Goal: Task Accomplishment & Management: Manage account settings

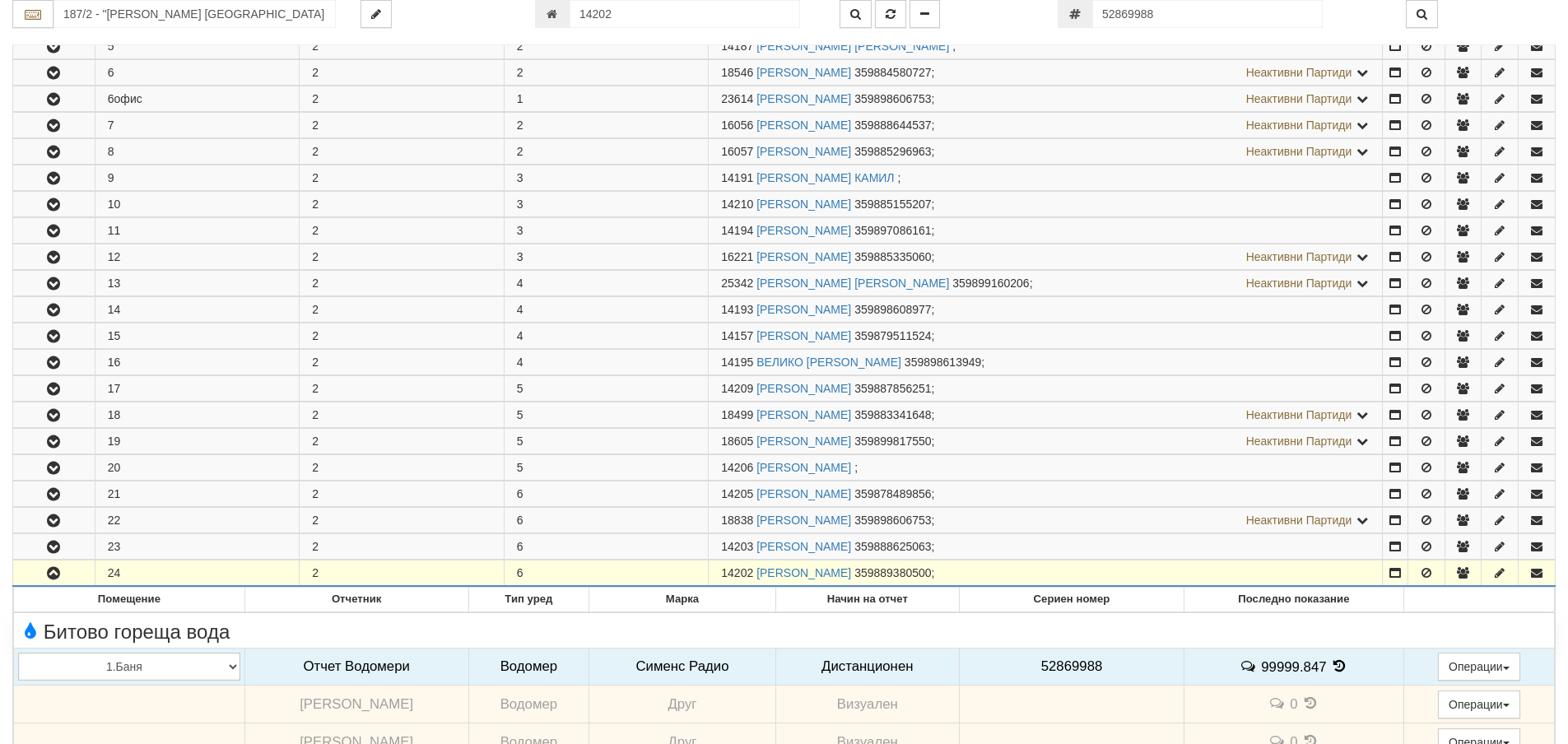
scroll to position [586, 0]
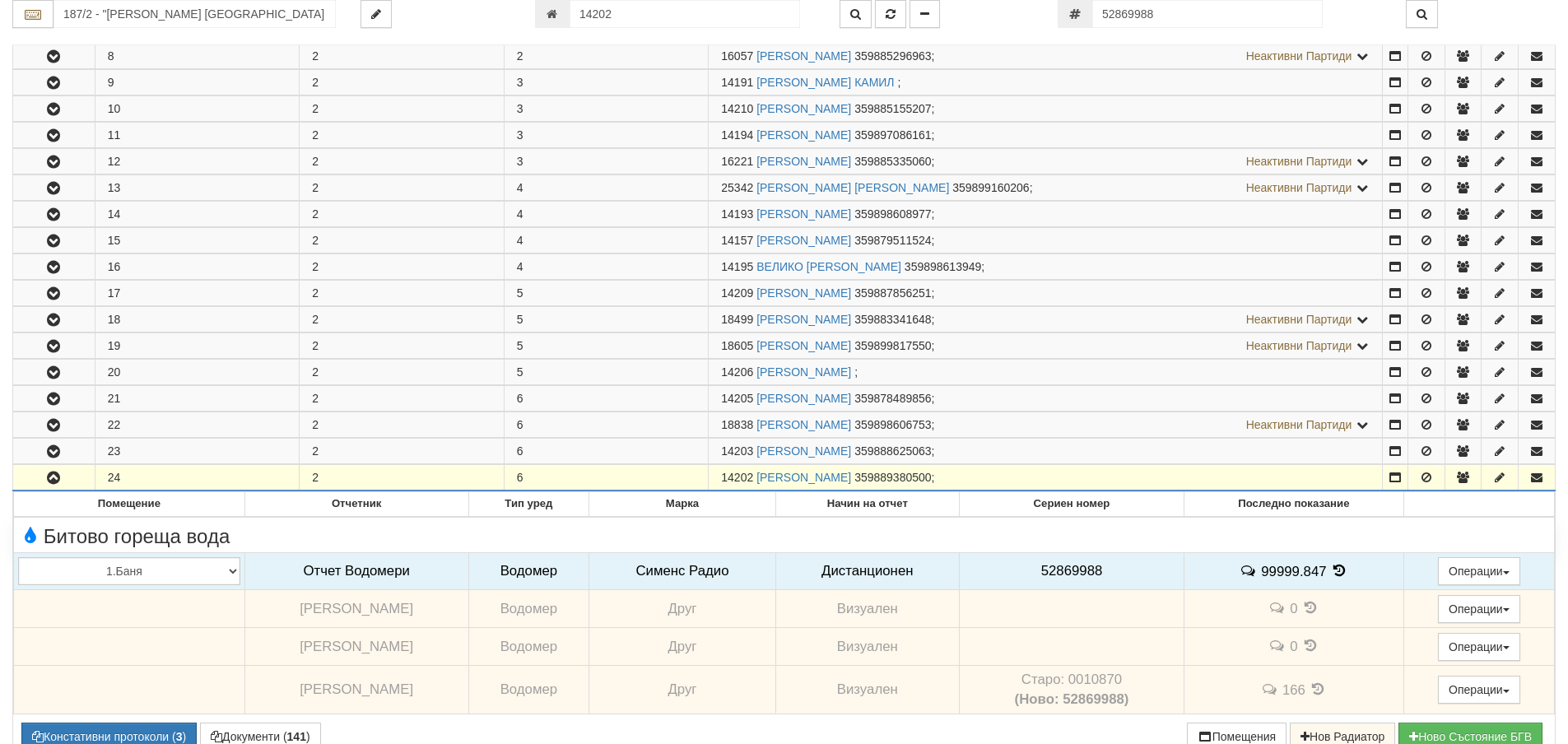
click at [64, 482] on button "button" at bounding box center [54, 478] width 81 height 25
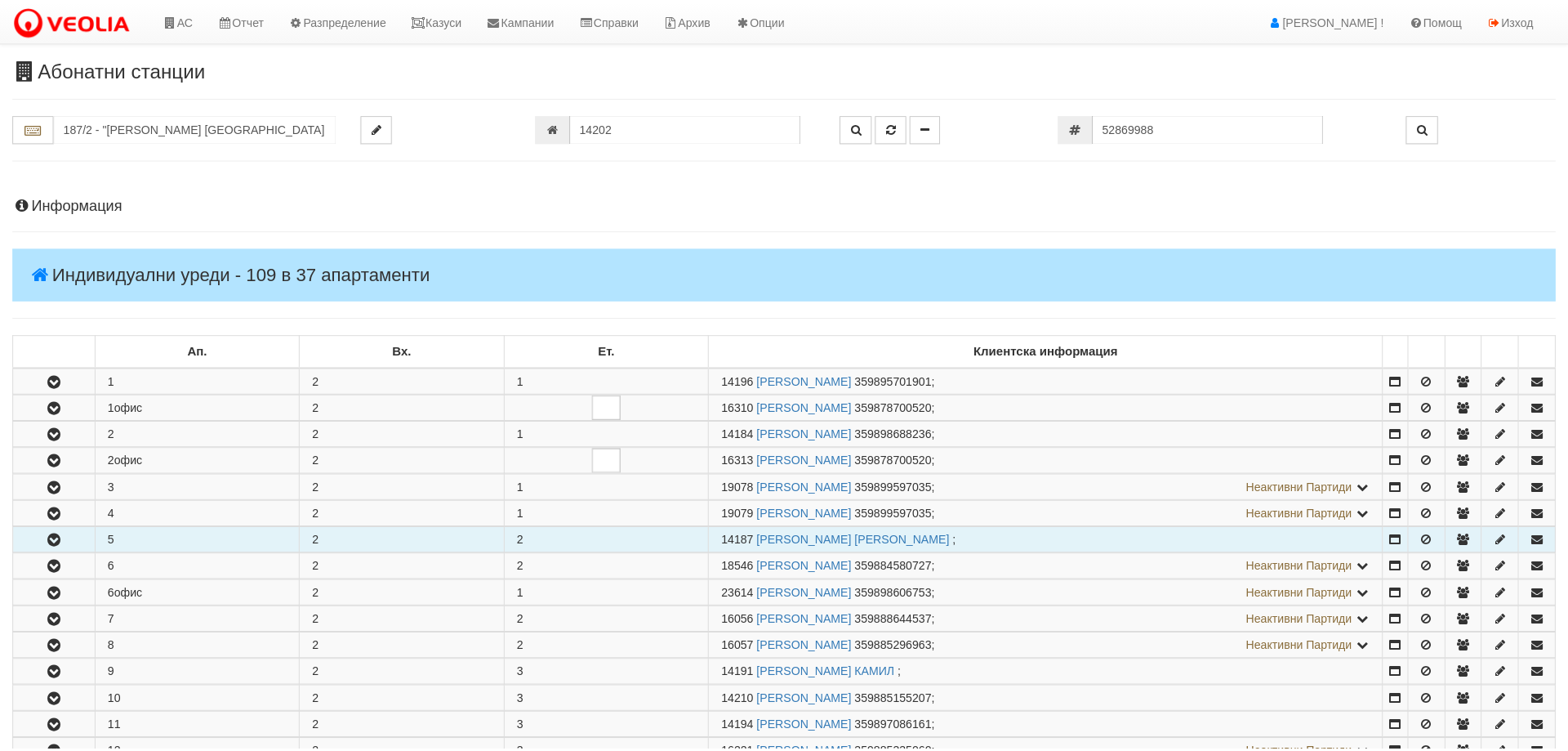
scroll to position [0, 0]
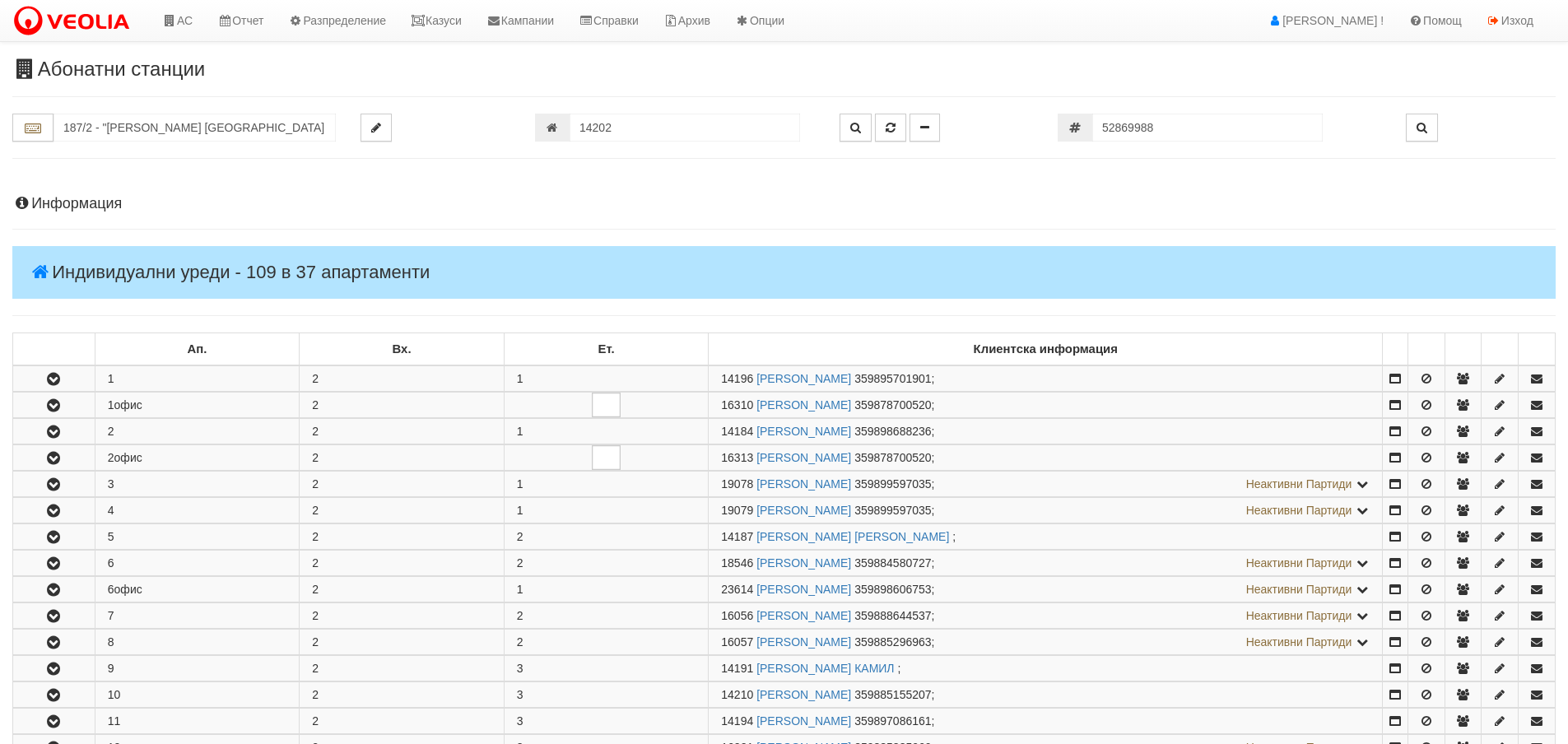
click at [74, 274] on h4 "Индивидуални уреди - 109 в 37 апартаменти" at bounding box center [784, 272] width 1544 height 52
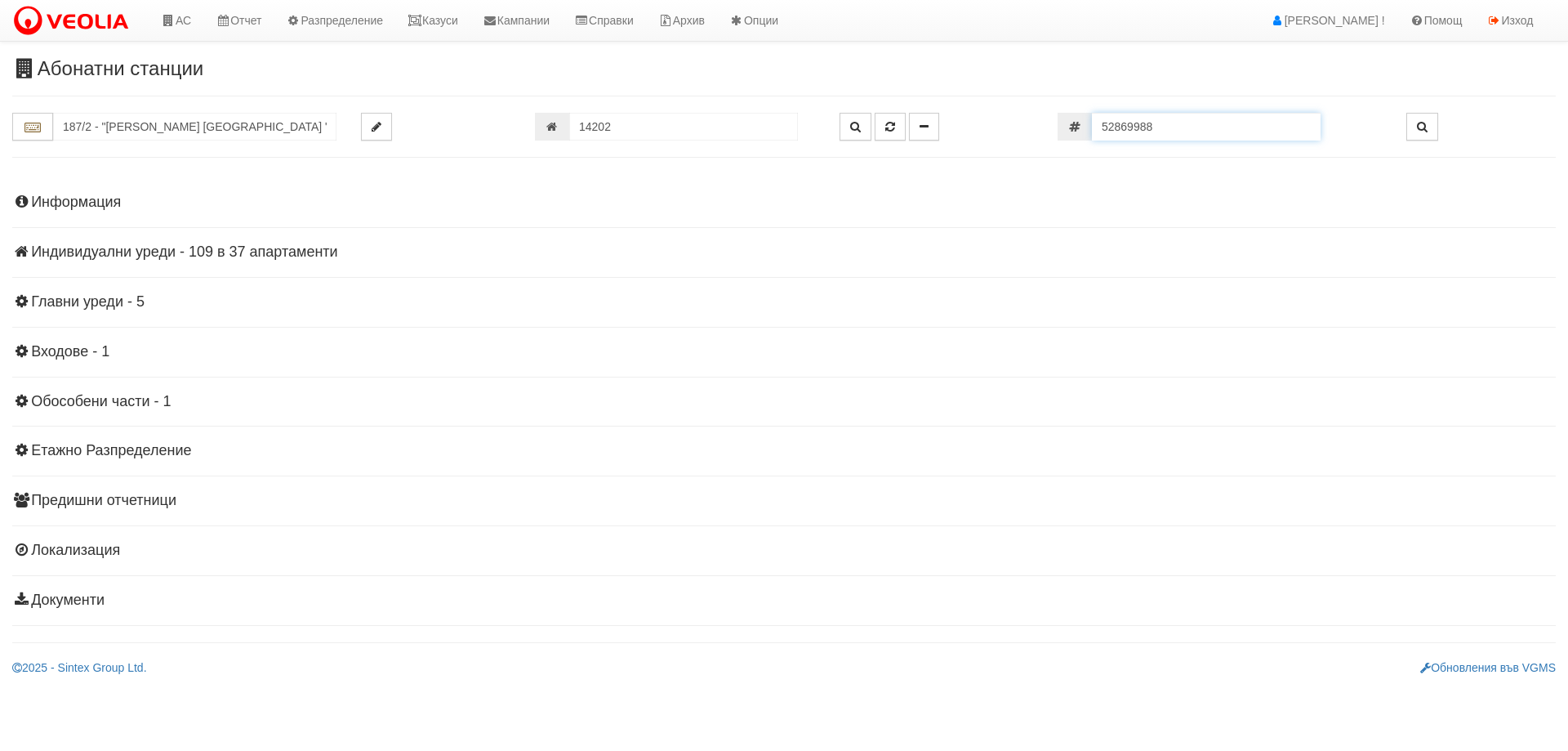
click at [1170, 133] on input "52869988" at bounding box center [1206, 126] width 229 height 28
paste input "951841"
type input "52951841"
type input "14196"
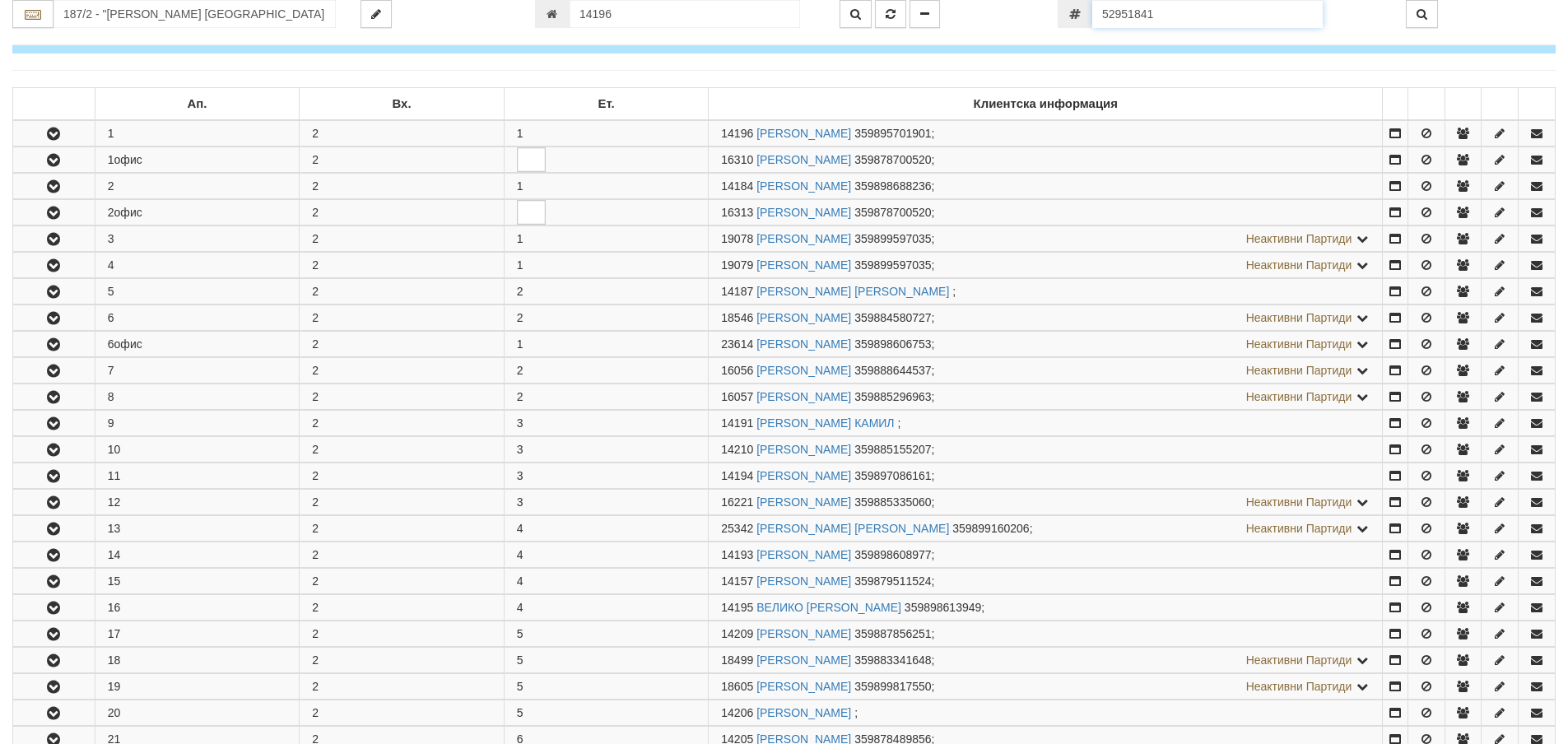
scroll to position [325, 0]
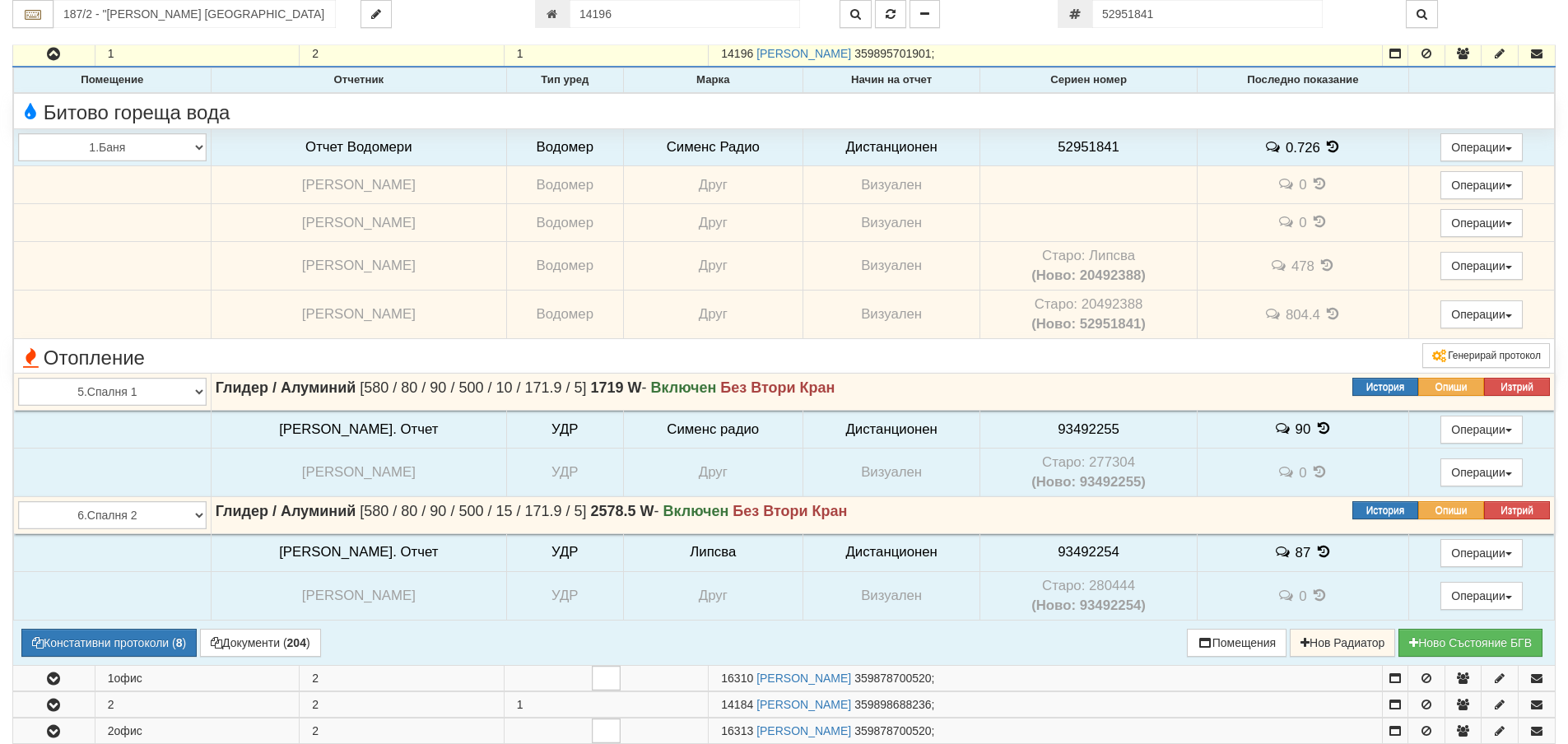
click at [1093, 308] on td "Старо: 20492388 (Ново: 52951841)" at bounding box center [1089, 313] width 218 height 48
copy td "20492388"
click at [1067, 148] on span "52951841" at bounding box center [1089, 147] width 62 height 15
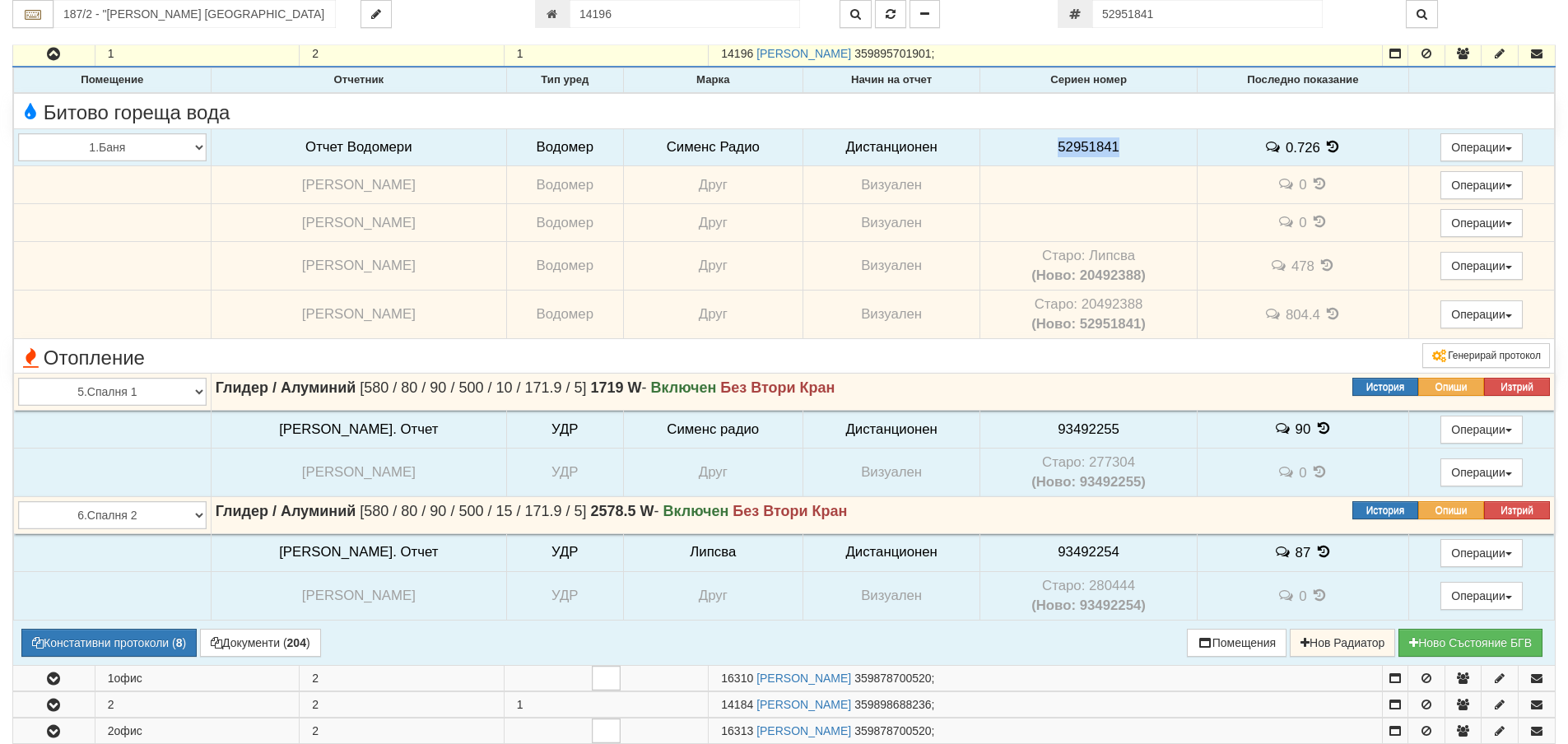
copy span "52951841"
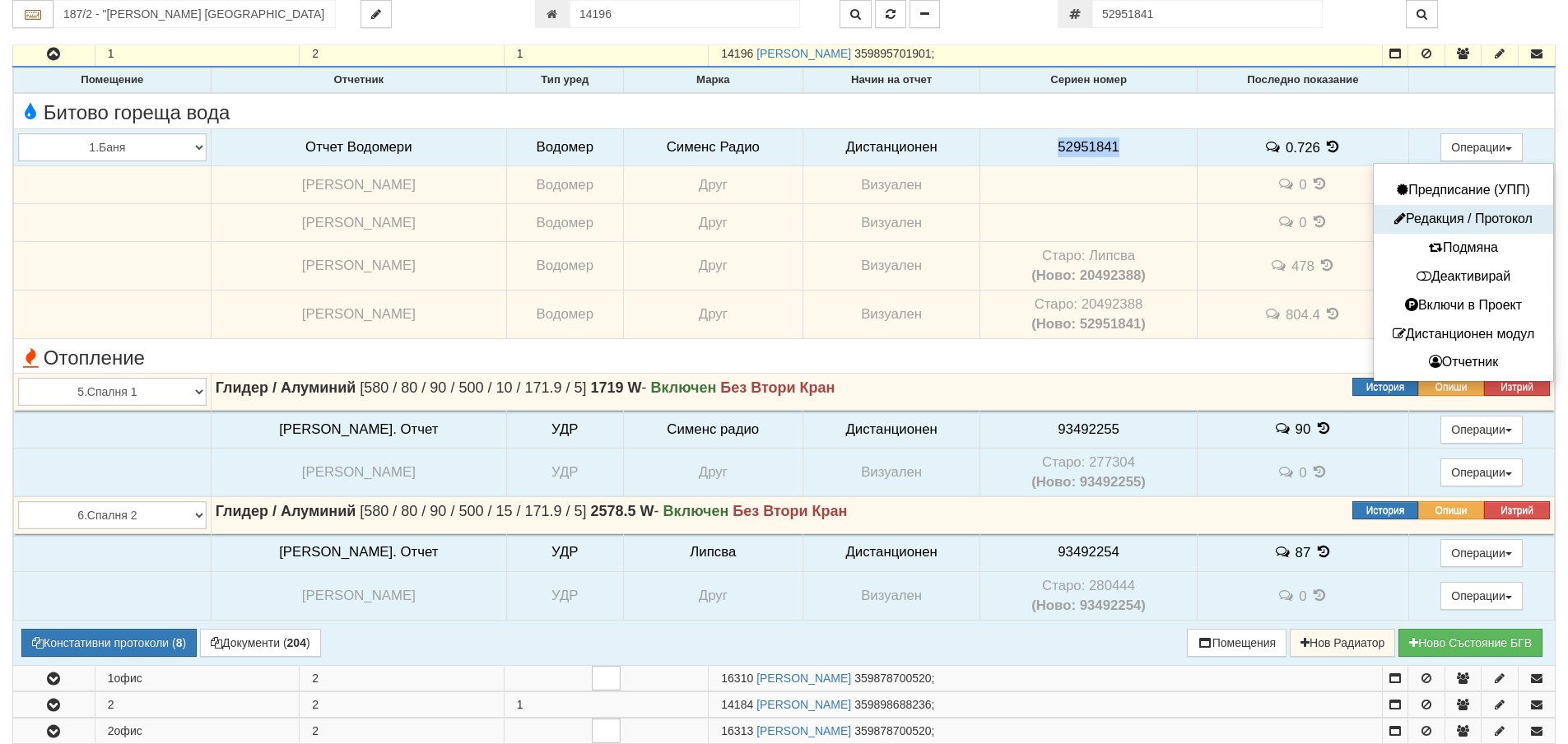
click at [1436, 214] on button "Редакция / Протокол" at bounding box center [1463, 219] width 171 height 20
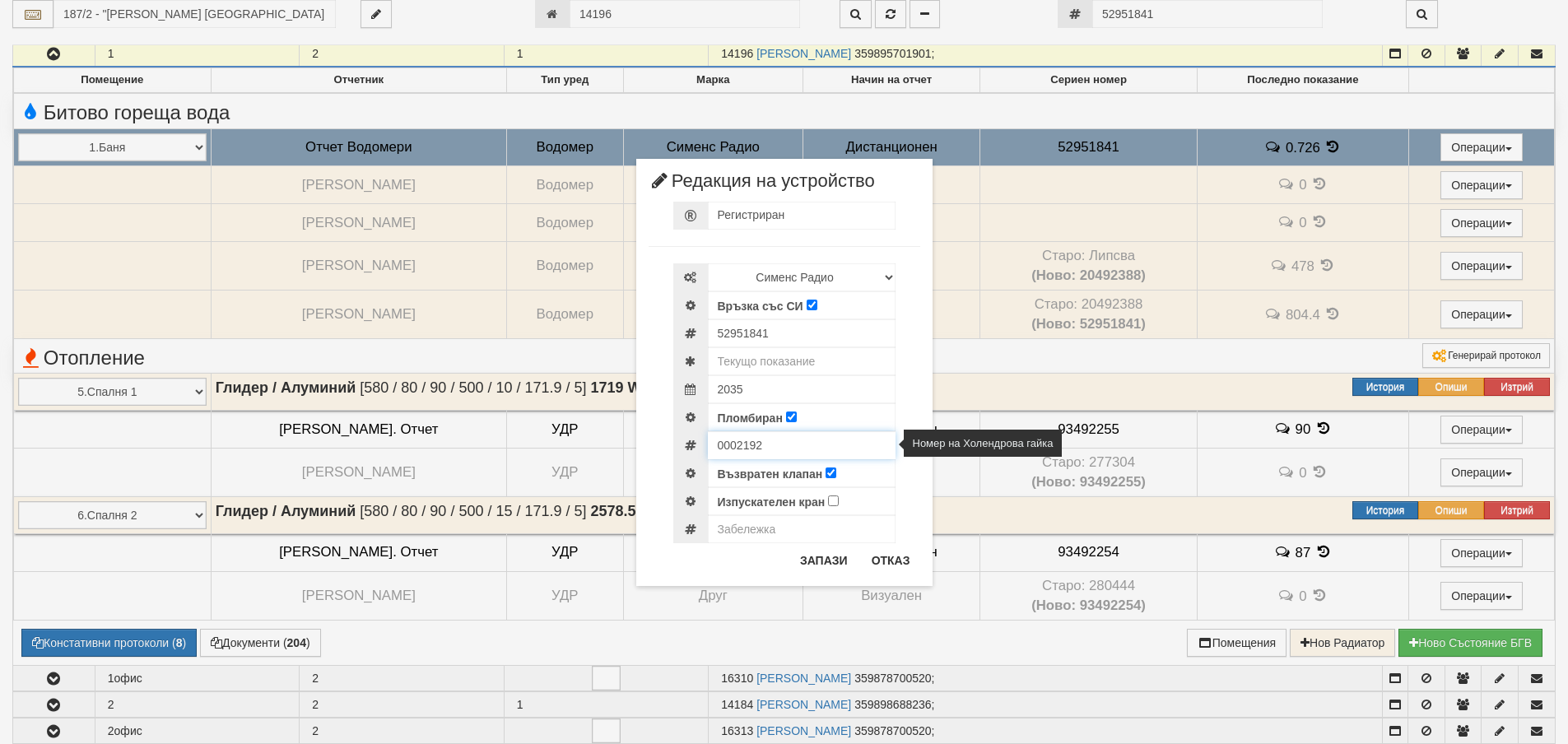
click at [733, 453] on input "0002192" at bounding box center [801, 445] width 188 height 28
click at [888, 570] on button "Отказ" at bounding box center [890, 560] width 58 height 26
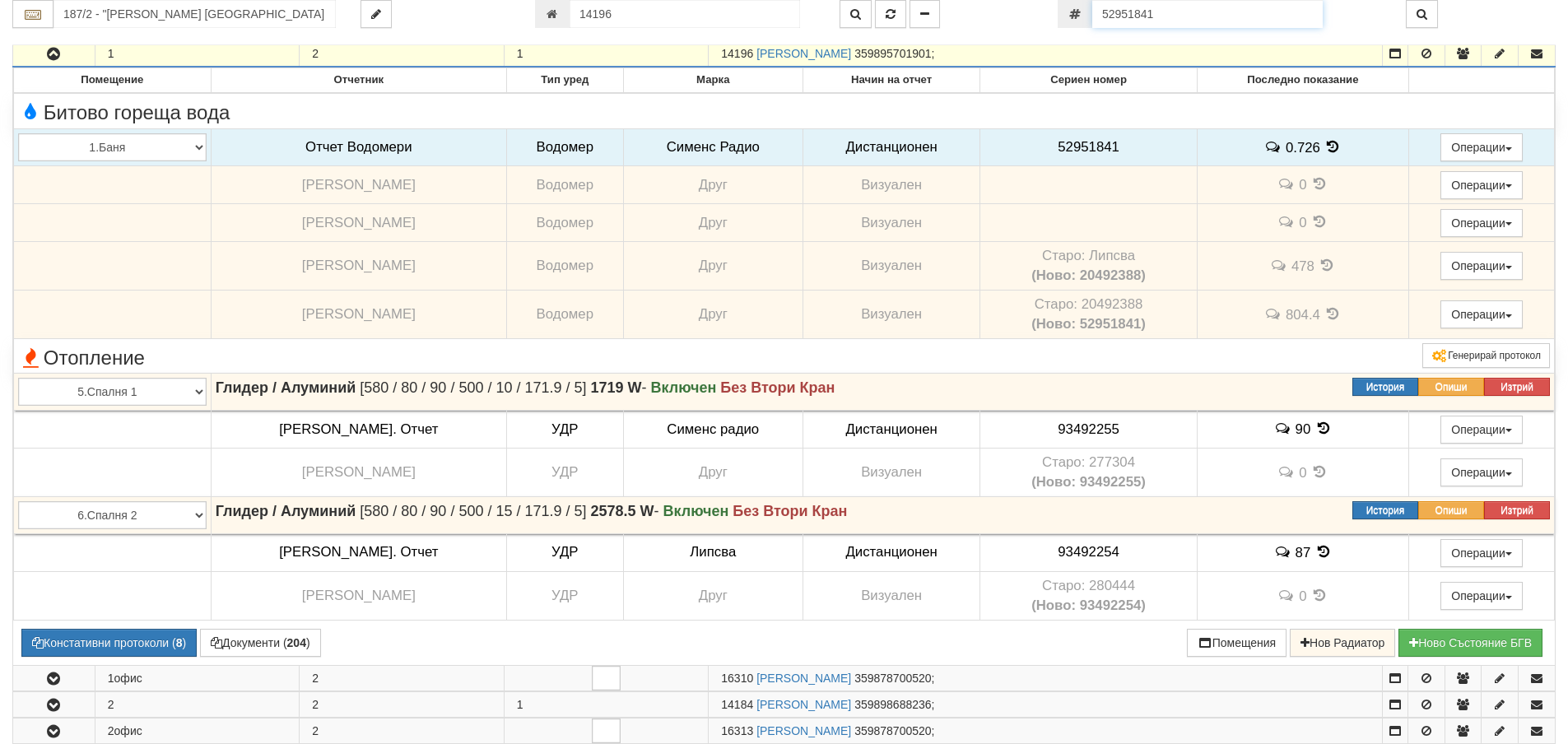
click at [1233, 12] on input "52951841" at bounding box center [1208, 14] width 230 height 28
paste input "60056982"
type input "60056982"
type input "187 Общ3/1 - "ВЕОЛИЯ ЕНЕРДЖИ ВАРНА " ЕАД"
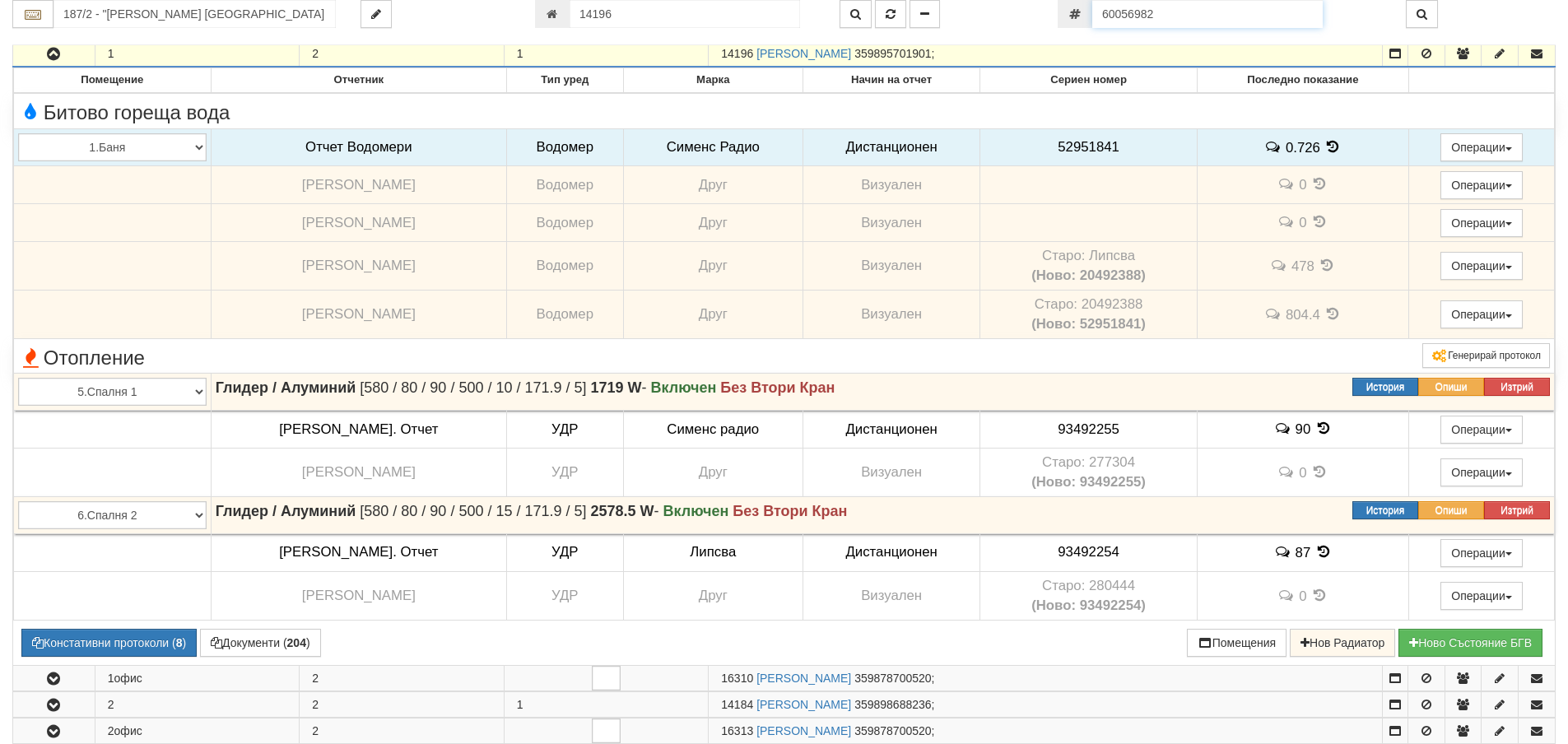
type input "16447"
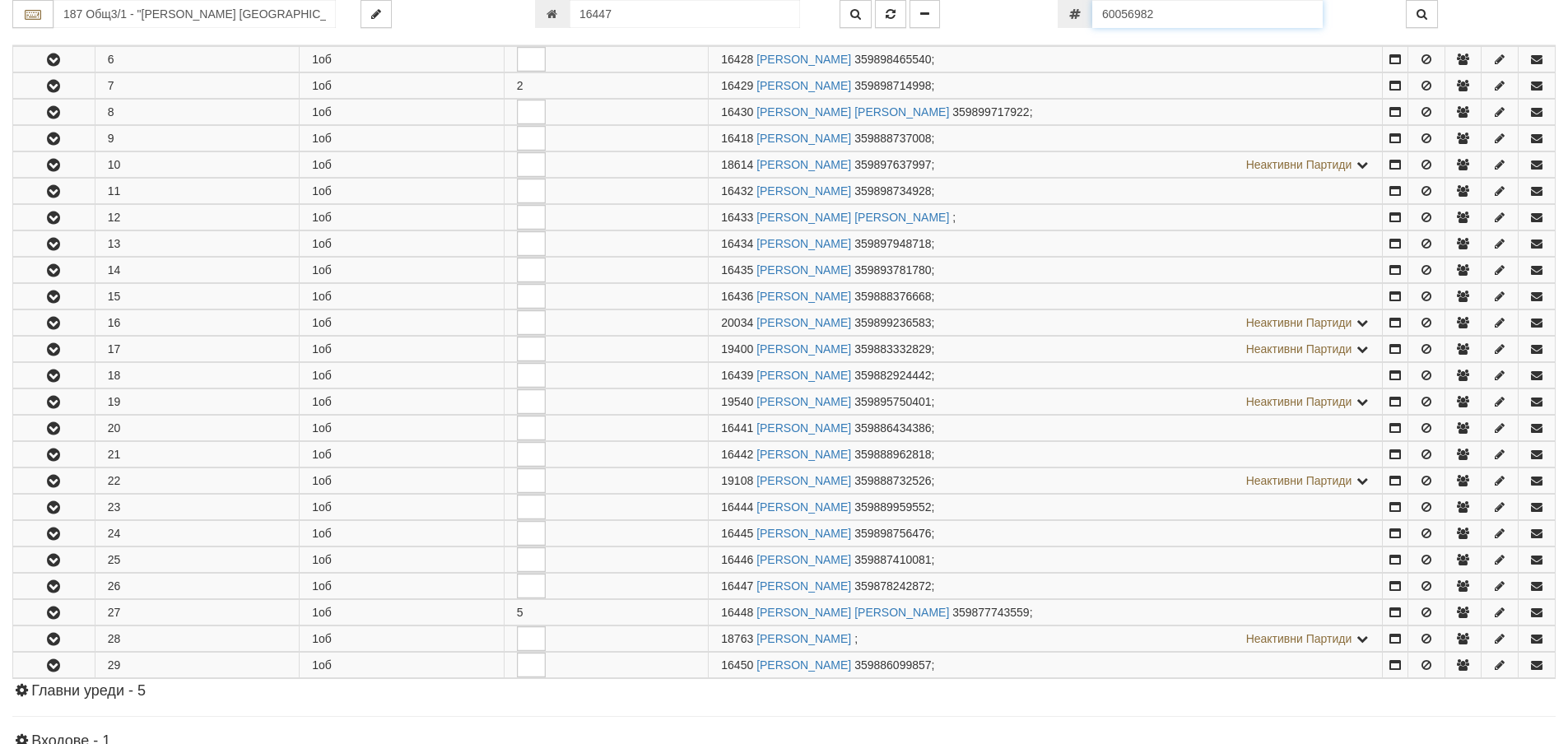
scroll to position [787, 0]
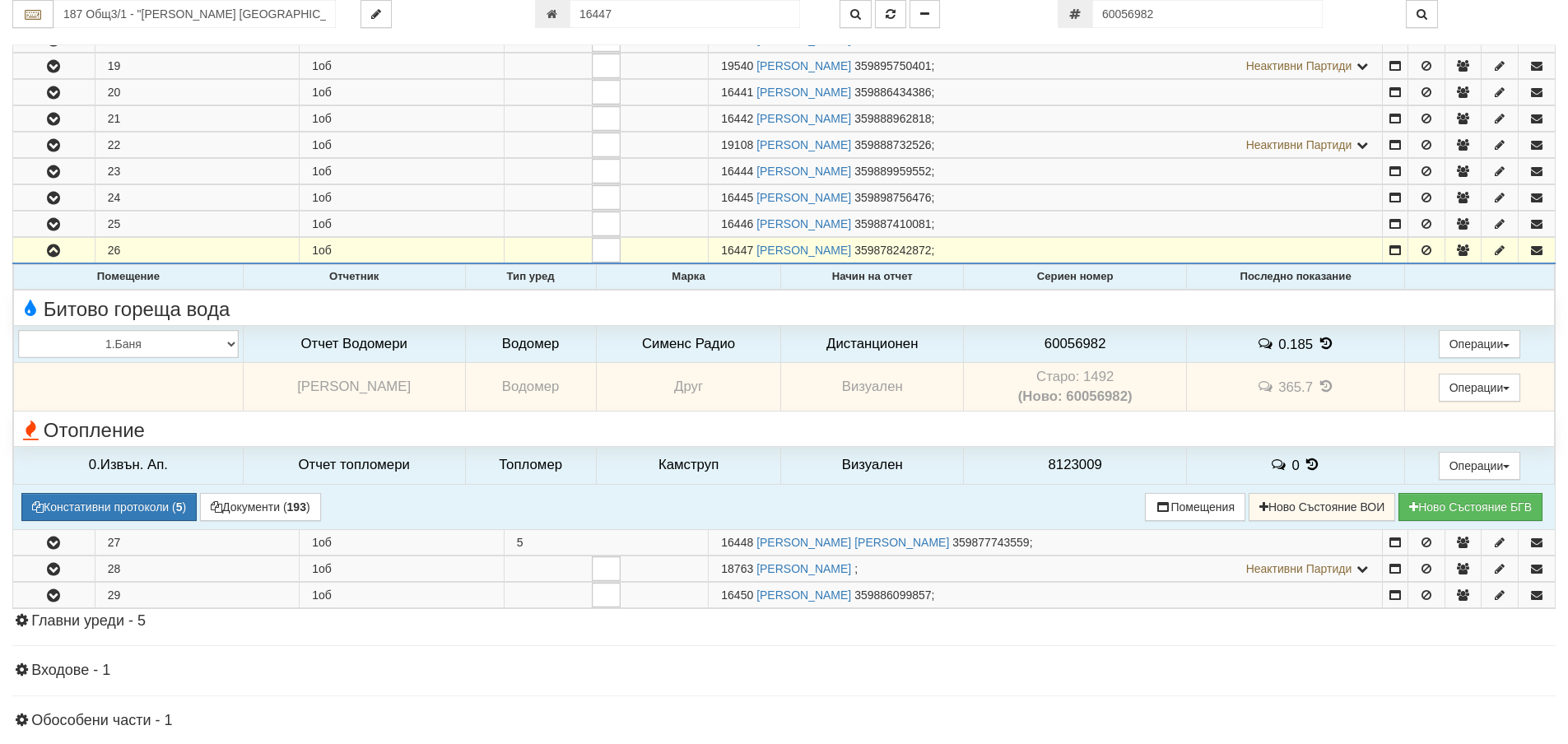
click at [1098, 377] on td "Старо: 1492 (Ново: 60056982)" at bounding box center [1075, 387] width 223 height 48
copy td "1492"
click at [1081, 343] on span "60056982" at bounding box center [1075, 343] width 62 height 15
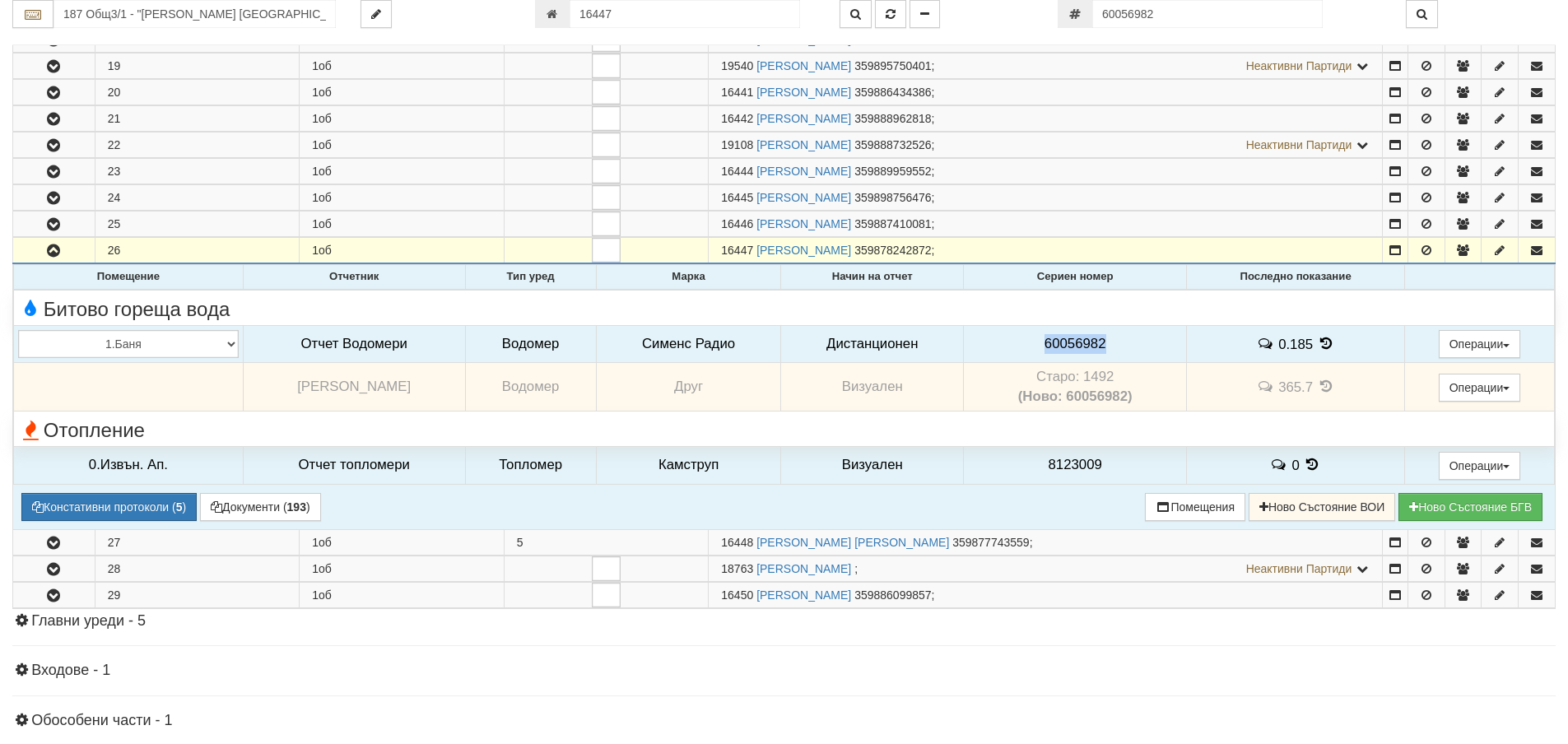
copy span "60056982"
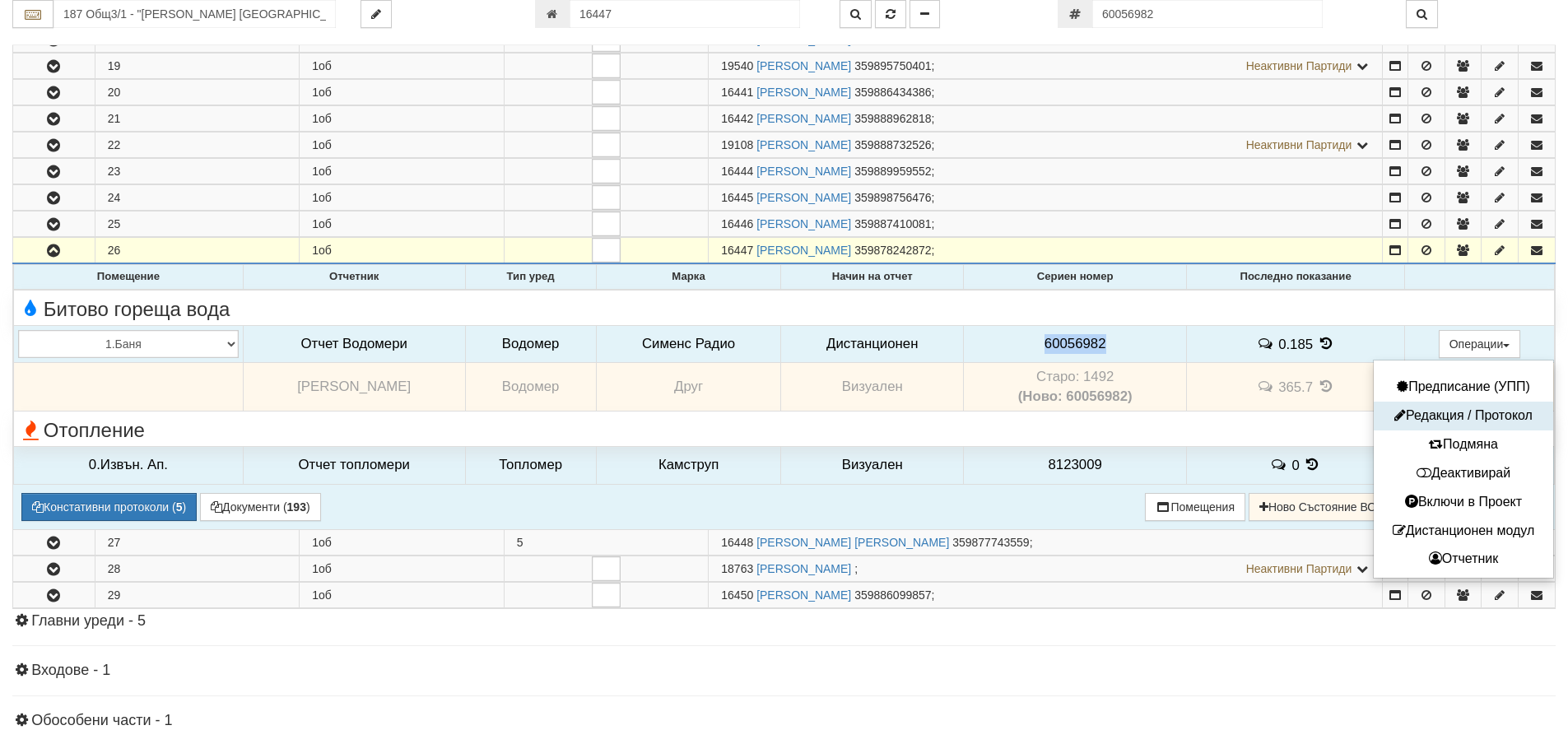
click at [1458, 418] on button "Редакция / Протокол" at bounding box center [1463, 415] width 171 height 20
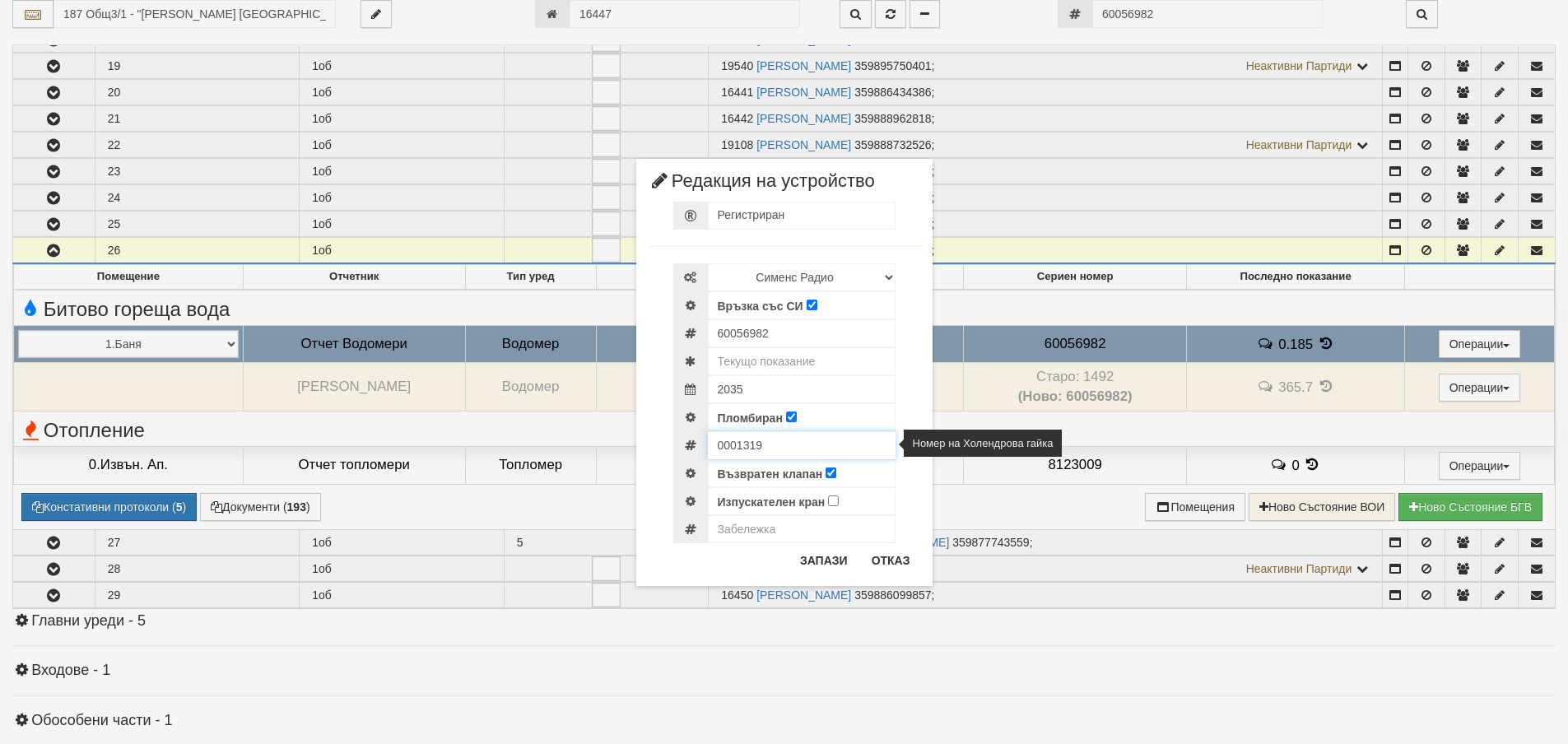
click at [725, 432] on input "0001319" at bounding box center [801, 445] width 188 height 28
click at [727, 445] on input "0001319" at bounding box center [801, 445] width 188 height 28
click at [895, 567] on button "Отказ" at bounding box center [890, 560] width 58 height 26
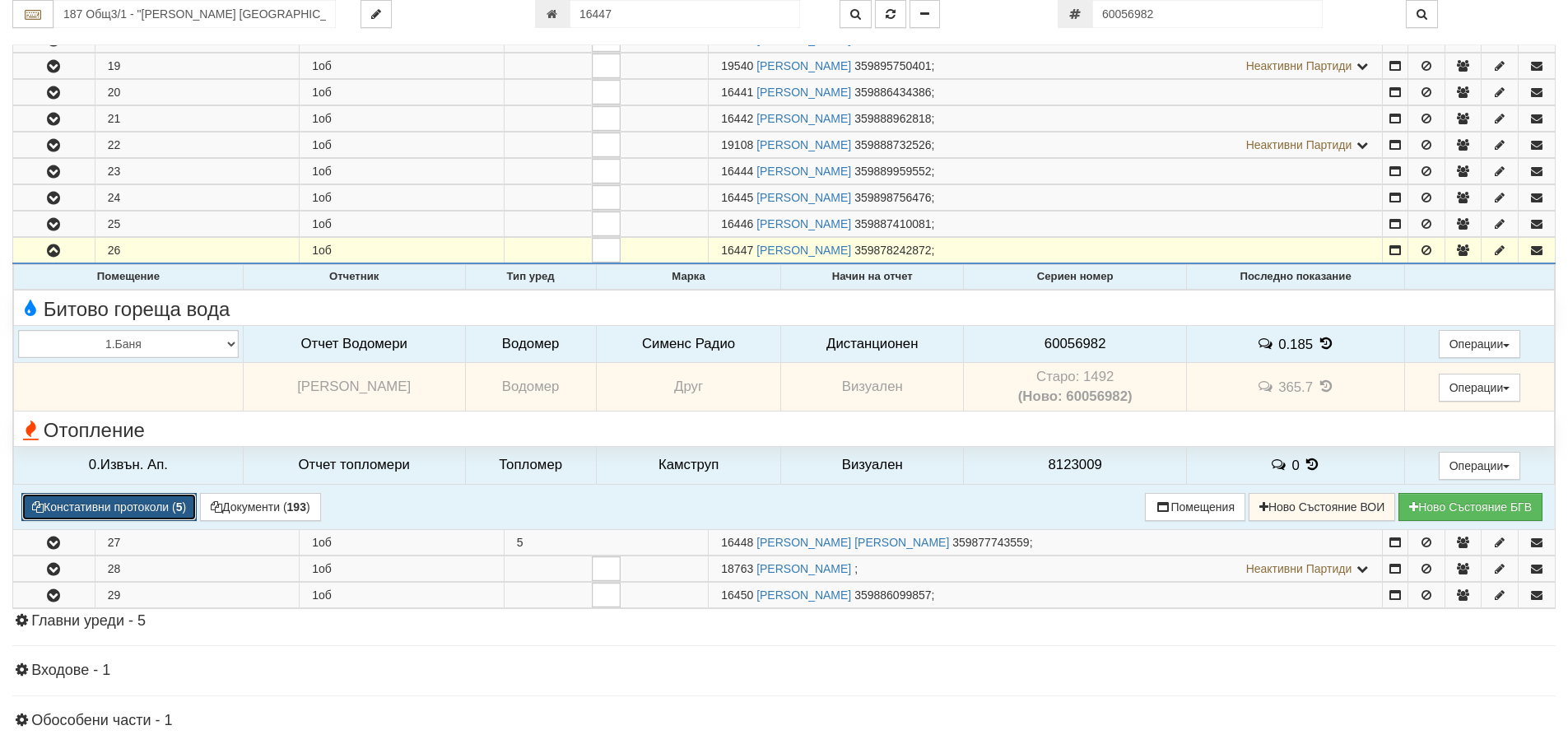
click at [84, 509] on button "Констативни протоколи ( 5 )" at bounding box center [108, 506] width 175 height 28
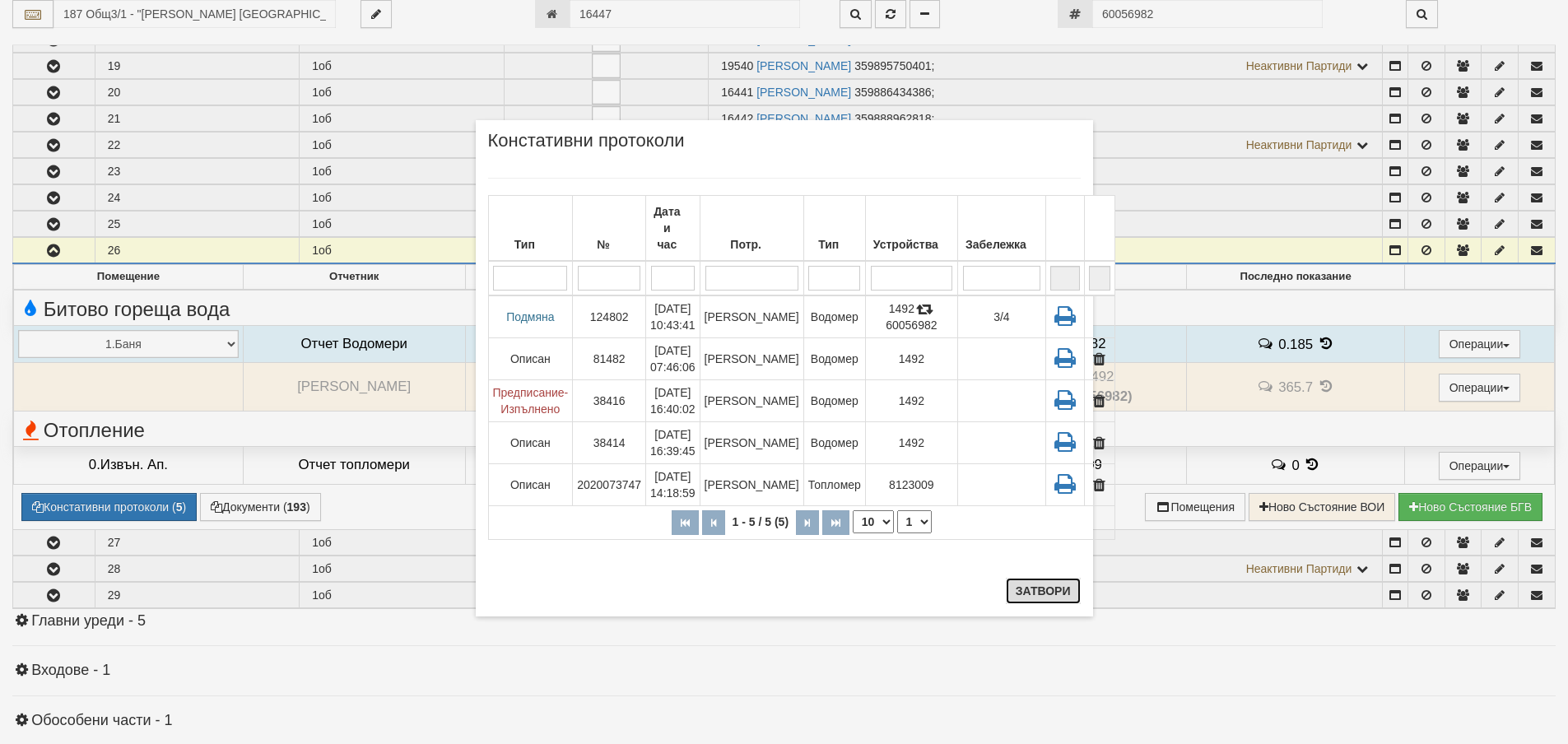
click at [1036, 587] on button "Затвори" at bounding box center [1042, 590] width 75 height 26
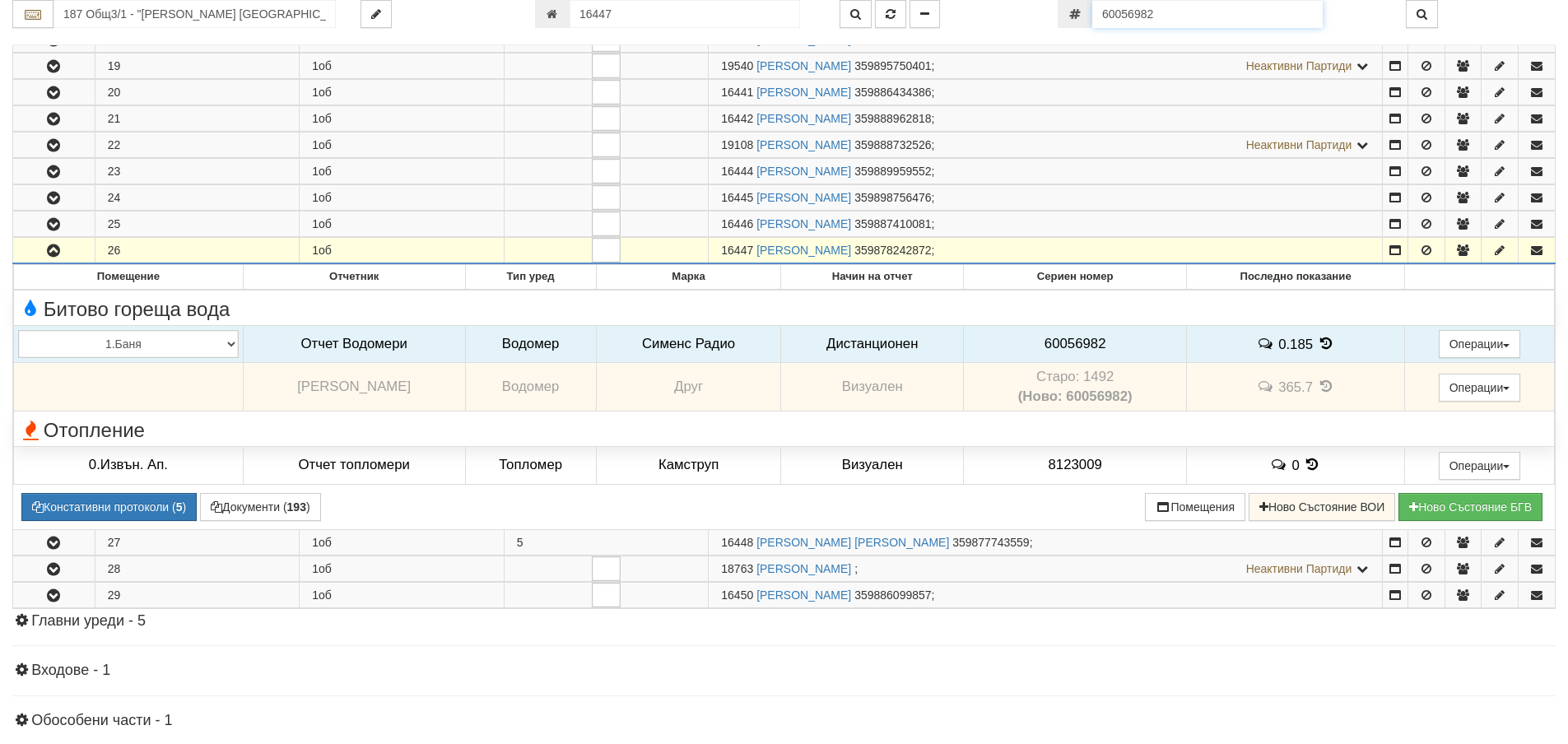
click at [1174, 17] on input "60056982" at bounding box center [1208, 14] width 230 height 28
paste input "52869990"
type input "52869990"
type input "16439"
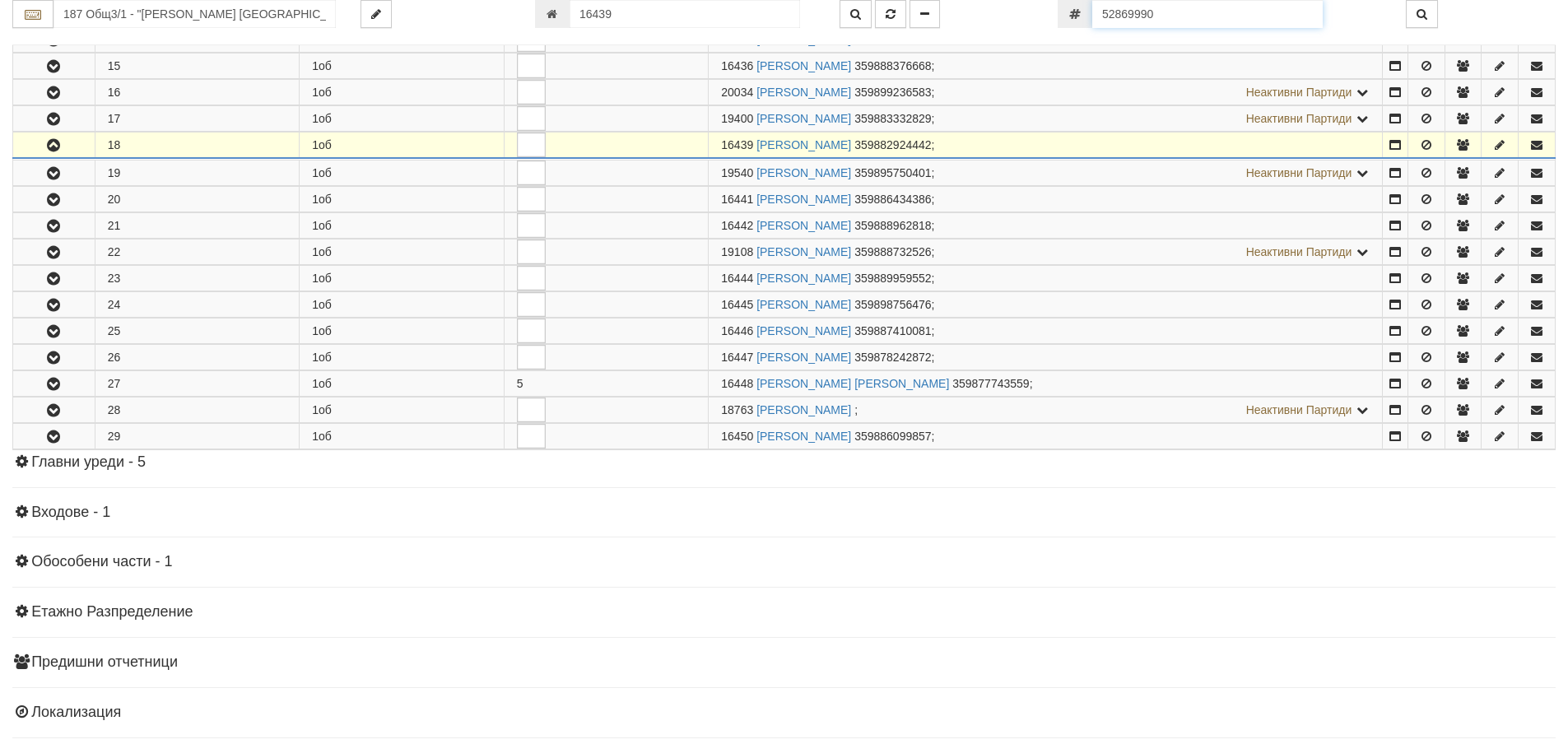
scroll to position [773, 0]
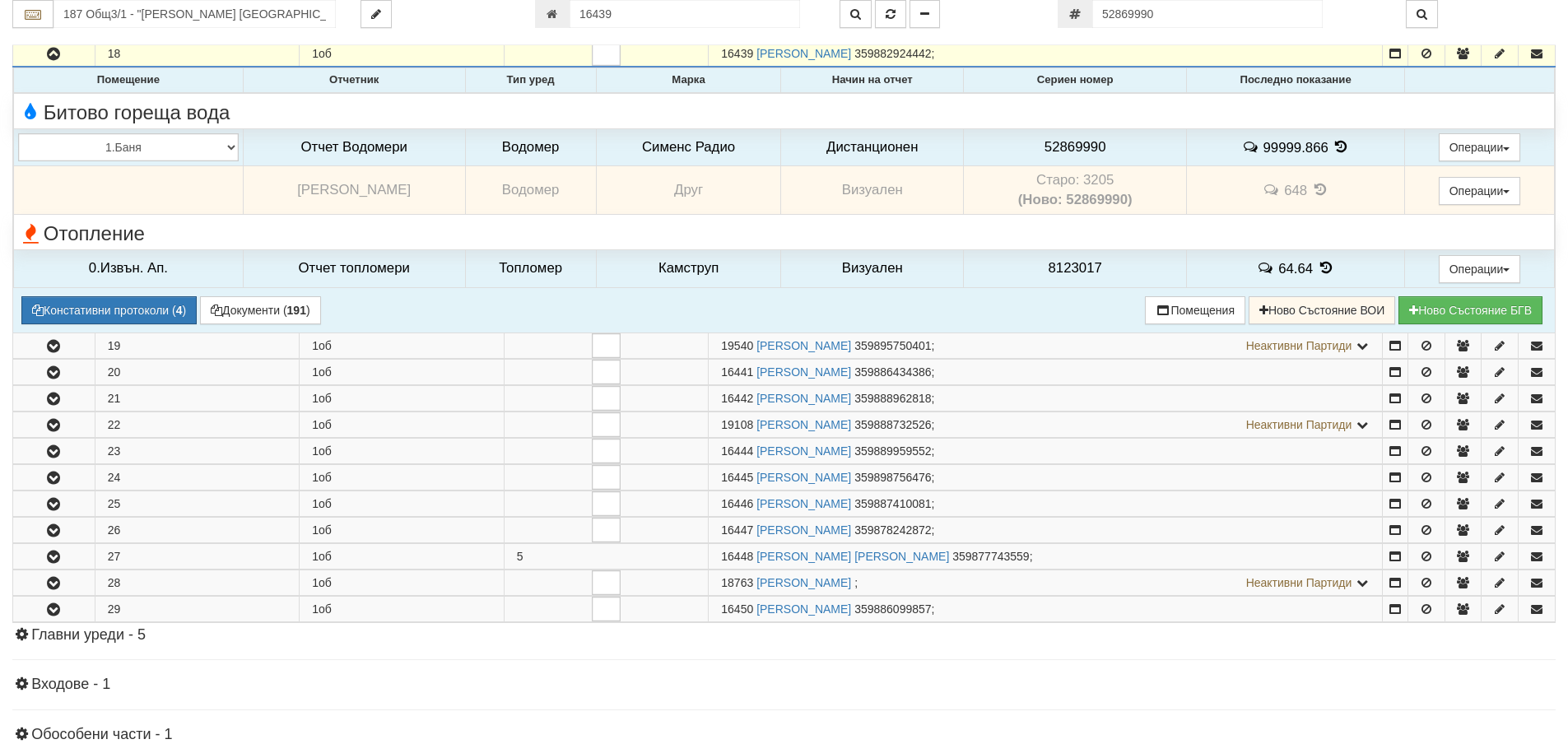
click at [1099, 175] on td "Старо: 3205 (Ново: 52869990)" at bounding box center [1075, 191] width 223 height 48
copy td "3205"
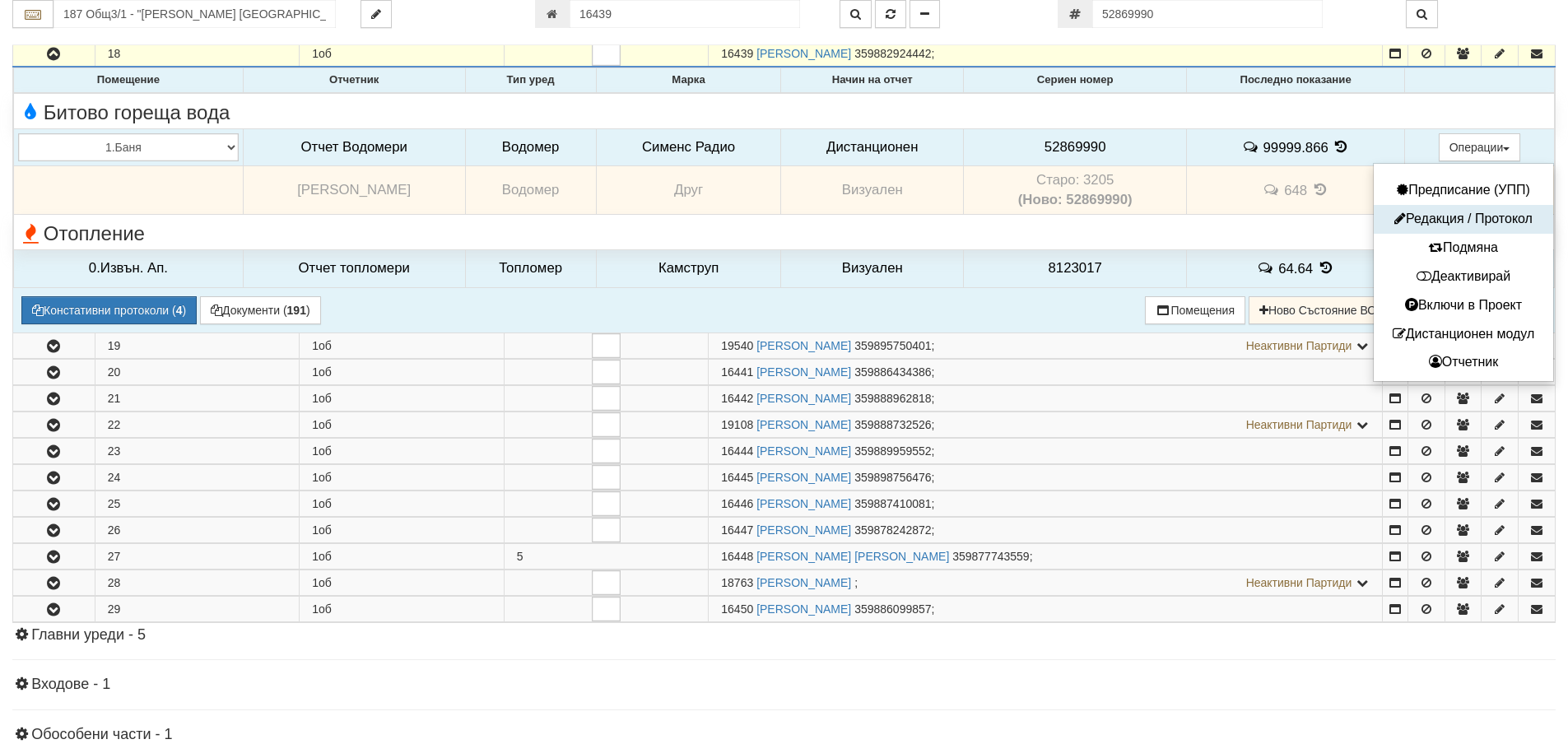
click at [1465, 218] on button "Редакция / Протокол" at bounding box center [1463, 219] width 171 height 20
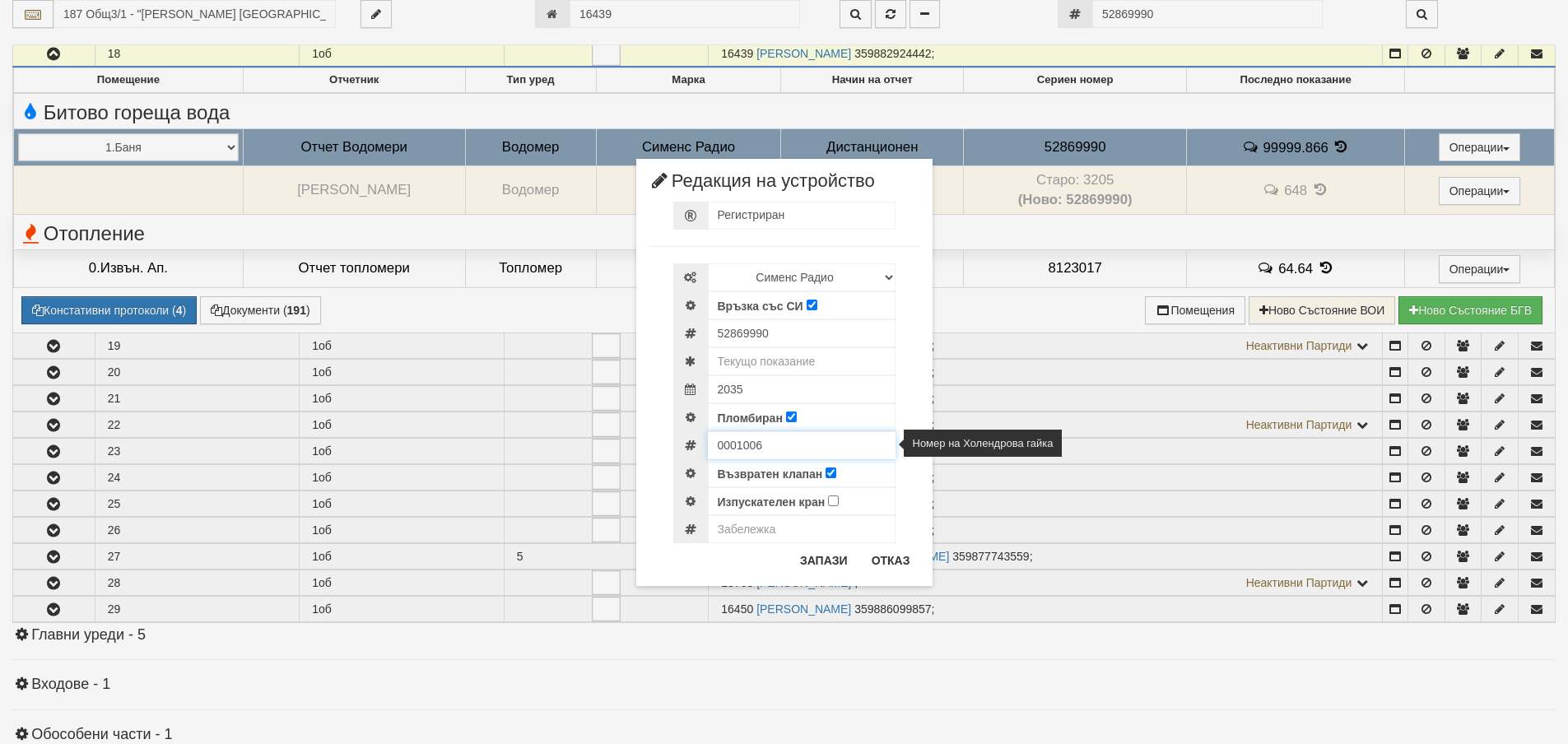
click at [742, 447] on input "0001006" at bounding box center [801, 445] width 188 height 28
click at [890, 564] on button "Отказ" at bounding box center [890, 560] width 58 height 26
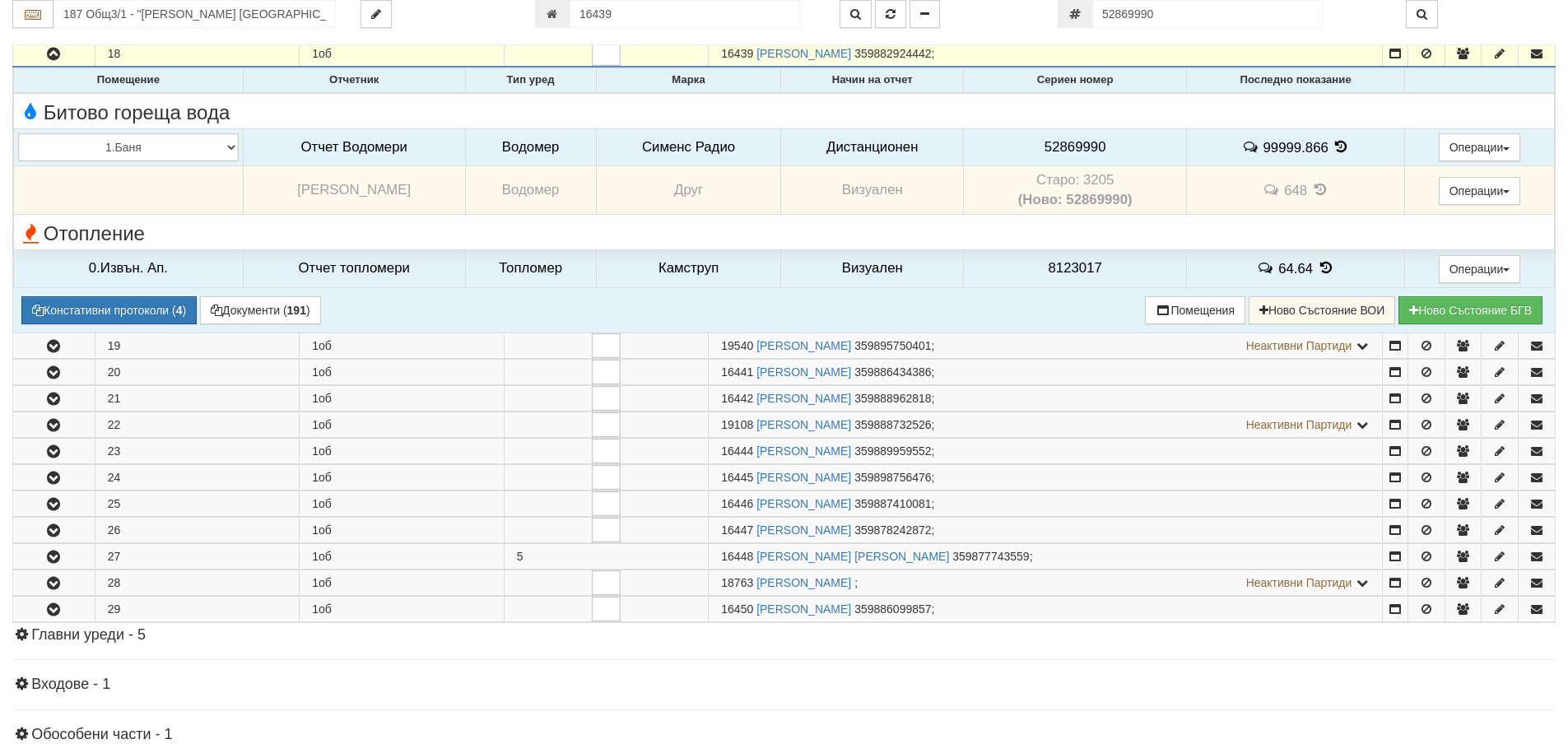
click at [1072, 146] on span "52869990" at bounding box center [1075, 147] width 62 height 15
copy span "52869990"
click at [98, 311] on button "Констативни протоколи ( 4 )" at bounding box center [108, 310] width 175 height 28
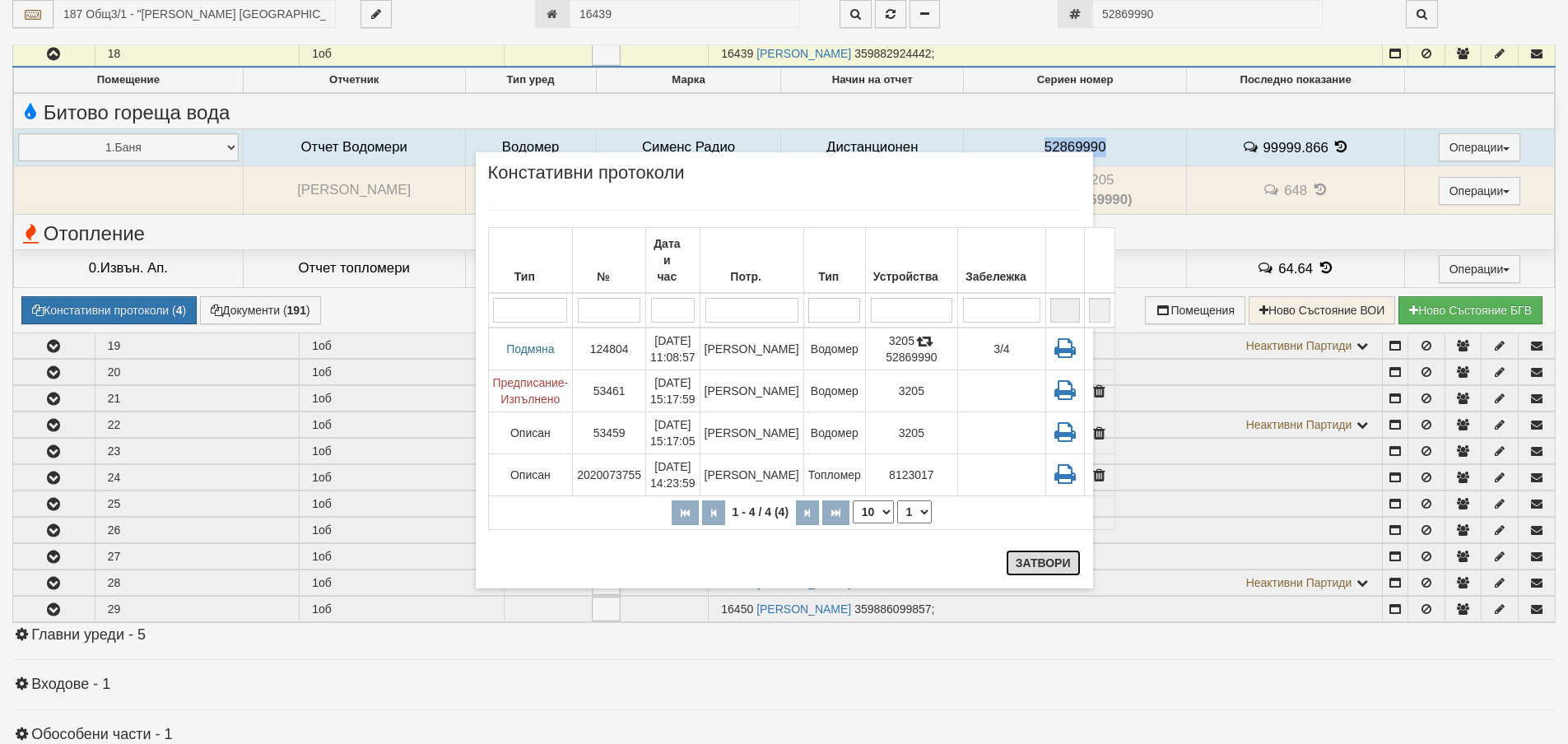
click at [1034, 555] on button "Затвори" at bounding box center [1042, 562] width 75 height 26
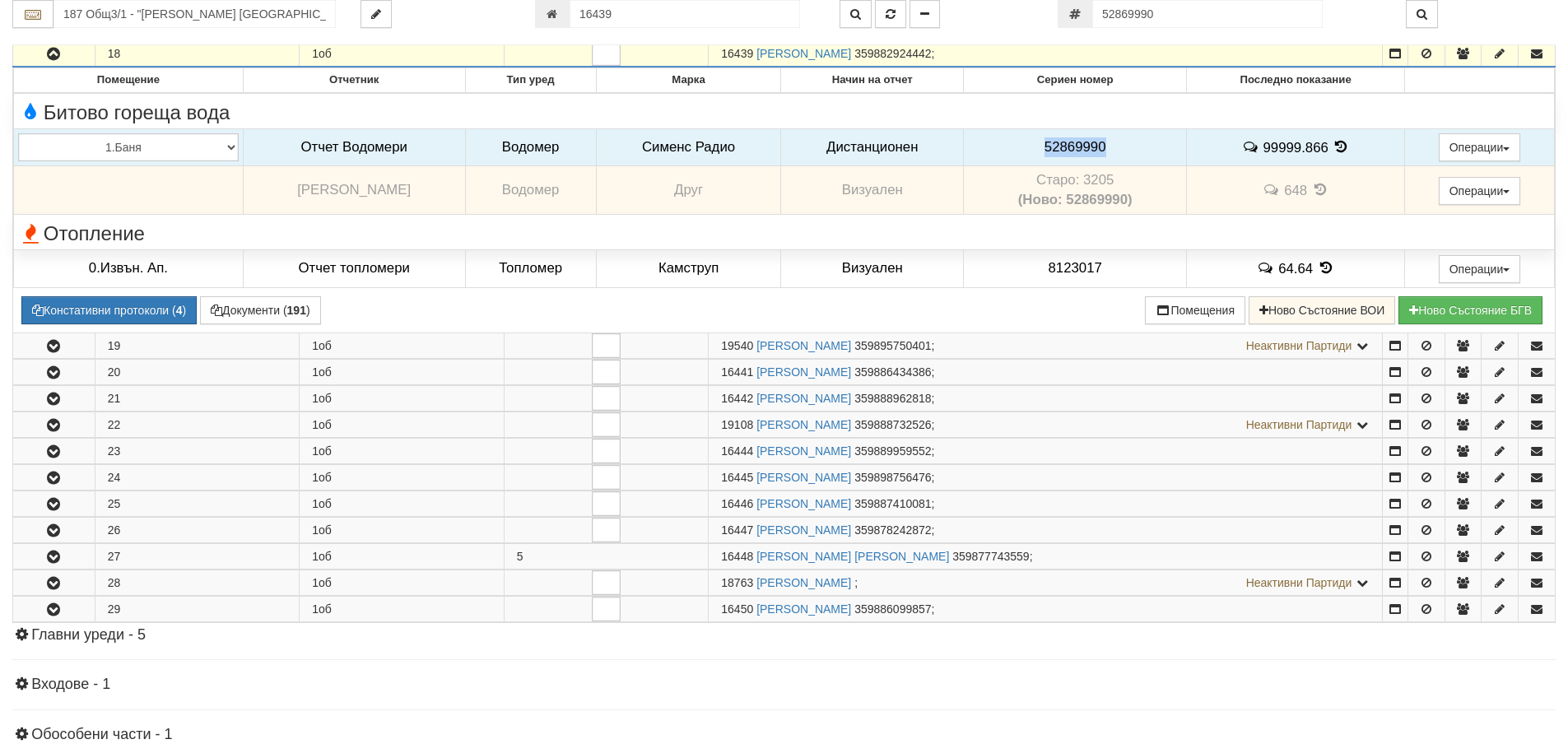
click at [62, 52] on icon "button" at bounding box center [53, 54] width 19 height 12
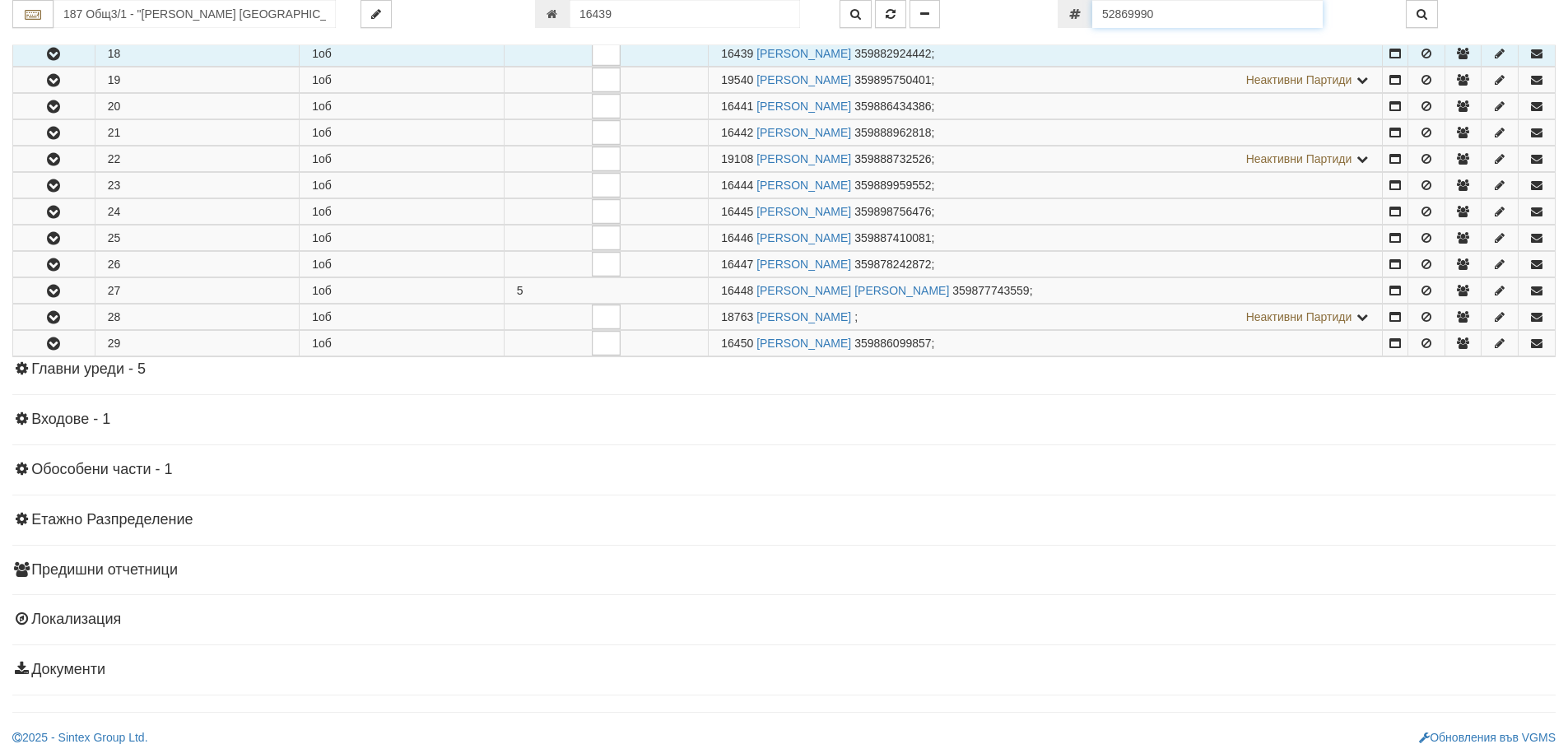
click at [1192, 10] on input "52869990" at bounding box center [1208, 14] width 230 height 28
paste input "60056977"
type input "60056977"
type input "008/2 - "ВЕОЛИЯ ЕНЕРДЖИ ВАРНА " ЕАД"
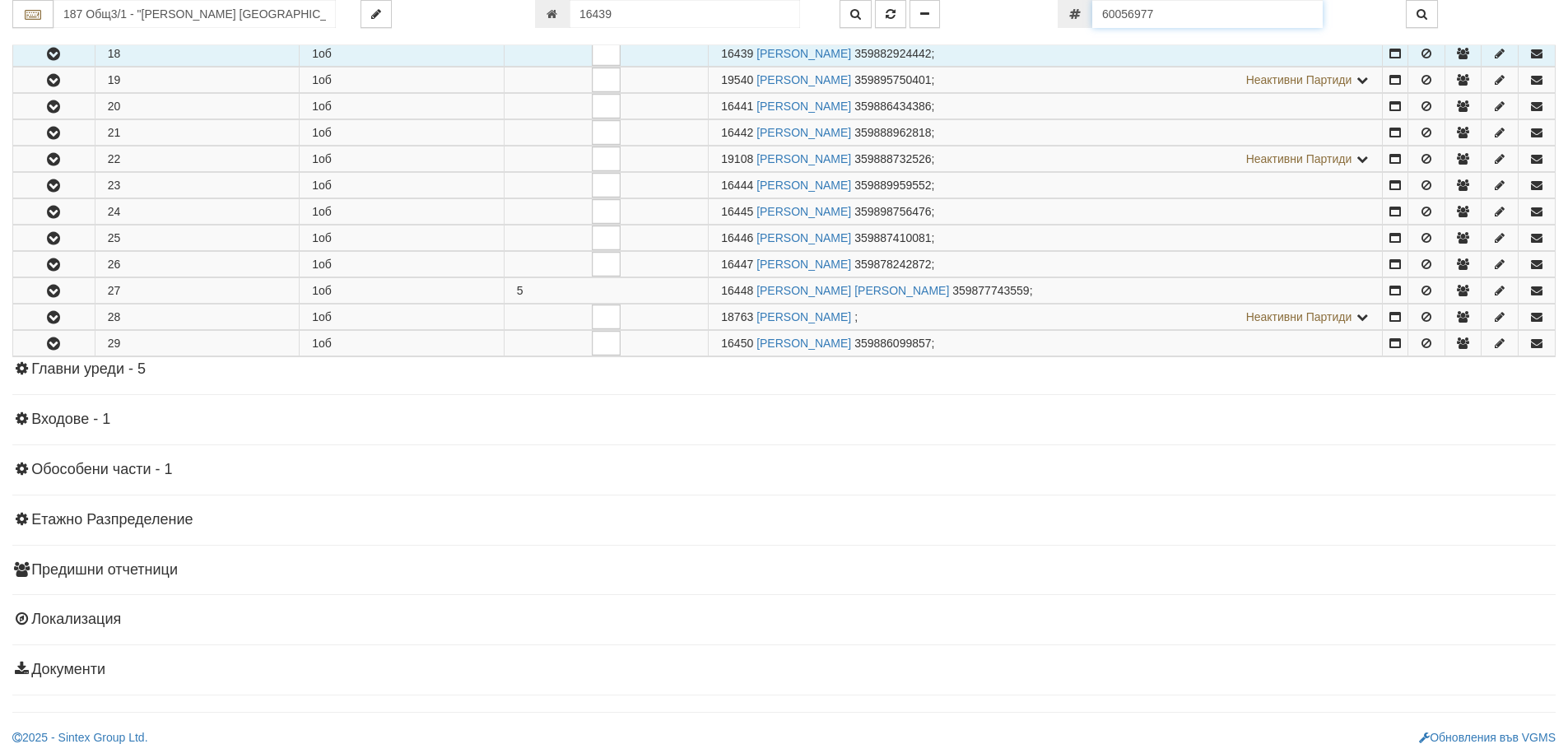
type input "24596"
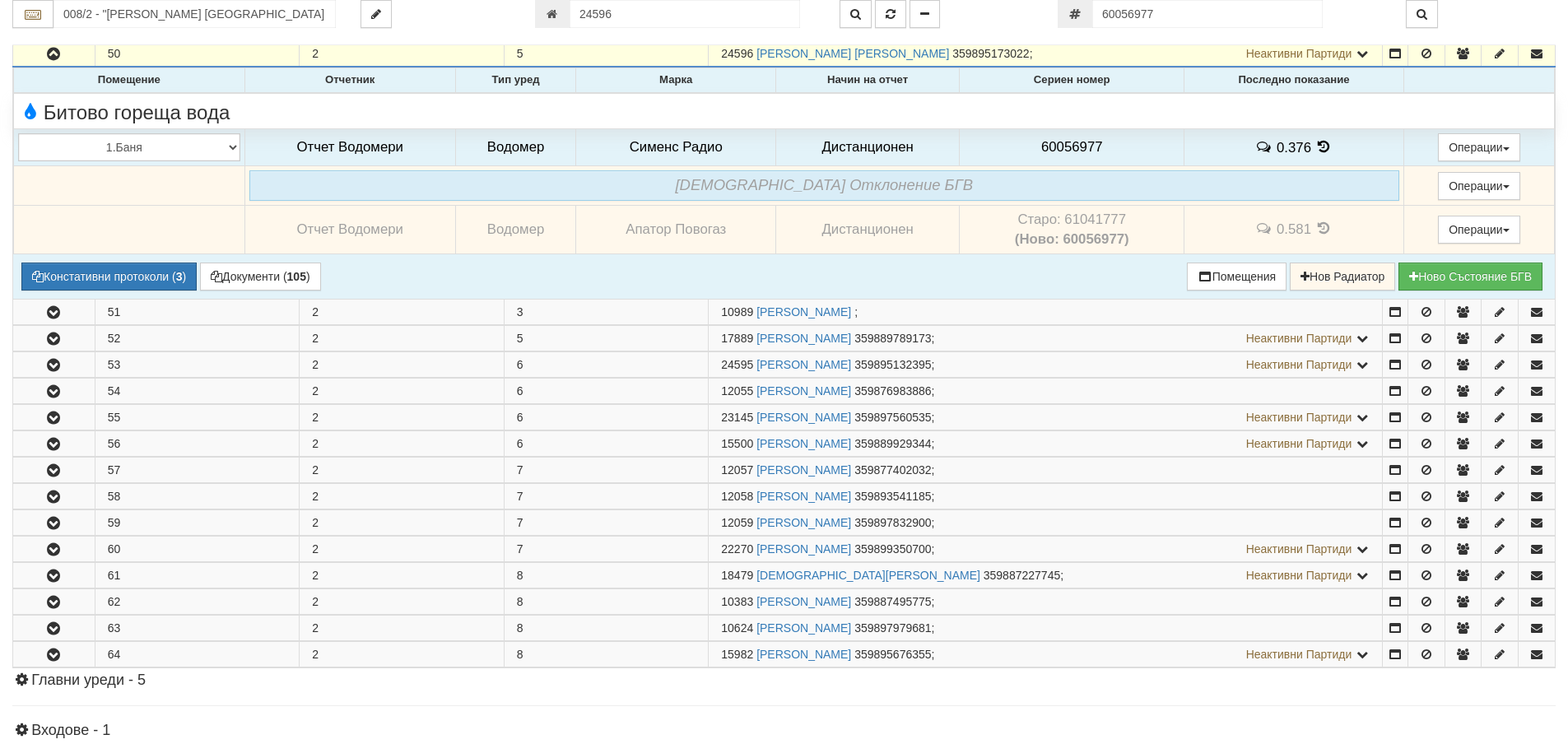
click at [1088, 218] on td "Старо: 61041777 (Ново: 60056977)" at bounding box center [1072, 229] width 225 height 48
copy td "61041777"
click at [1058, 144] on span "60056977" at bounding box center [1072, 147] width 62 height 15
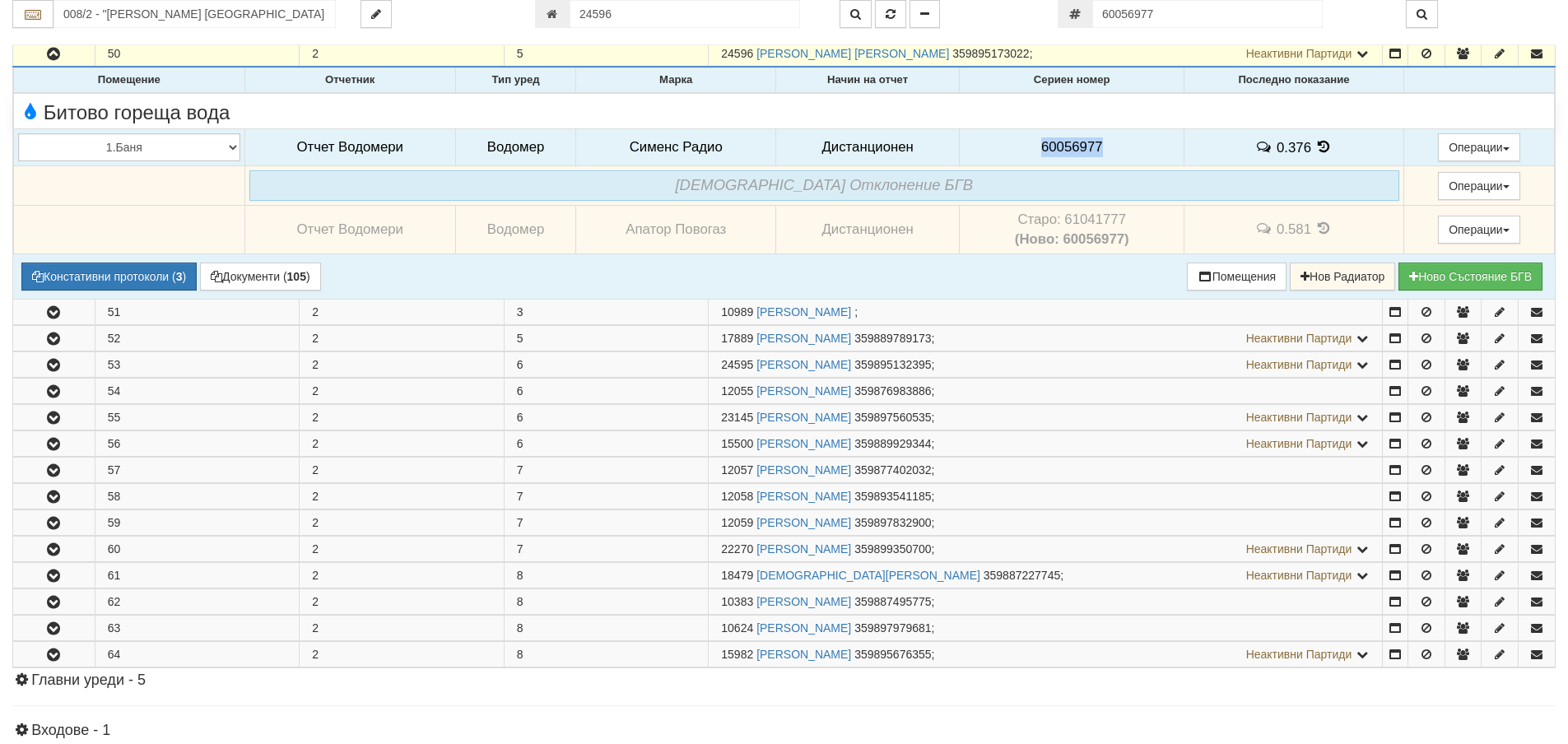
copy span "60056977"
click at [136, 278] on button "Констативни протоколи ( 3 )" at bounding box center [108, 276] width 175 height 28
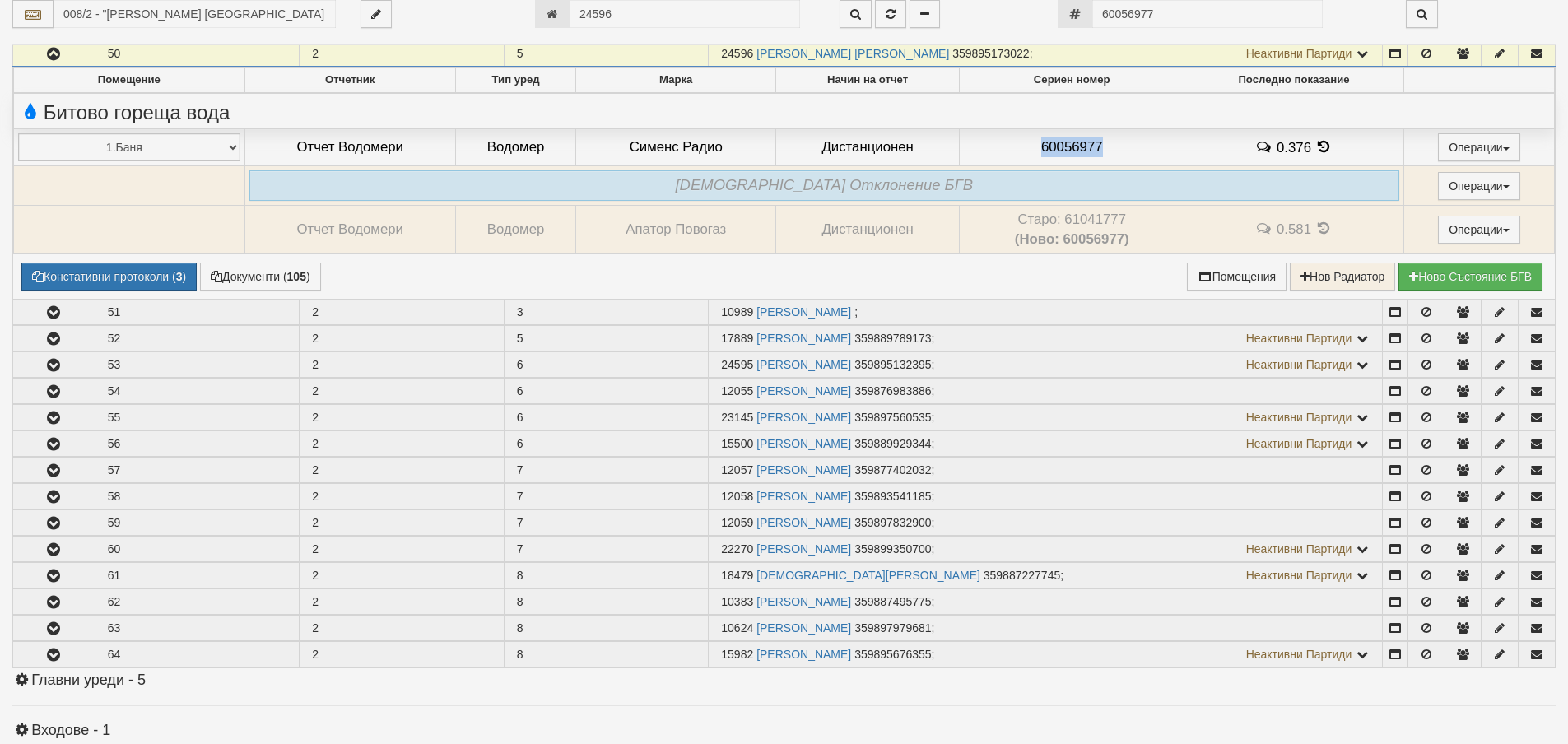
select select "1"
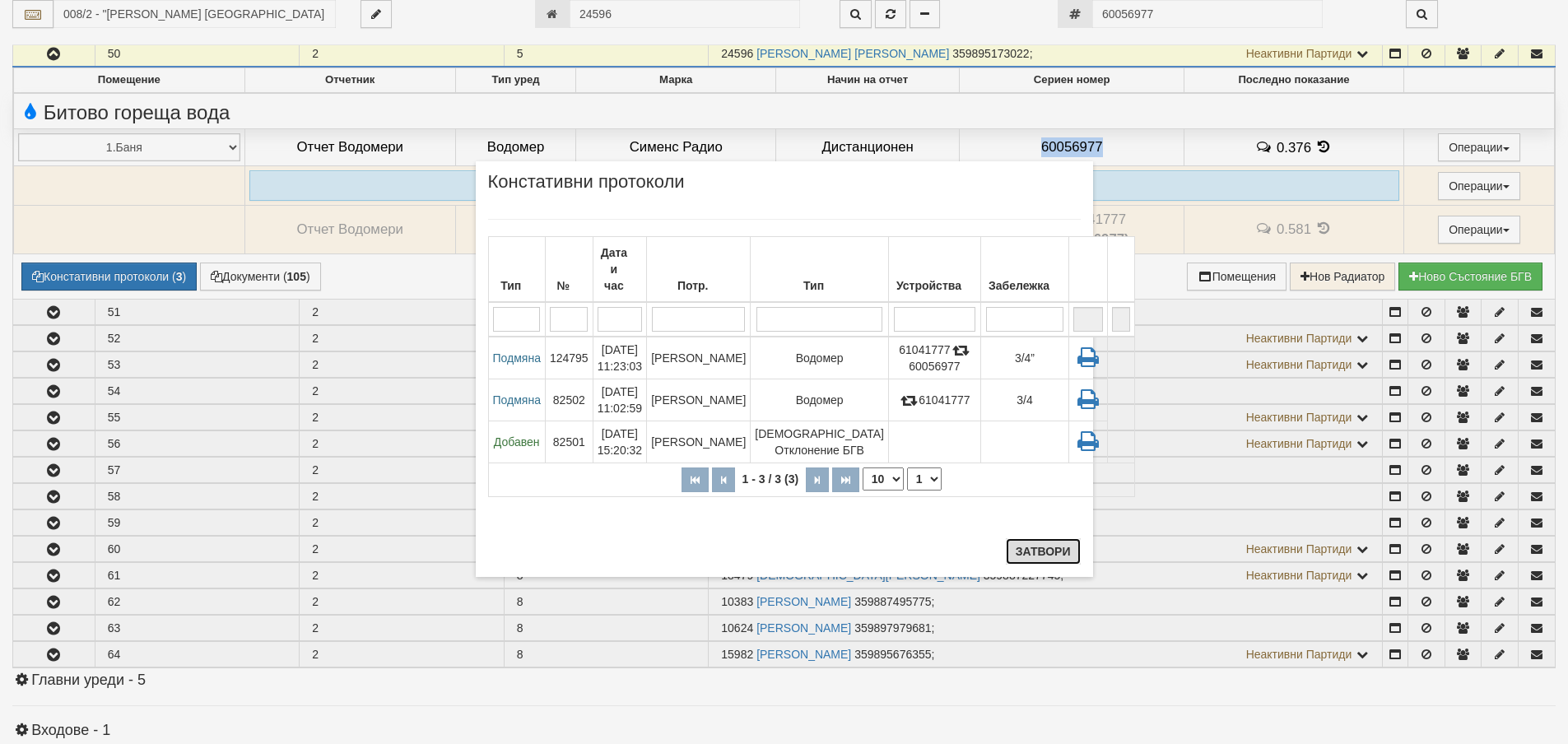
click at [1049, 550] on button "Затвори" at bounding box center [1042, 551] width 75 height 26
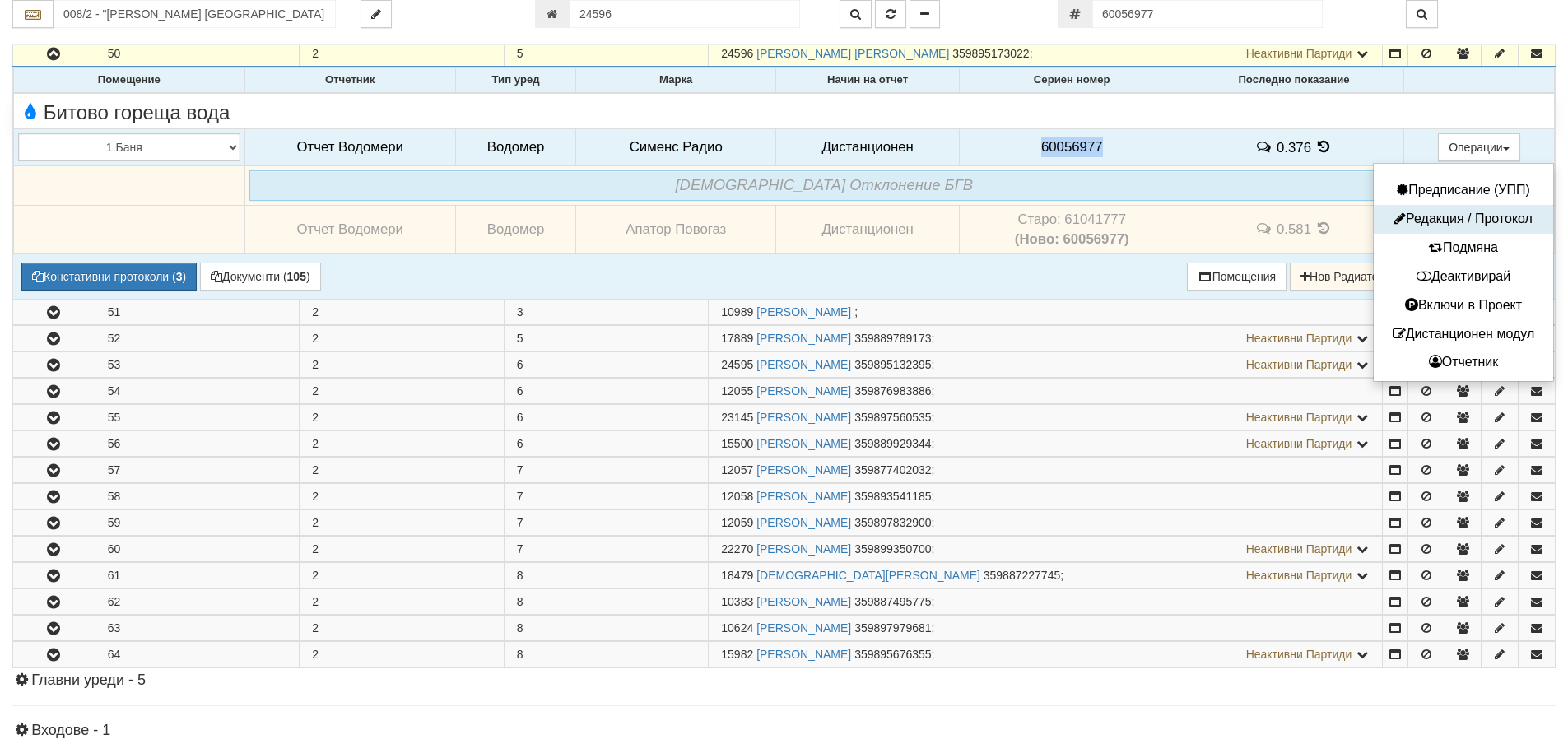
click at [1444, 213] on button "Редакция / Протокол" at bounding box center [1463, 219] width 171 height 20
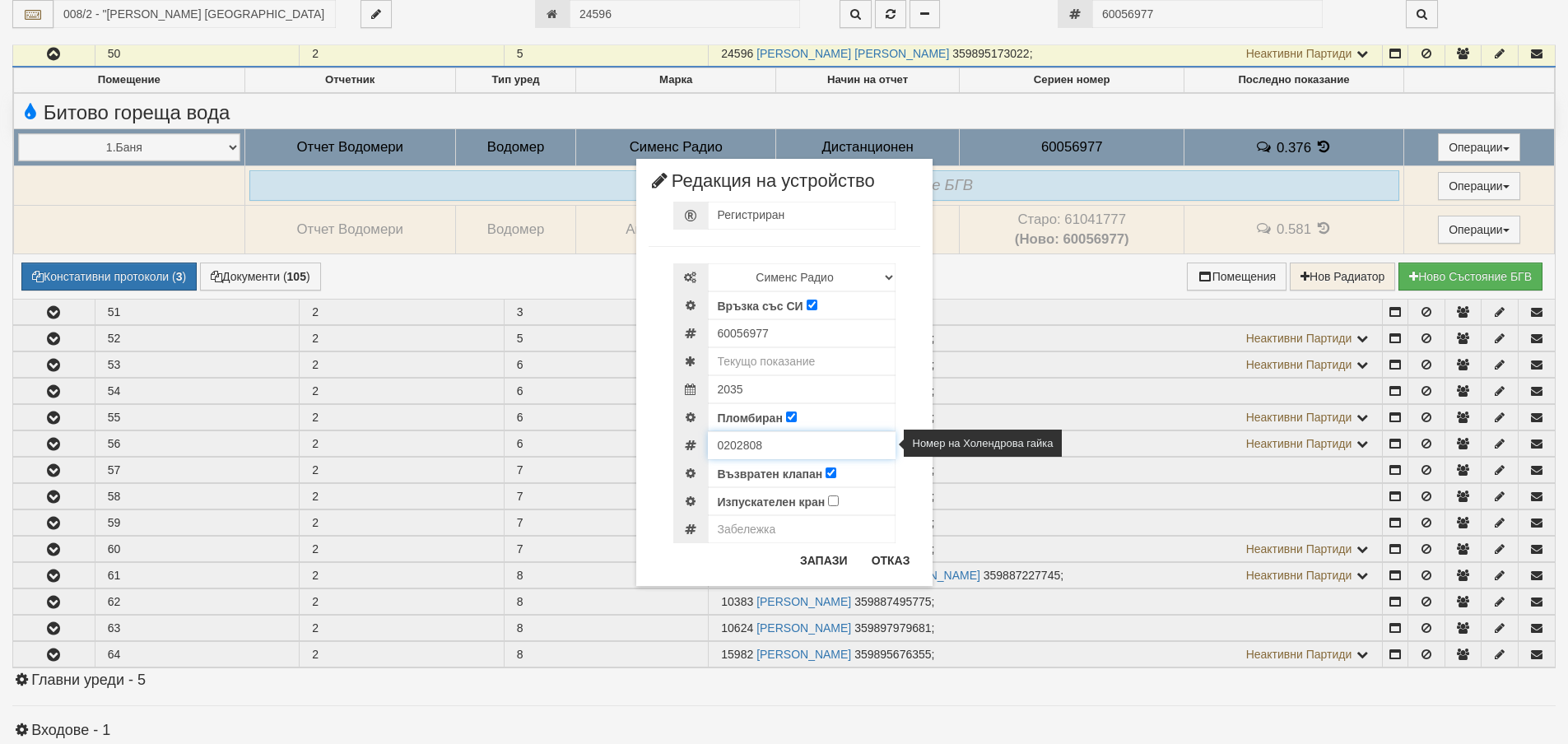
click at [736, 448] on input "0202808" at bounding box center [801, 445] width 188 height 28
click at [886, 557] on button "Отказ" at bounding box center [890, 560] width 58 height 26
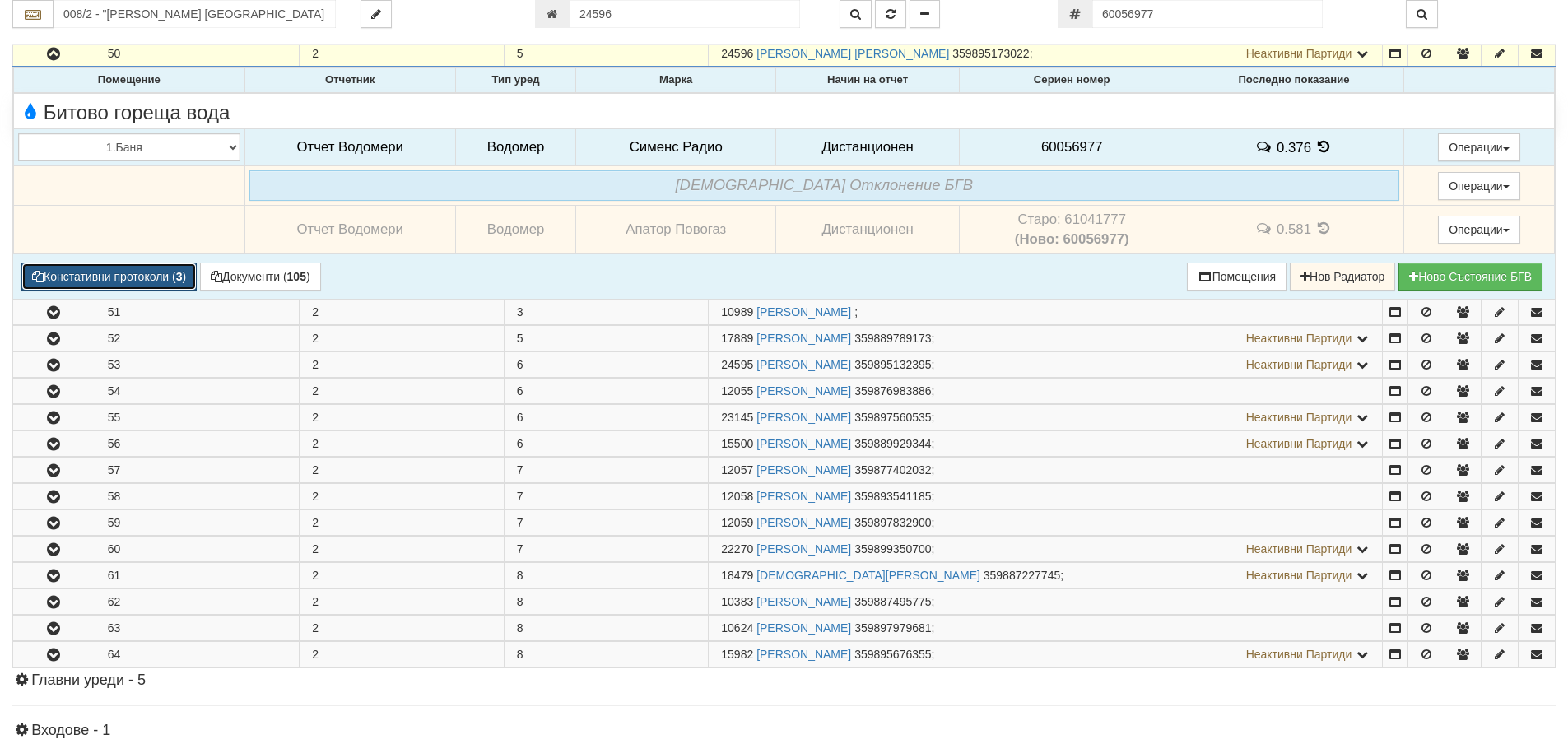
click at [106, 274] on button "Констативни протоколи ( 3 )" at bounding box center [108, 276] width 175 height 28
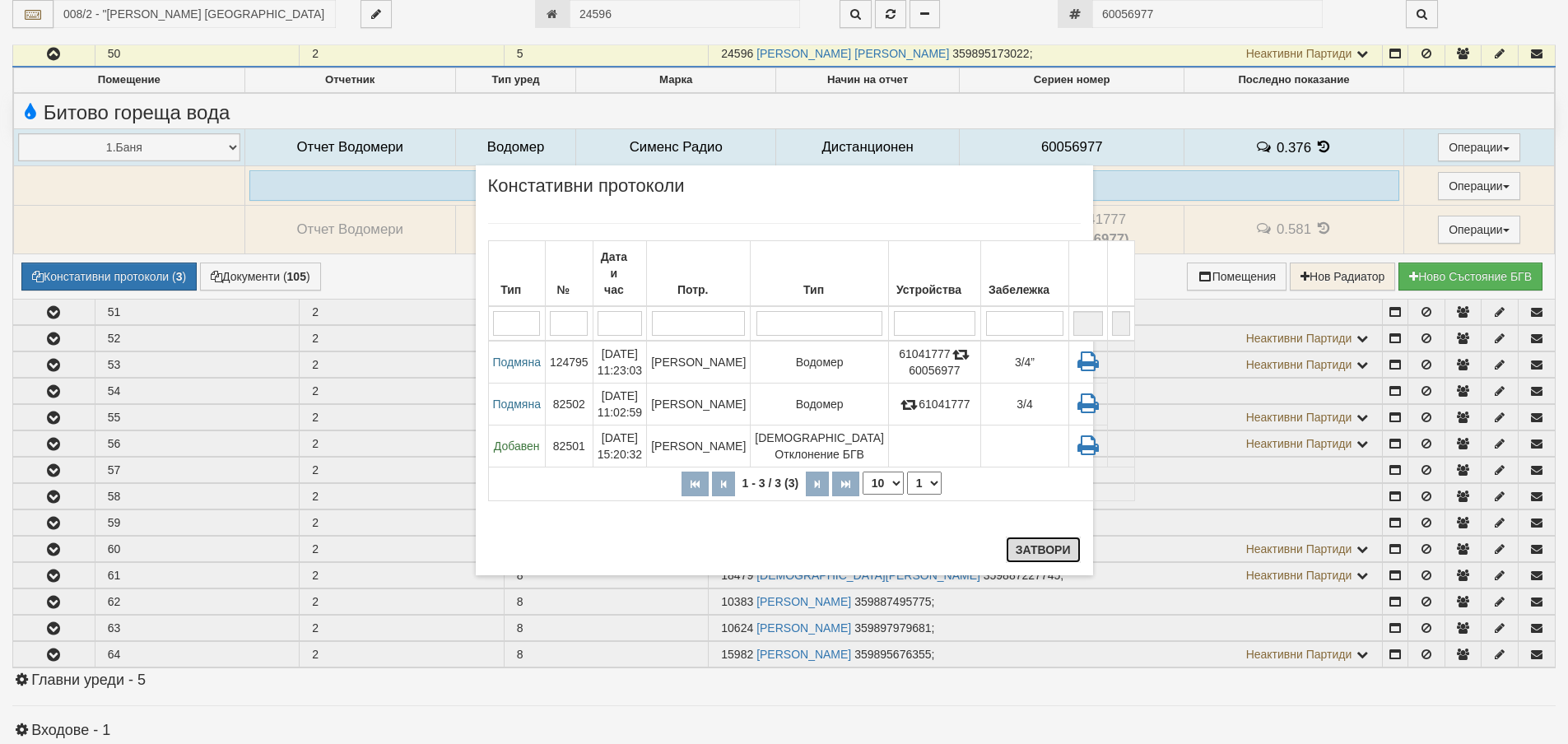
click at [1049, 554] on button "Затвори" at bounding box center [1042, 550] width 75 height 26
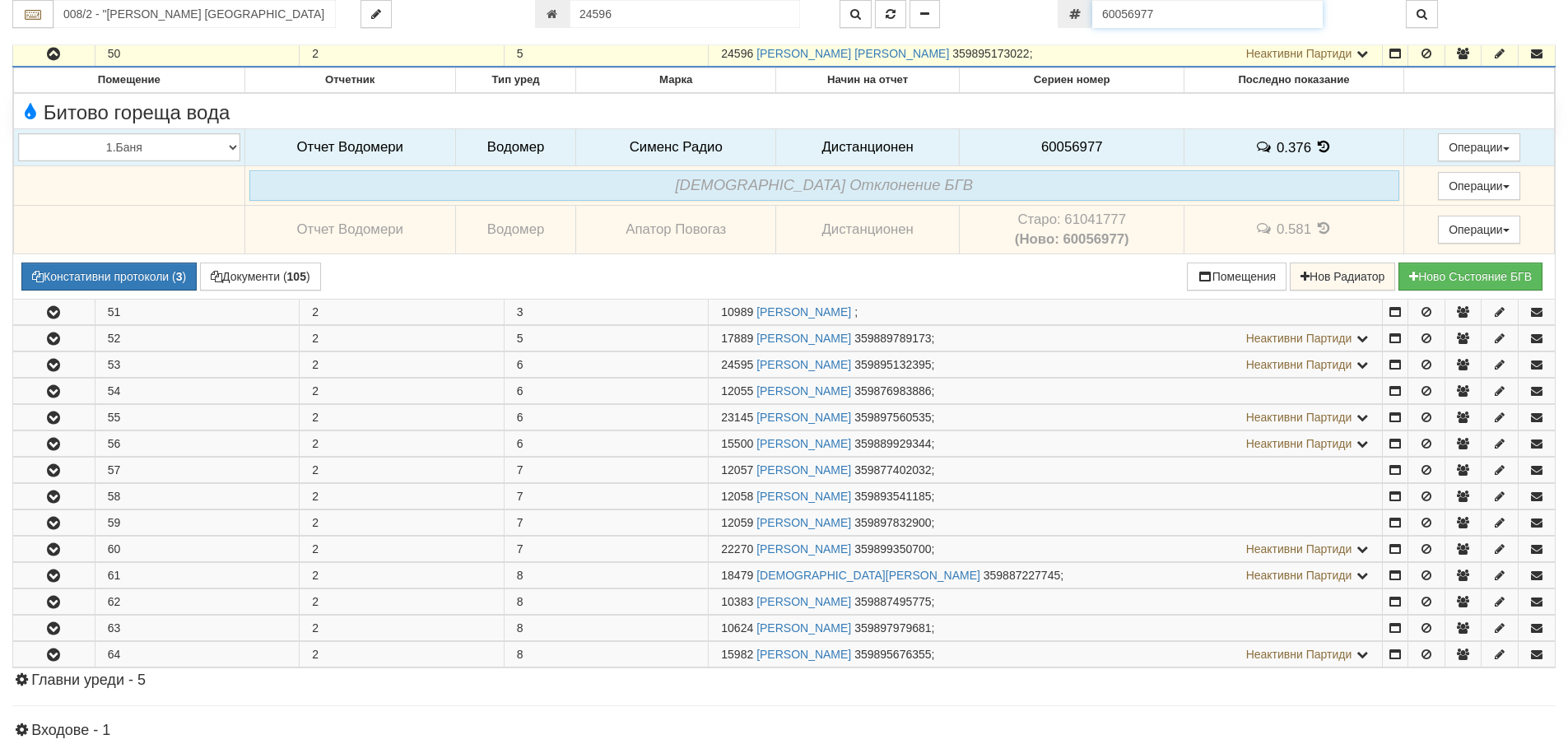
click at [1163, 14] on input "60056977" at bounding box center [1208, 14] width 230 height 28
click at [1164, 14] on input "60056977" at bounding box center [1208, 14] width 230 height 28
paste input "6"
type input "60056976"
type input "010/3,4 - "ВЕОЛИЯ ЕНЕРДЖИ ВАРНА " ЕАД"
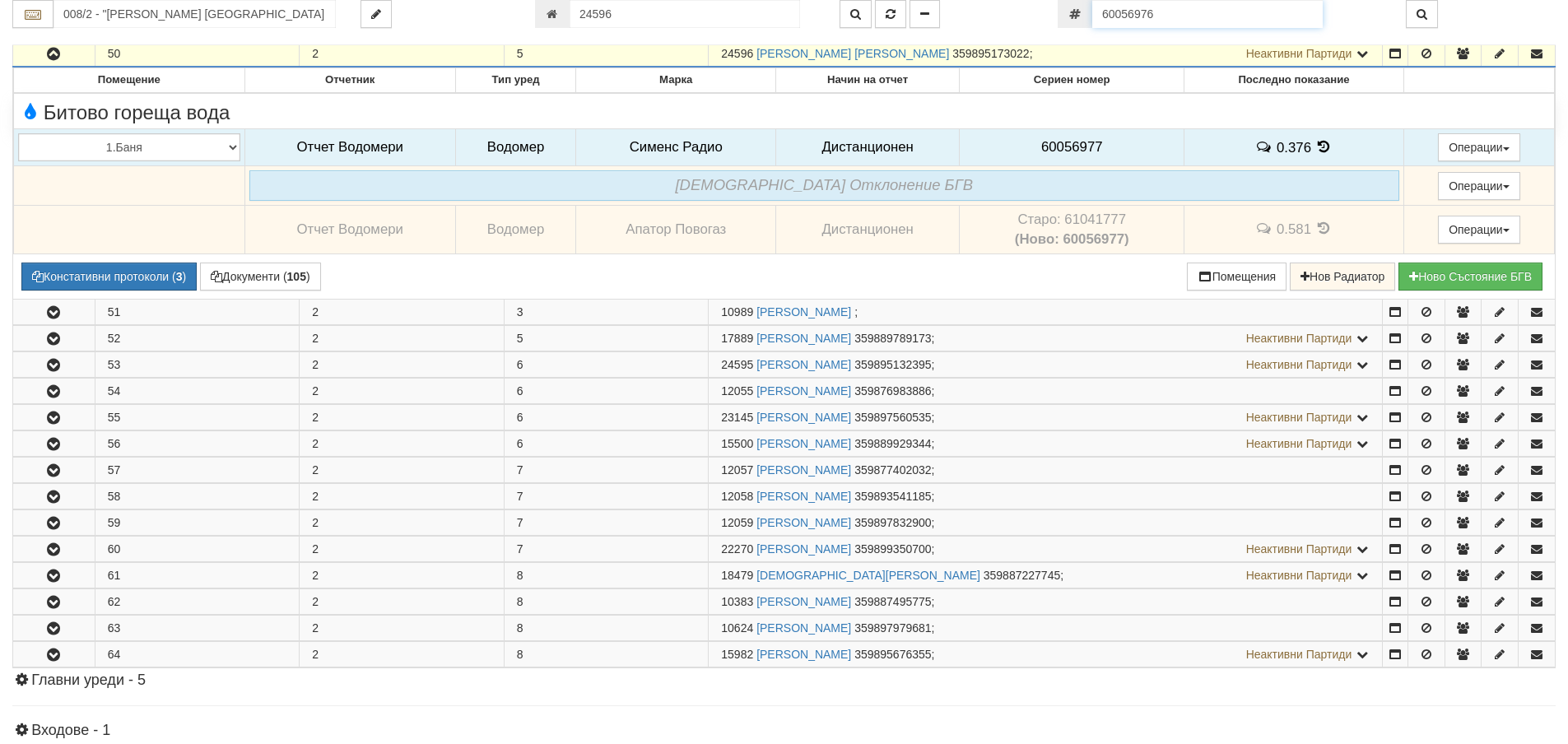
type input "12102"
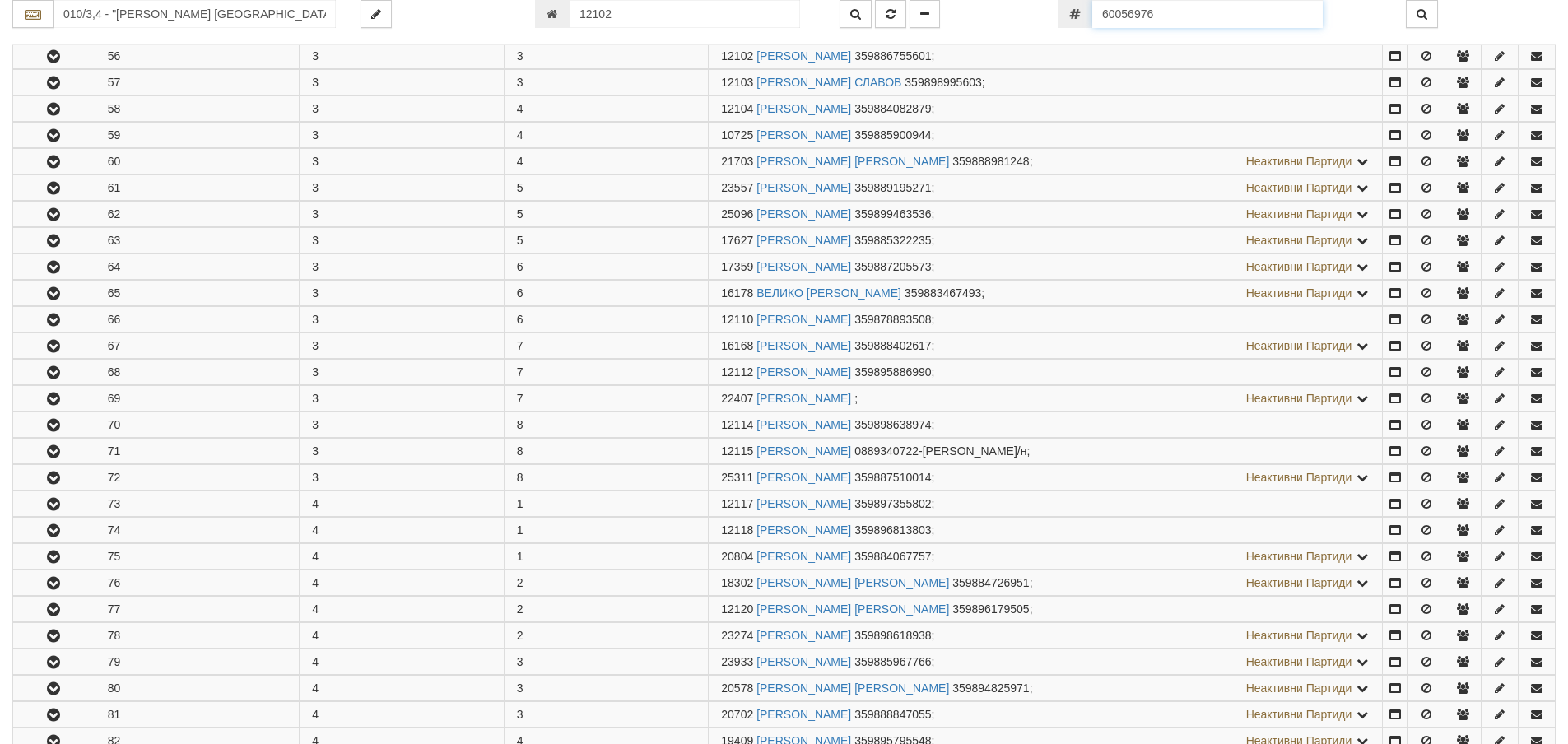
scroll to position [509, 0]
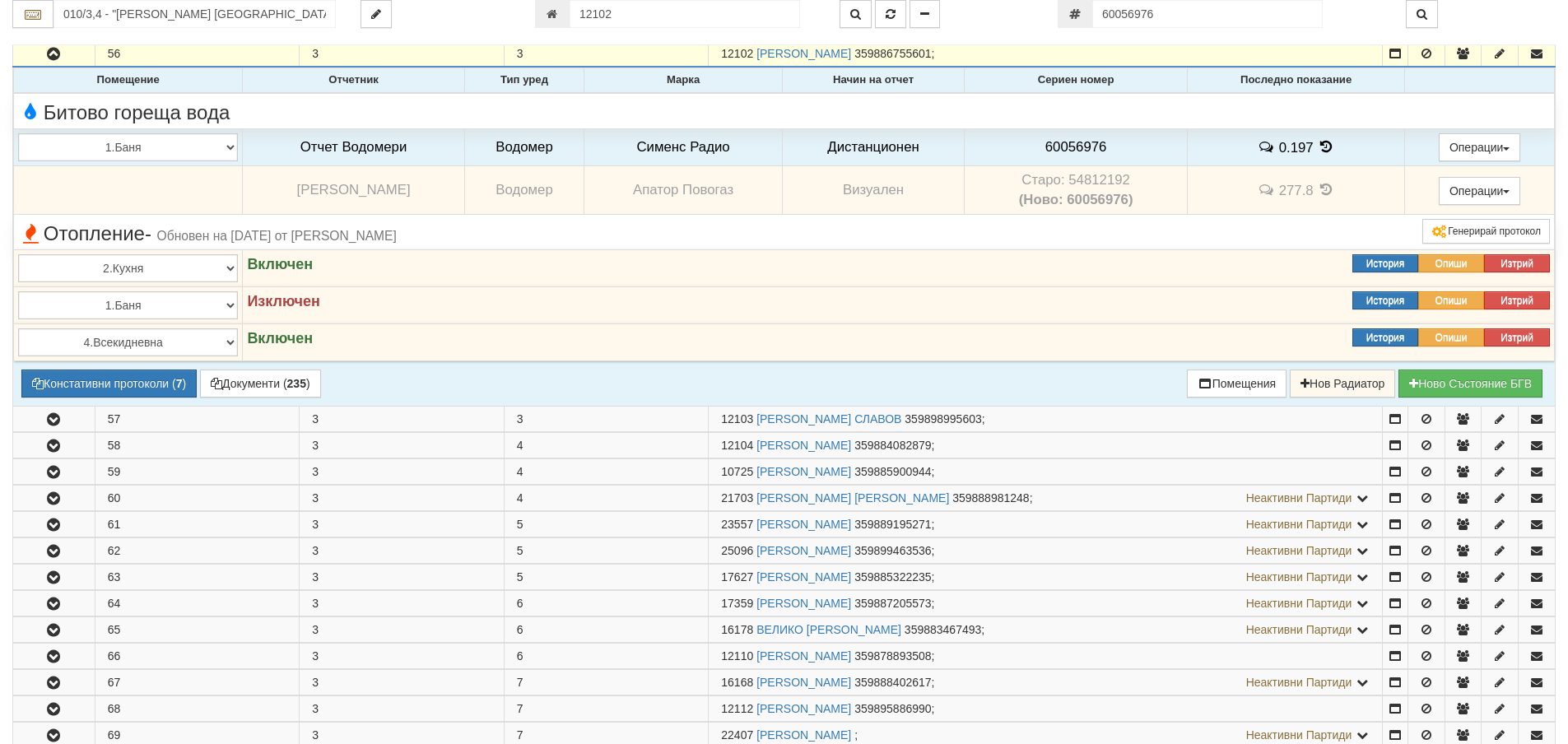
click at [1079, 179] on td "Старо: 54812192 (Ново: 60056976)" at bounding box center [1076, 191] width 223 height 48
copy td "54812192"
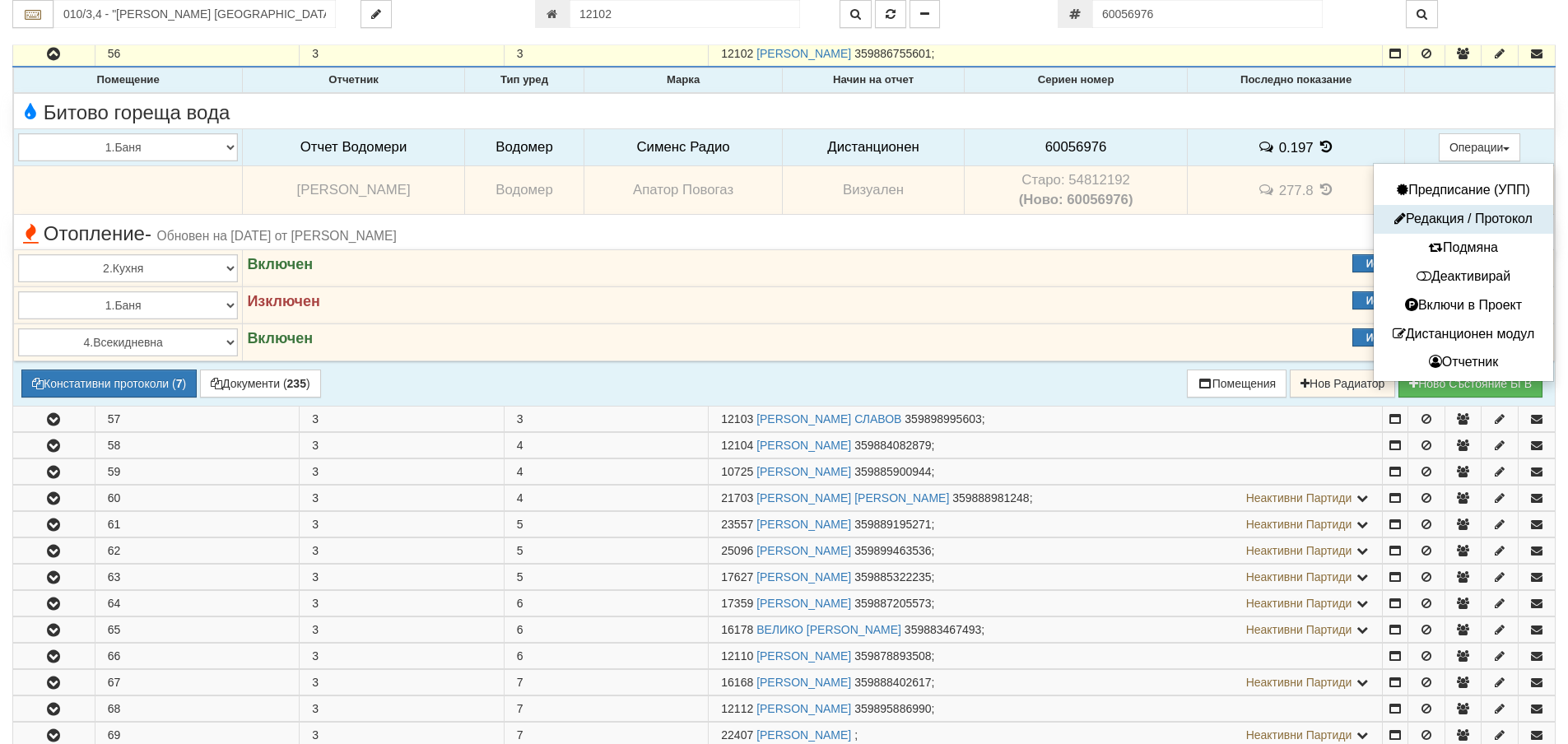
click at [1450, 214] on button "Редакция / Протокол" at bounding box center [1463, 219] width 171 height 20
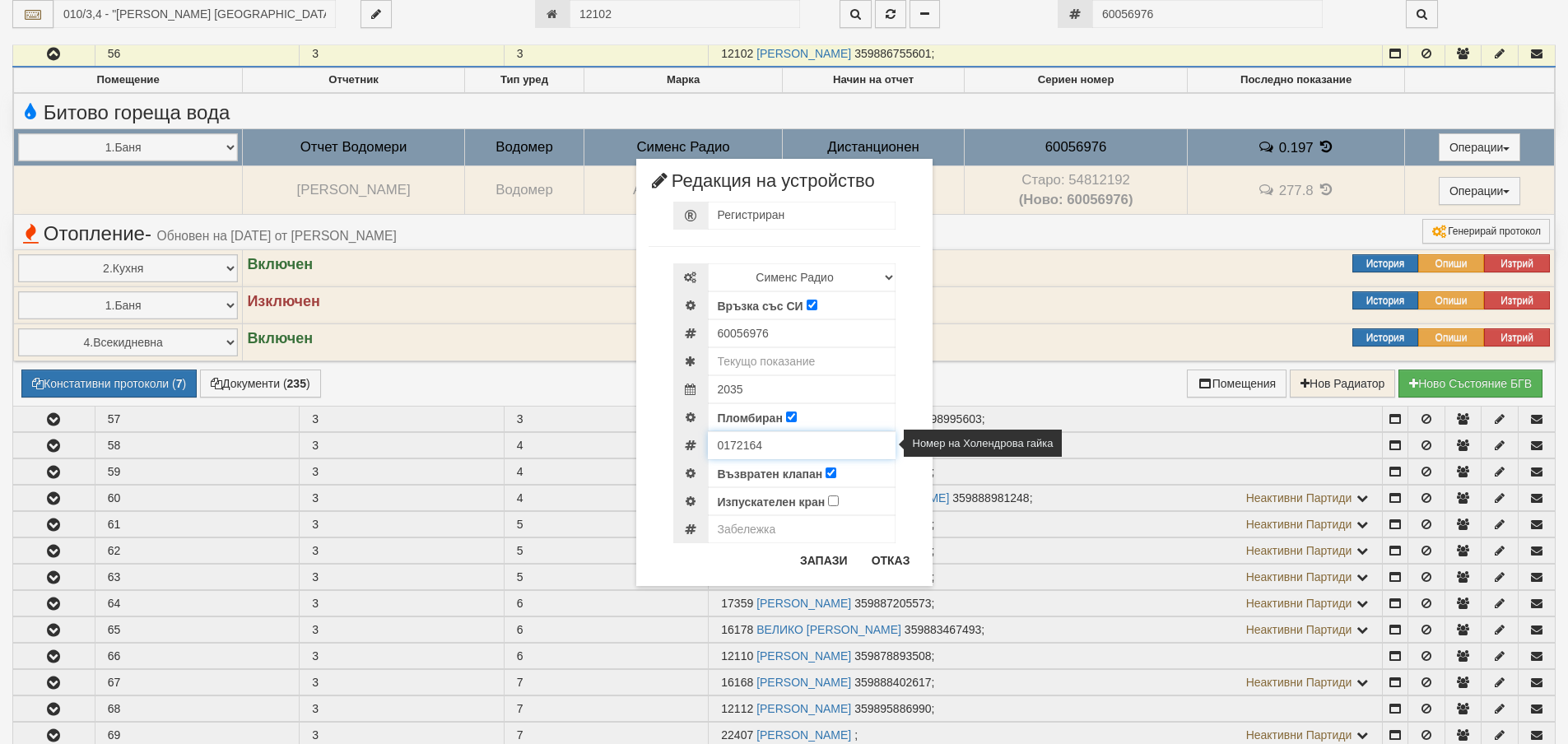
click at [739, 452] on input "0172164" at bounding box center [801, 445] width 188 height 28
click at [895, 561] on button "Отказ" at bounding box center [890, 560] width 58 height 26
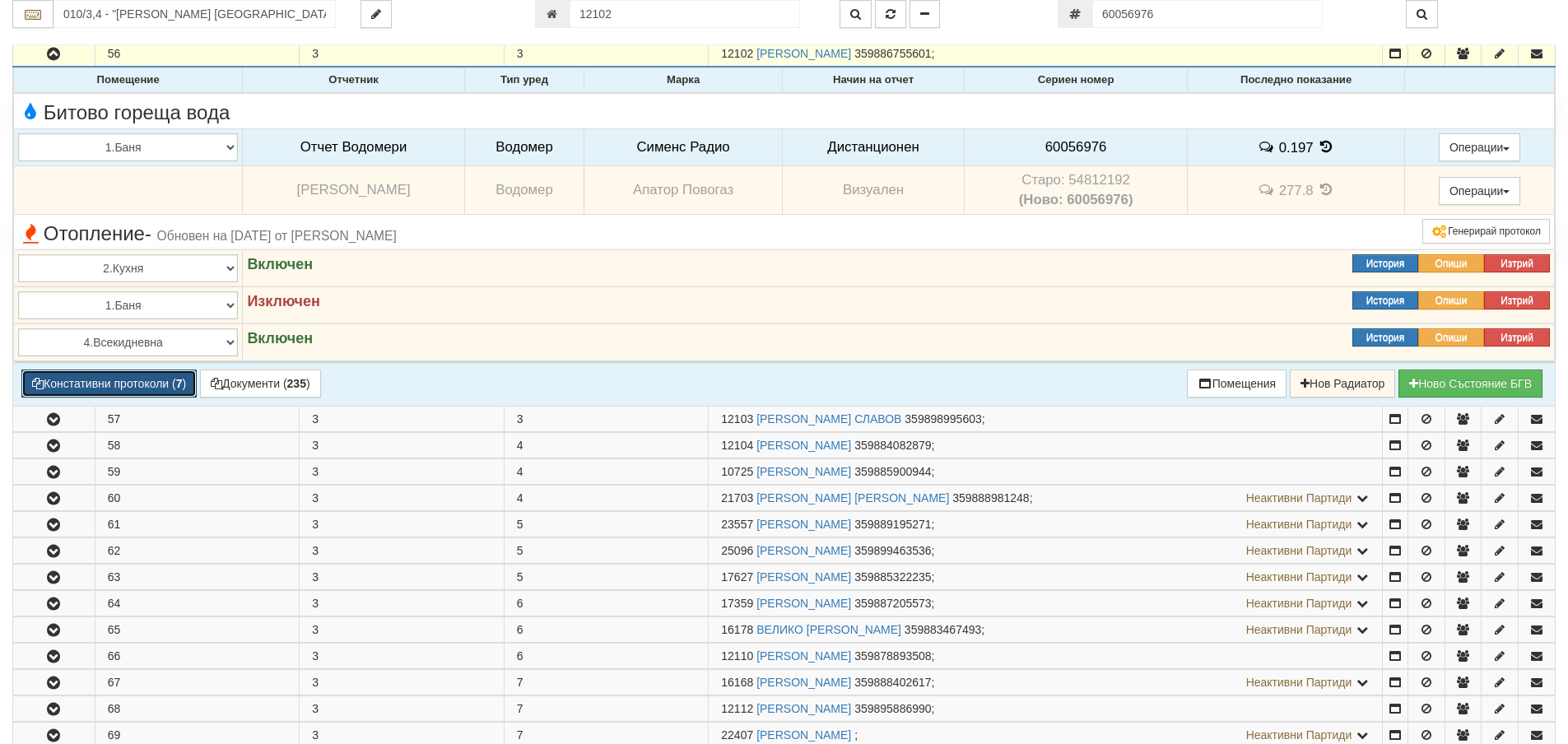
click at [156, 382] on button "Констативни протоколи ( 7 )" at bounding box center [108, 383] width 175 height 28
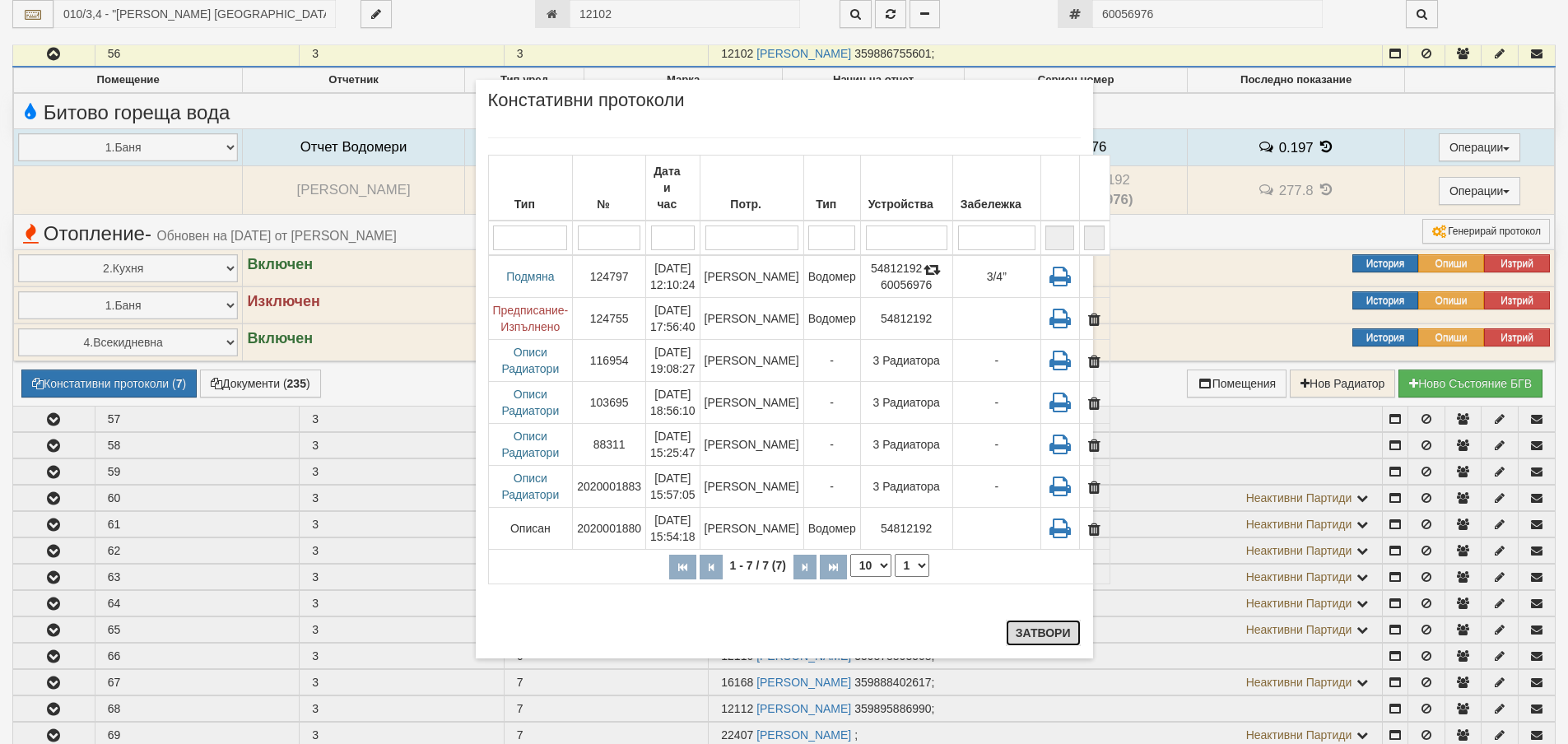
click at [1076, 632] on button "Затвори" at bounding box center [1042, 632] width 75 height 26
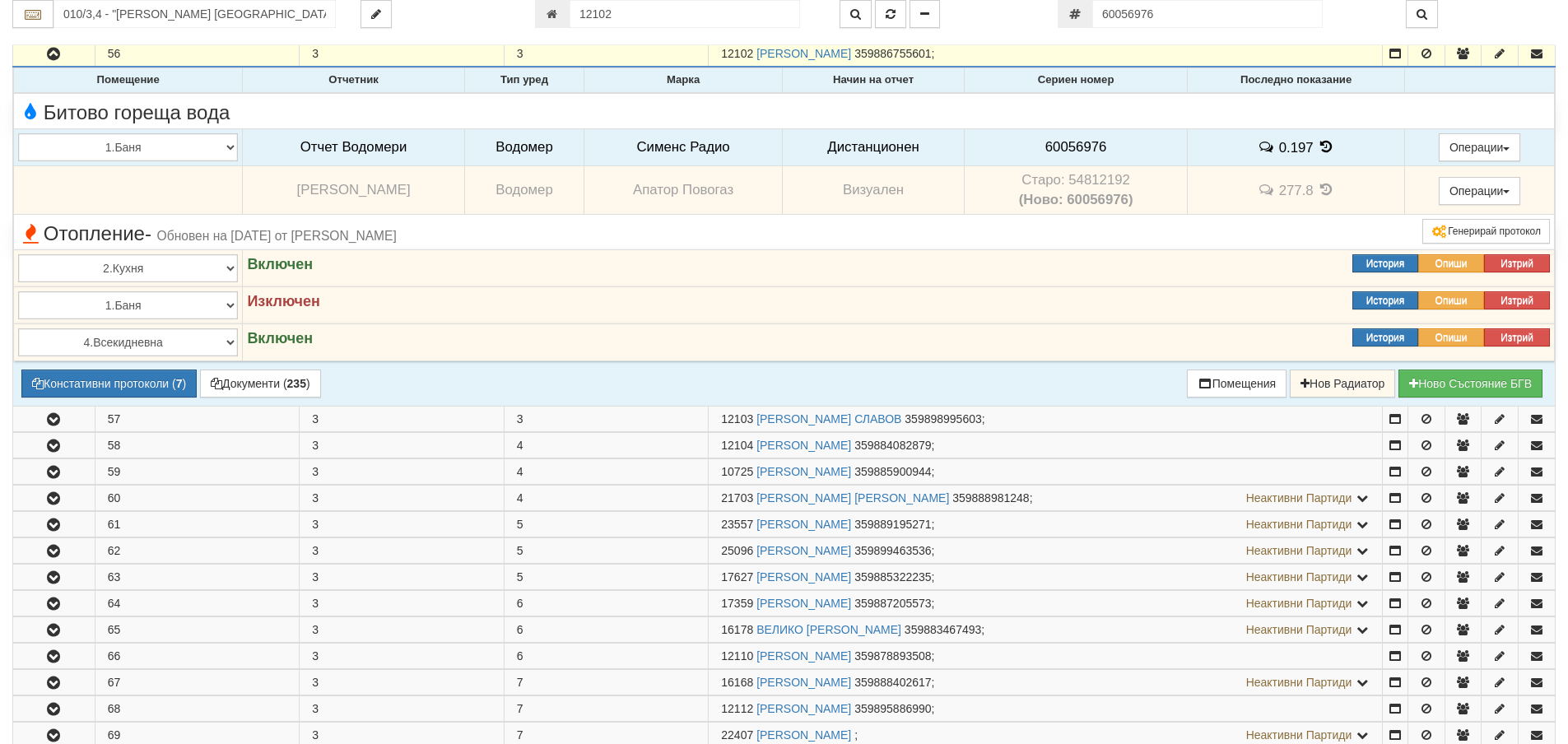
click at [1065, 142] on span "60056976" at bounding box center [1076, 147] width 62 height 15
copy span "60056976"
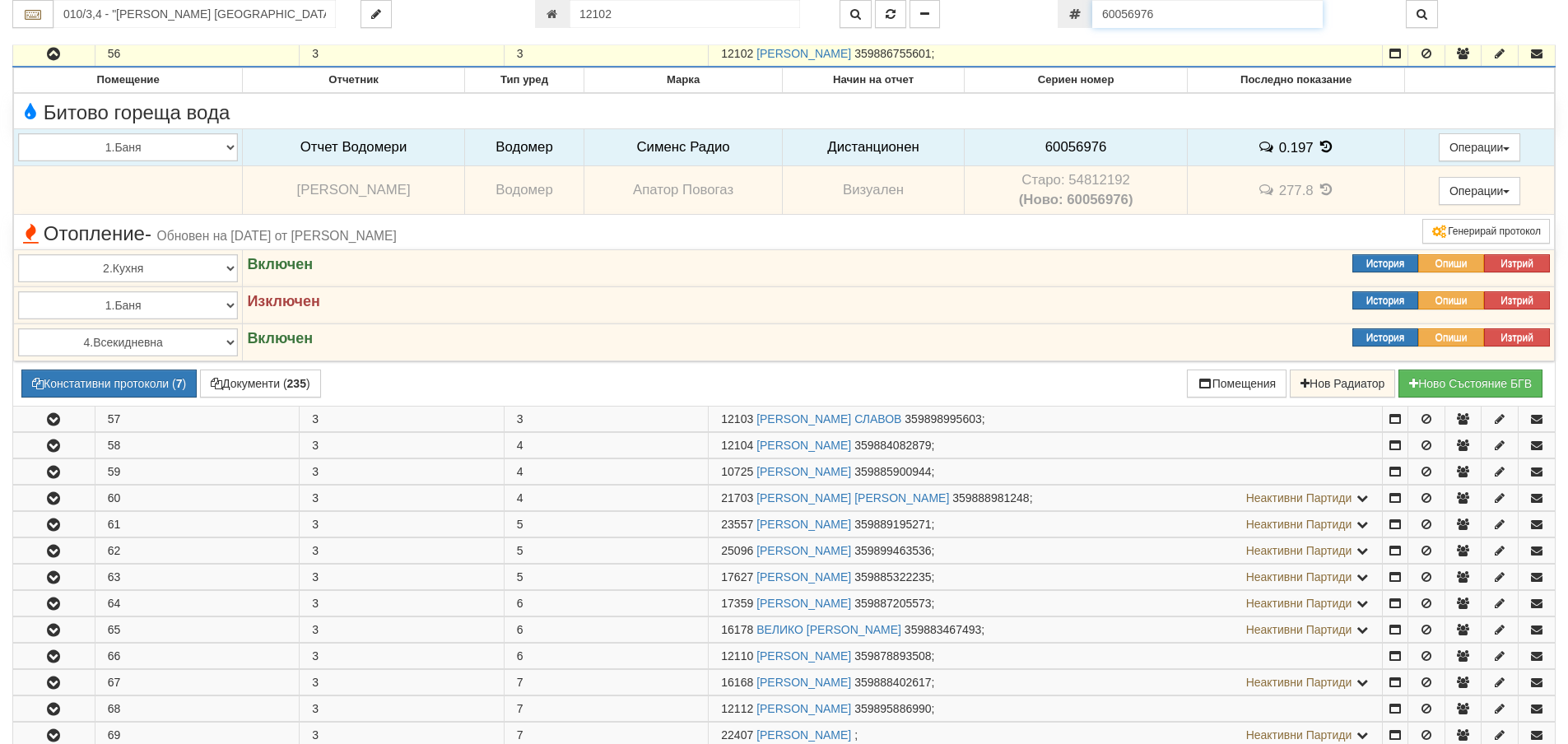
click at [1175, 14] on input "60056976" at bounding box center [1208, 14] width 230 height 28
paste input "81"
type input "60056981"
type input "079/1 - "ВЕОЛИЯ ЕНЕРДЖИ ВАРНА " ЕАД"
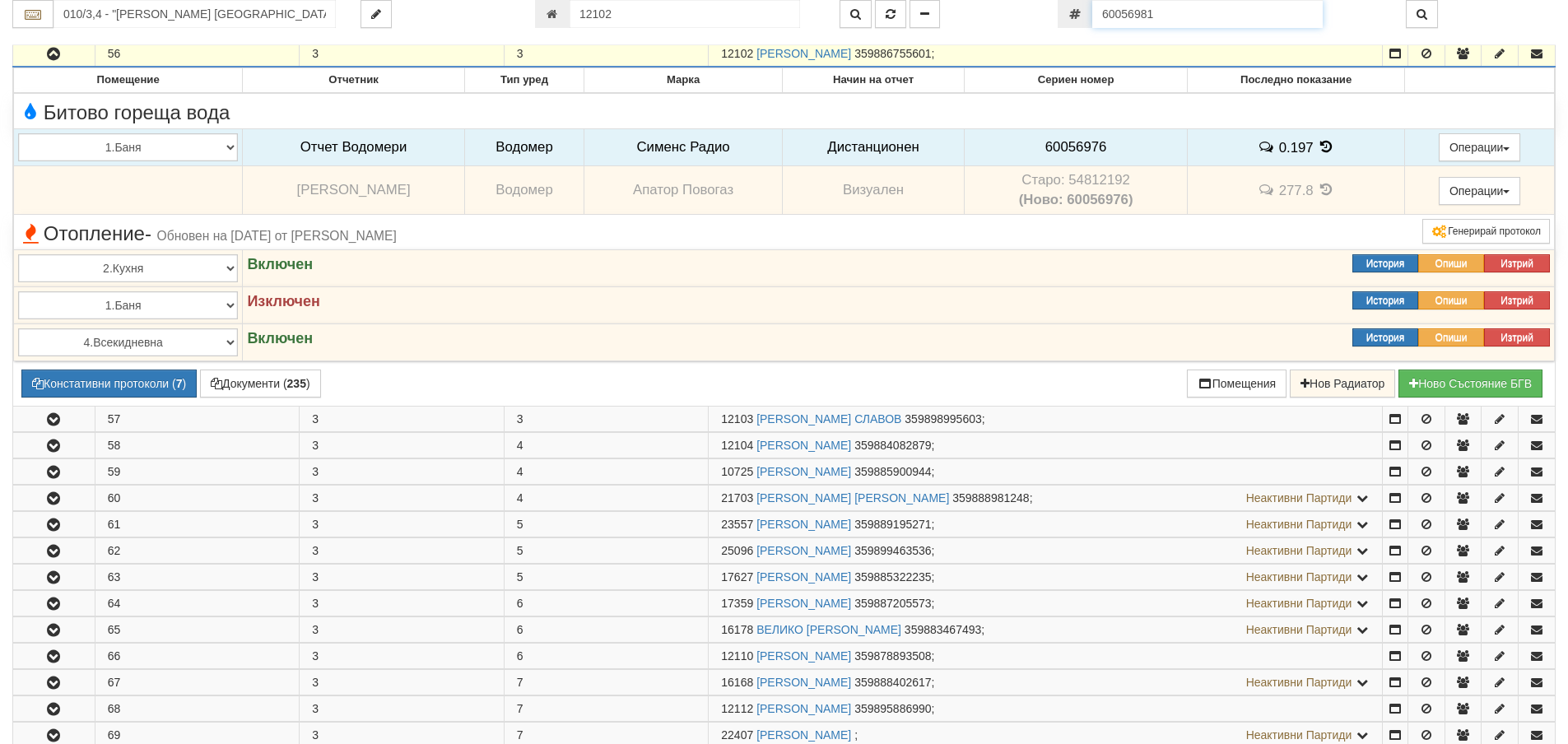
type input "9034"
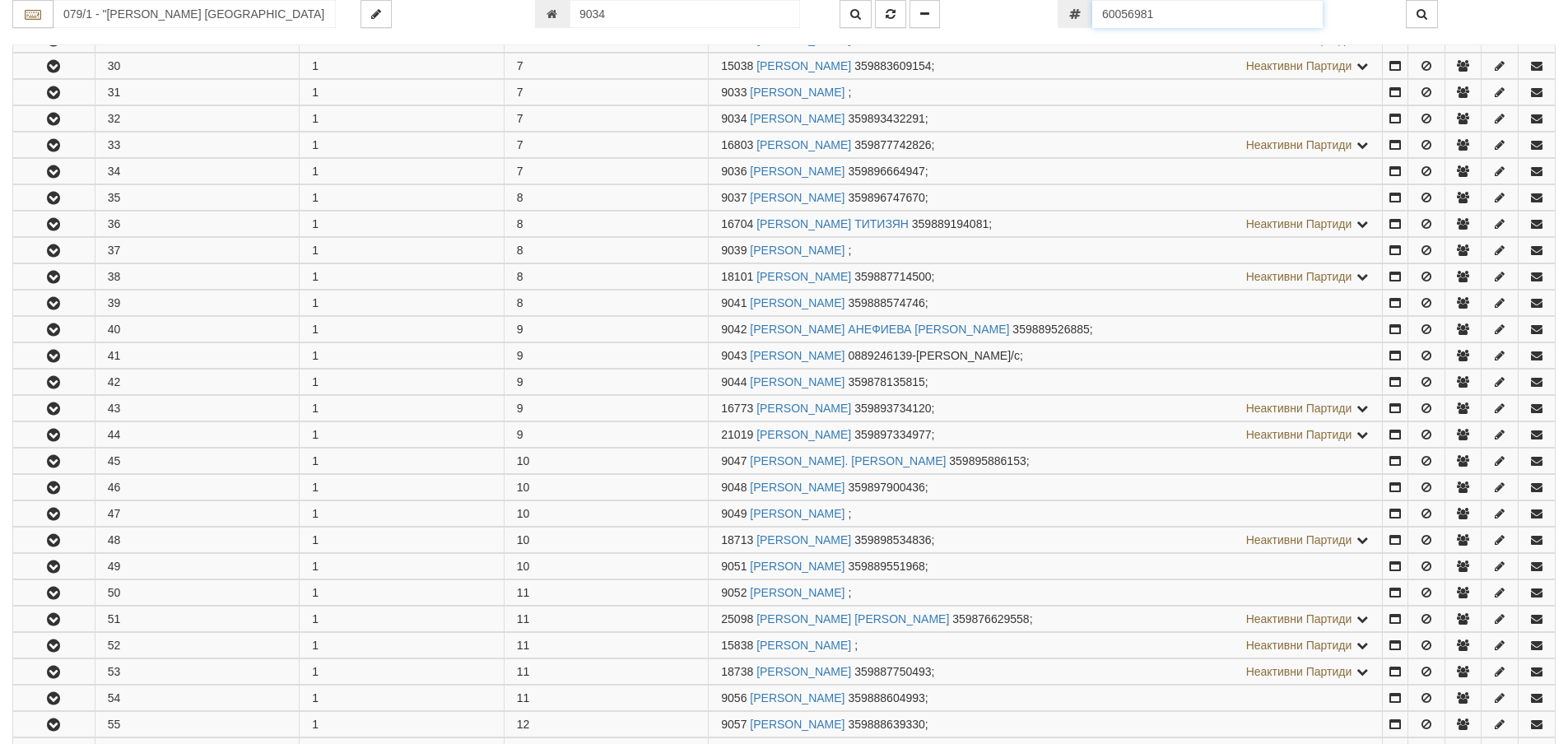
scroll to position [1142, 0]
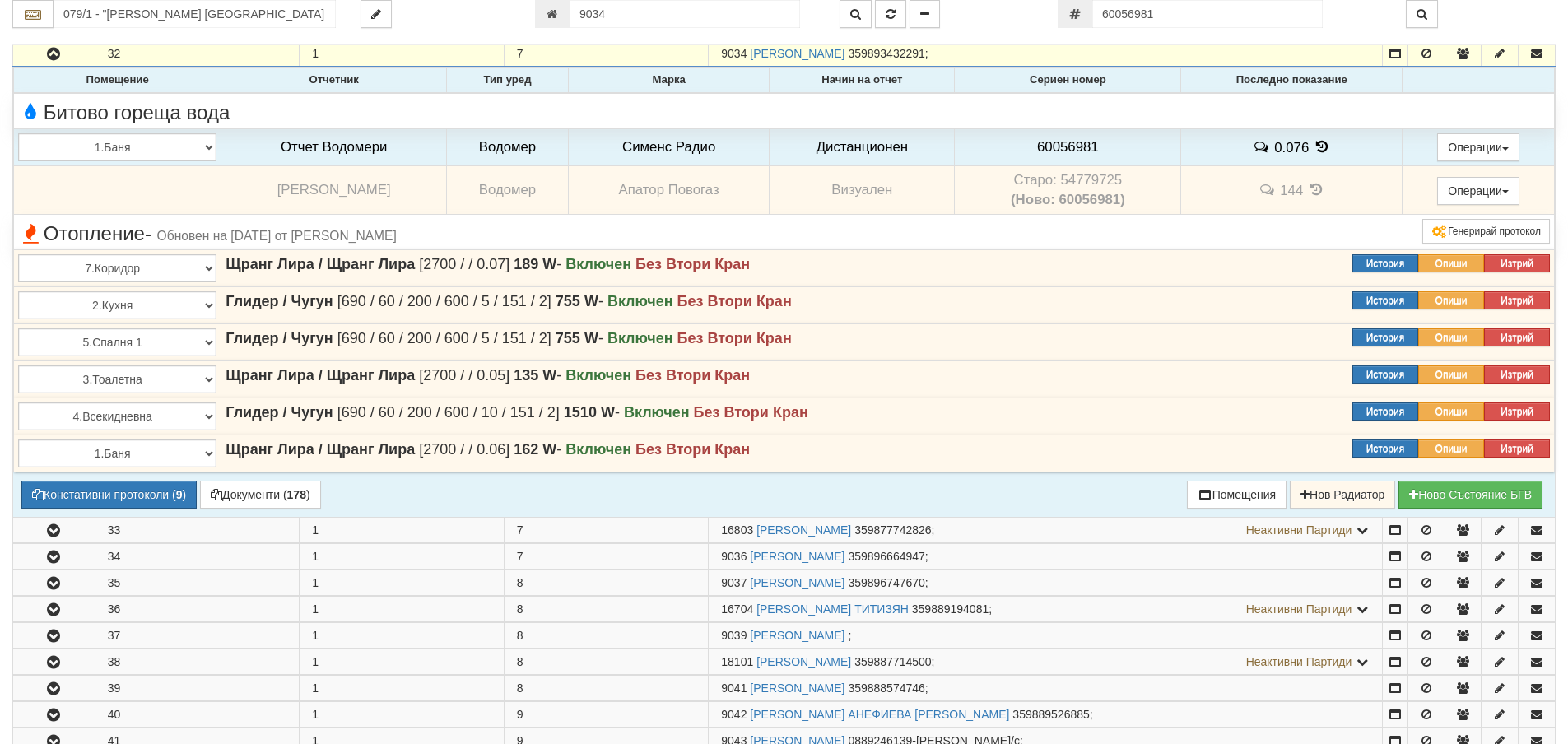
click at [1087, 178] on td "Старо: 54779725 (Ново: 60056981)" at bounding box center [1069, 191] width 226 height 48
click at [1065, 147] on span "60056981" at bounding box center [1069, 147] width 62 height 15
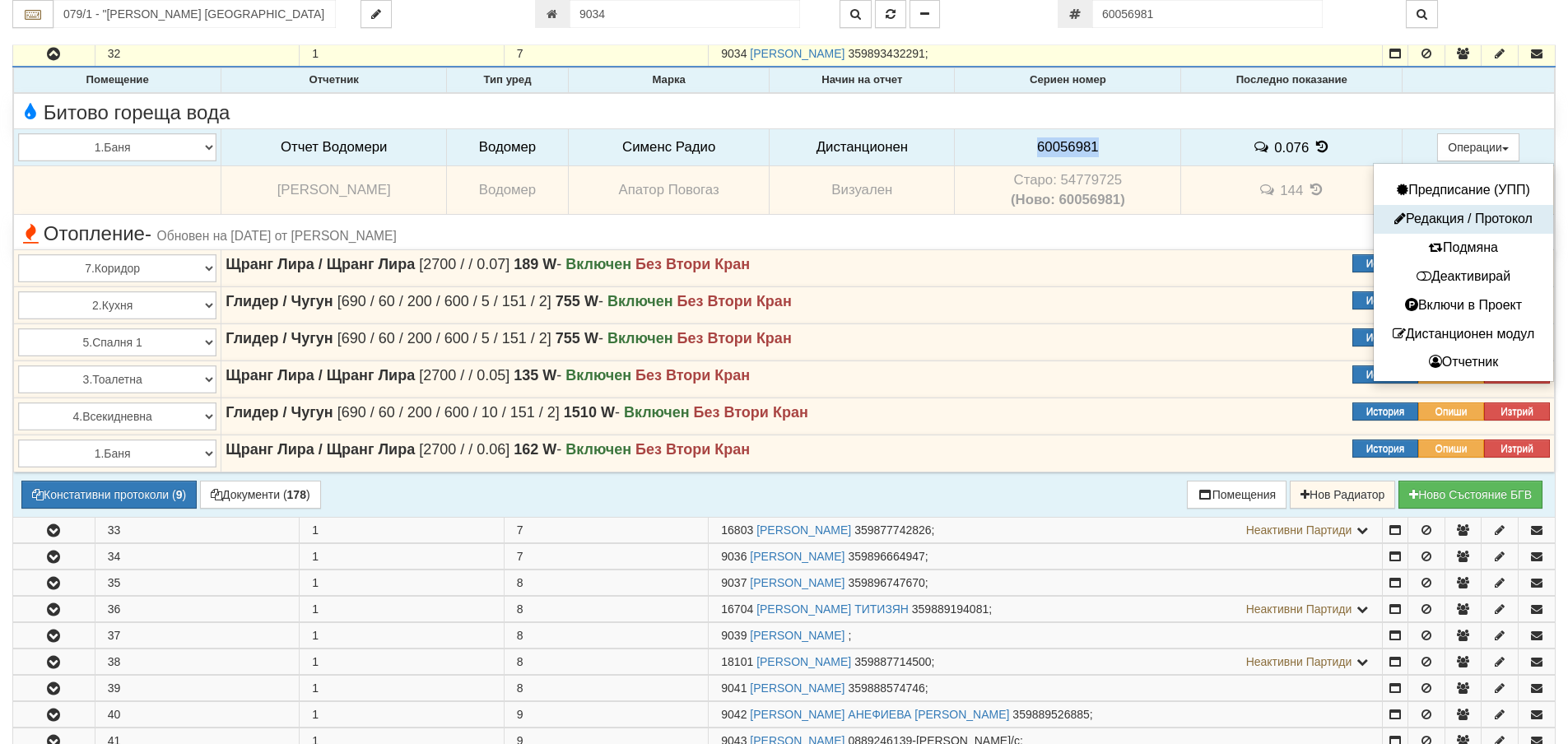
click at [1453, 213] on button "Редакция / Протокол" at bounding box center [1463, 219] width 171 height 20
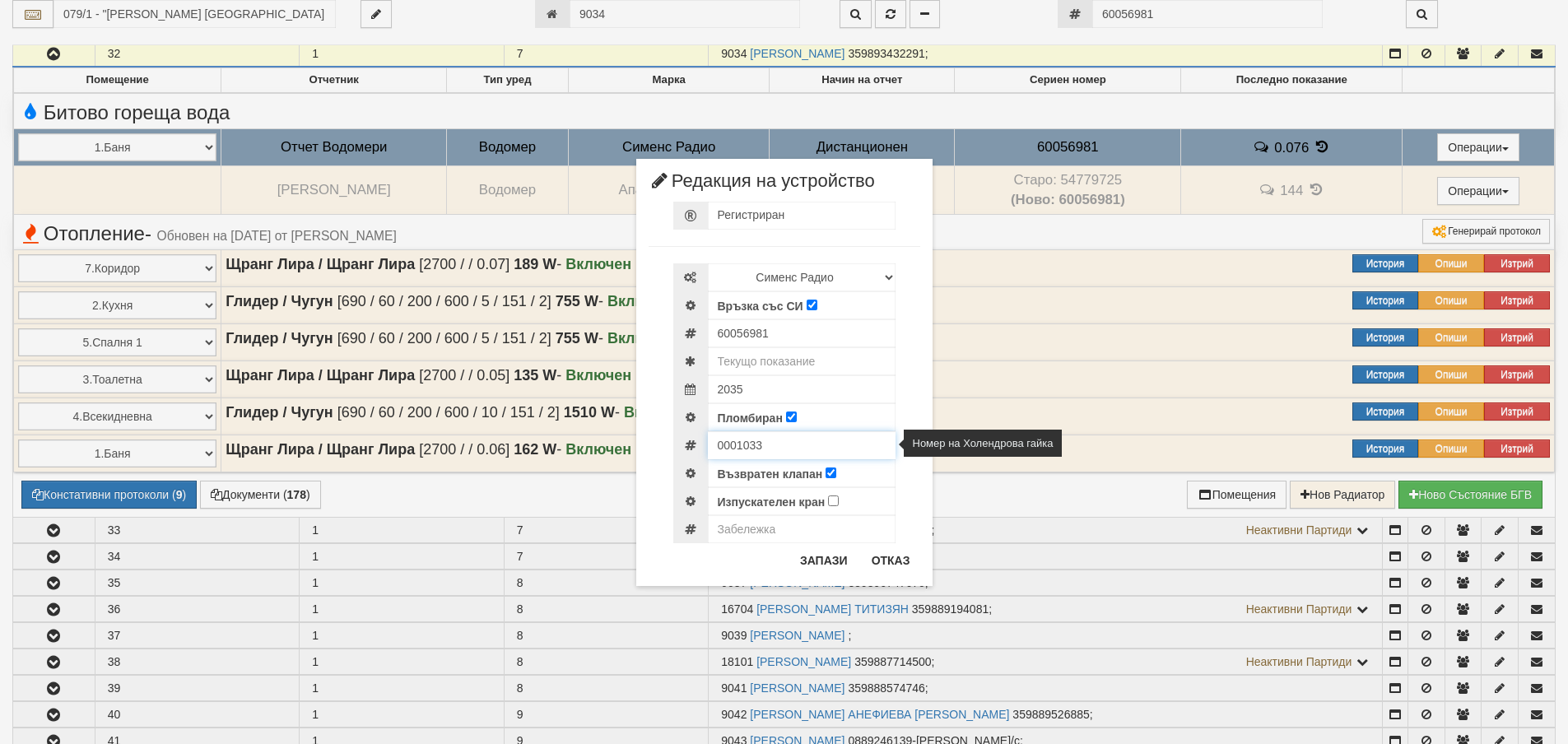
click at [735, 444] on input "0001033" at bounding box center [801, 445] width 188 height 28
click at [890, 553] on button "Отказ" at bounding box center [890, 560] width 58 height 26
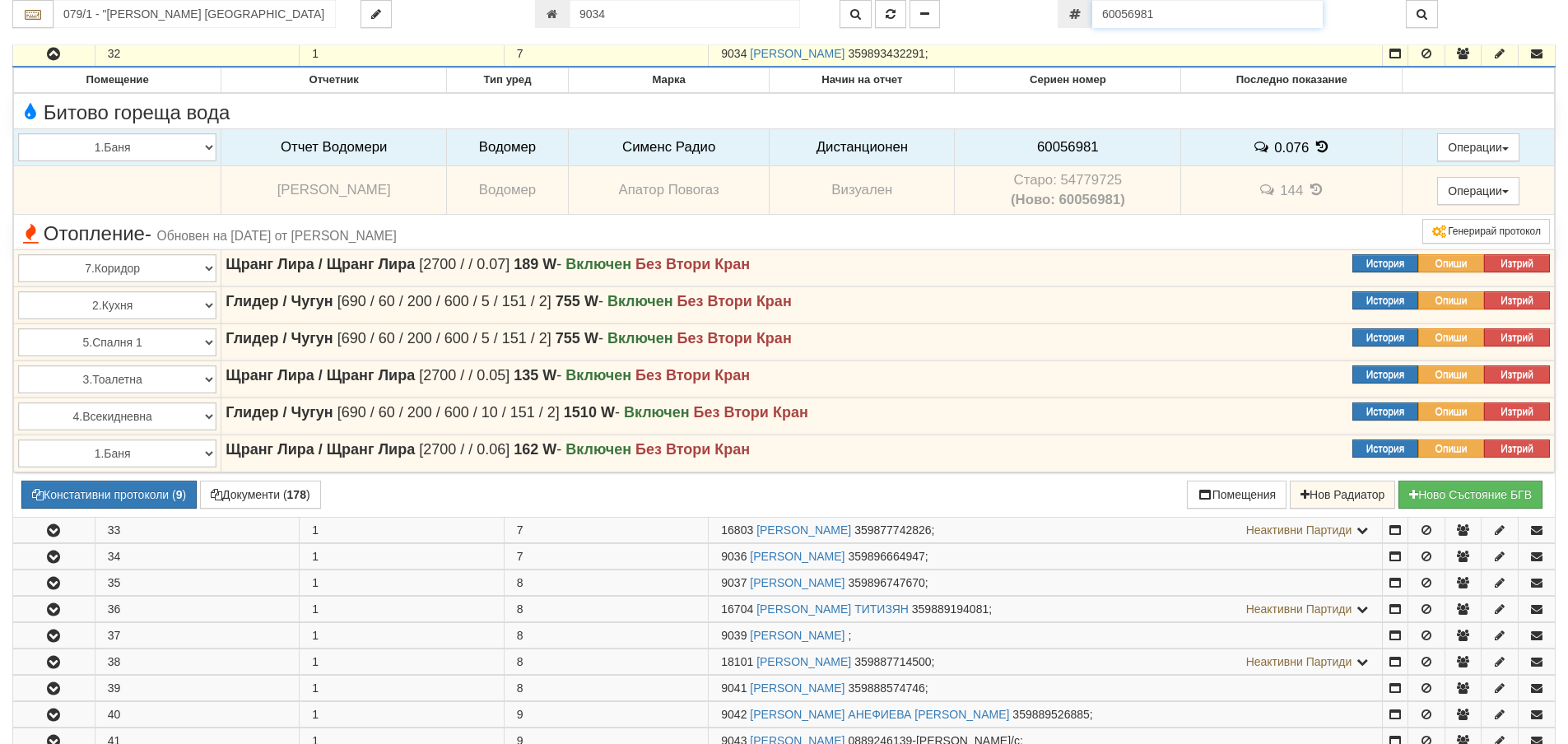
click at [1196, 17] on input "60056981" at bounding box center [1208, 14] width 230 height 28
paste input "0"
type input "60056980"
type input "187 Общ3/1 - "ВЕОЛИЯ ЕНЕРДЖИ ВАРНА " ЕАД"
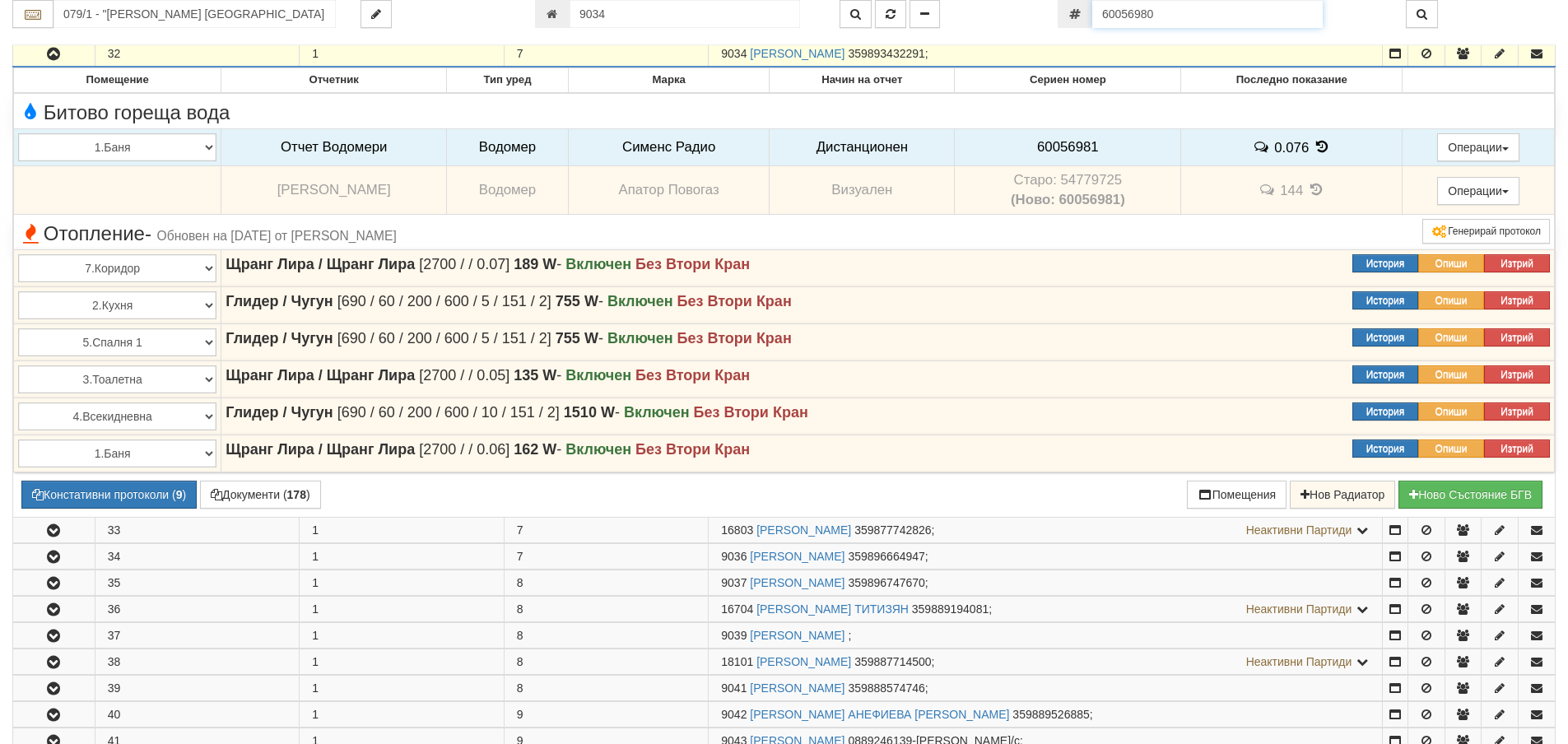
type input "18614"
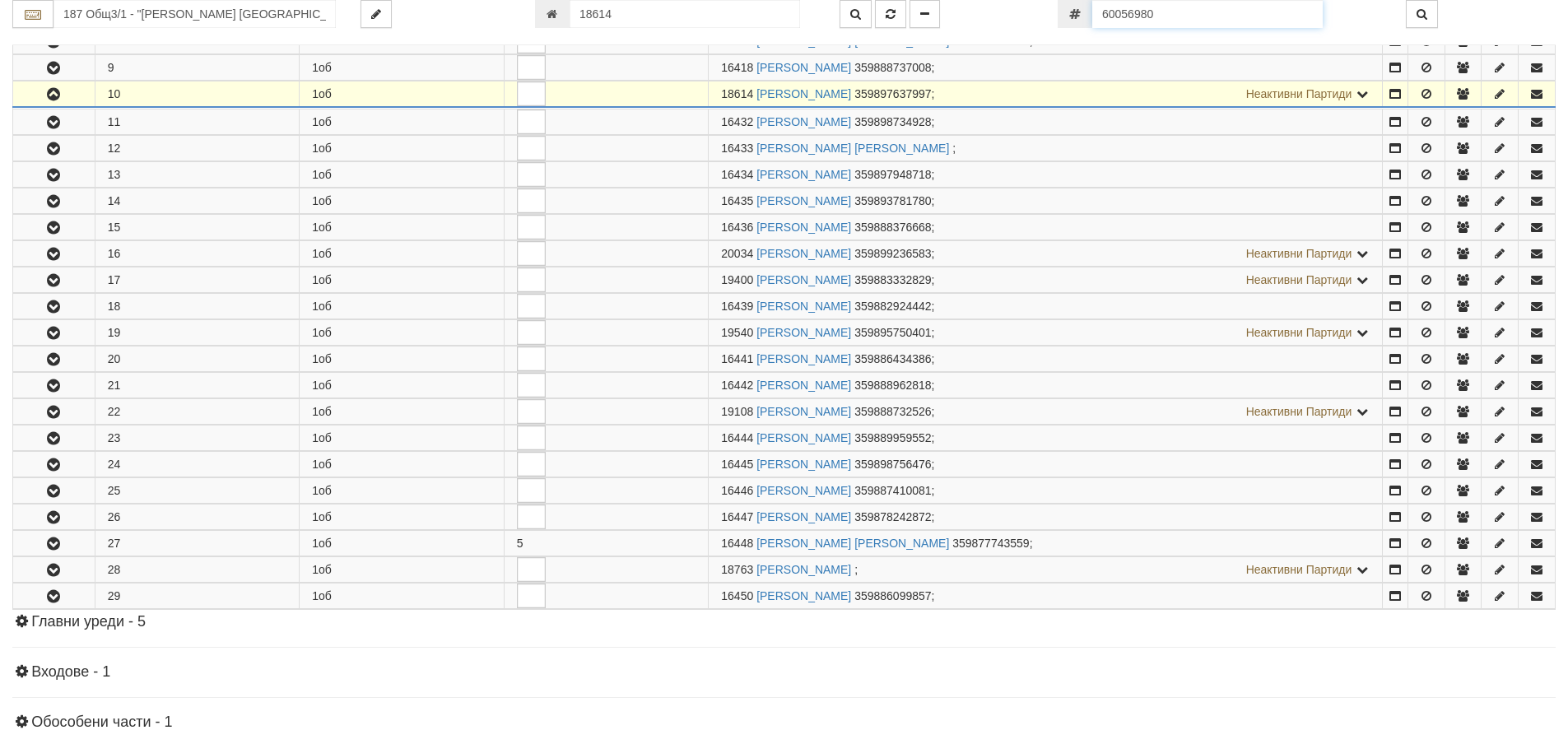
scroll to position [562, 0]
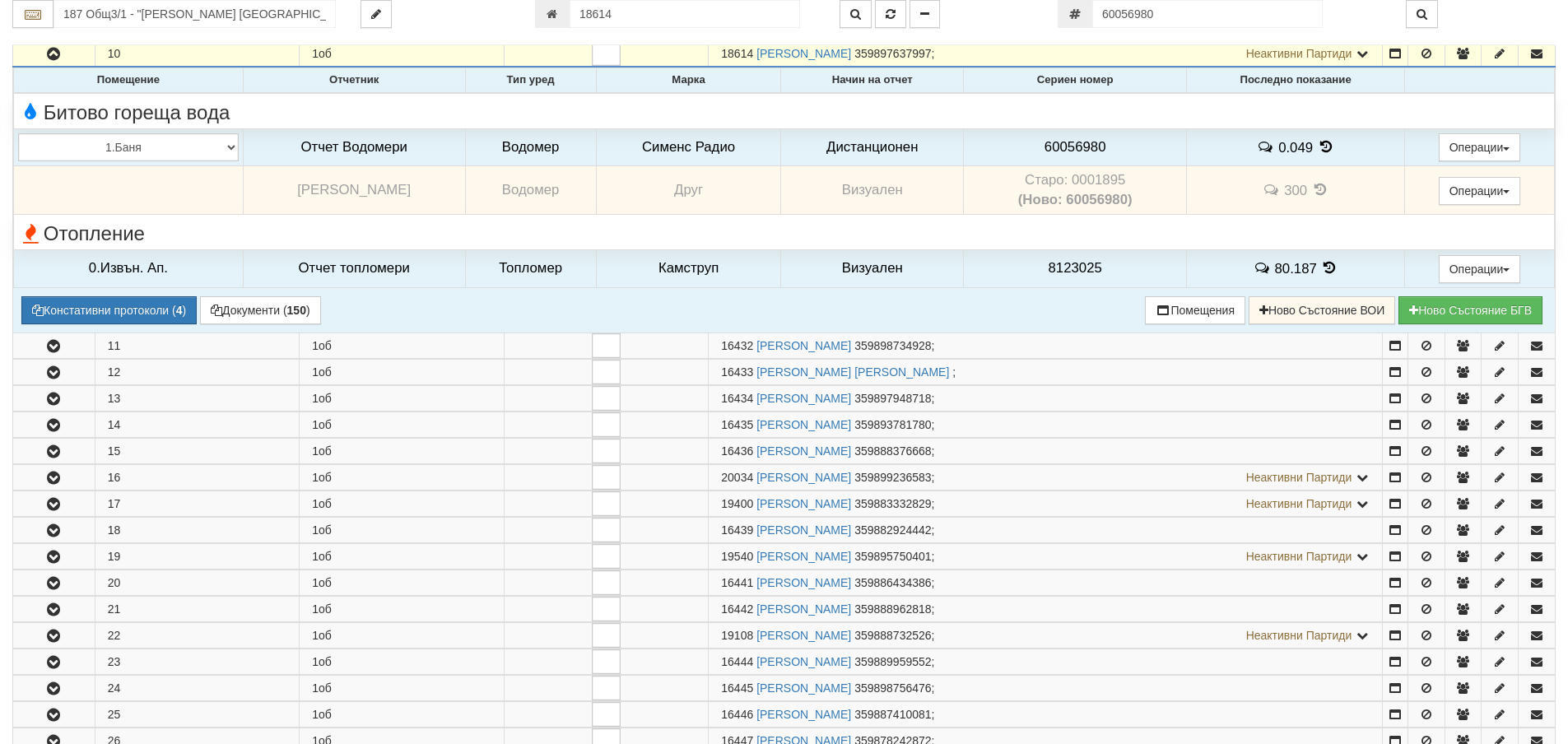
click at [1106, 178] on td "Старо: 0001895 (Ново: 60056980)" at bounding box center [1075, 191] width 223 height 48
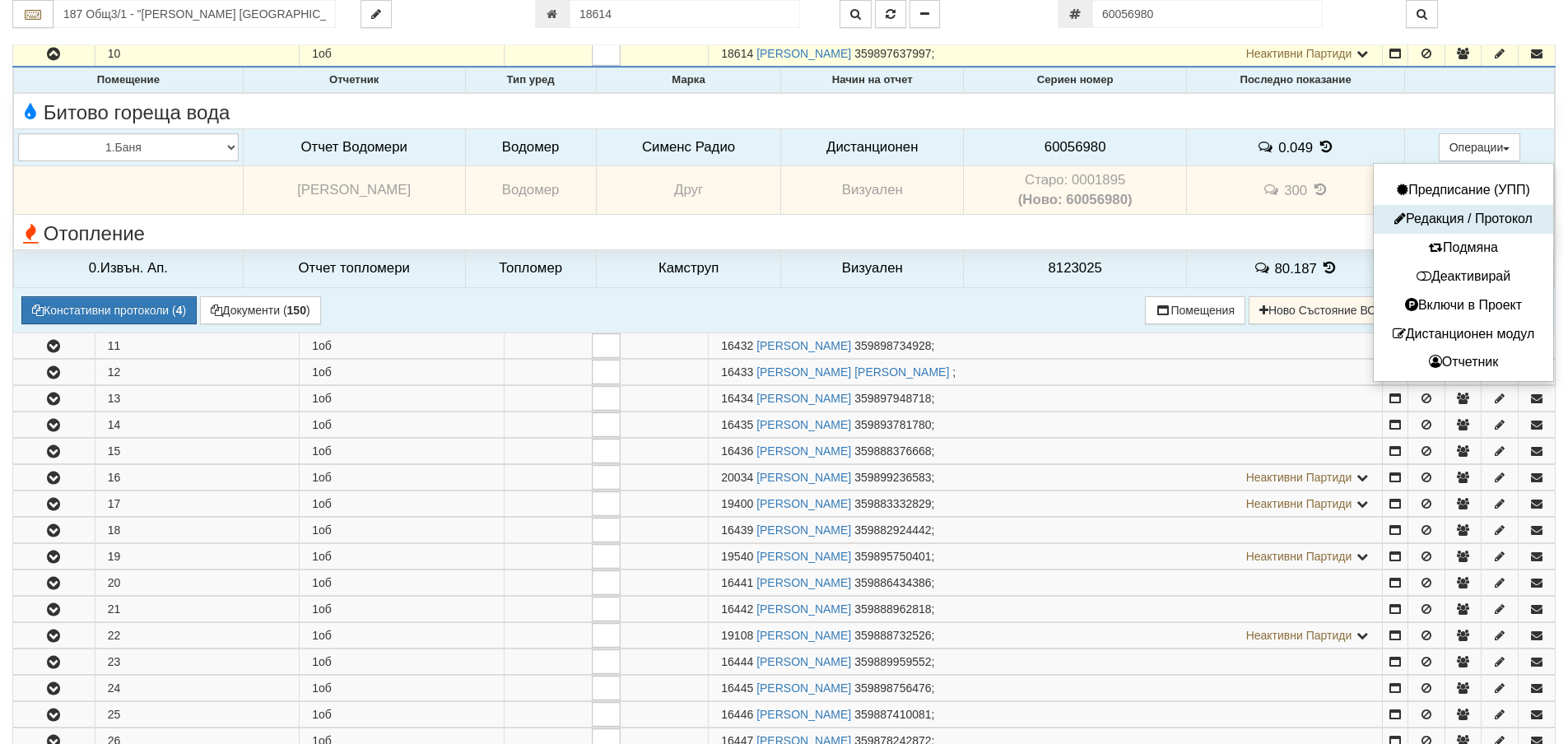
click at [1463, 211] on button "Редакция / Протокол" at bounding box center [1463, 219] width 171 height 20
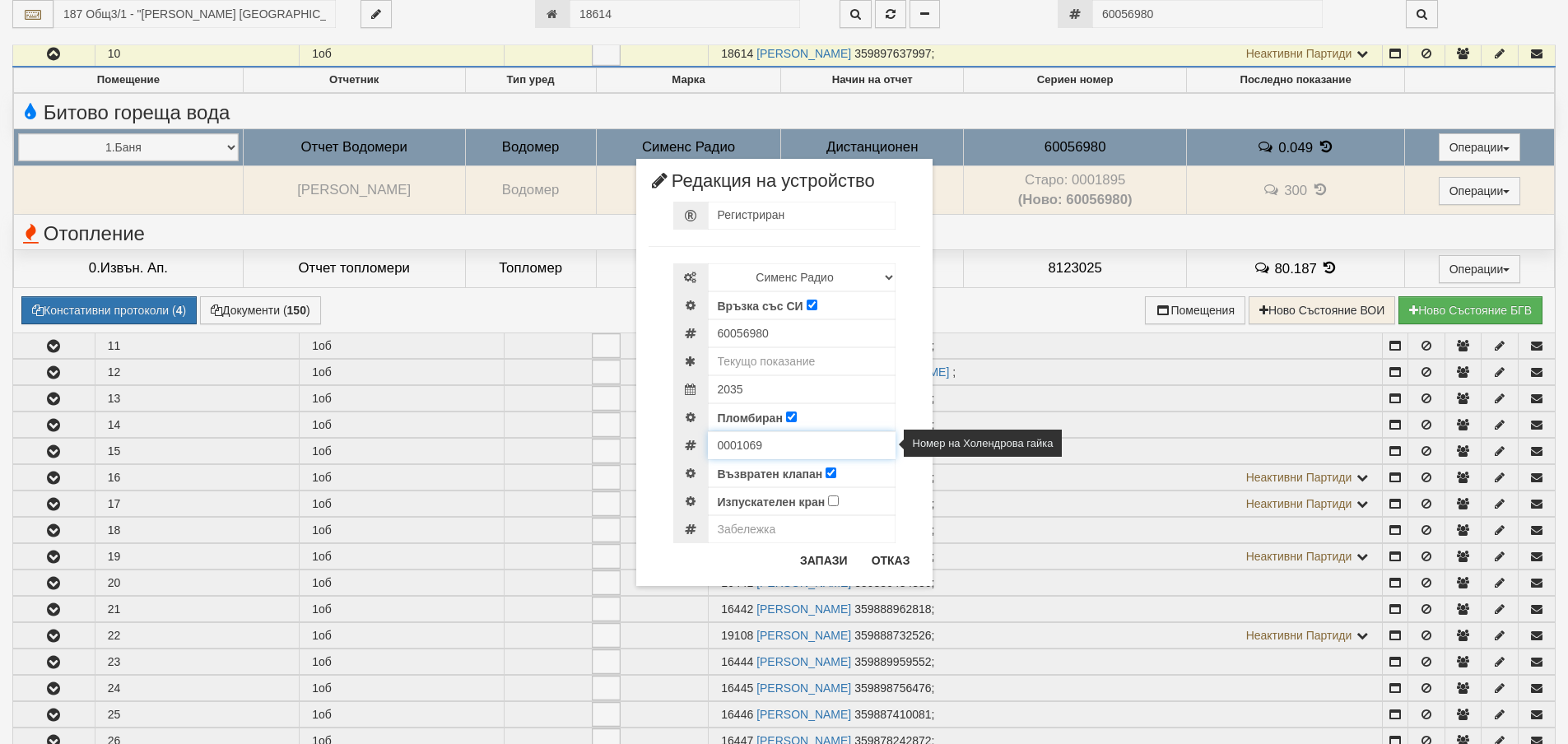
click at [736, 445] on input "0001069" at bounding box center [801, 445] width 188 height 28
click at [882, 567] on button "Отказ" at bounding box center [890, 560] width 58 height 26
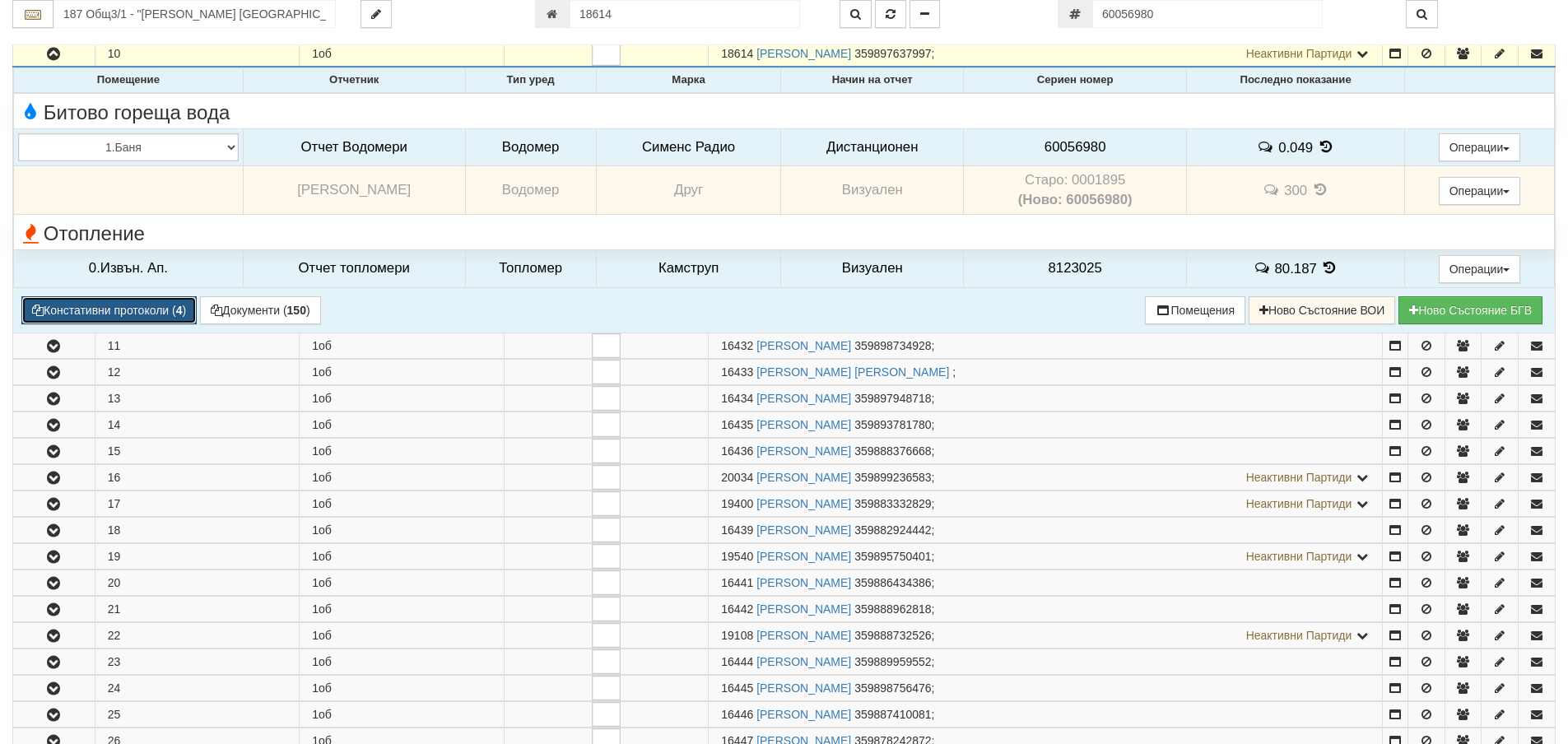
click at [108, 312] on button "Констативни протоколи ( 4 )" at bounding box center [108, 310] width 175 height 28
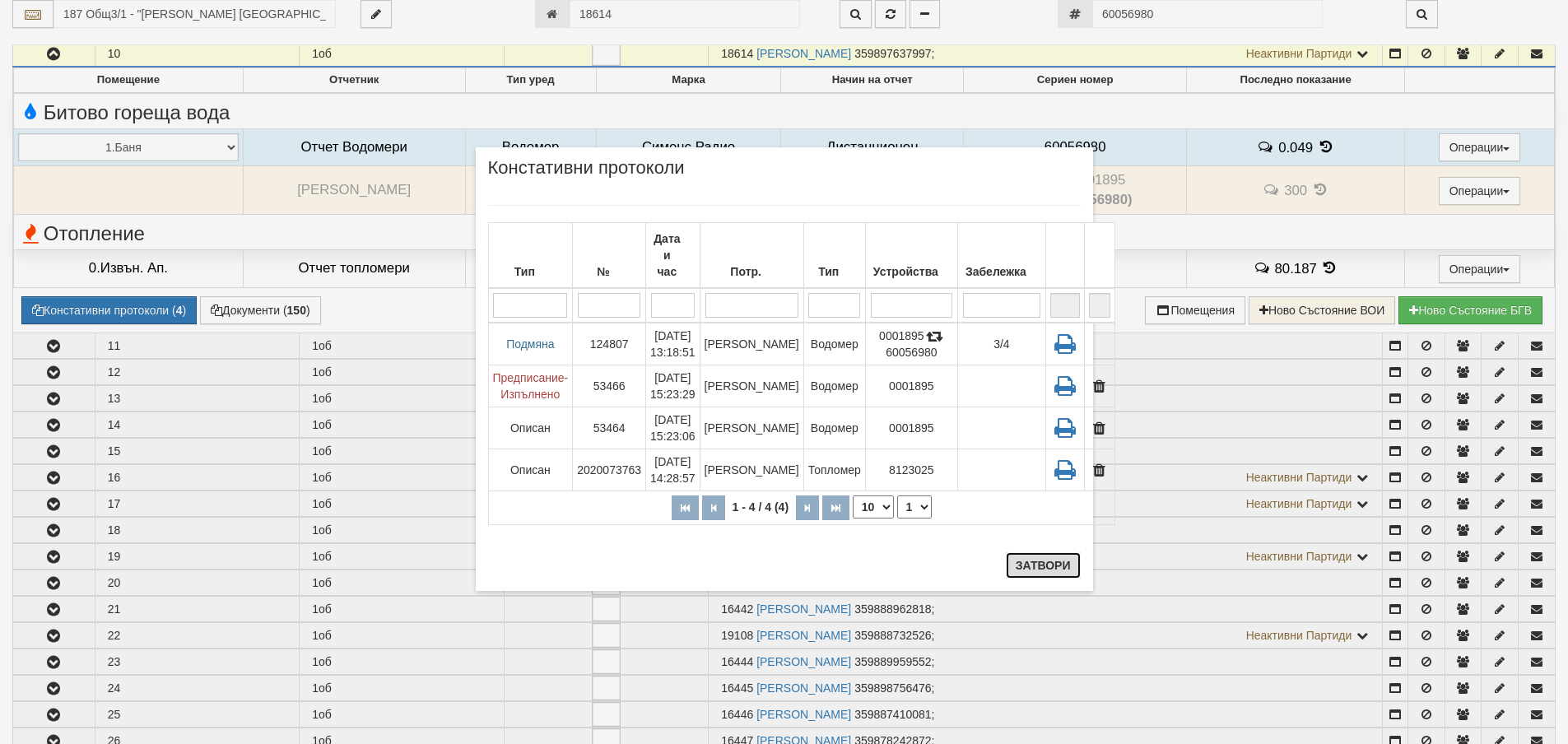
click at [1042, 577] on button "Затвори" at bounding box center [1042, 565] width 75 height 26
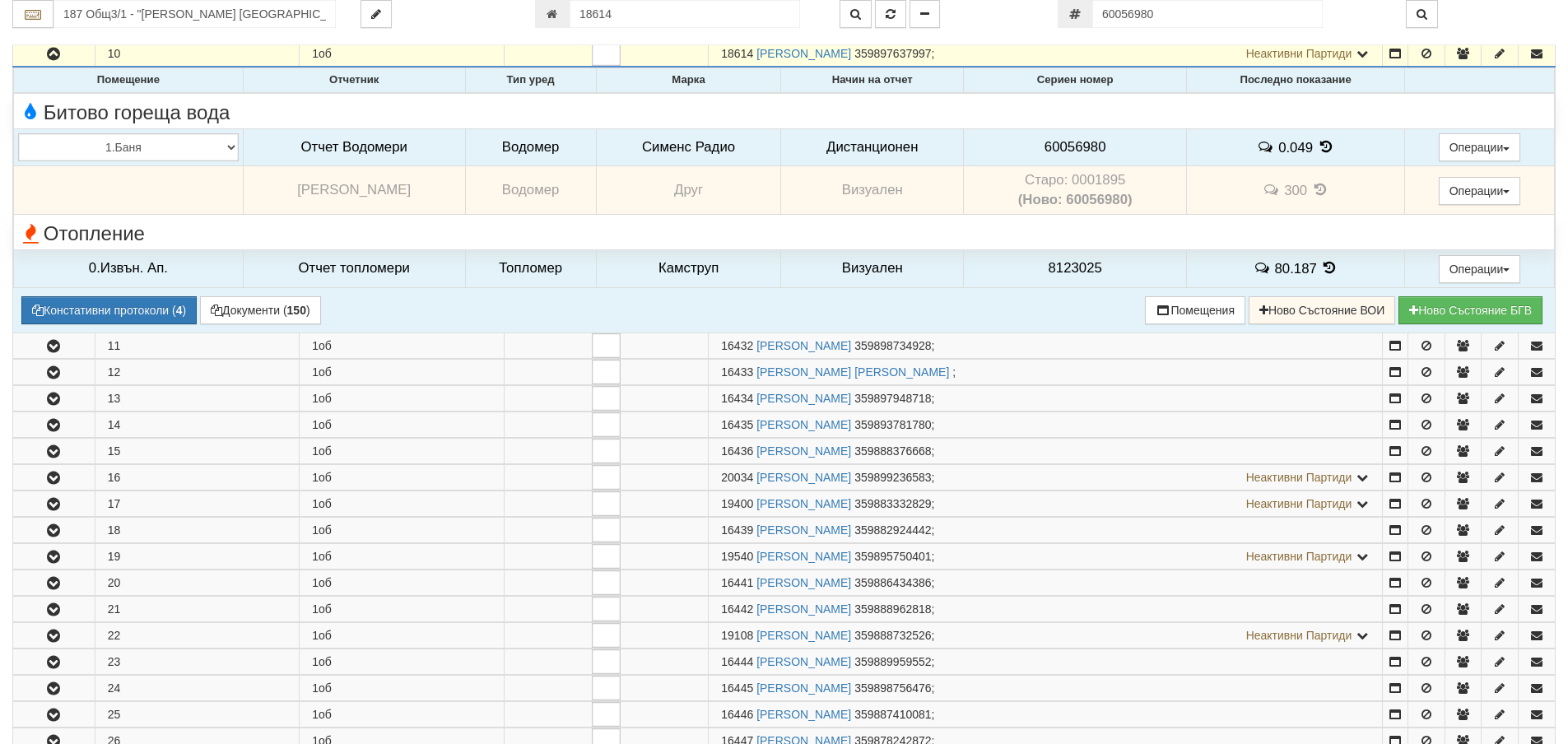
click at [1072, 150] on span "60056980" at bounding box center [1075, 147] width 62 height 15
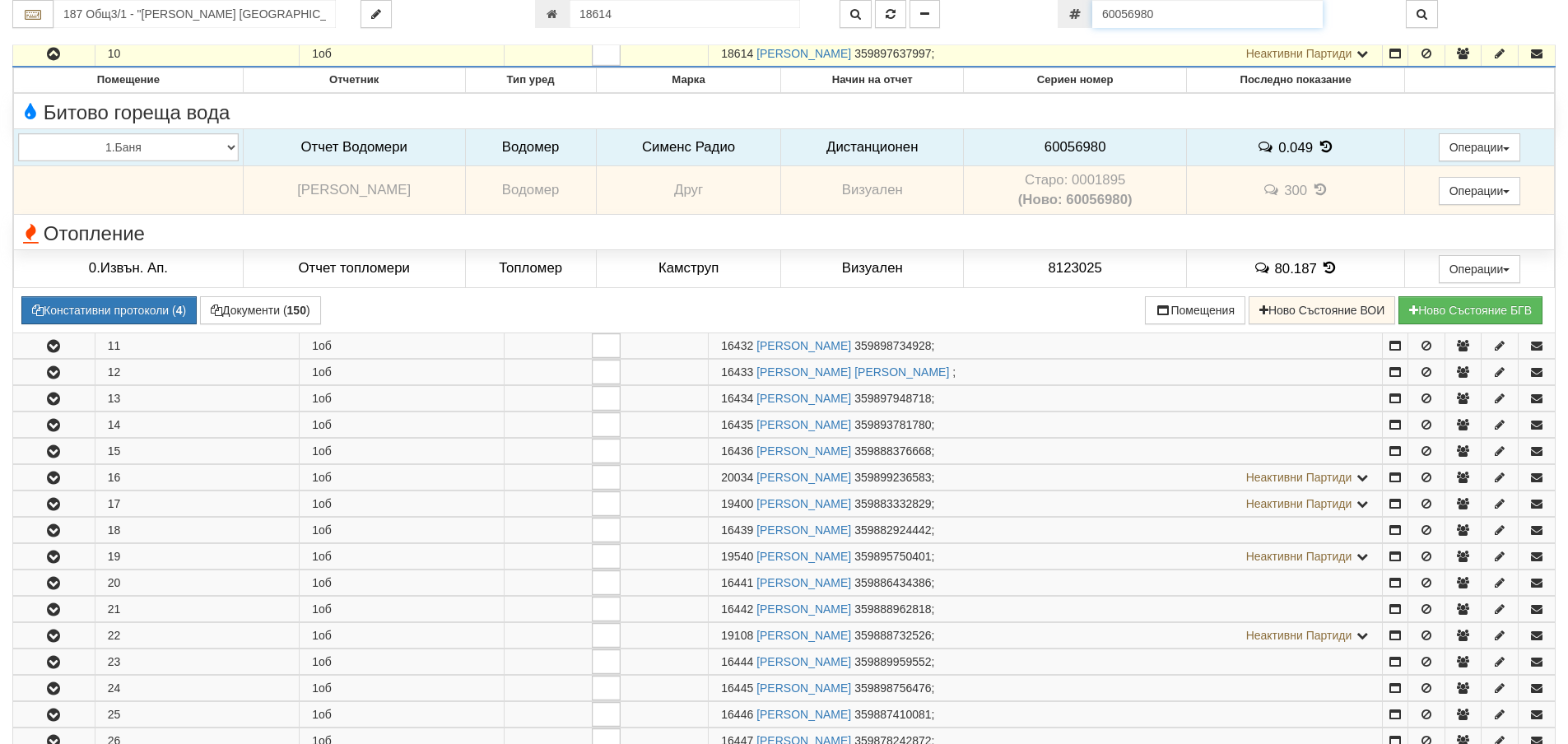
click at [1182, 13] on input "60056980" at bounding box center [1208, 14] width 230 height 28
paste input "52869994"
type input "52869994"
type input "187 Общ3/2 - "ВЕОЛИЯ ЕНЕРДЖИ ВАРНА " ЕАД"
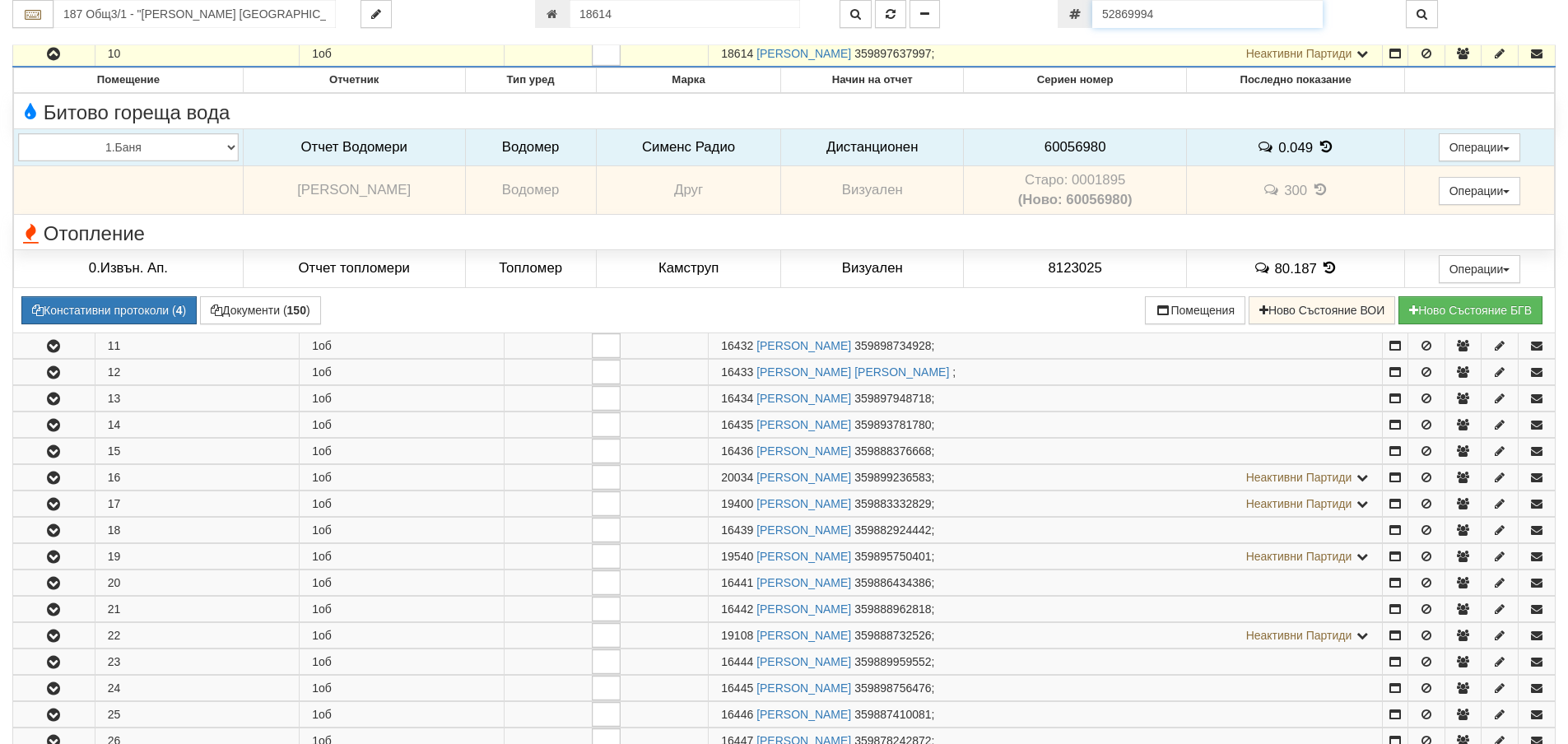
type input "16980"
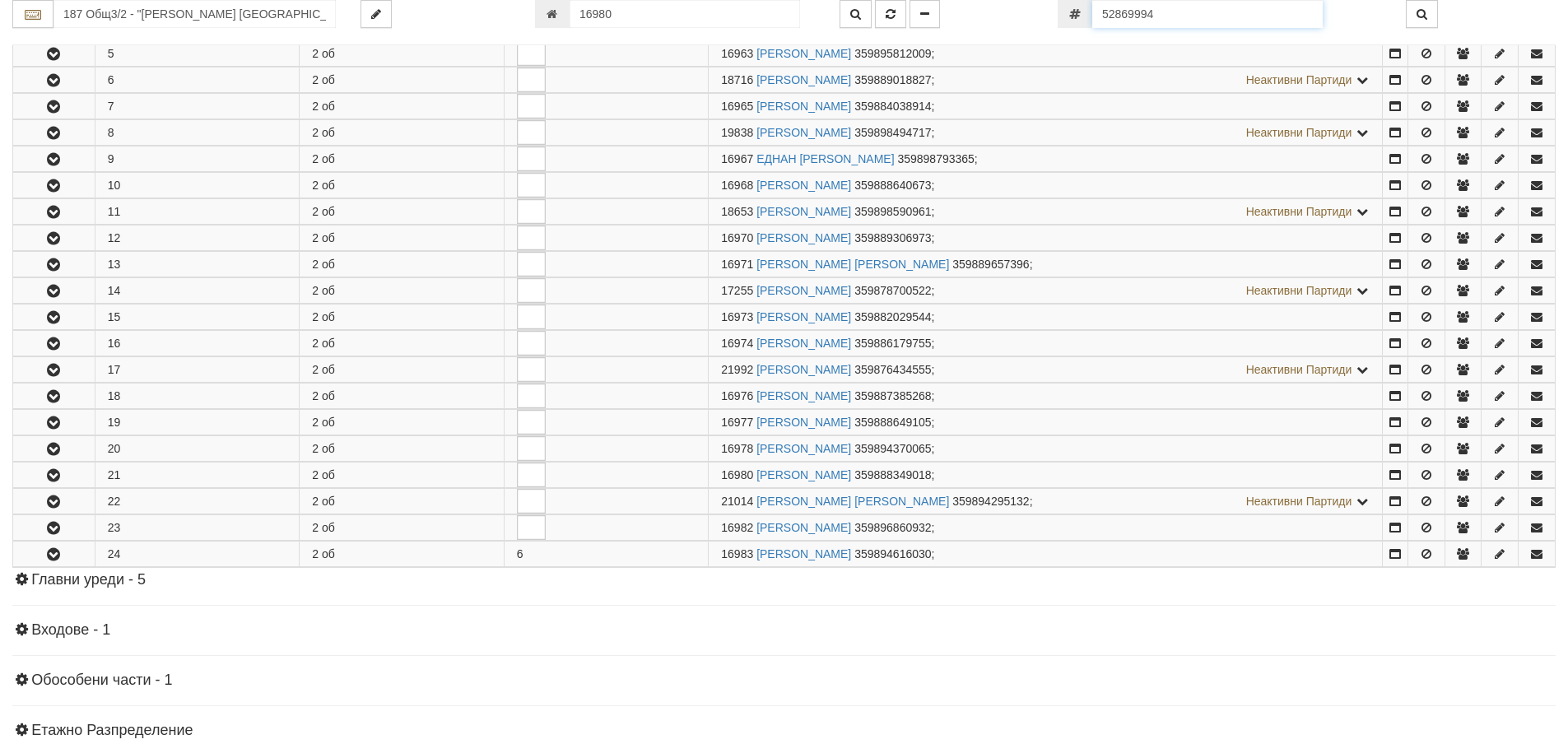
scroll to position [655, 0]
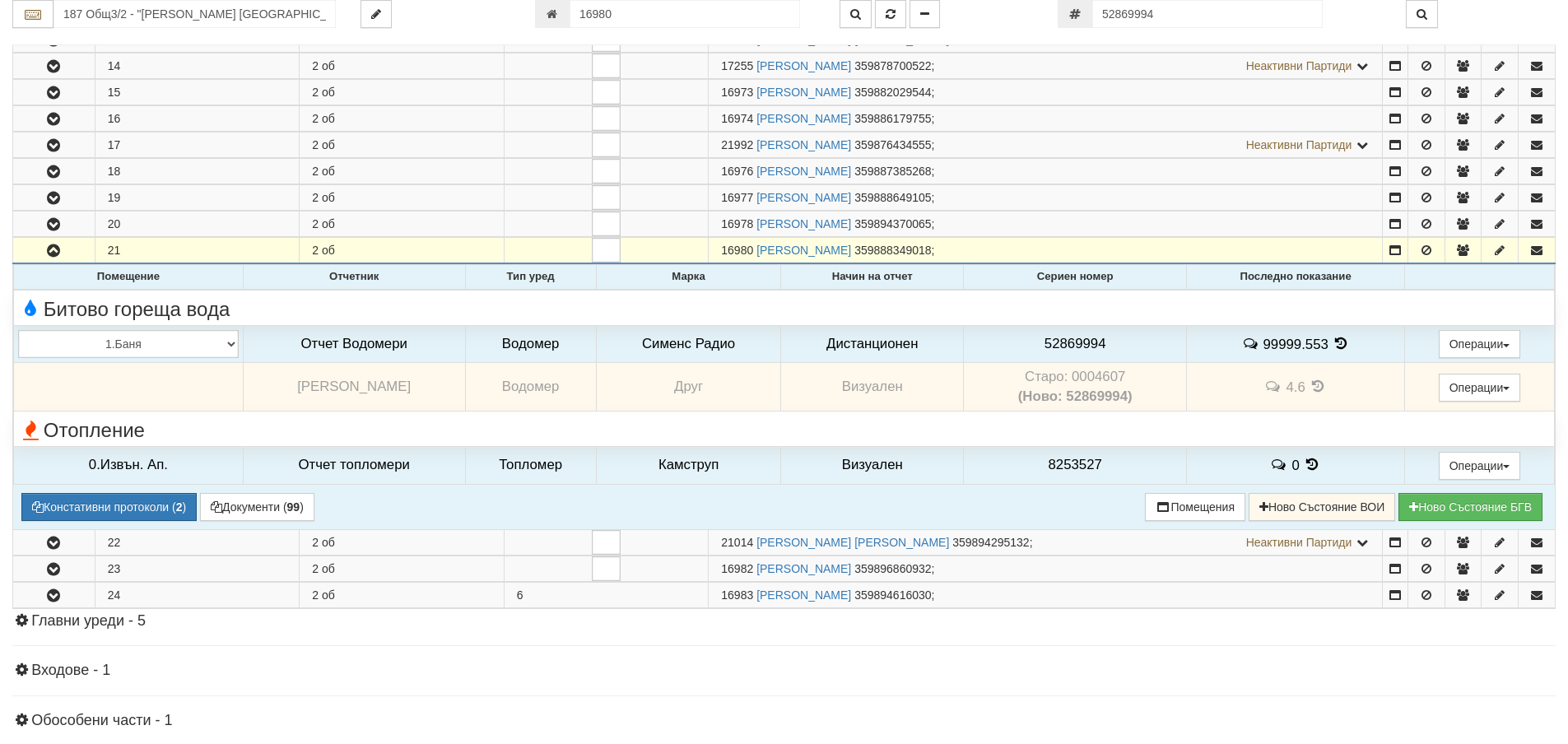
click at [1088, 374] on td "Старо: 0004607 (Ново: 52869994)" at bounding box center [1075, 387] width 223 height 48
click at [1066, 346] on span "52869994" at bounding box center [1075, 343] width 62 height 15
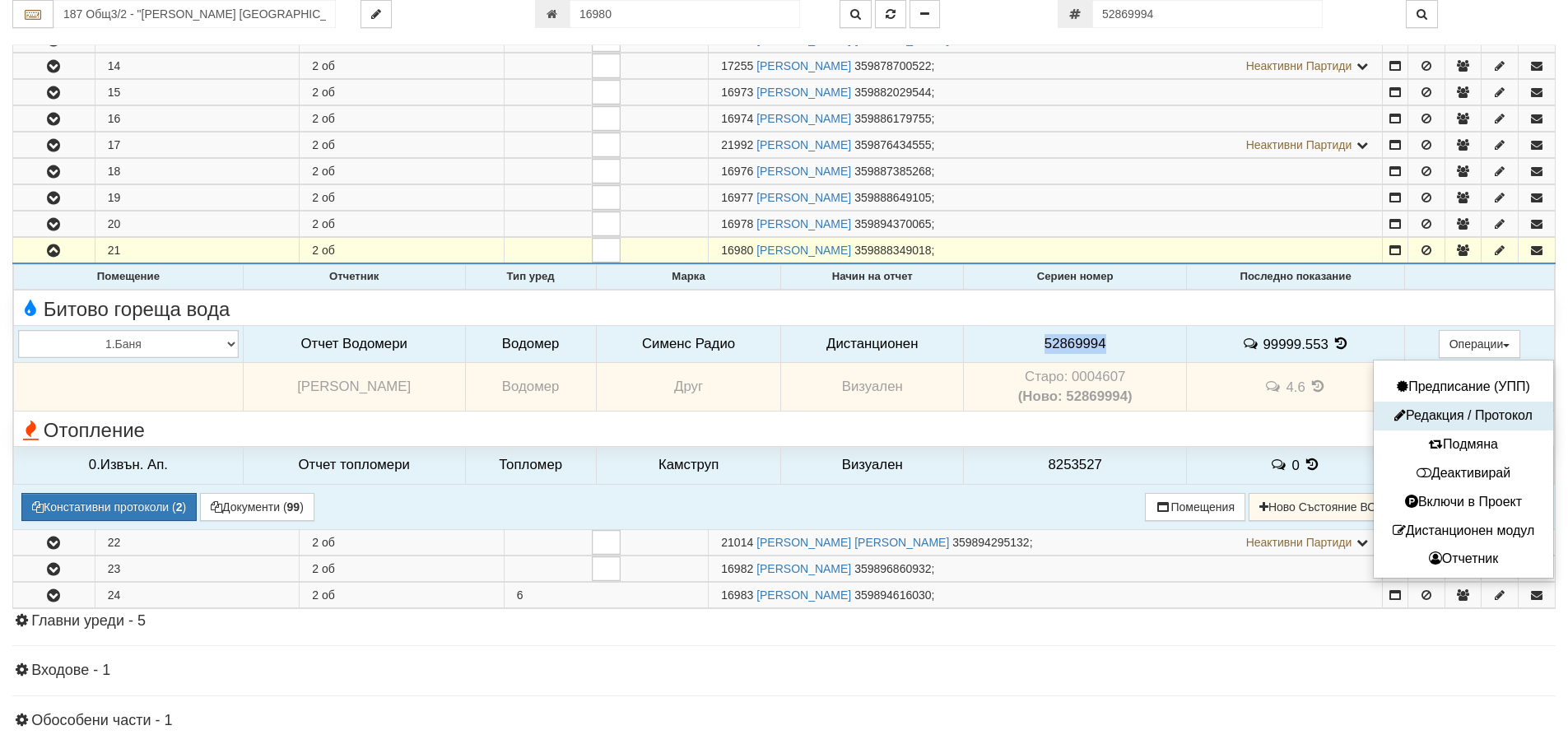
click at [1453, 408] on button "Редакция / Протокол" at bounding box center [1463, 415] width 171 height 20
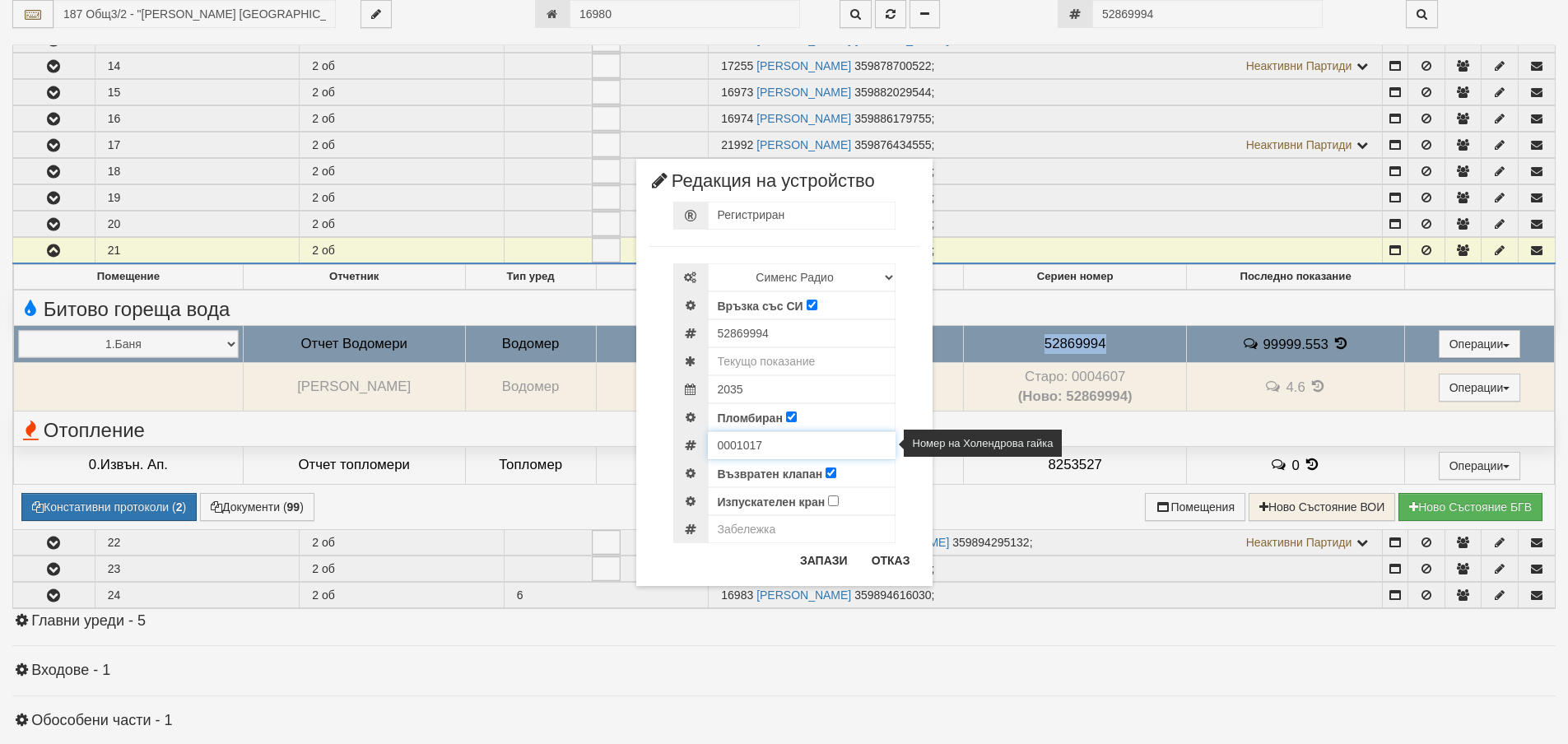
click at [733, 449] on input "0001017" at bounding box center [801, 445] width 188 height 28
click at [911, 568] on button "Отказ" at bounding box center [890, 560] width 58 height 26
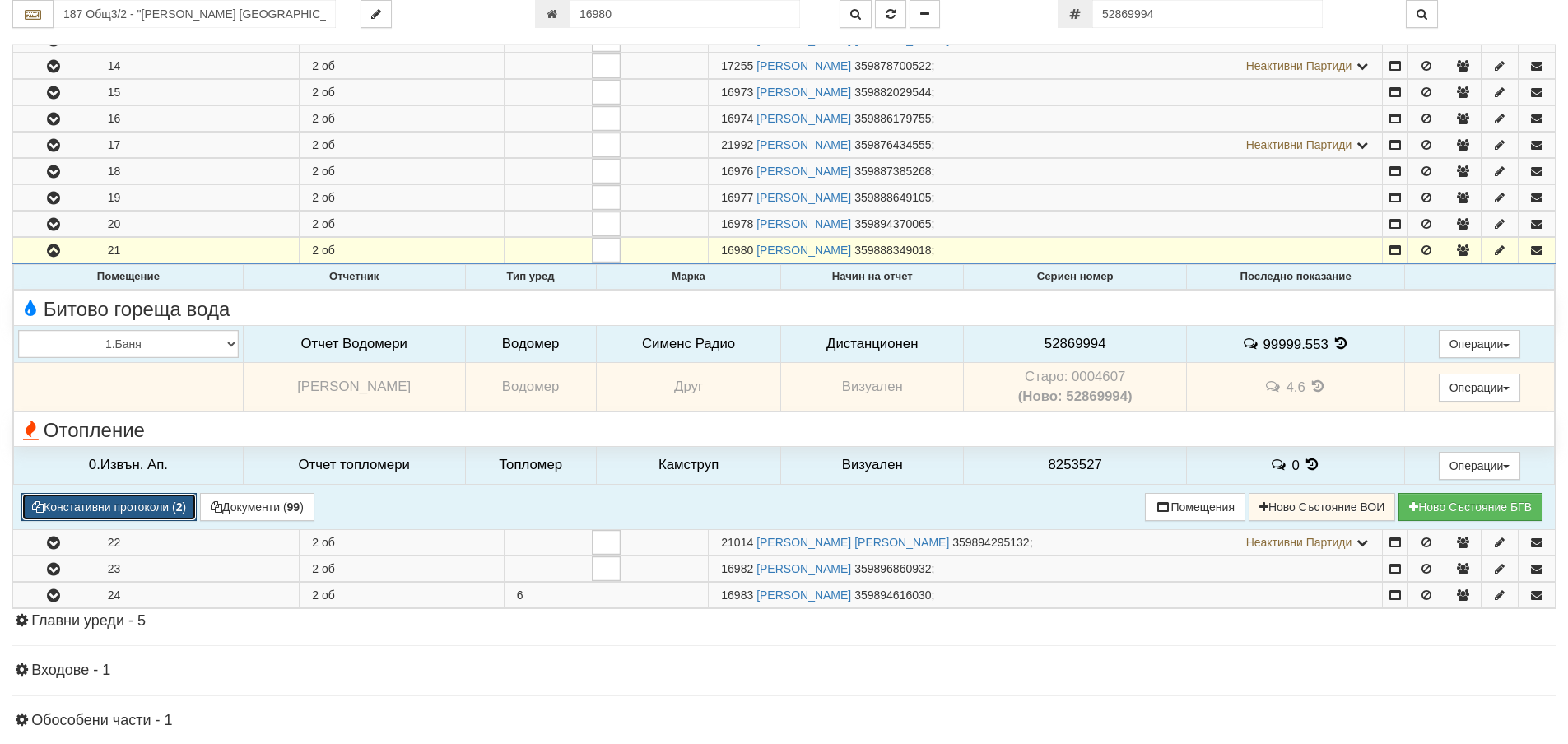
click at [123, 507] on button "Констативни протоколи ( 2 )" at bounding box center [108, 506] width 175 height 28
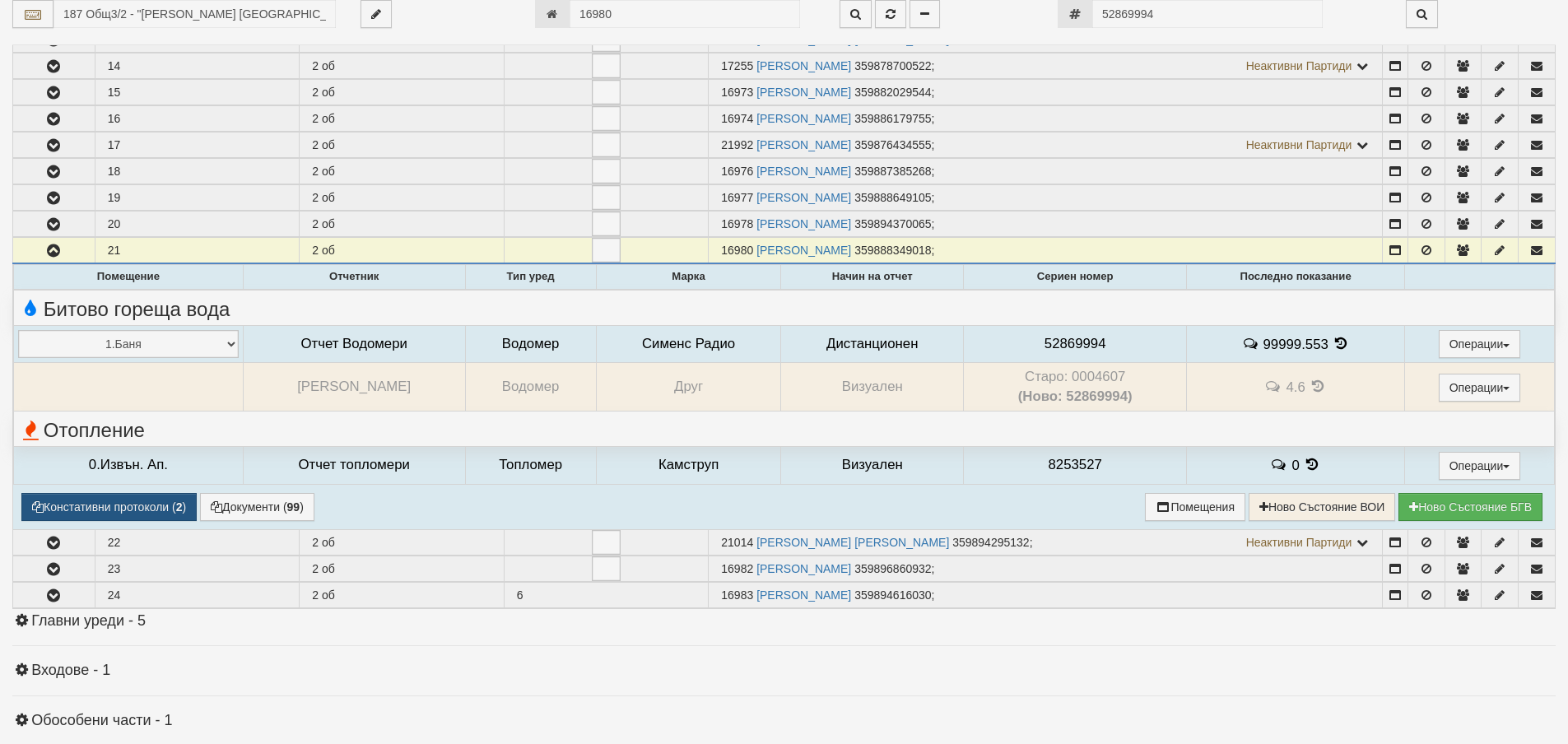
select select "1"
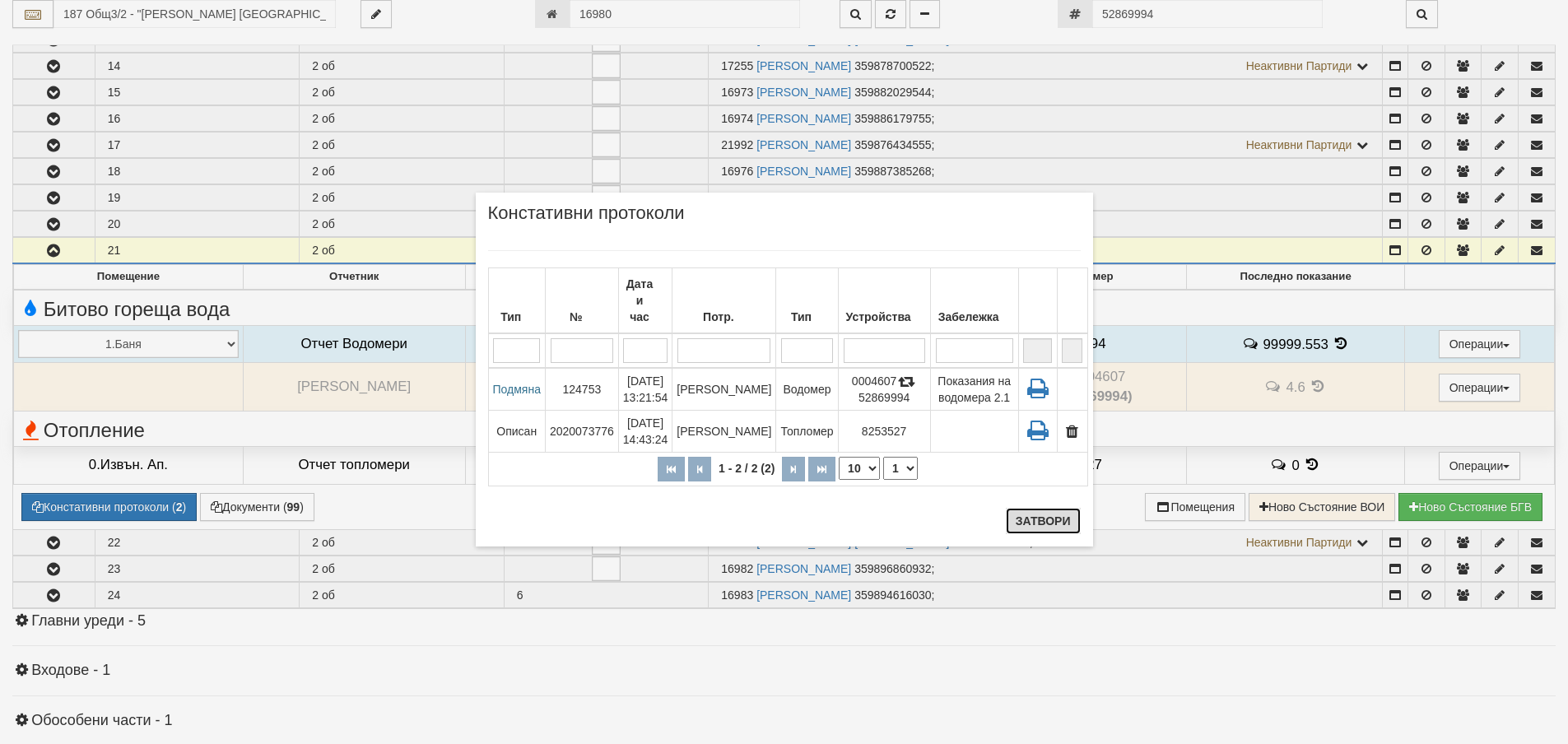
click at [1046, 523] on button "Затвори" at bounding box center [1042, 521] width 75 height 26
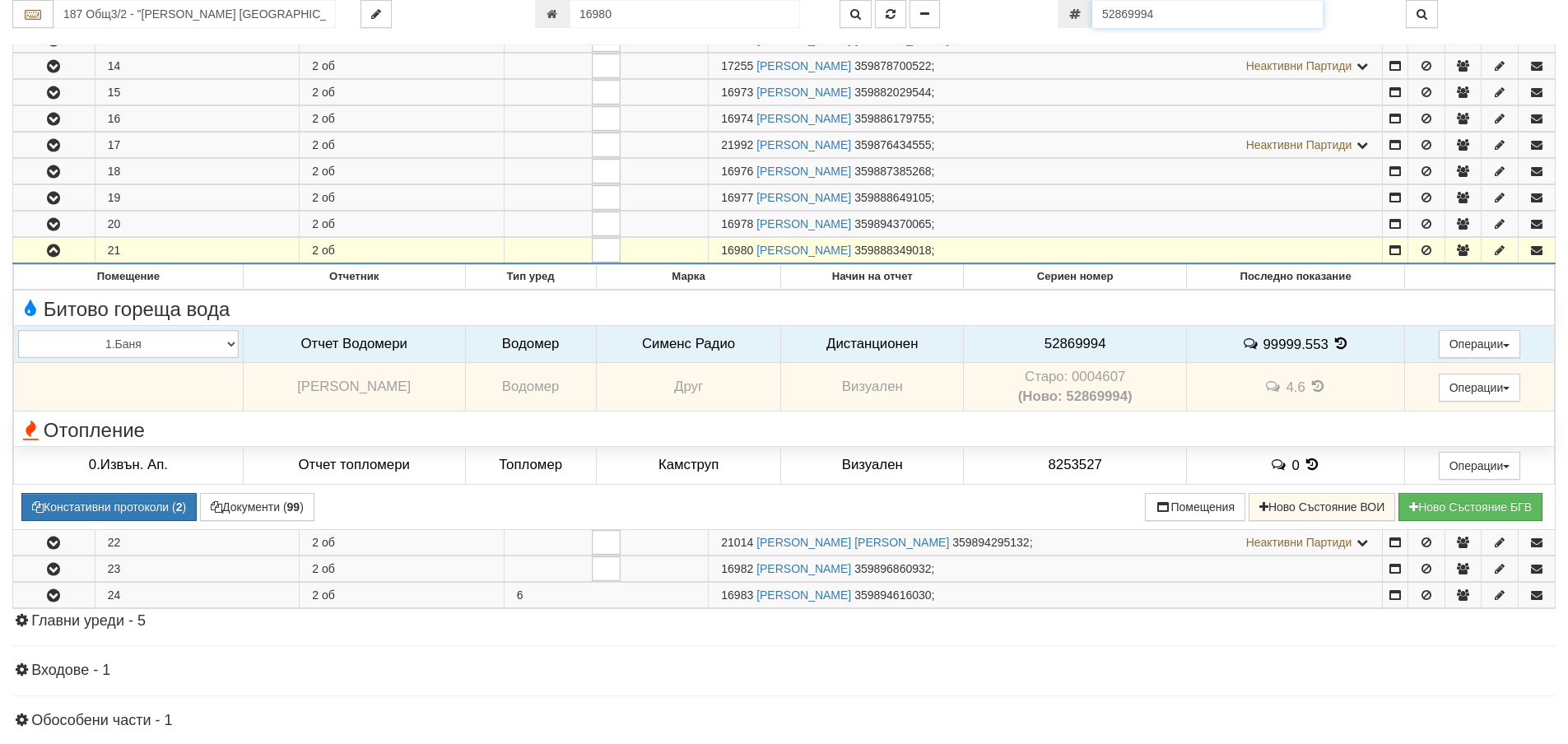
click at [1160, 15] on input "52869994" at bounding box center [1208, 14] width 230 height 28
paste input "1"
type input "52869991"
type input "187 Общ3/3 - "ВЕОЛИЯ ЕНЕРДЖИ ВАРНА " ЕАД"
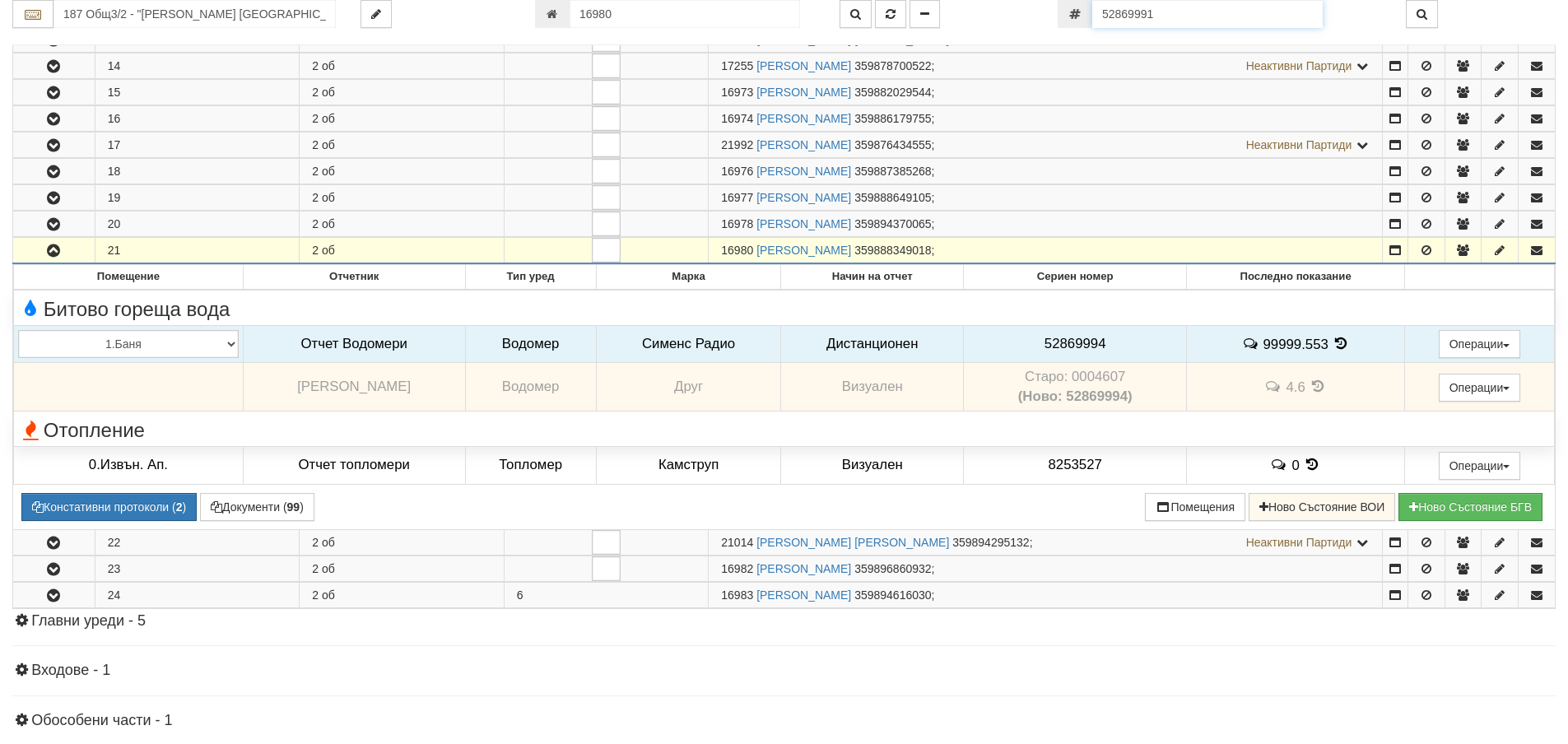
type input "18022"
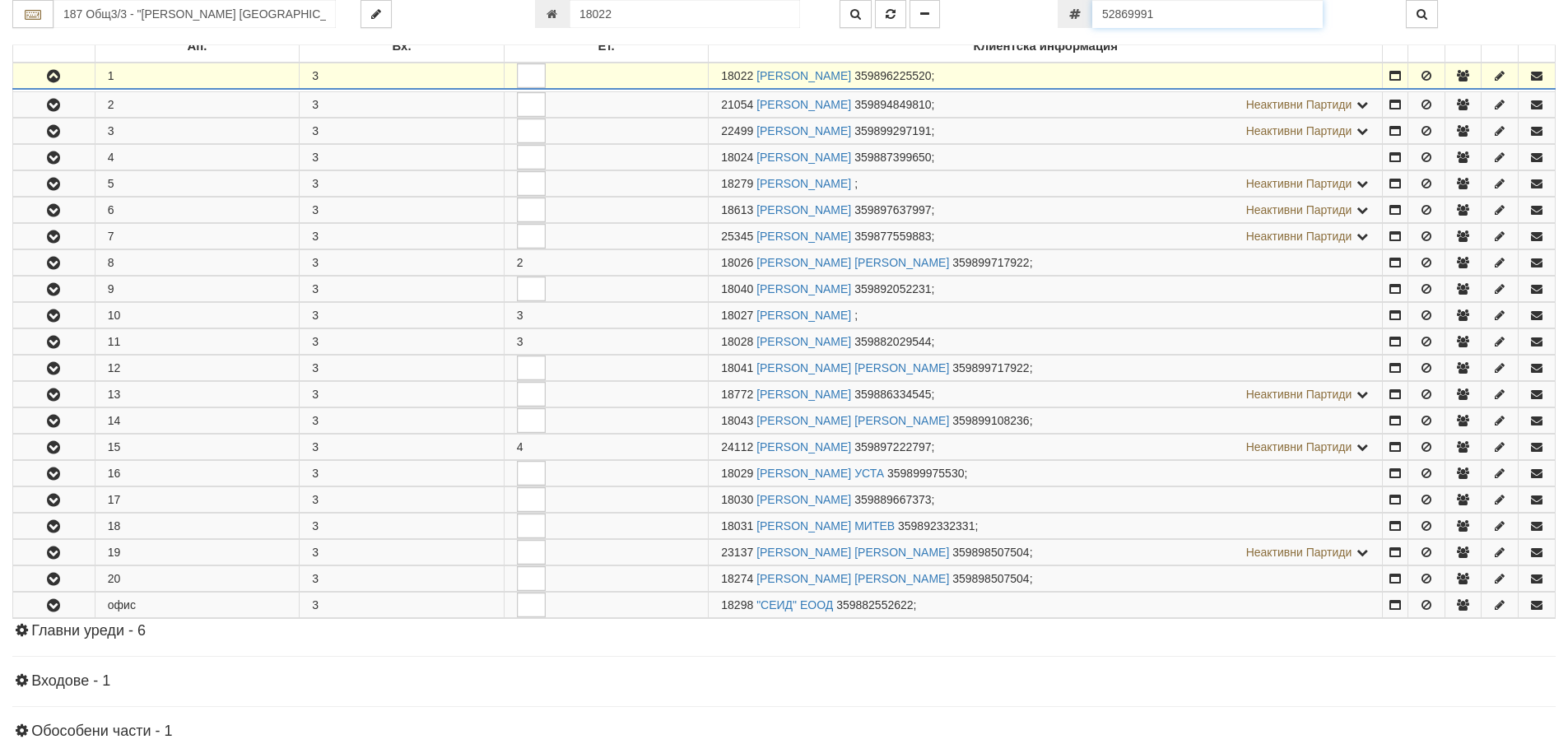
scroll to position [325, 0]
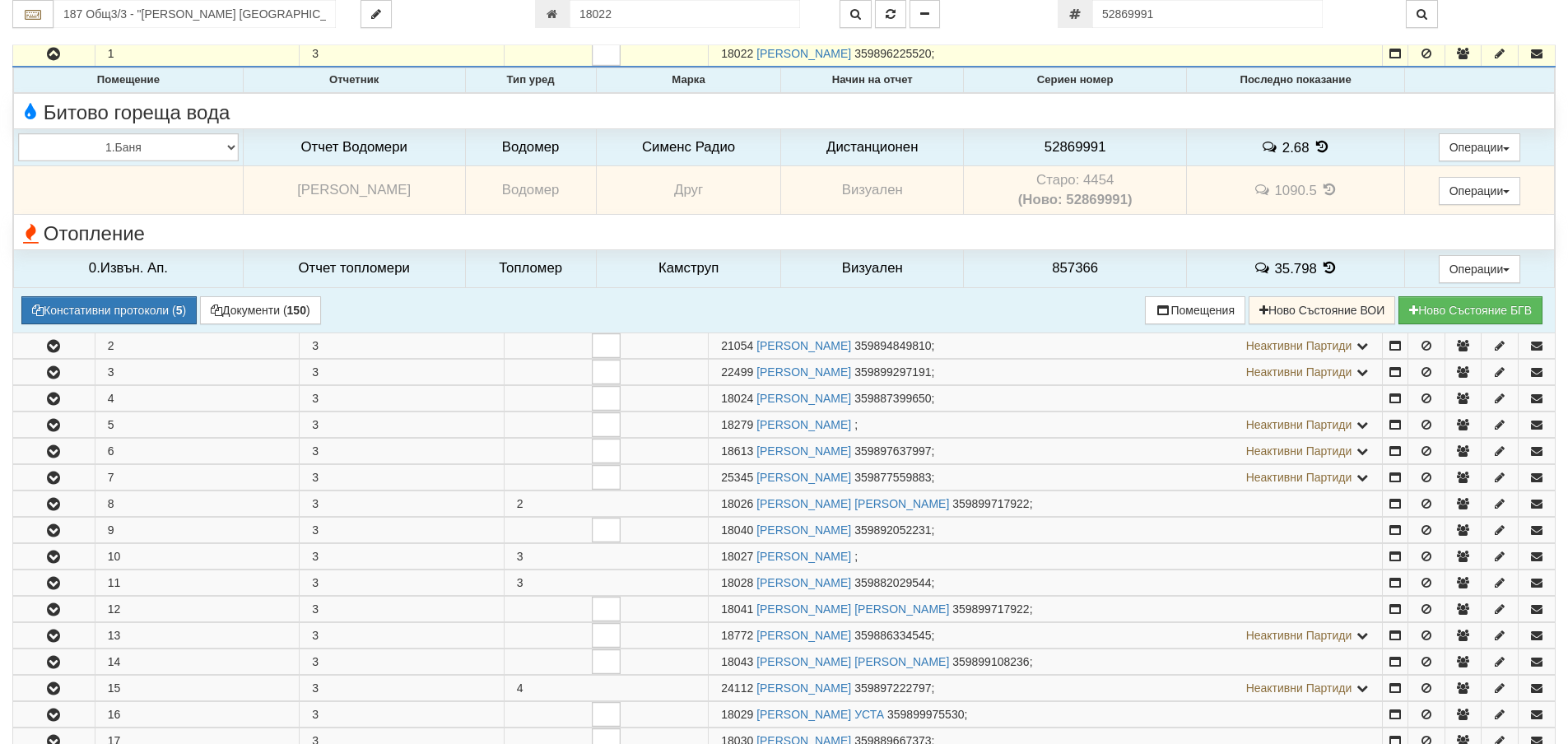
click at [1104, 180] on td "Старо: 4454 (Ново: 52869991)" at bounding box center [1075, 191] width 223 height 48
click at [1061, 145] on span "52869991" at bounding box center [1075, 147] width 62 height 15
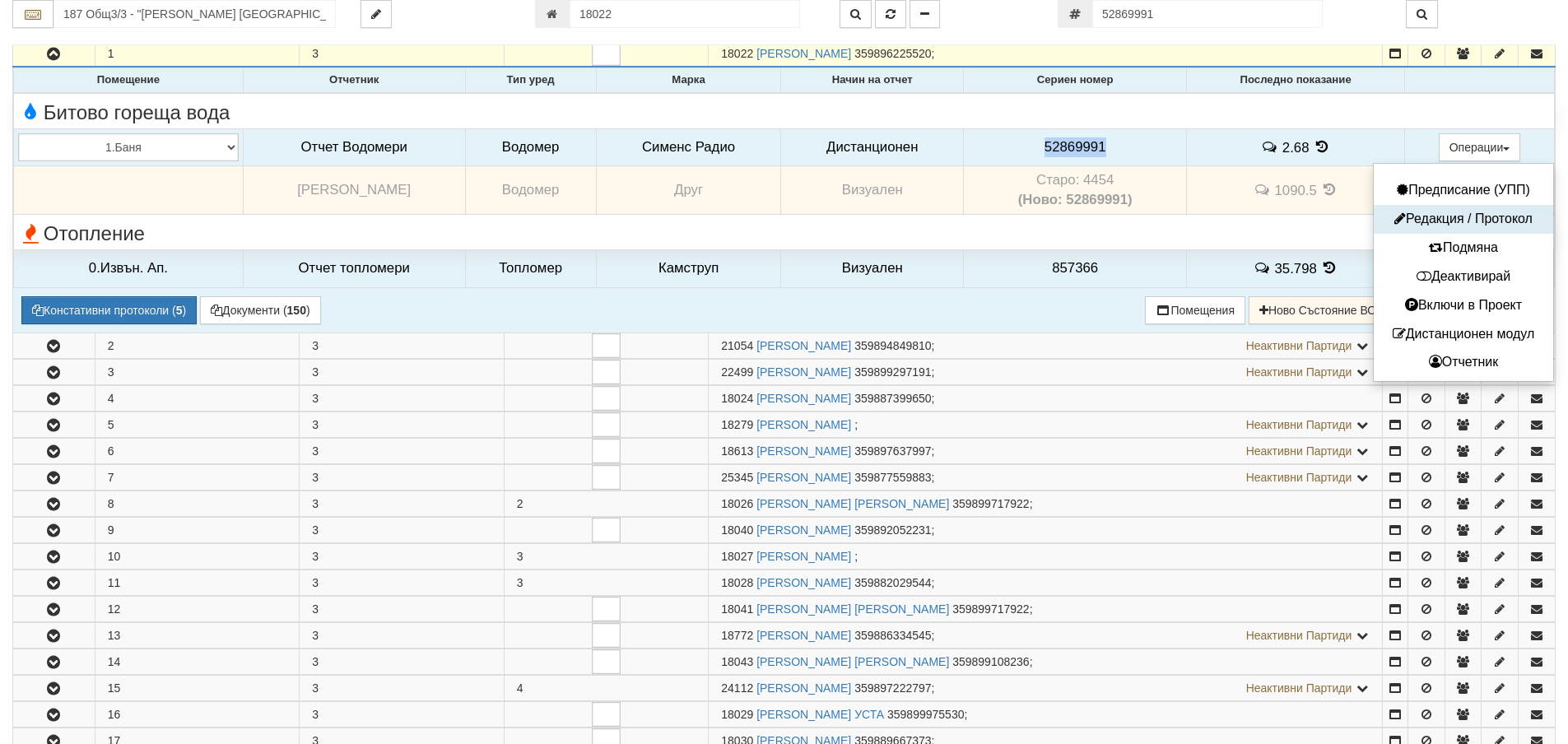
click at [1447, 212] on button "Редакция / Протокол" at bounding box center [1463, 219] width 171 height 20
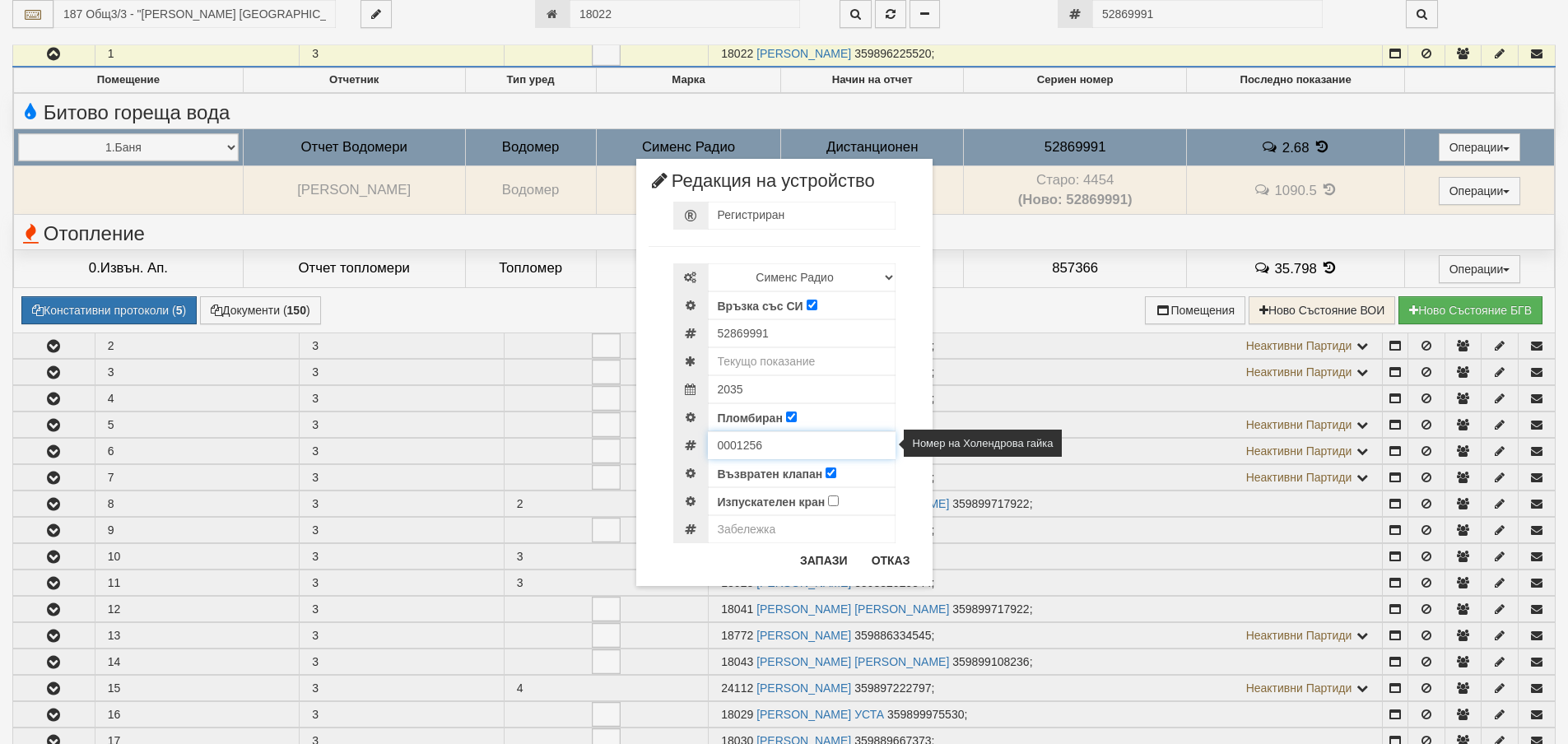
click at [737, 446] on input "0001256" at bounding box center [801, 445] width 188 height 28
click at [918, 570] on button "Отказ" at bounding box center [890, 560] width 58 height 26
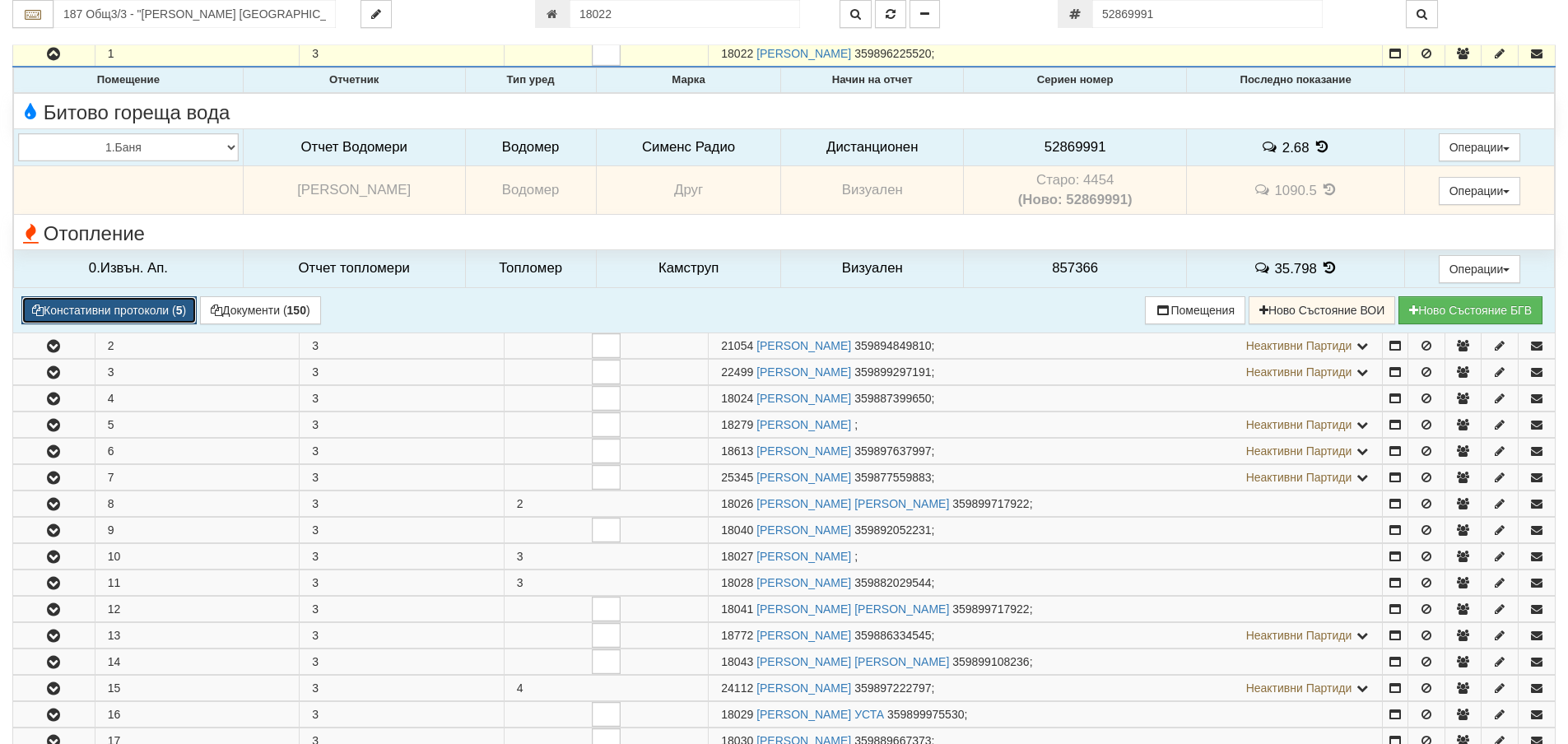
click at [169, 308] on button "Констативни протоколи ( 5 )" at bounding box center [108, 310] width 175 height 28
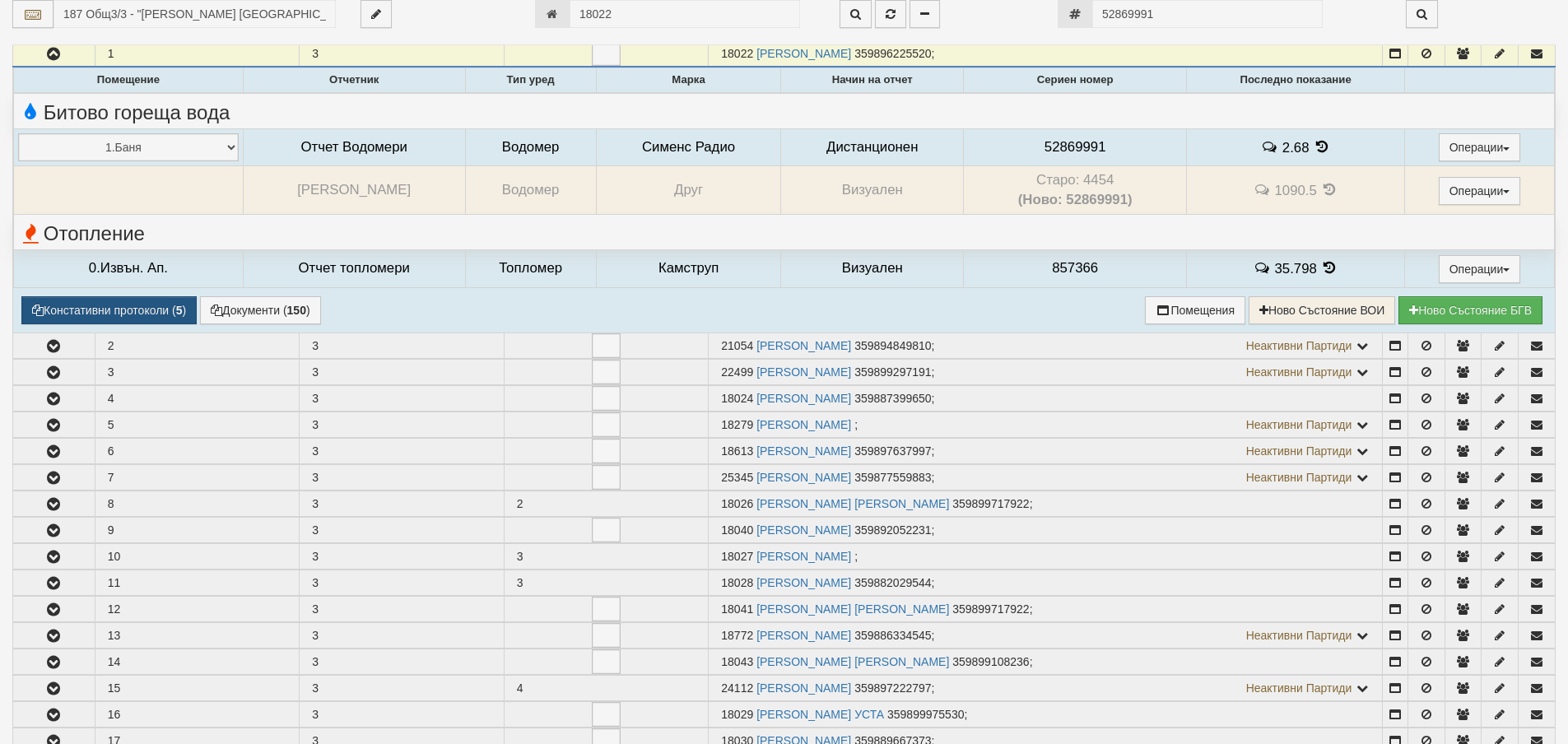
select select "1"
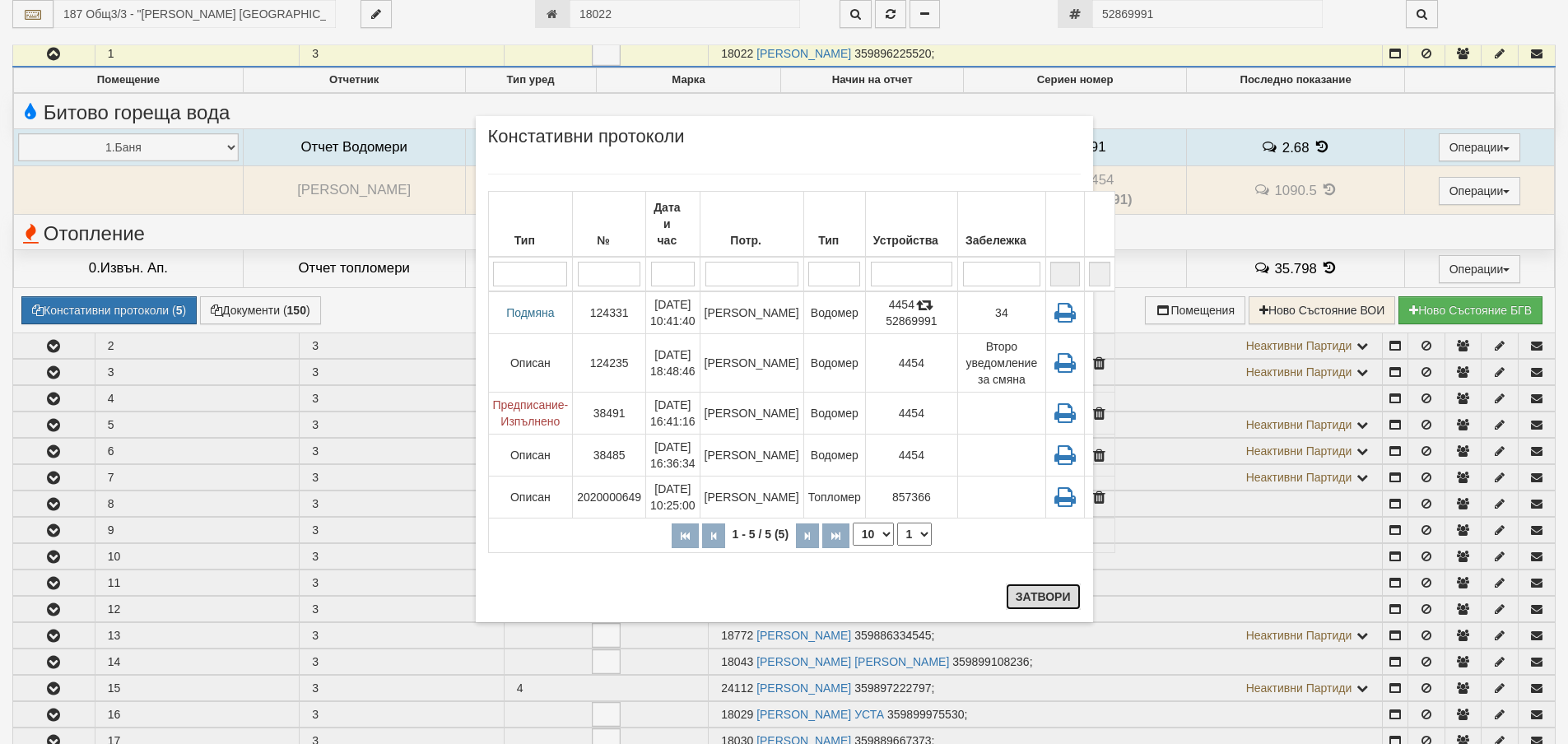
click at [1054, 606] on button "Затвори" at bounding box center [1042, 596] width 75 height 26
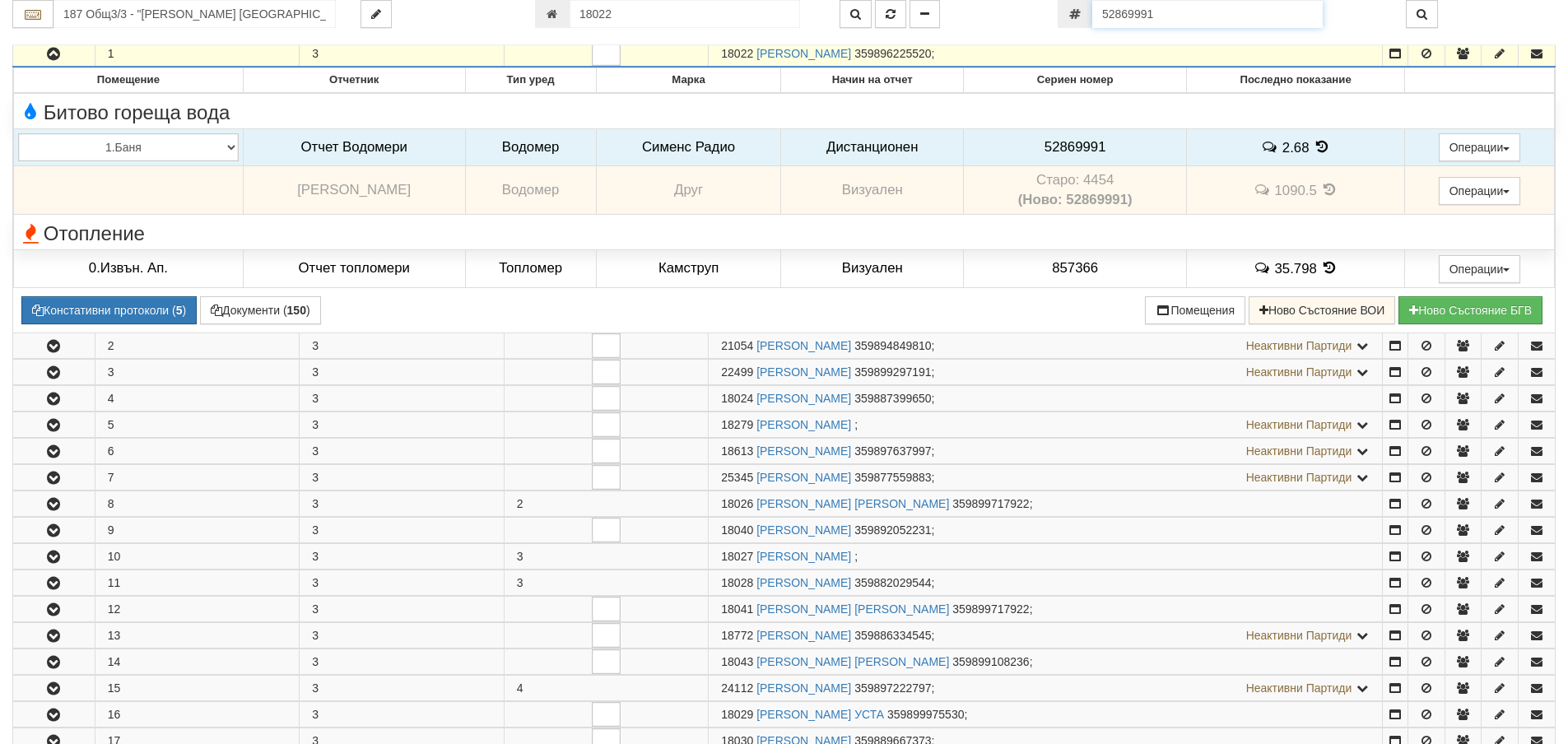
click at [1170, 17] on input "52869991" at bounding box center [1208, 14] width 230 height 28
paste input "60056983"
type input "60056983"
type input "18026"
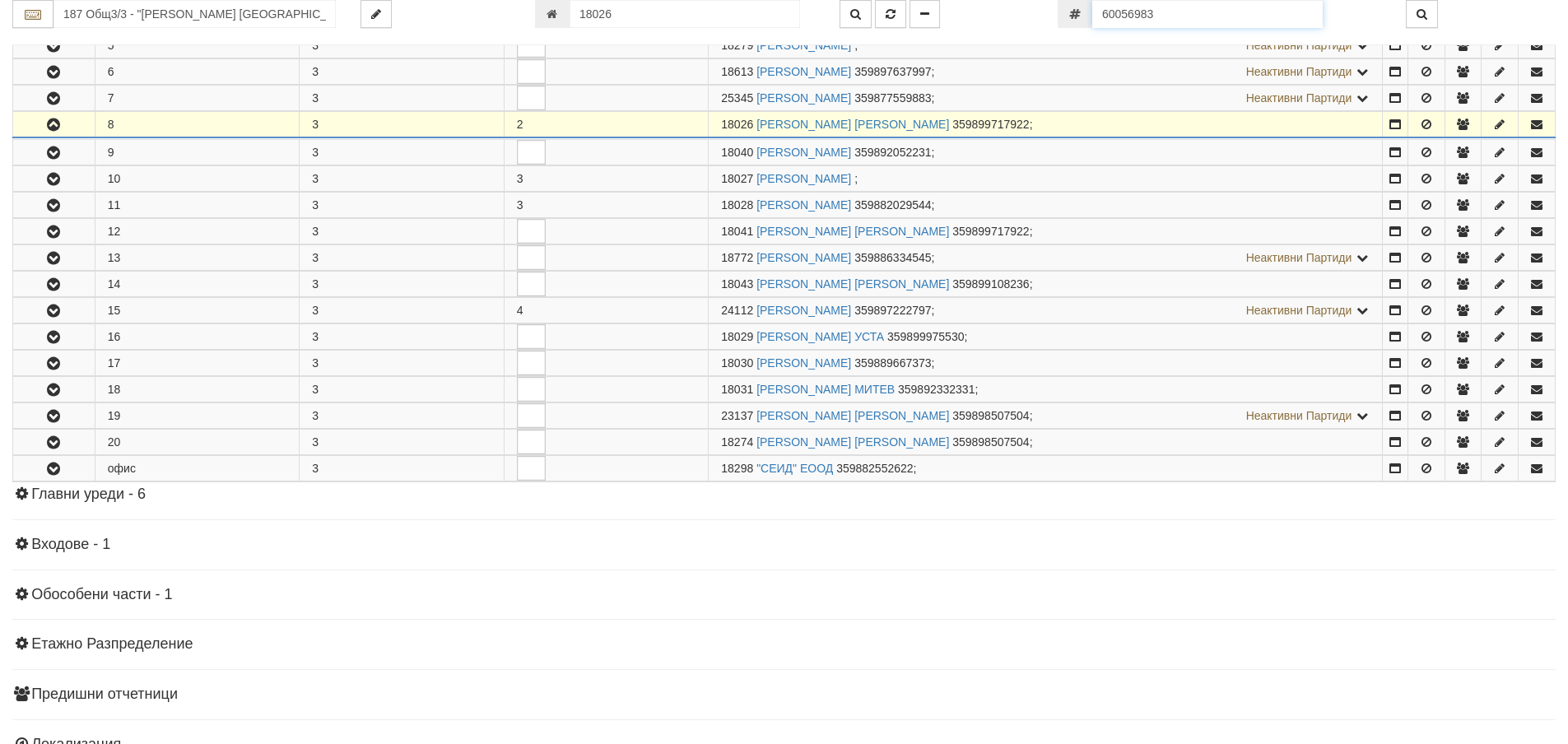
scroll to position [509, 0]
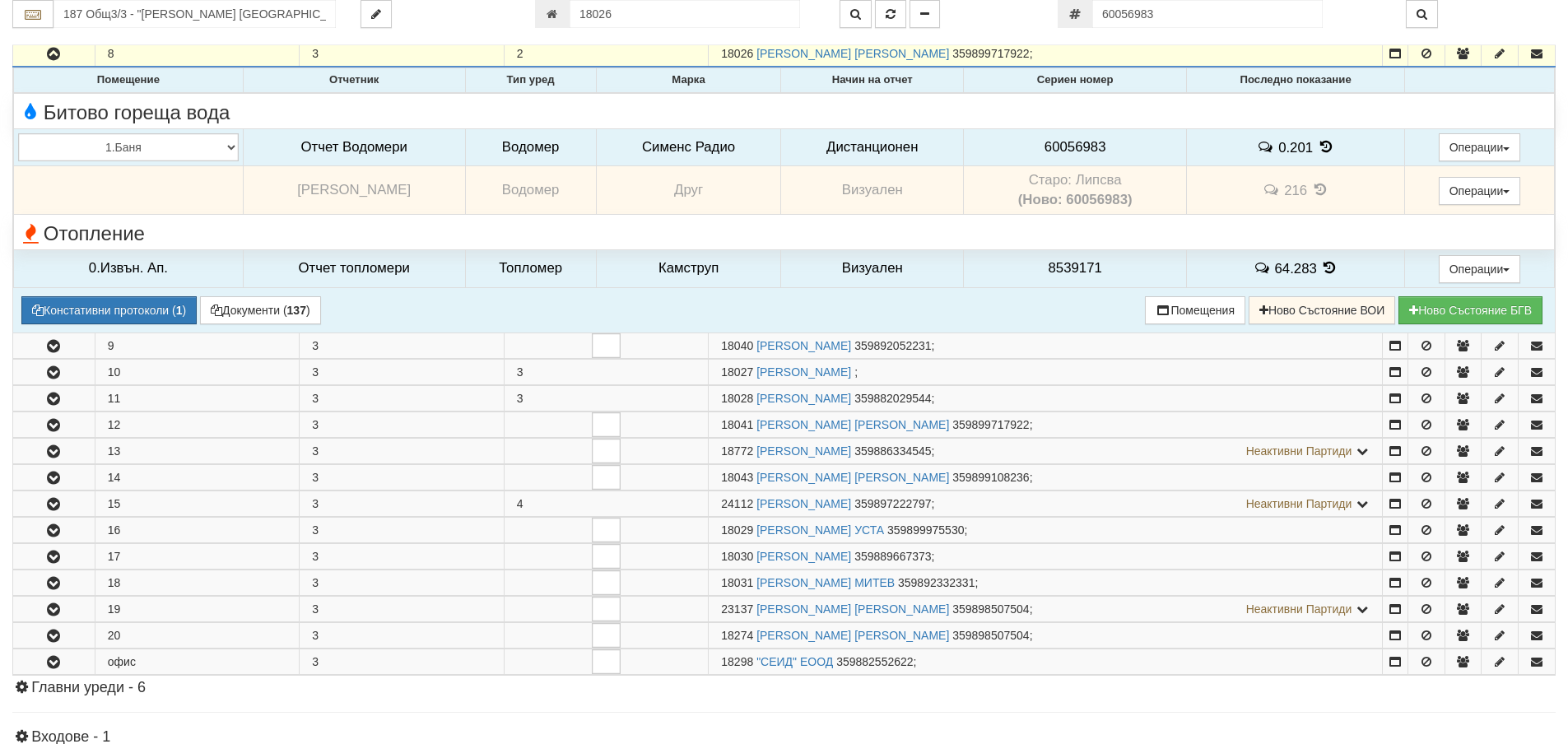
click at [1067, 146] on span "60056983" at bounding box center [1075, 147] width 62 height 15
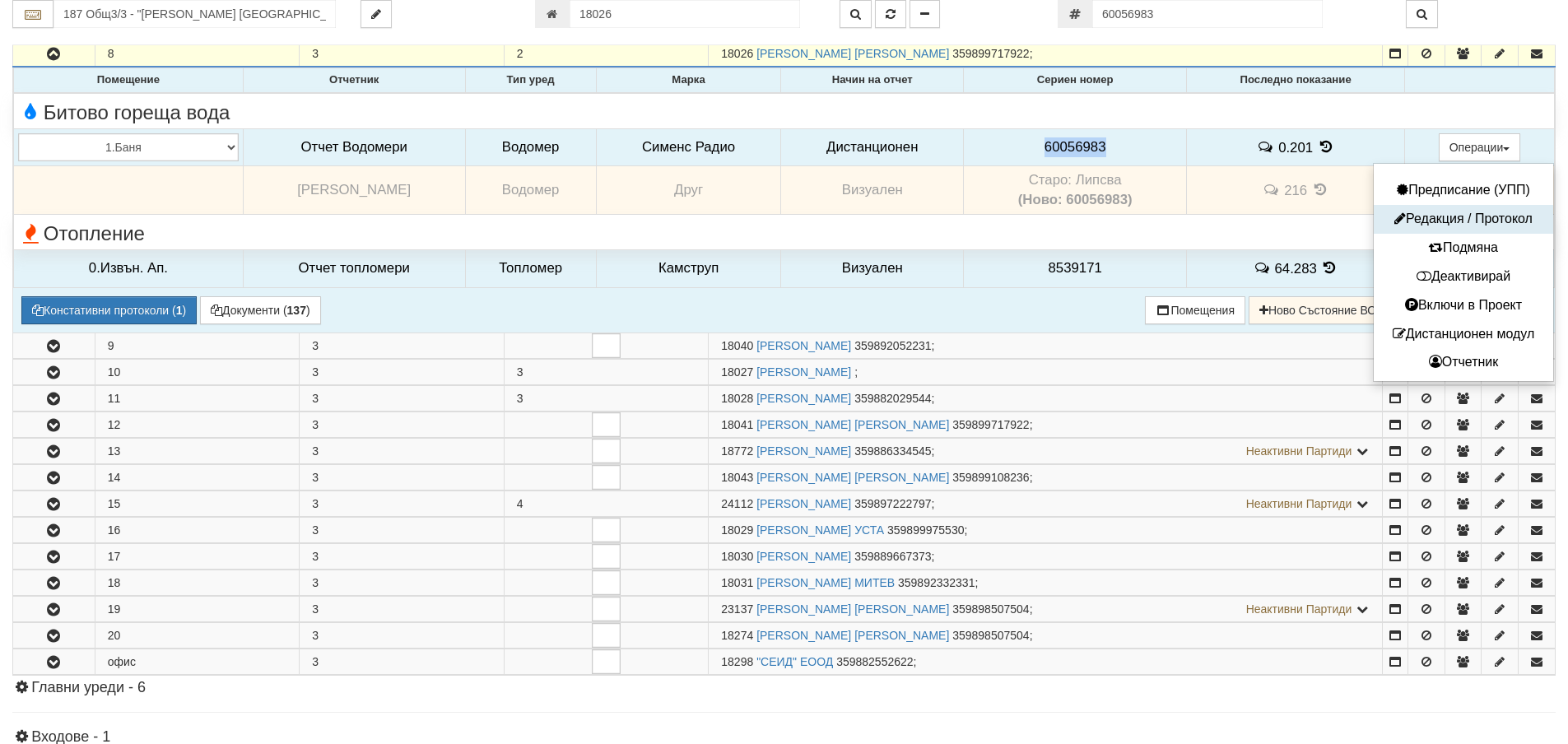
click at [1451, 218] on button "Редакция / Протокол" at bounding box center [1463, 219] width 171 height 20
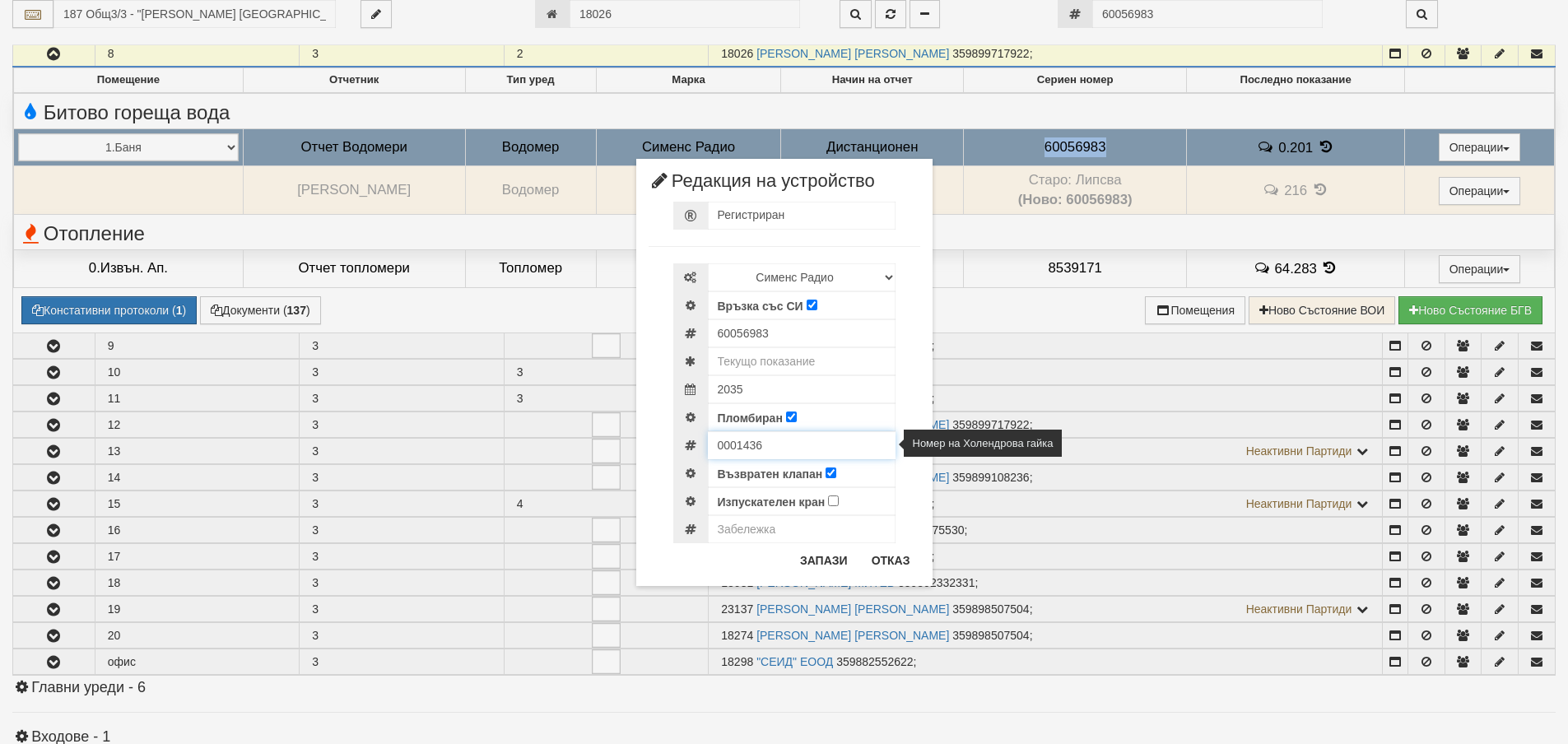
click at [741, 448] on input "0001436" at bounding box center [801, 445] width 188 height 28
click at [882, 557] on button "Отказ" at bounding box center [890, 560] width 58 height 26
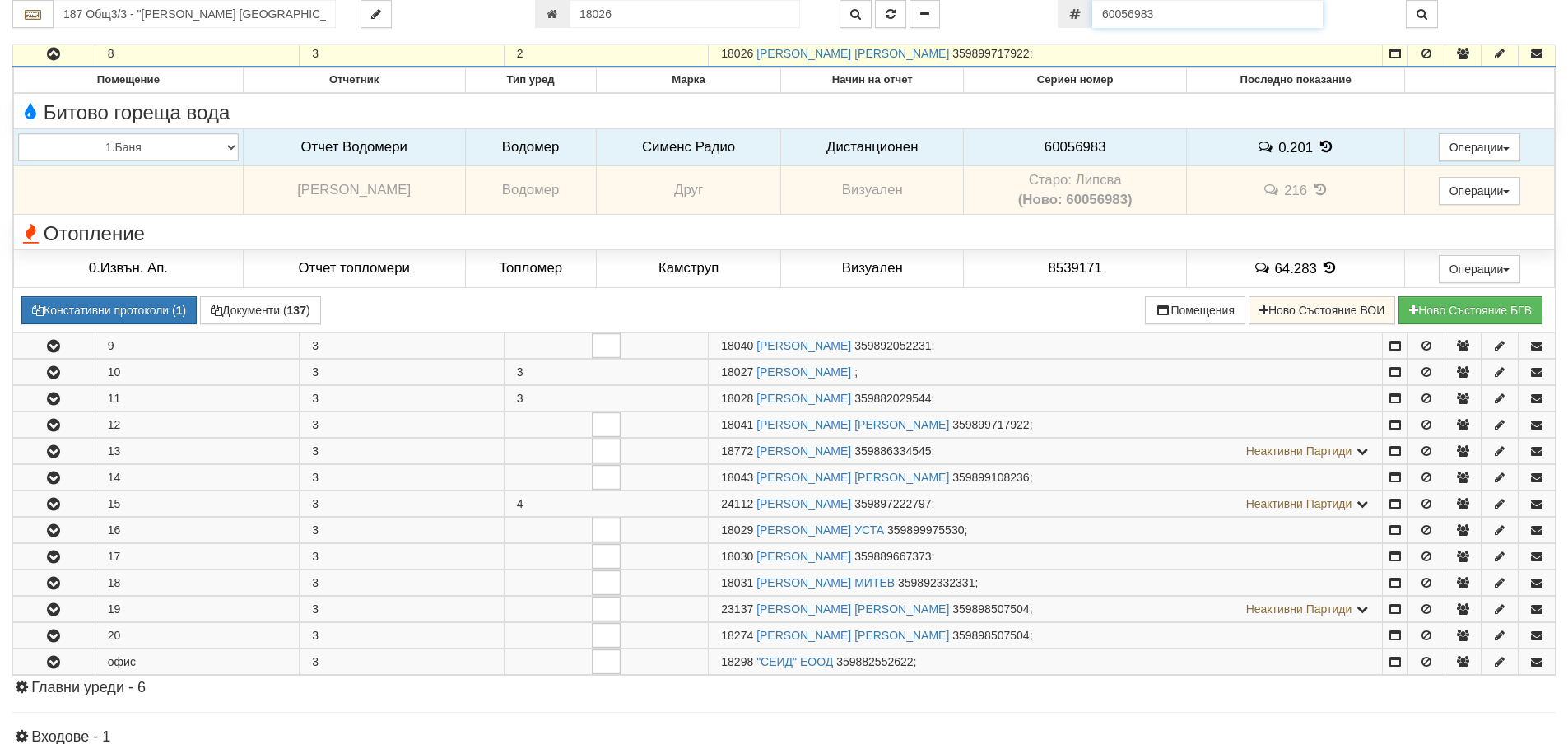
click at [1181, 14] on input "60056983" at bounding box center [1208, 14] width 230 height 28
paste input "5295184"
type input "52951843"
type input "187/2 - "ВЕОЛИЯ ЕНЕРДЖИ ВАРНА " ЕАД"
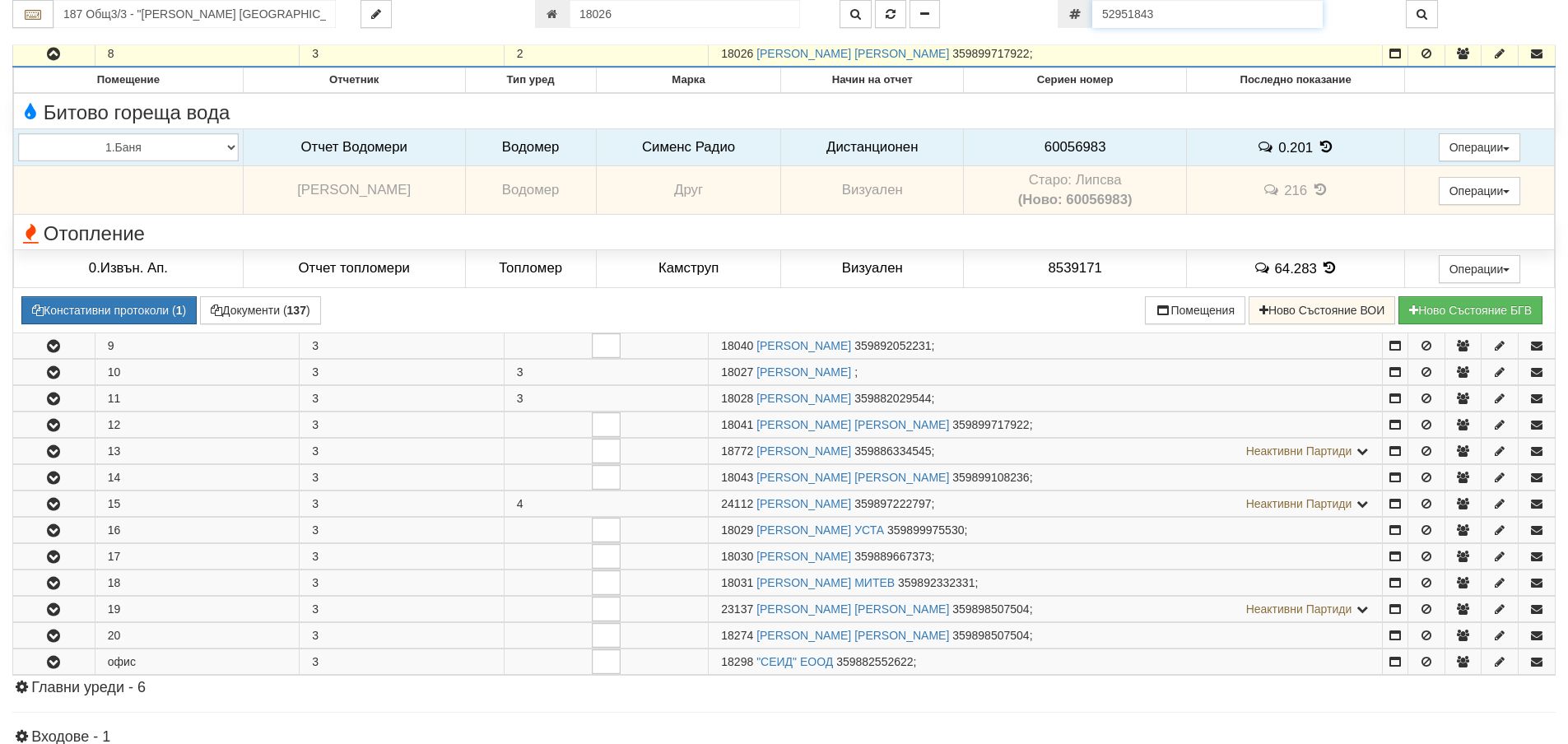
type input "14210"
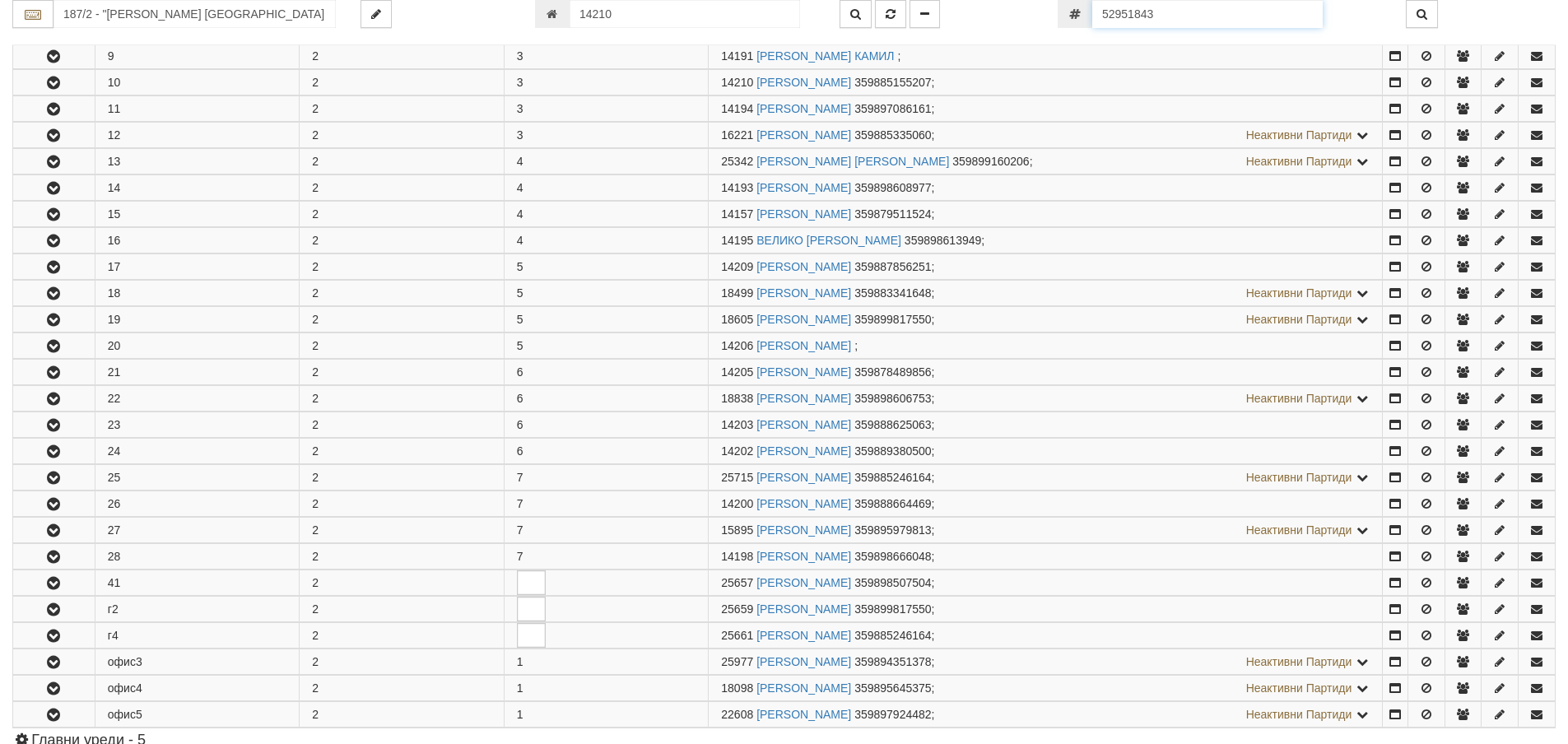
scroll to position [641, 0]
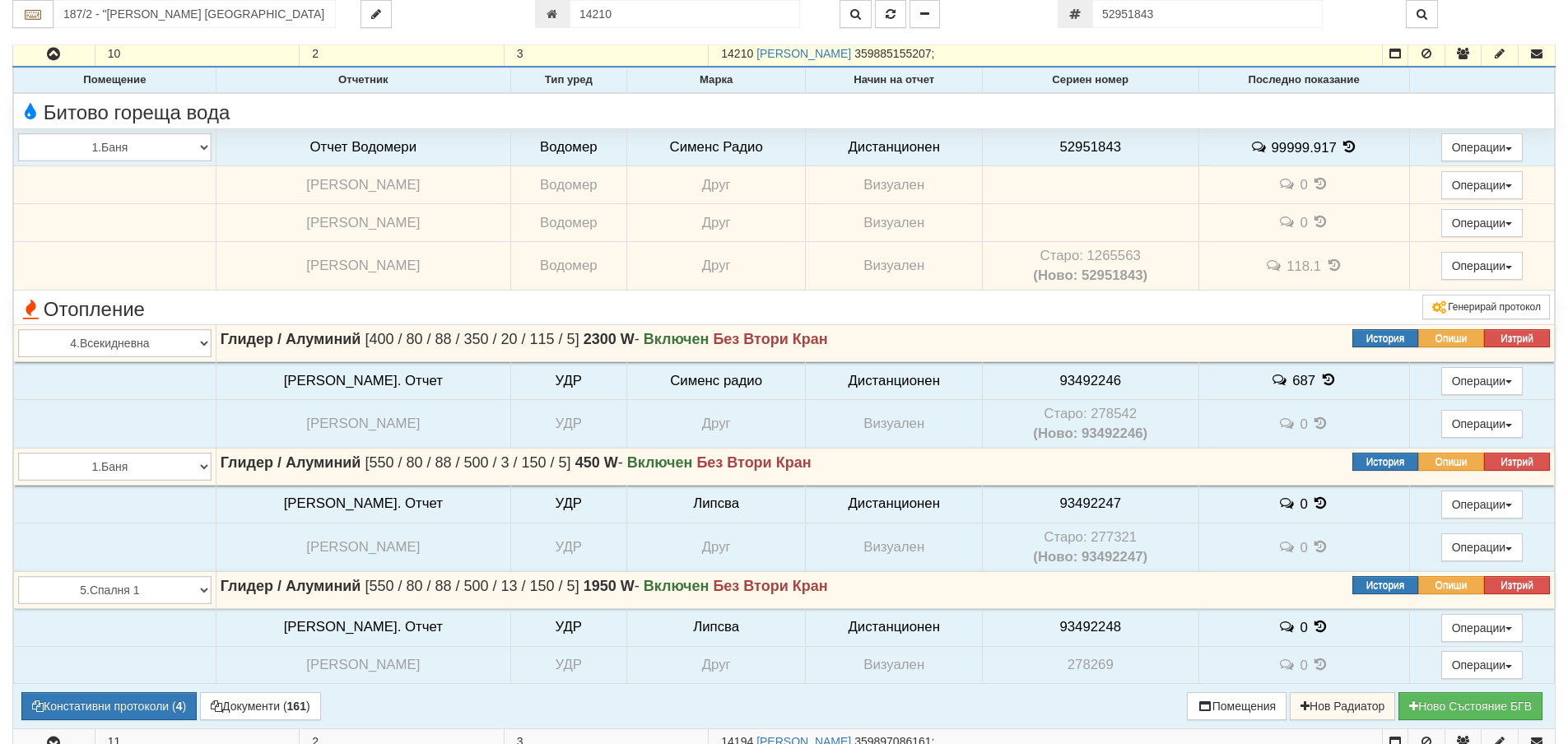
click at [1097, 252] on td "Старо: 1265563 (Ново: 52951843)" at bounding box center [1091, 265] width 217 height 48
click at [1066, 144] on span "52951843" at bounding box center [1091, 147] width 62 height 15
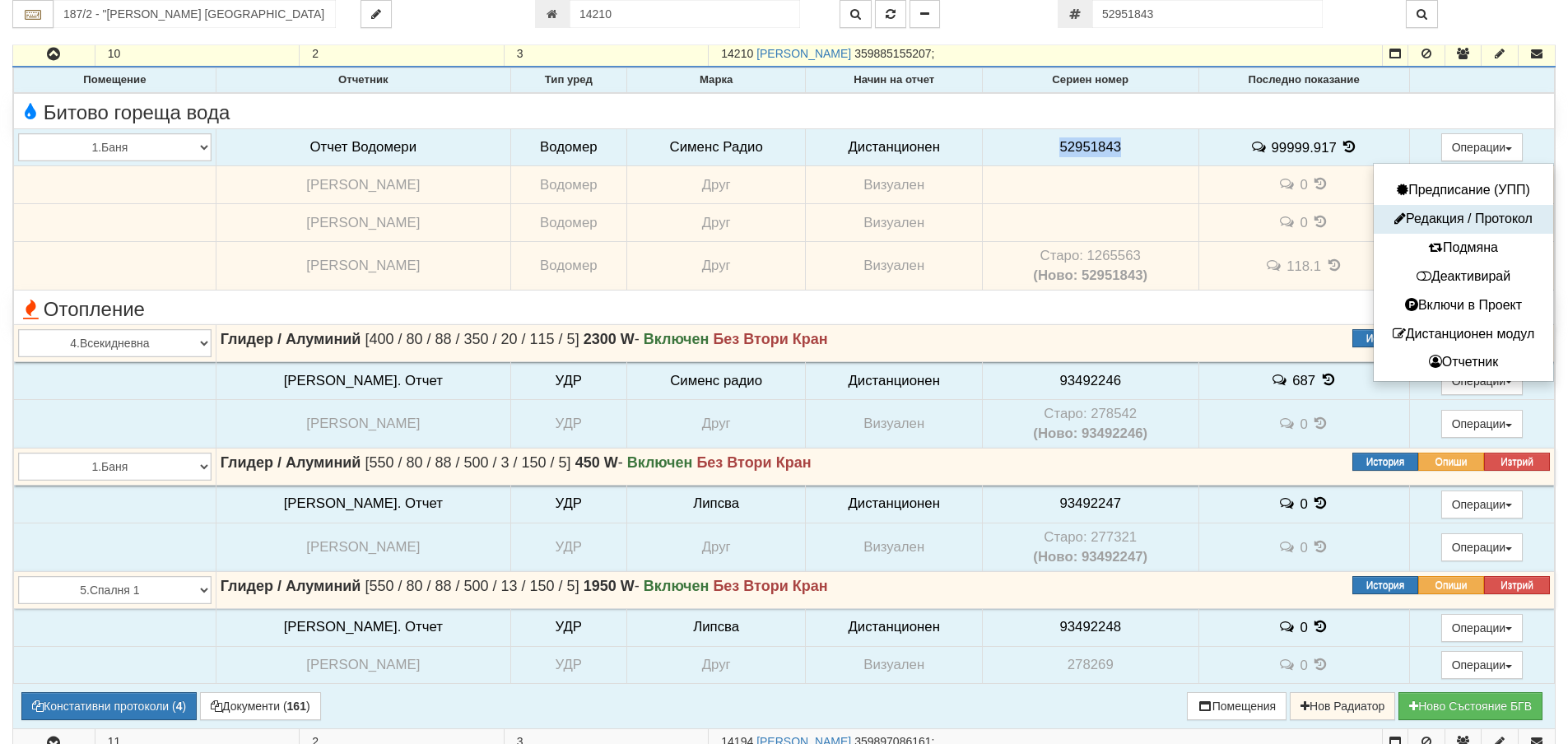
click at [1451, 217] on button "Редакция / Протокол" at bounding box center [1463, 219] width 171 height 20
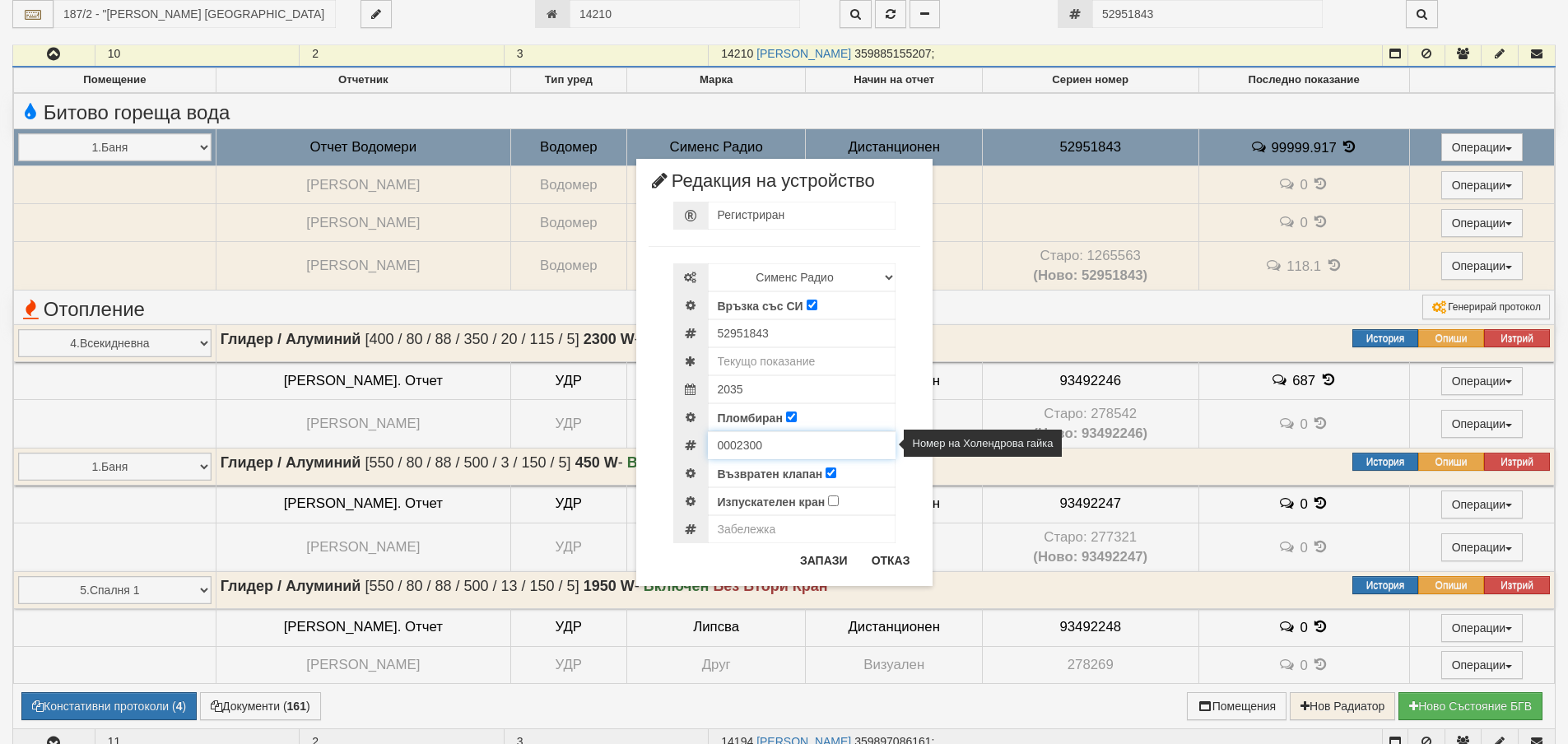
click at [734, 449] on input "0002300" at bounding box center [801, 445] width 188 height 28
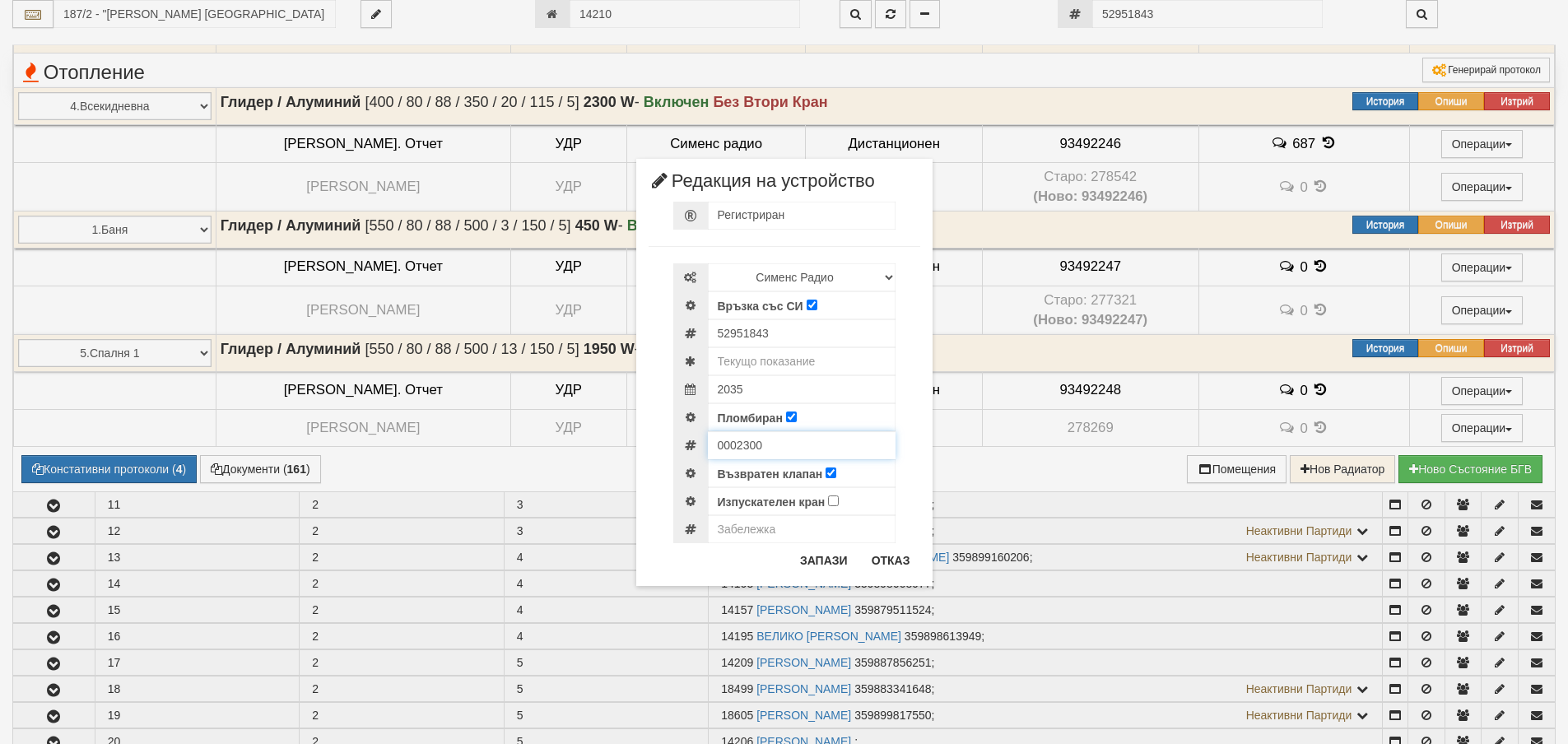
scroll to position [888, 0]
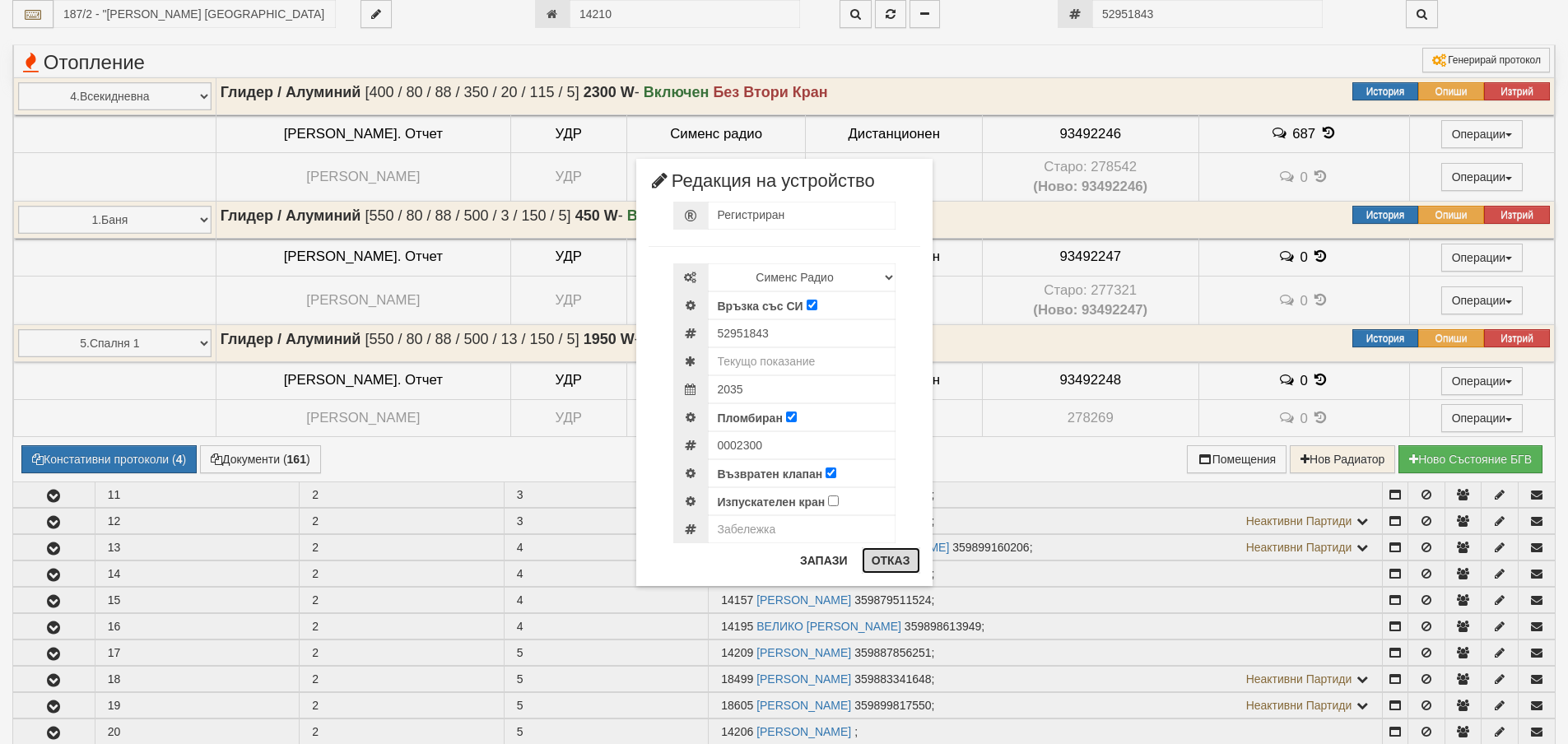
click at [898, 567] on button "Отказ" at bounding box center [890, 560] width 58 height 26
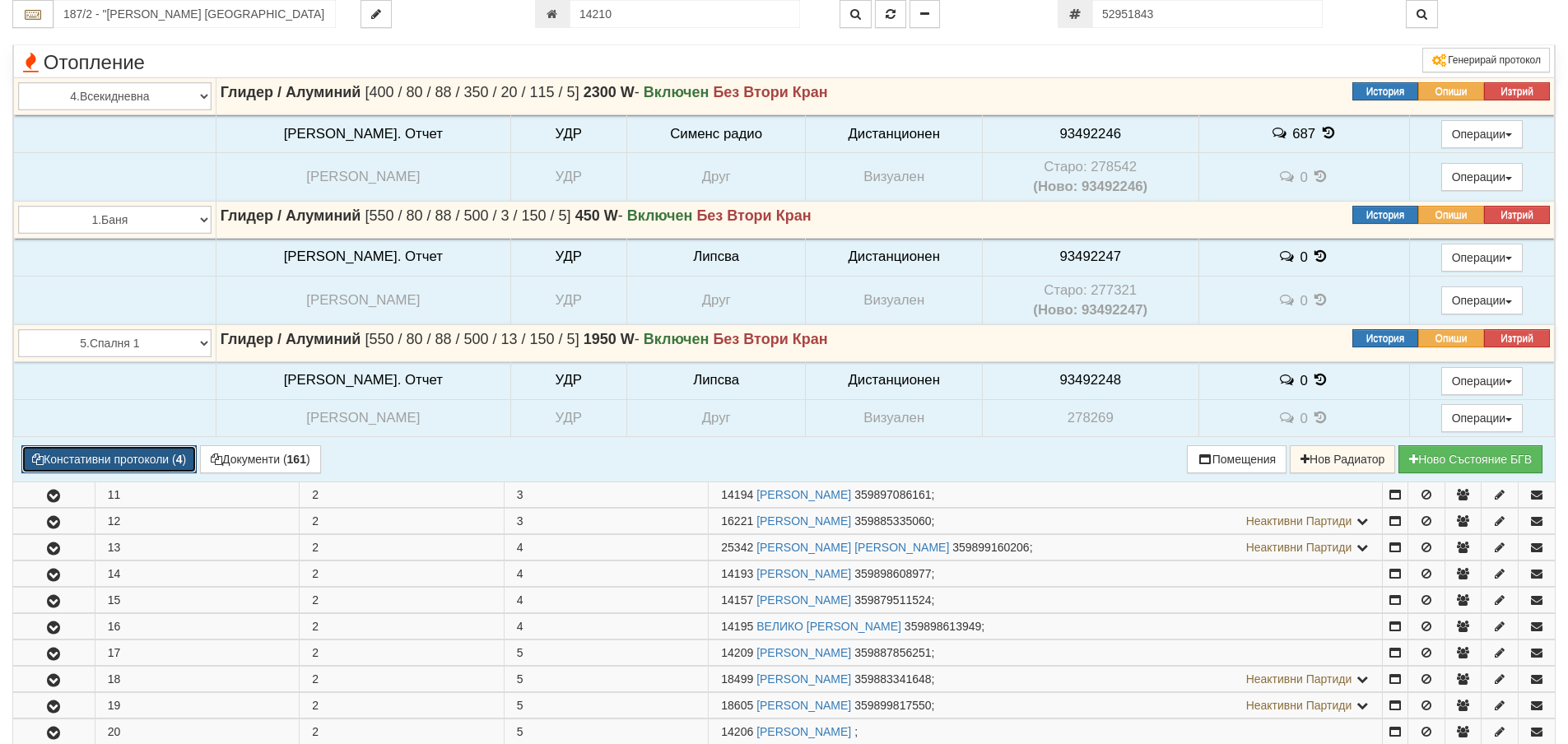
click at [124, 460] on button "Констативни протоколи ( 4 )" at bounding box center [108, 459] width 175 height 28
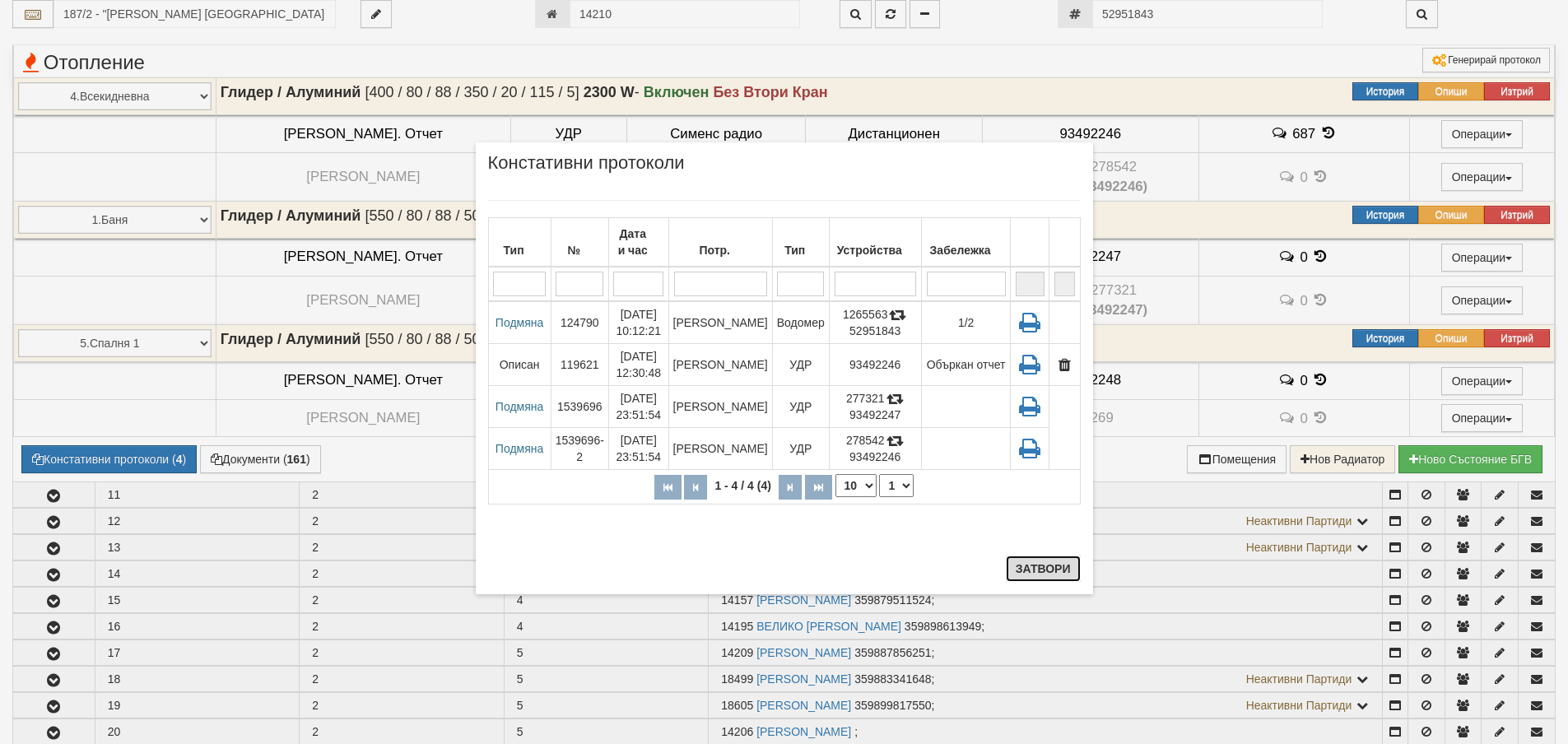
click at [1045, 570] on button "Затвори" at bounding box center [1042, 568] width 75 height 26
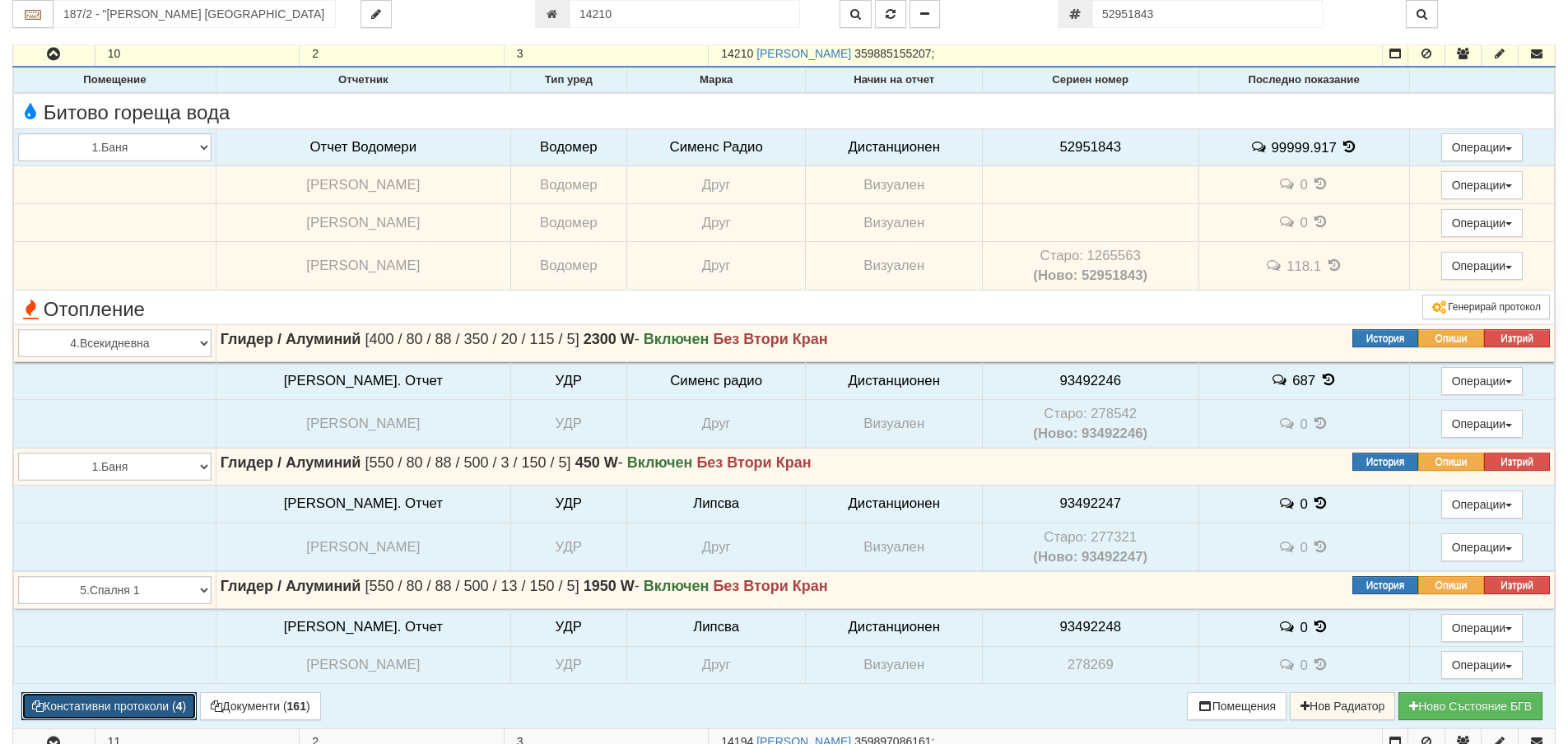
scroll to position [558, 0]
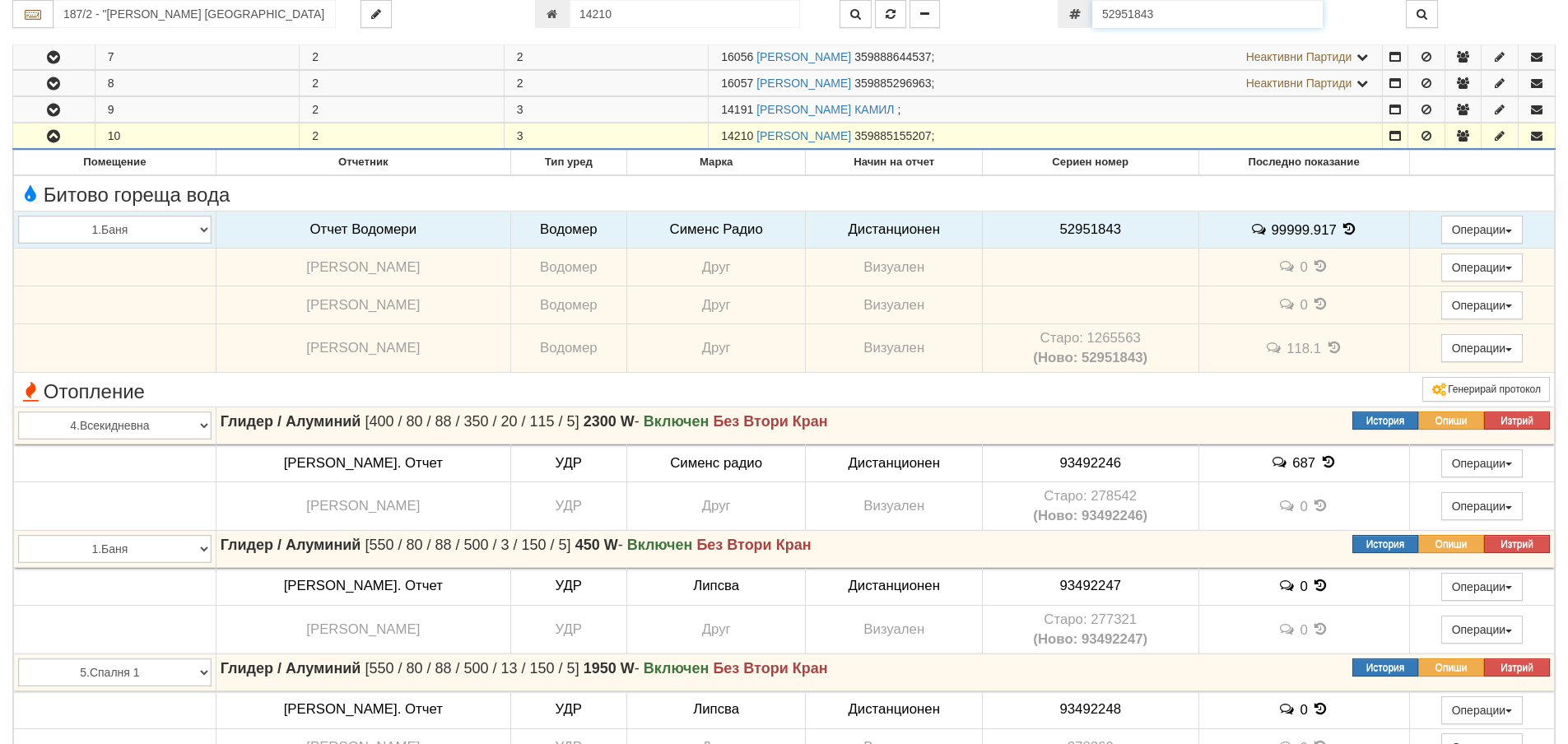
click at [1173, 14] on input "52951843" at bounding box center [1208, 14] width 230 height 28
paste input "39"
type input "52951839"
type input "206/1 - "ВЕОЛИЯ ЕНЕРДЖИ ВАРНА " ЕАД"
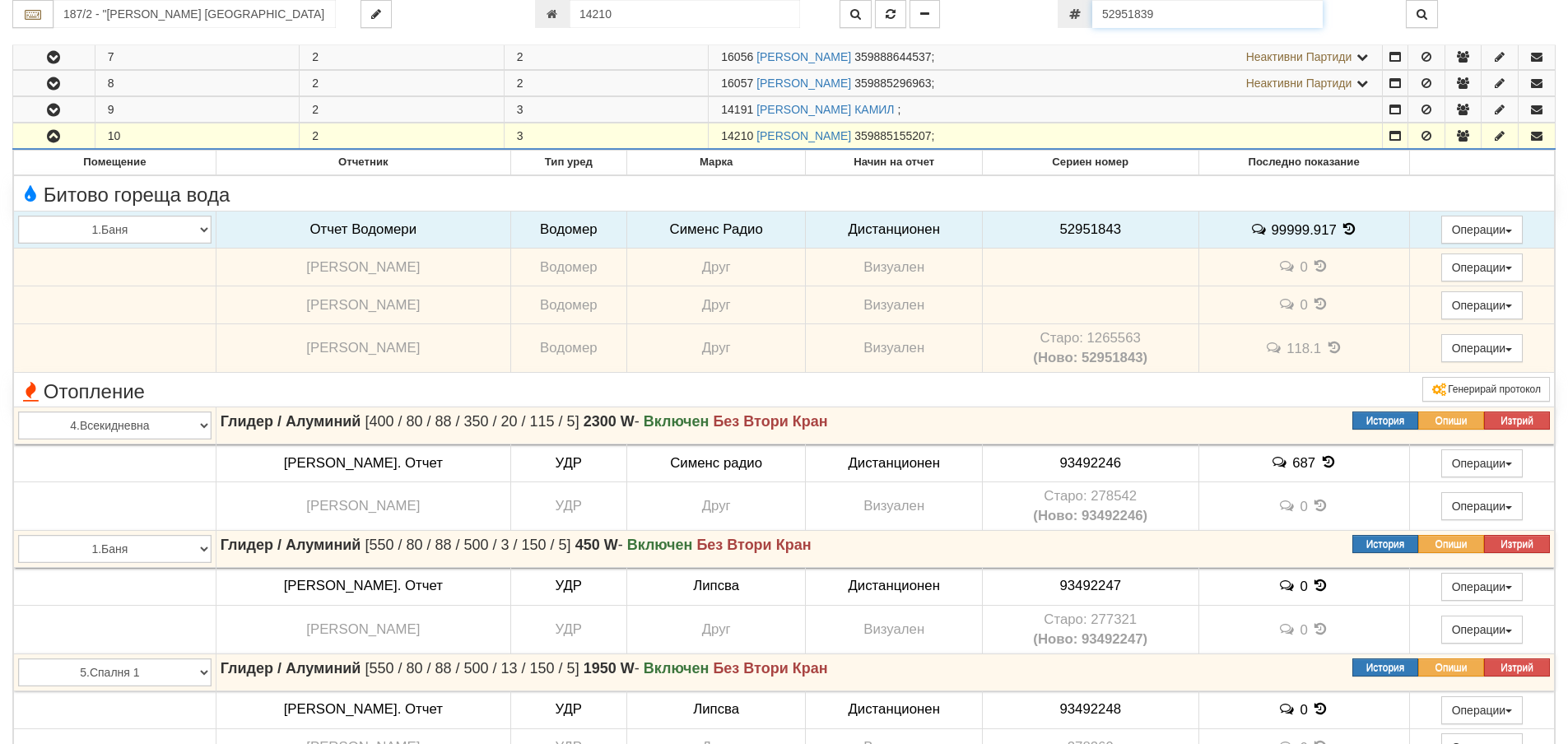
type input "19682"
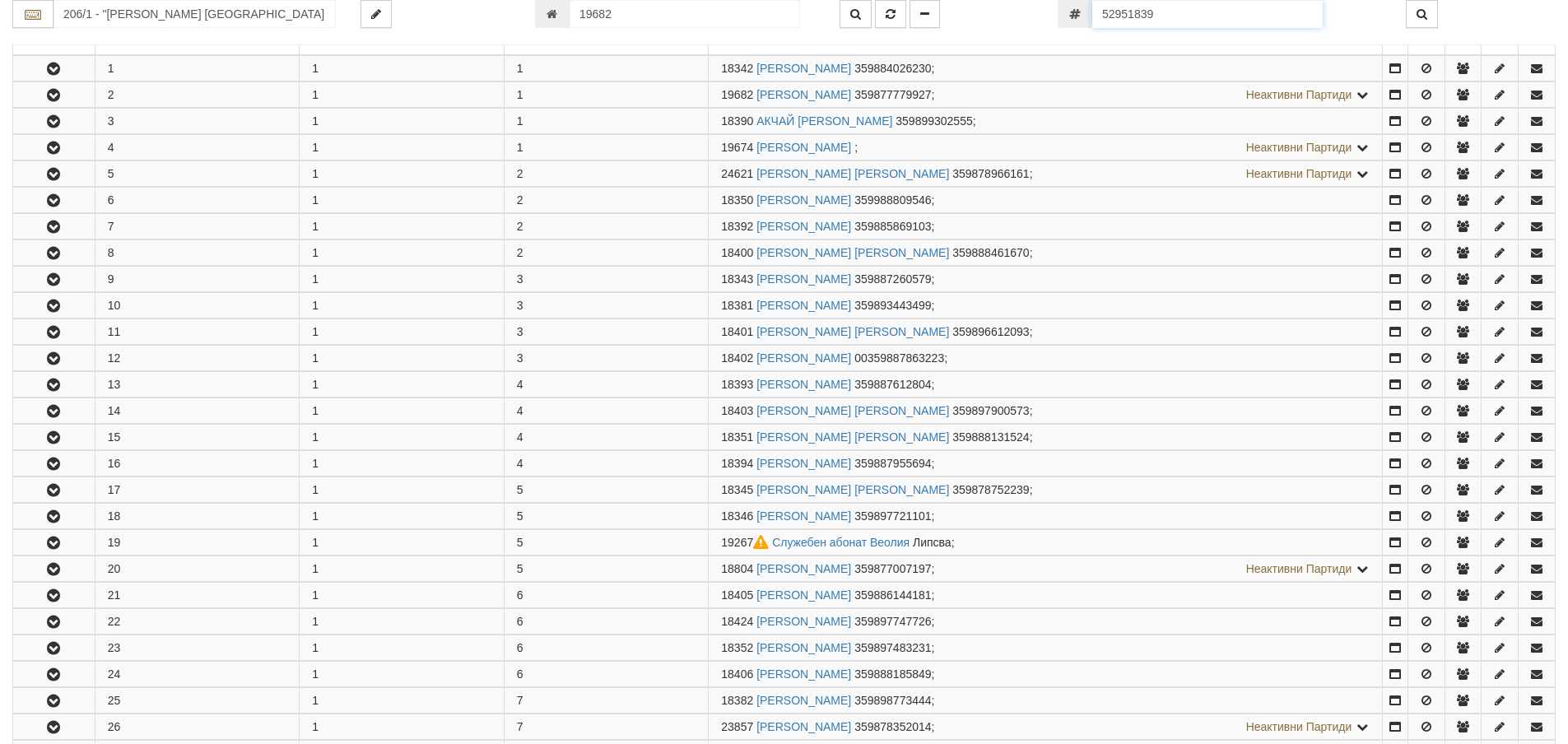
scroll to position [351, 0]
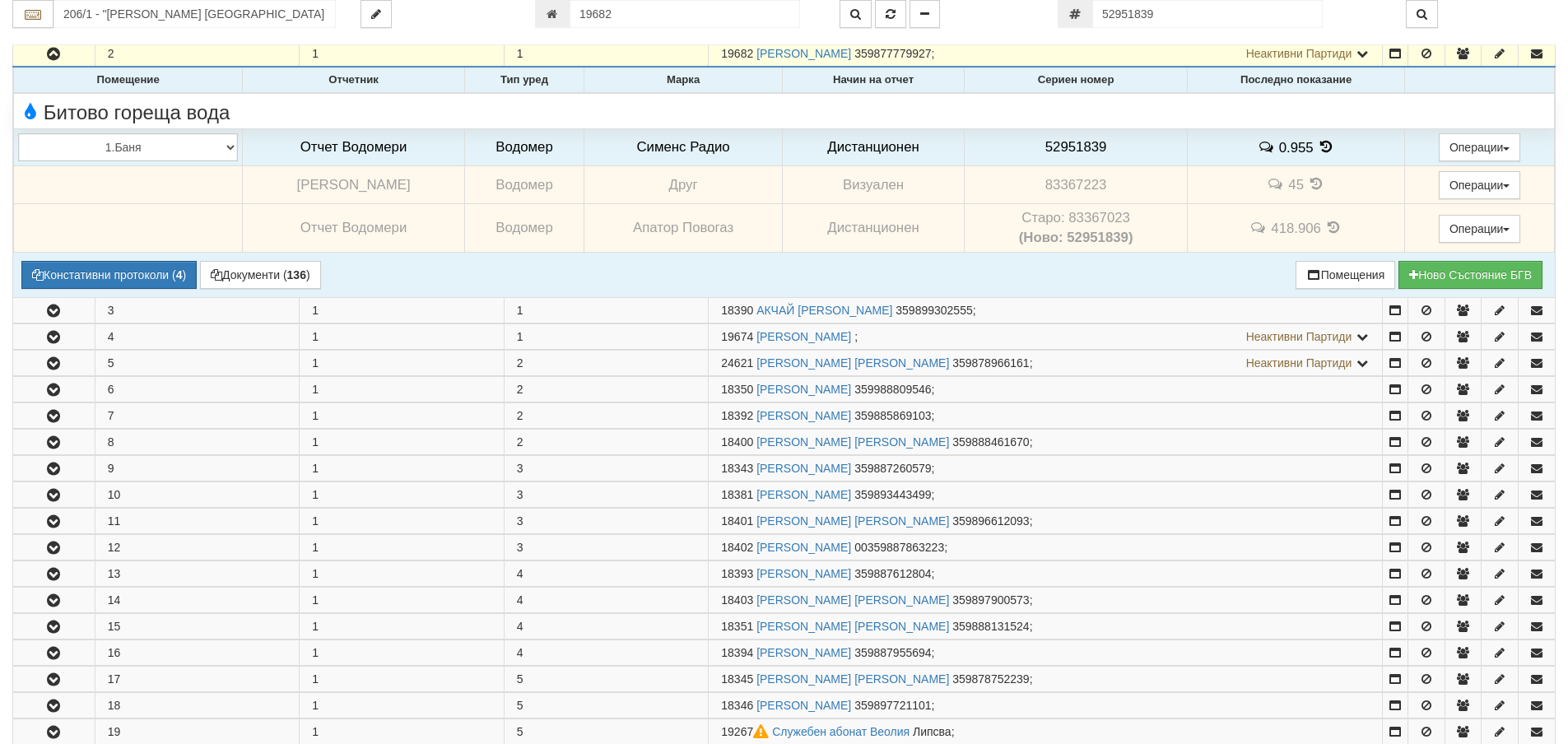
click at [1087, 218] on td "Старо: 83367023 (Ново: 52951839)" at bounding box center [1076, 228] width 223 height 48
click at [1075, 142] on span "52951839" at bounding box center [1076, 147] width 62 height 15
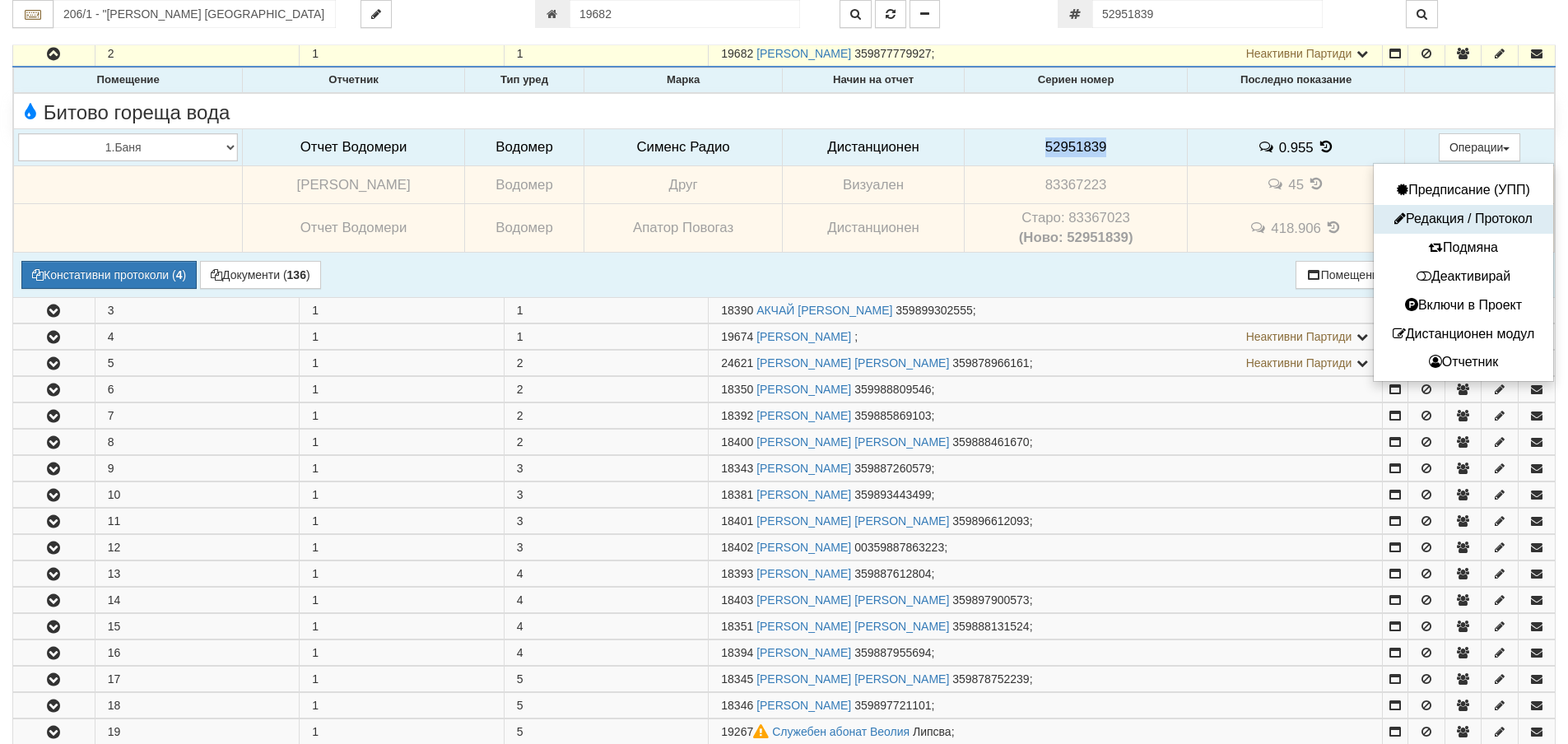
click at [1445, 221] on button "Редакция / Протокол" at bounding box center [1463, 219] width 171 height 20
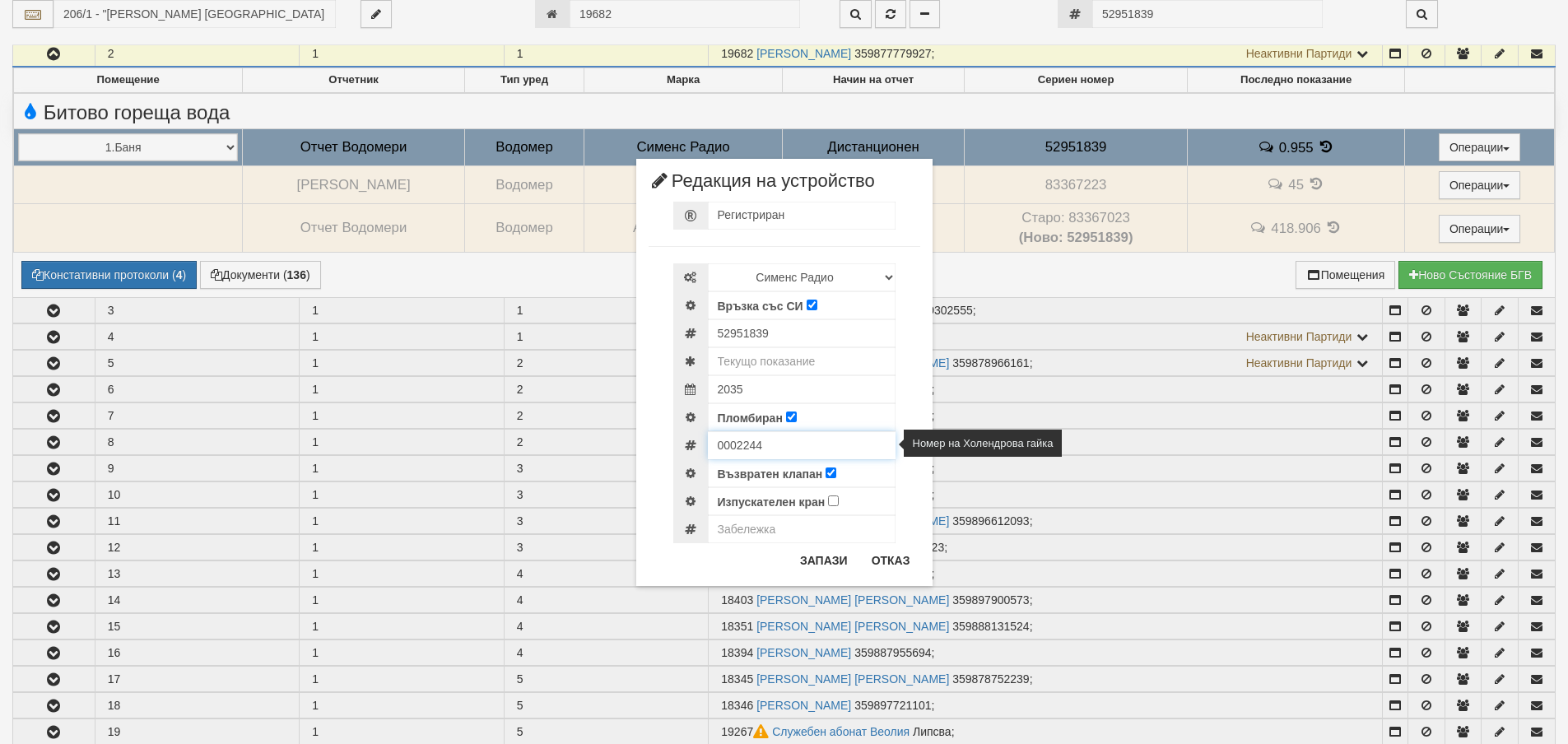
click at [721, 443] on input "0002244" at bounding box center [801, 445] width 188 height 28
click at [912, 564] on button "Отказ" at bounding box center [890, 560] width 58 height 26
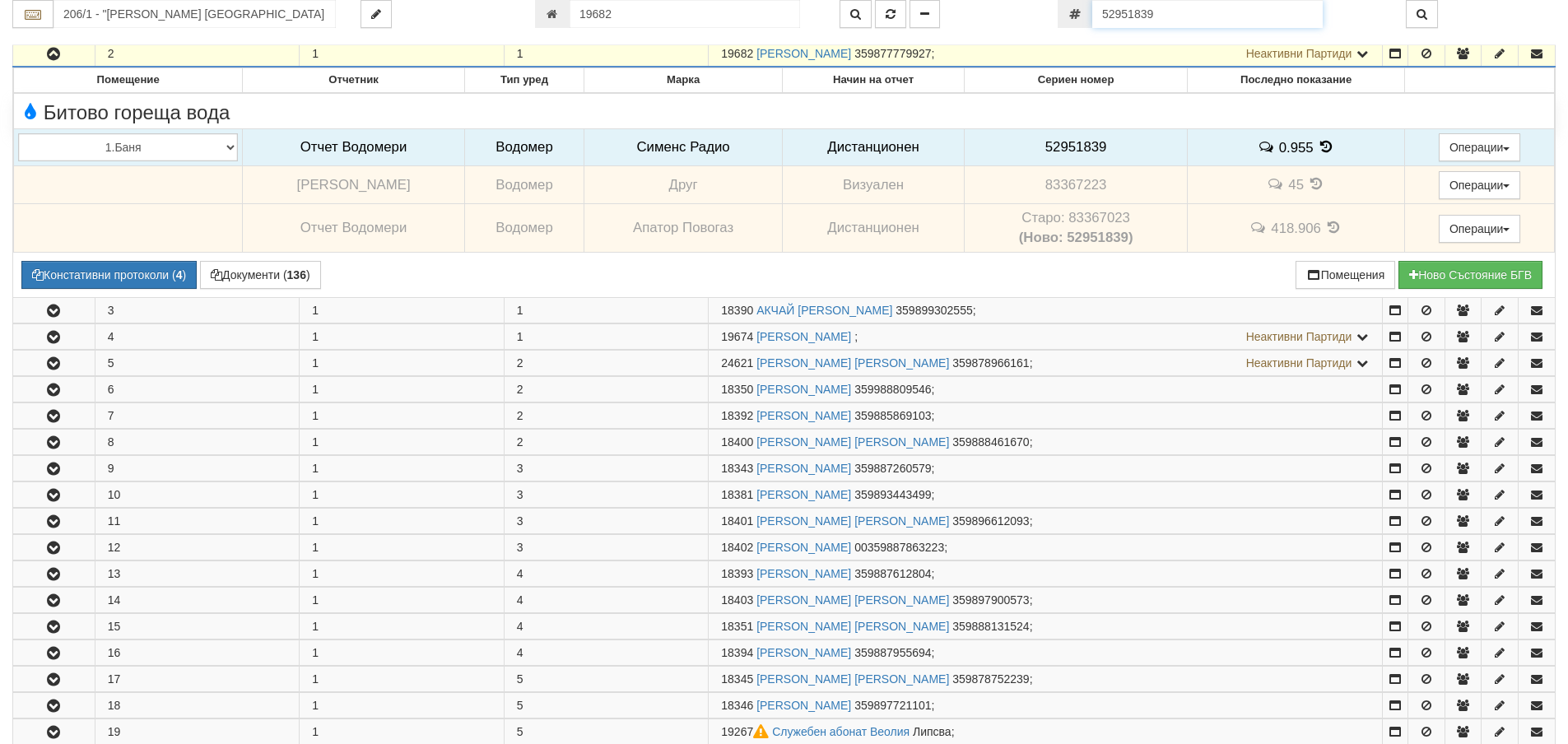
click at [1159, 21] on input "52951839" at bounding box center [1208, 14] width 230 height 28
paste input "7"
type input "52951837"
type input "217/2 - "ВЕОЛИЯ ЕНЕРДЖИ ВАРНА " ЕАД"
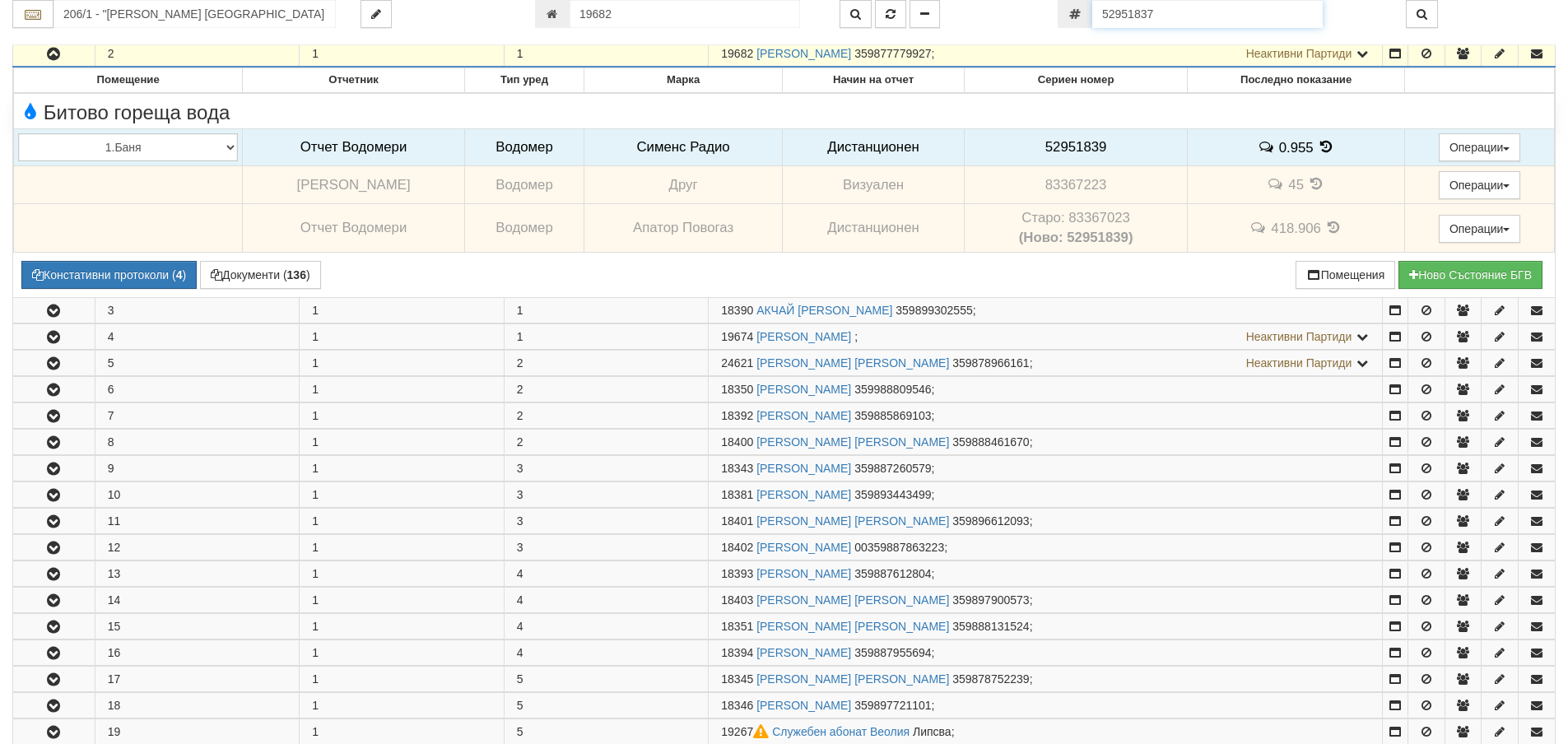
type input "1139"
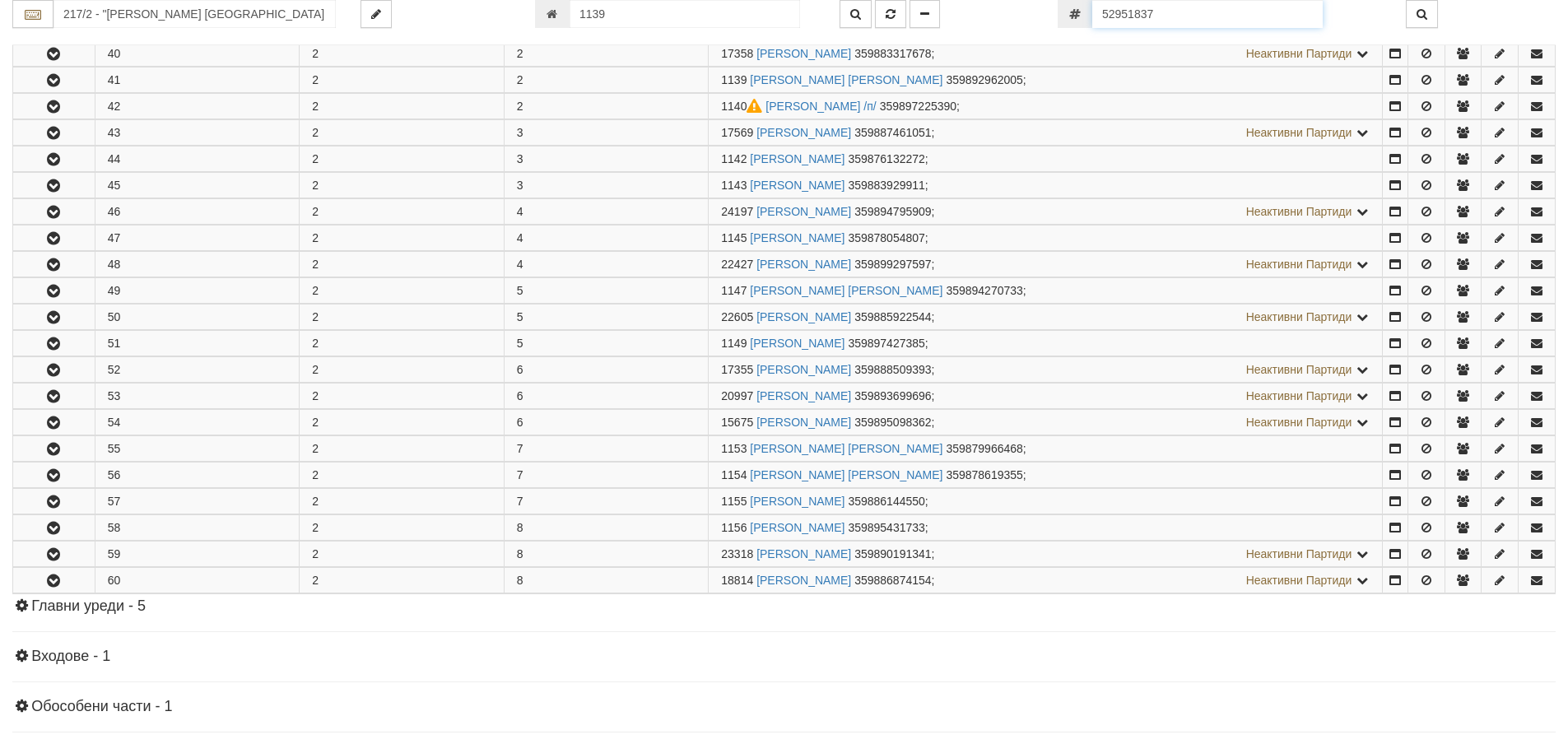
scroll to position [431, 0]
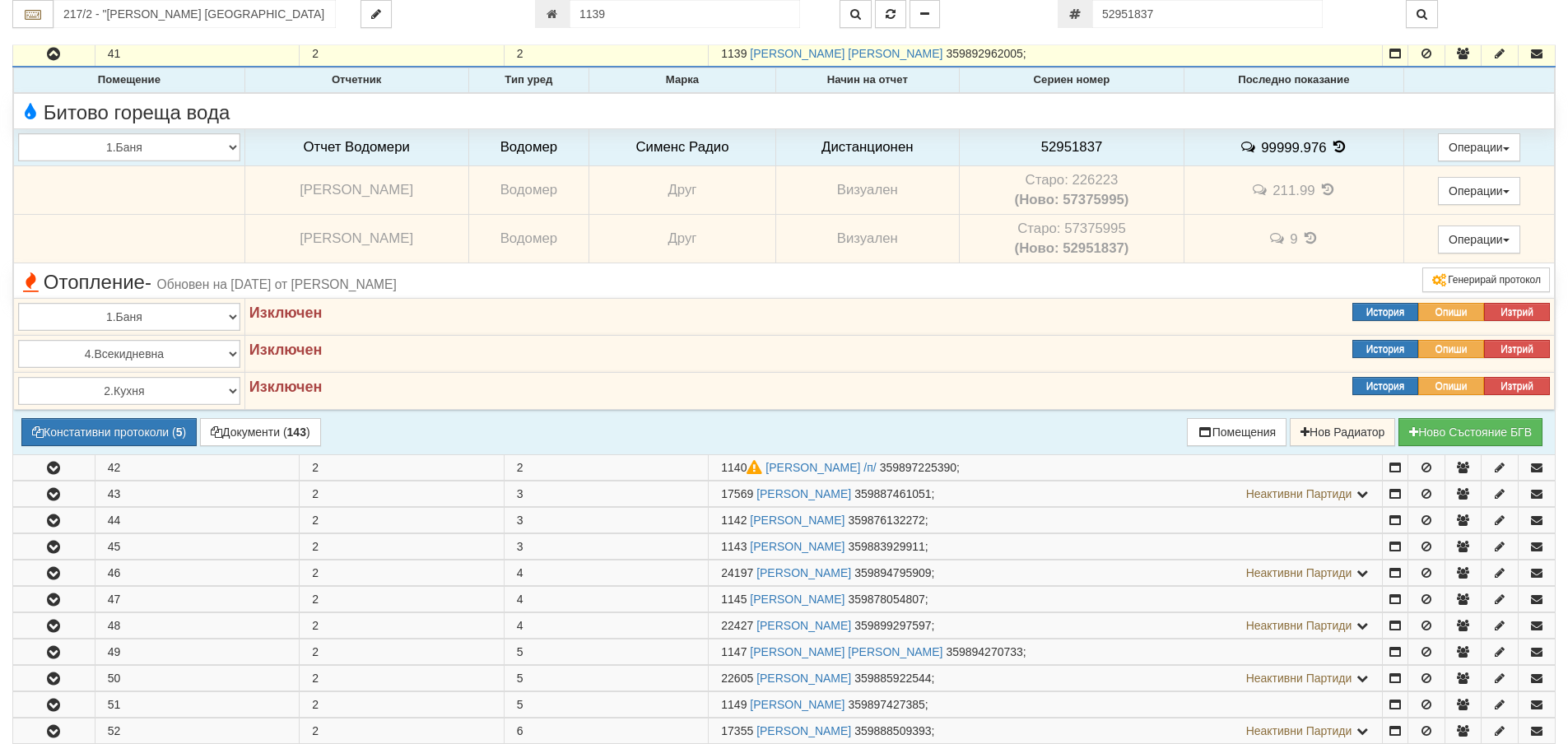
click at [1076, 229] on td "Старо: 57375995 (Ново: 52951837)" at bounding box center [1071, 239] width 225 height 48
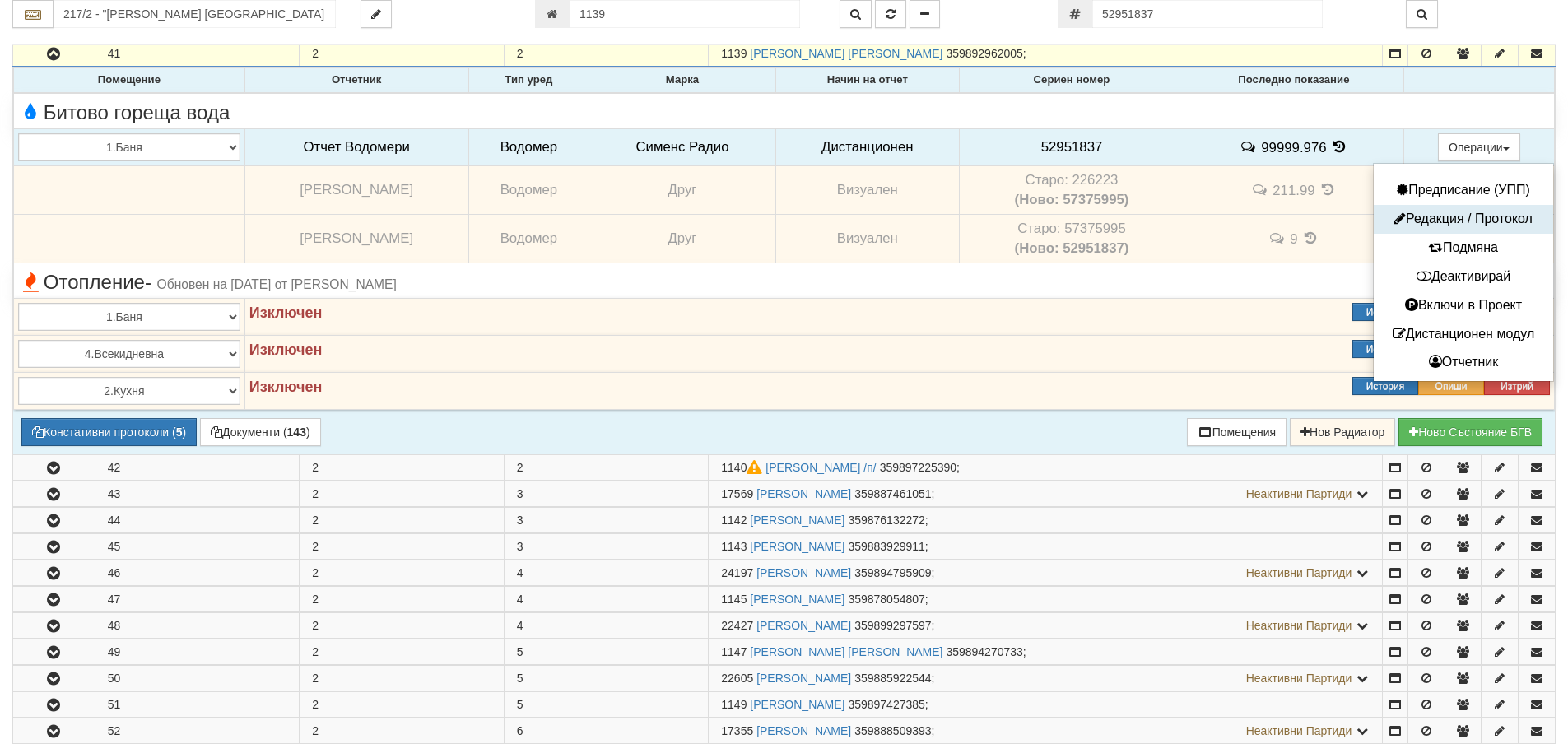
click at [1449, 217] on button "Редакция / Протокол" at bounding box center [1463, 219] width 171 height 20
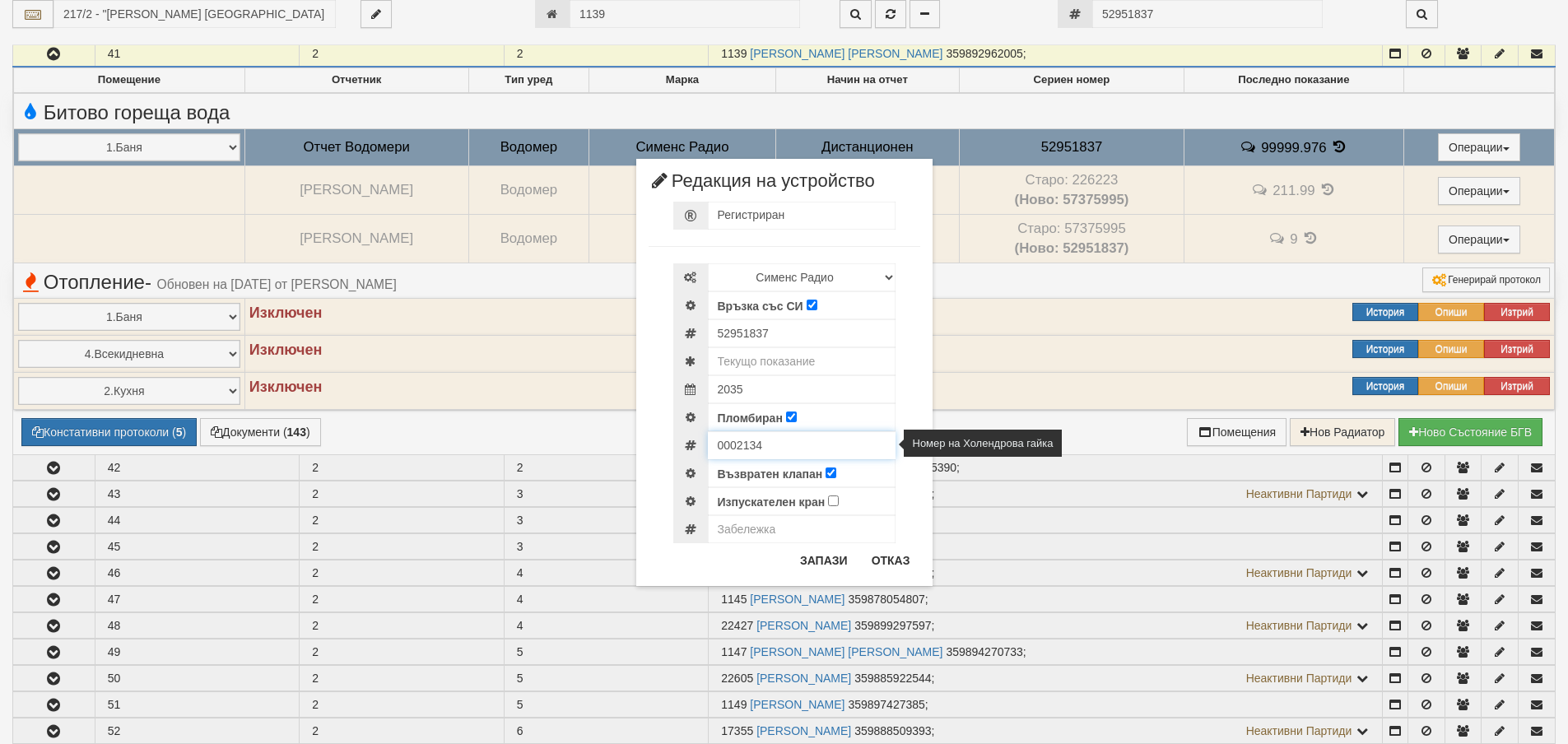
click at [739, 441] on input "0002134" at bounding box center [801, 445] width 188 height 28
click at [902, 563] on button "Отказ" at bounding box center [890, 560] width 58 height 26
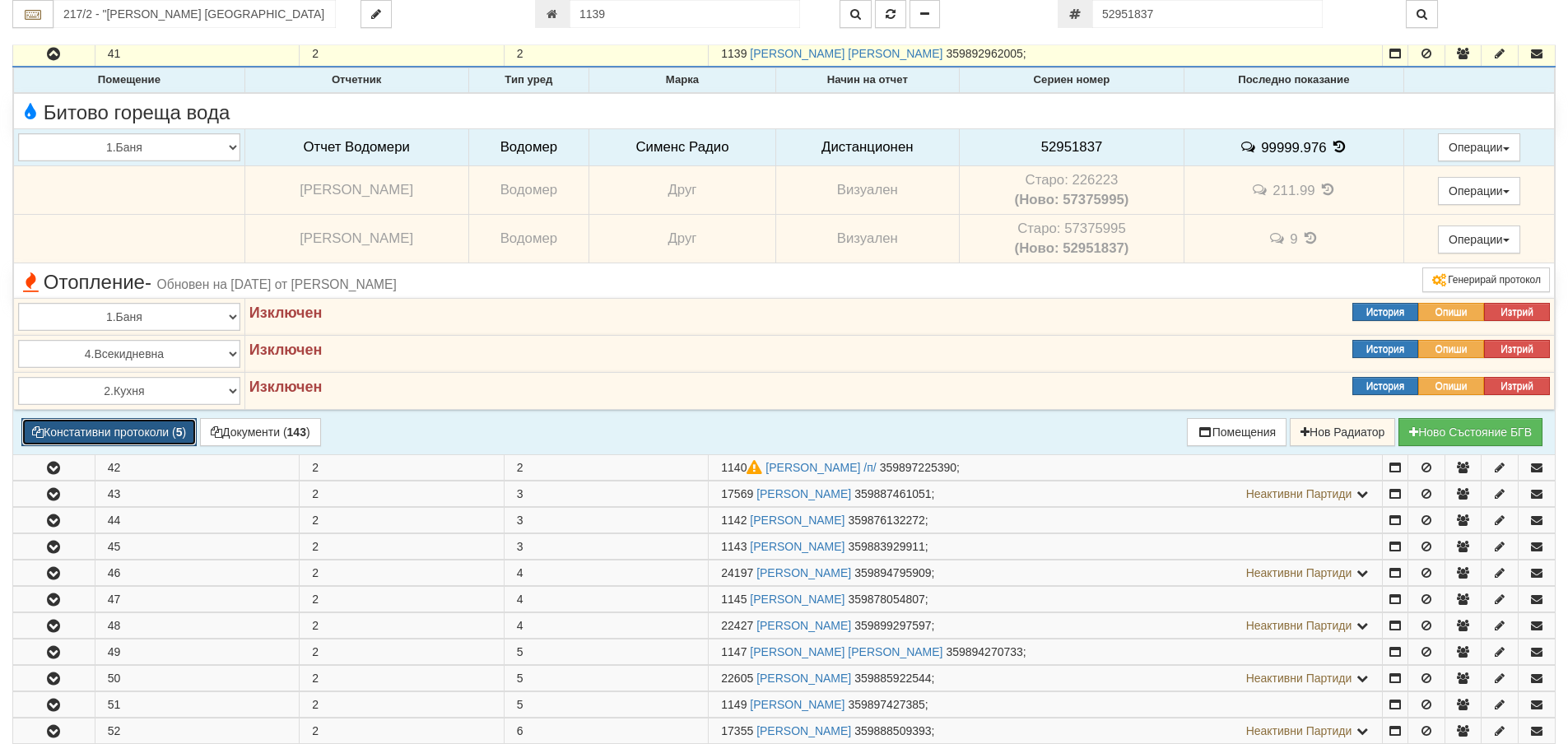
click at [143, 437] on button "Констативни протоколи ( 5 )" at bounding box center [108, 432] width 175 height 28
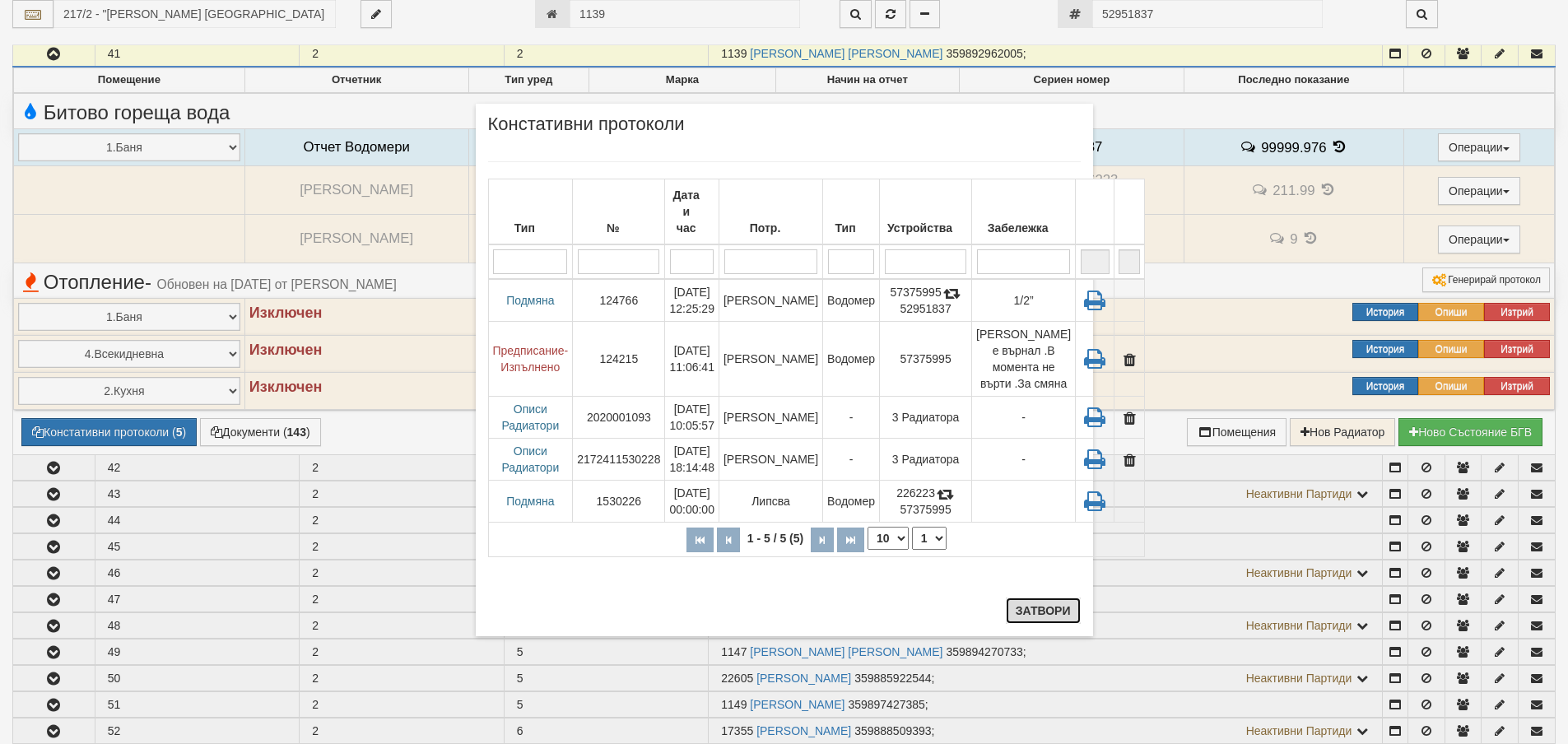
click at [1046, 608] on button "Затвори" at bounding box center [1042, 610] width 75 height 26
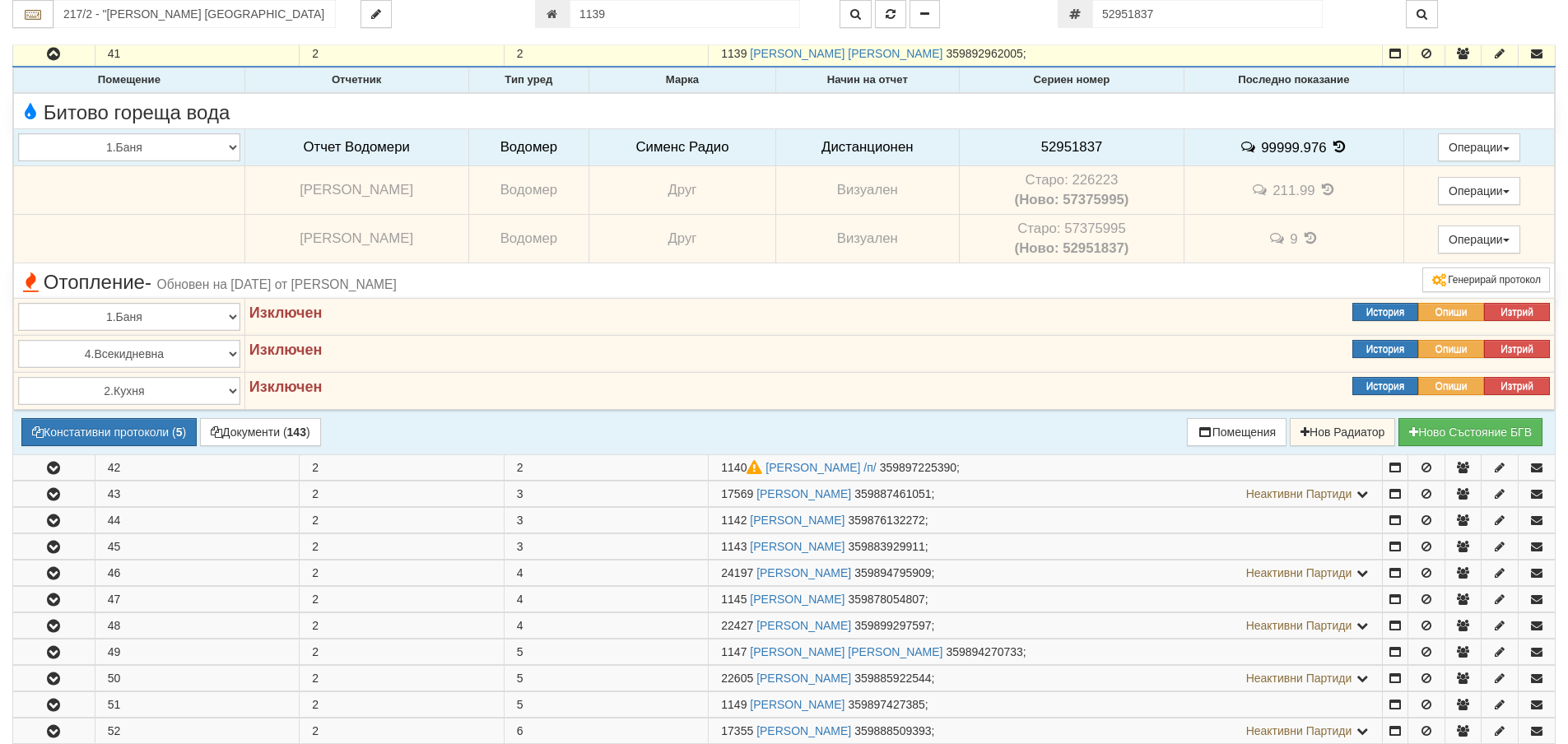
click at [1080, 144] on span "52951837" at bounding box center [1072, 147] width 62 height 15
click at [1090, 173] on td "Старо: 226223 (Ново: 57375995)" at bounding box center [1071, 191] width 225 height 48
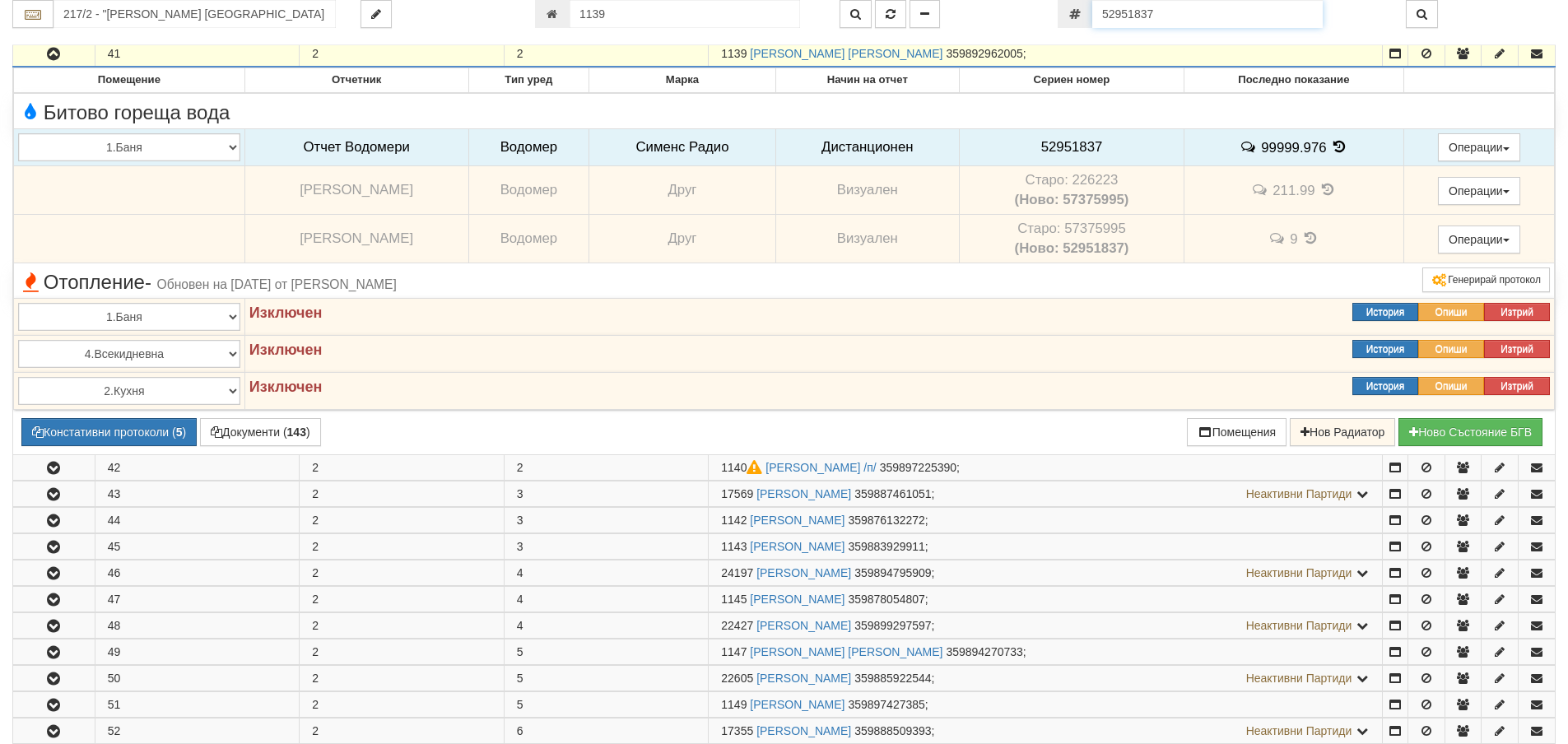
click at [1183, 7] on input "52951837" at bounding box center [1208, 14] width 230 height 28
paste input "850136"
type input "52850136"
type input "003/1 - "ВЕОЛИЯ ЕНЕРДЖИ ВАРНА " ЕАД"
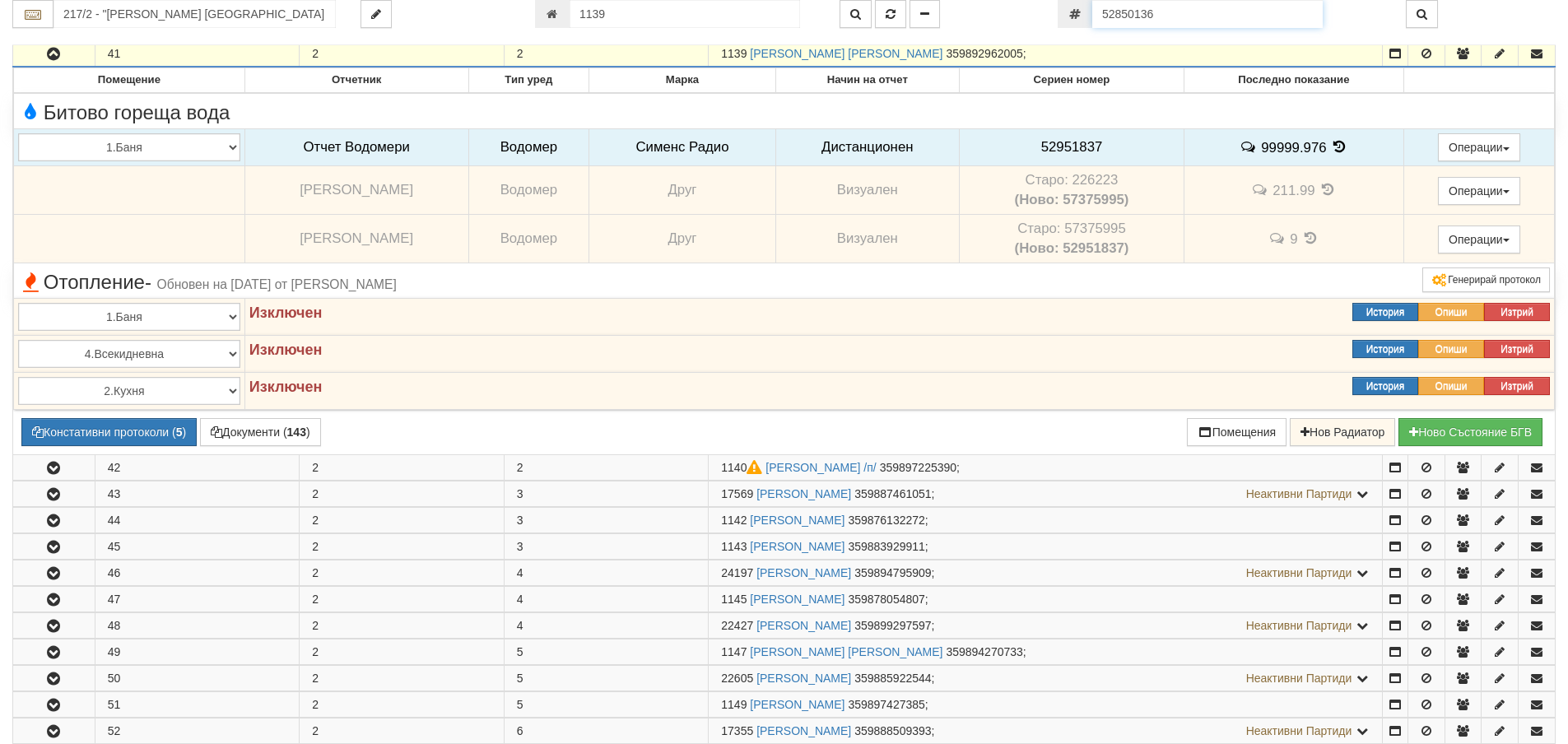
type input "18239"
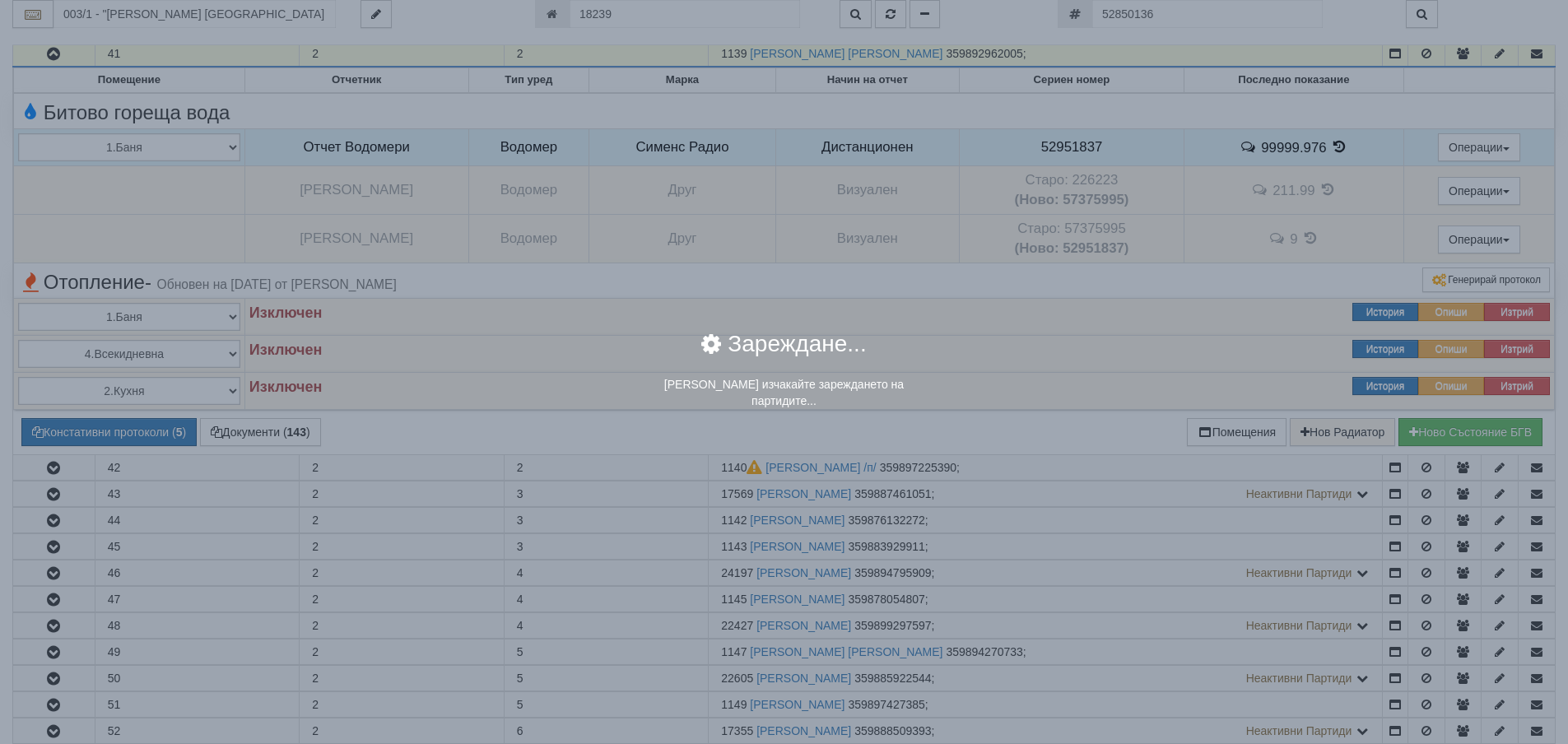
click at [814, 470] on div "× Зареждане... Моля изчакайте зареждането на партидите..." at bounding box center [784, 372] width 1568 height 744
click at [757, 251] on div "× Зареждане... Моля изчакайте зареждането на партидите..." at bounding box center [785, 209] width 321 height 418
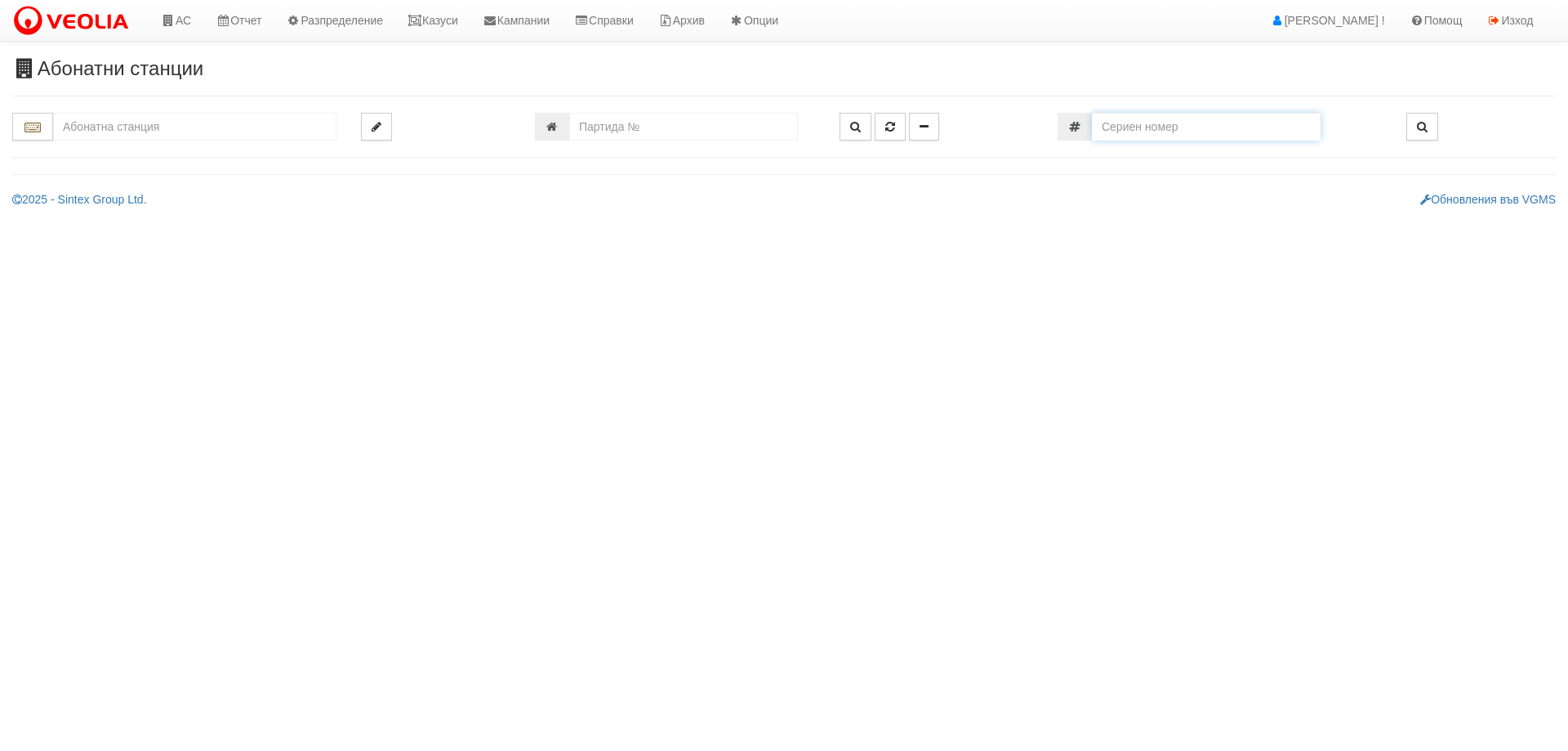
click at [1194, 137] on input "number" at bounding box center [1206, 126] width 229 height 28
paste input "52850136"
type input "52850136"
type input "003/1 - "[PERSON_NAME] [GEOGRAPHIC_DATA] " ЕАД"
type input "18239"
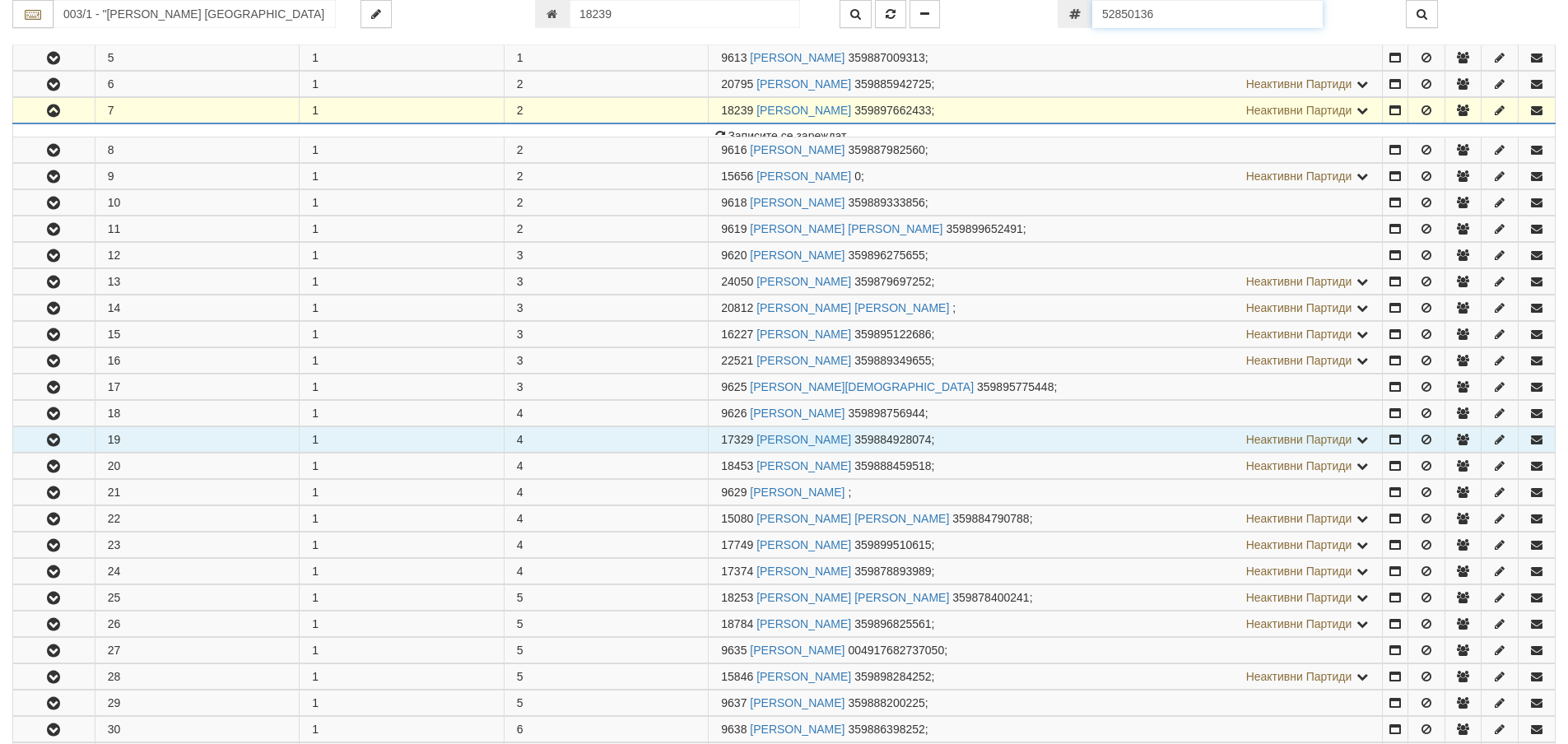
scroll to position [483, 0]
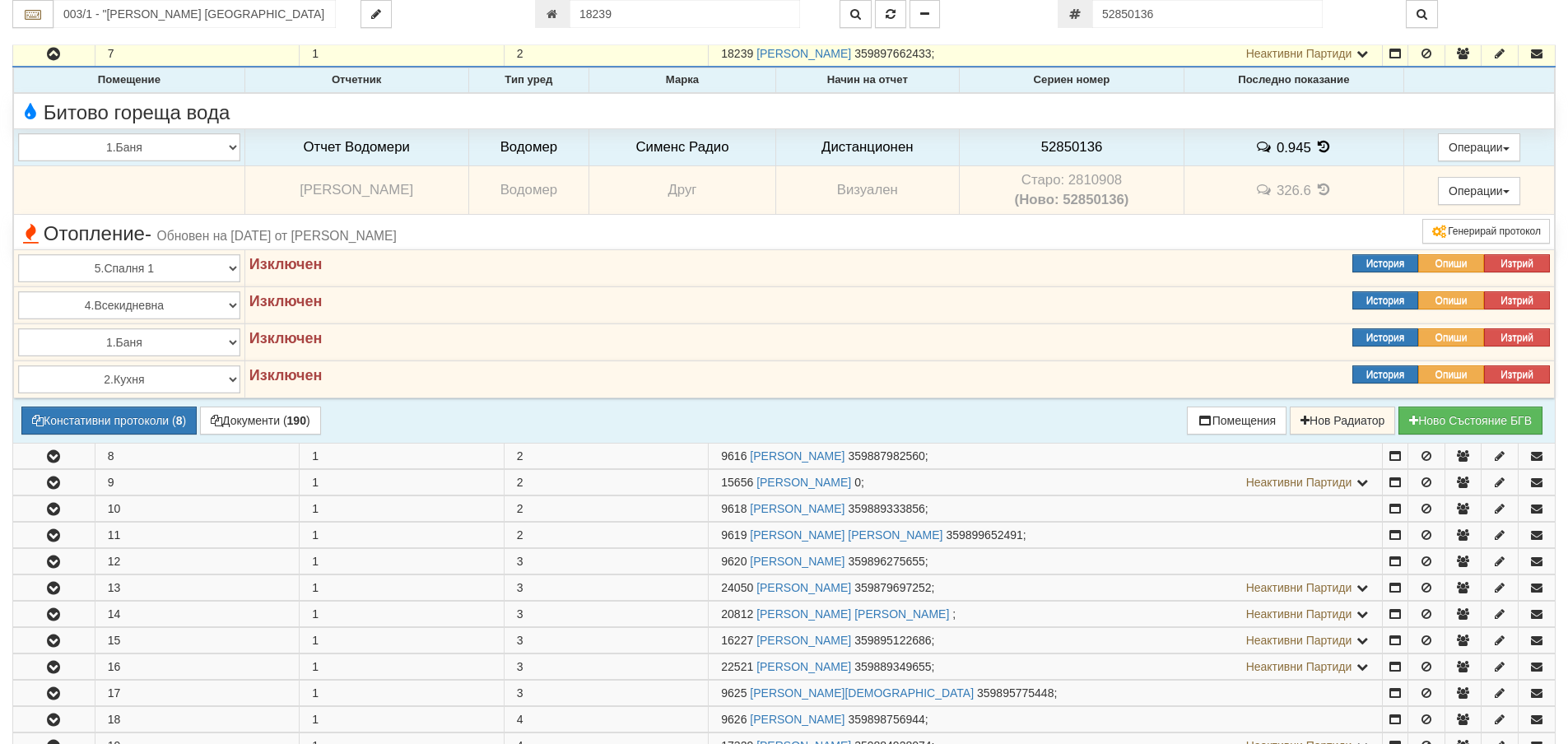
click at [1064, 180] on td "Старо: 2810908 (Ново: 52850136)" at bounding box center [1071, 191] width 225 height 48
copy td "2810908"
click at [1071, 142] on span "52850136" at bounding box center [1072, 147] width 62 height 15
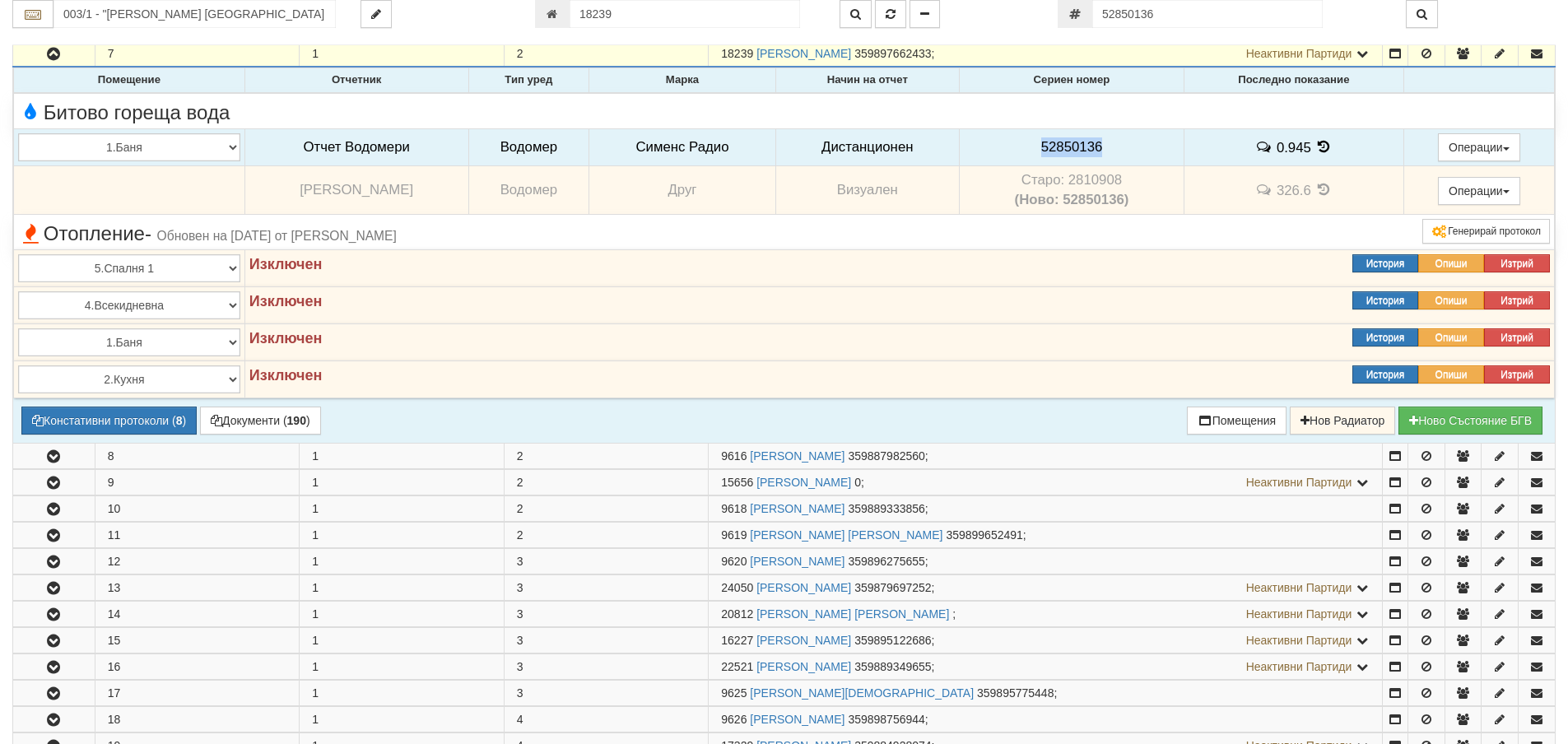
copy span "52850136"
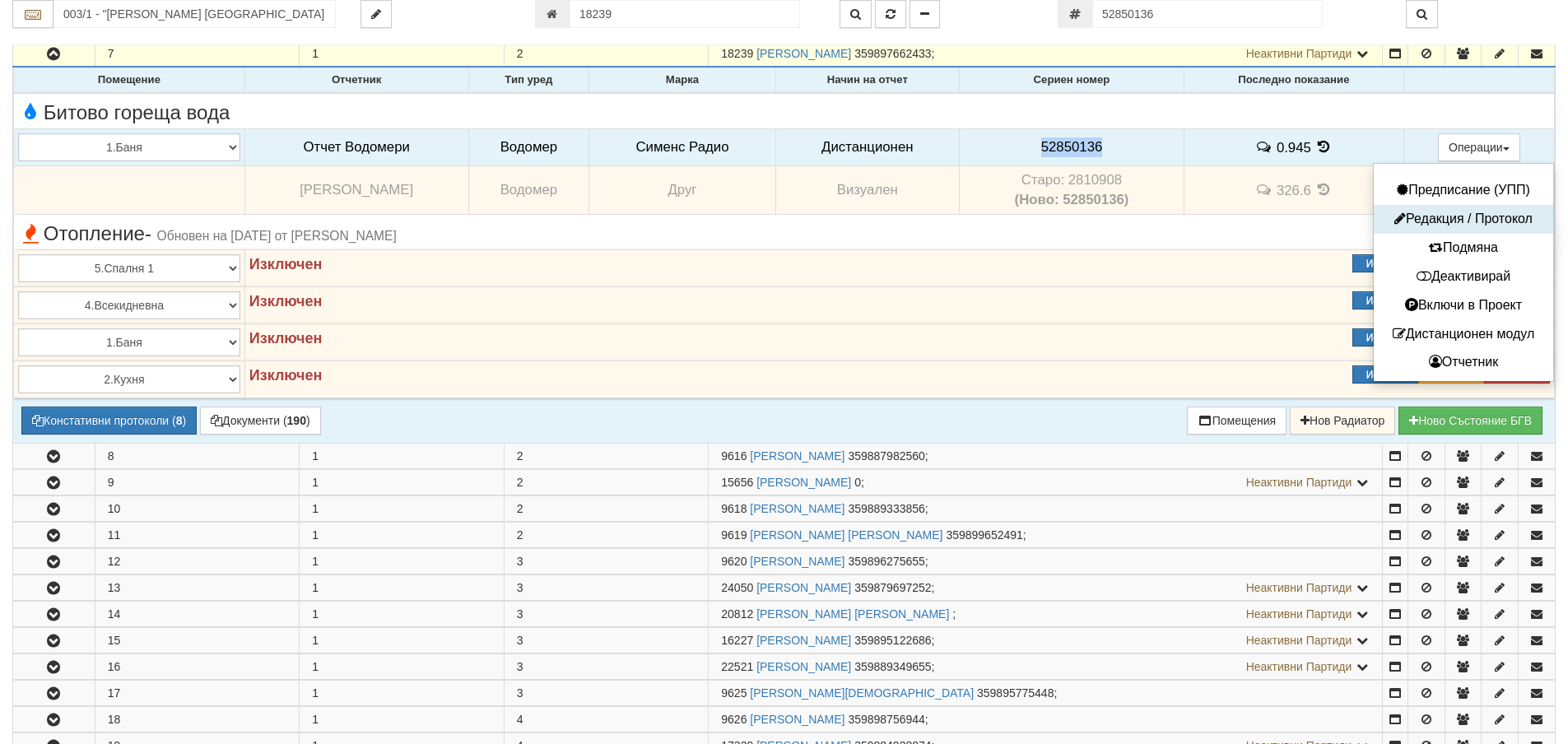
click at [1443, 220] on button "Редакция / Протокол" at bounding box center [1463, 219] width 171 height 20
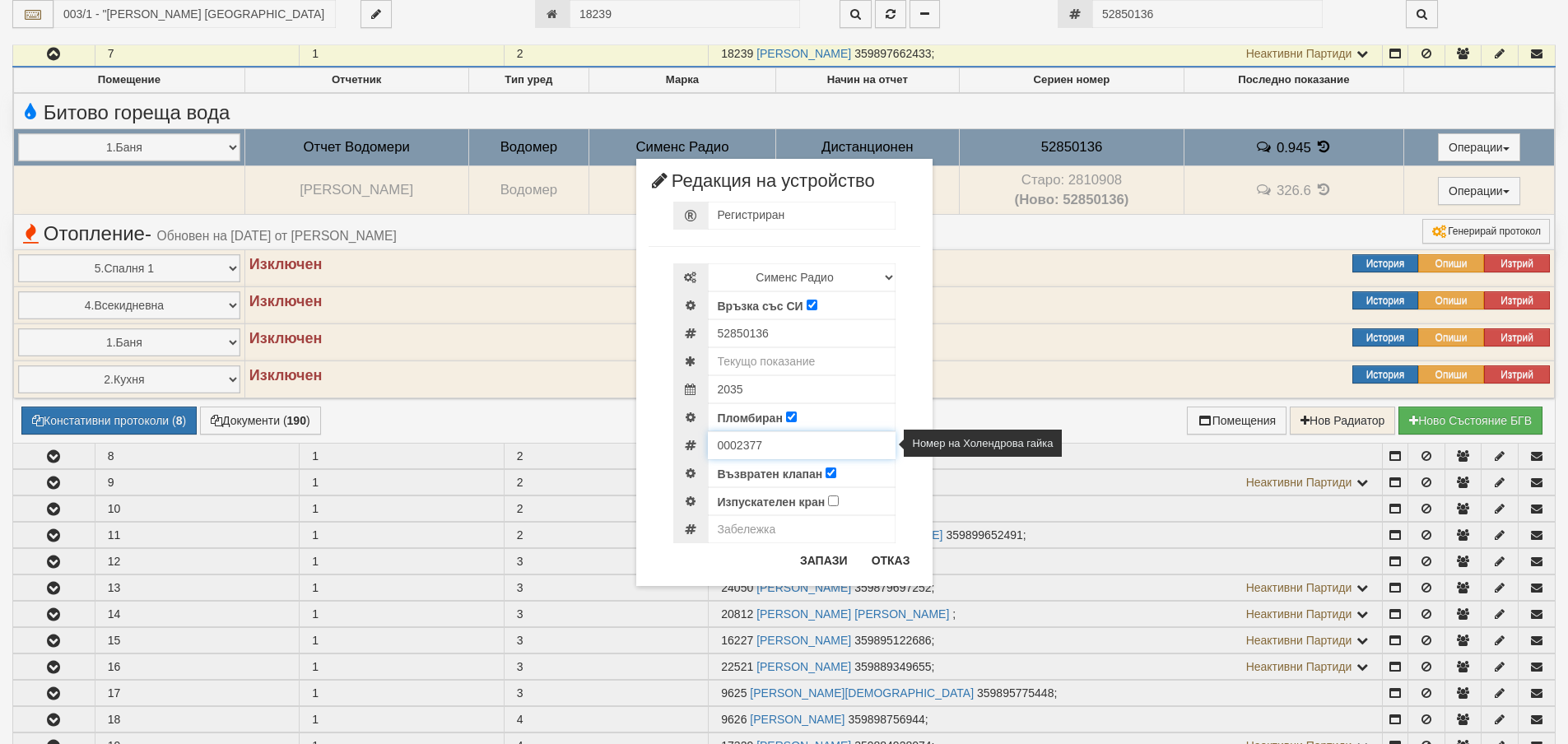
click at [739, 442] on input "0002377" at bounding box center [801, 445] width 188 height 28
click at [878, 562] on button "Отказ" at bounding box center [890, 560] width 58 height 26
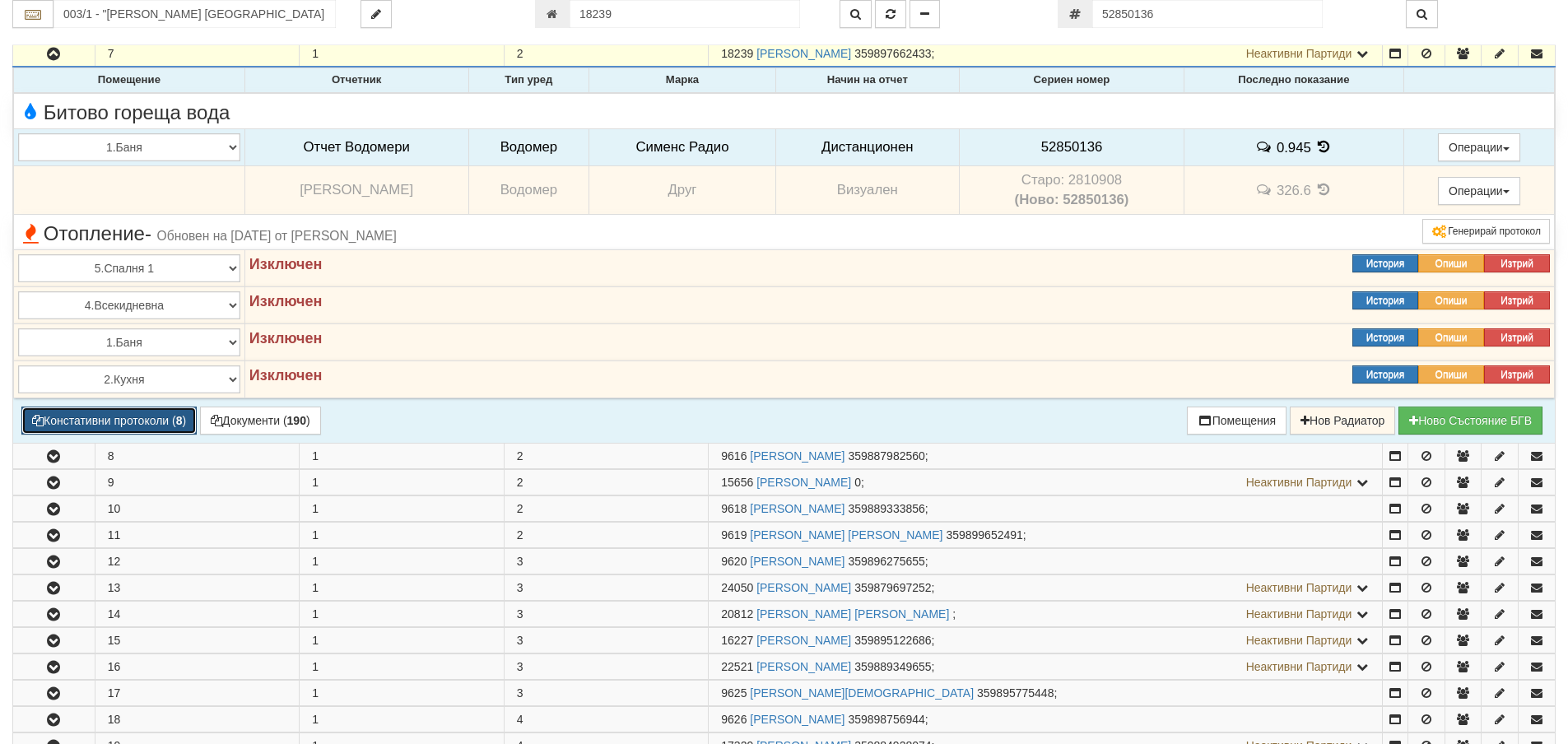
click at [151, 420] on button "Констативни протоколи ( 8 )" at bounding box center [108, 420] width 175 height 28
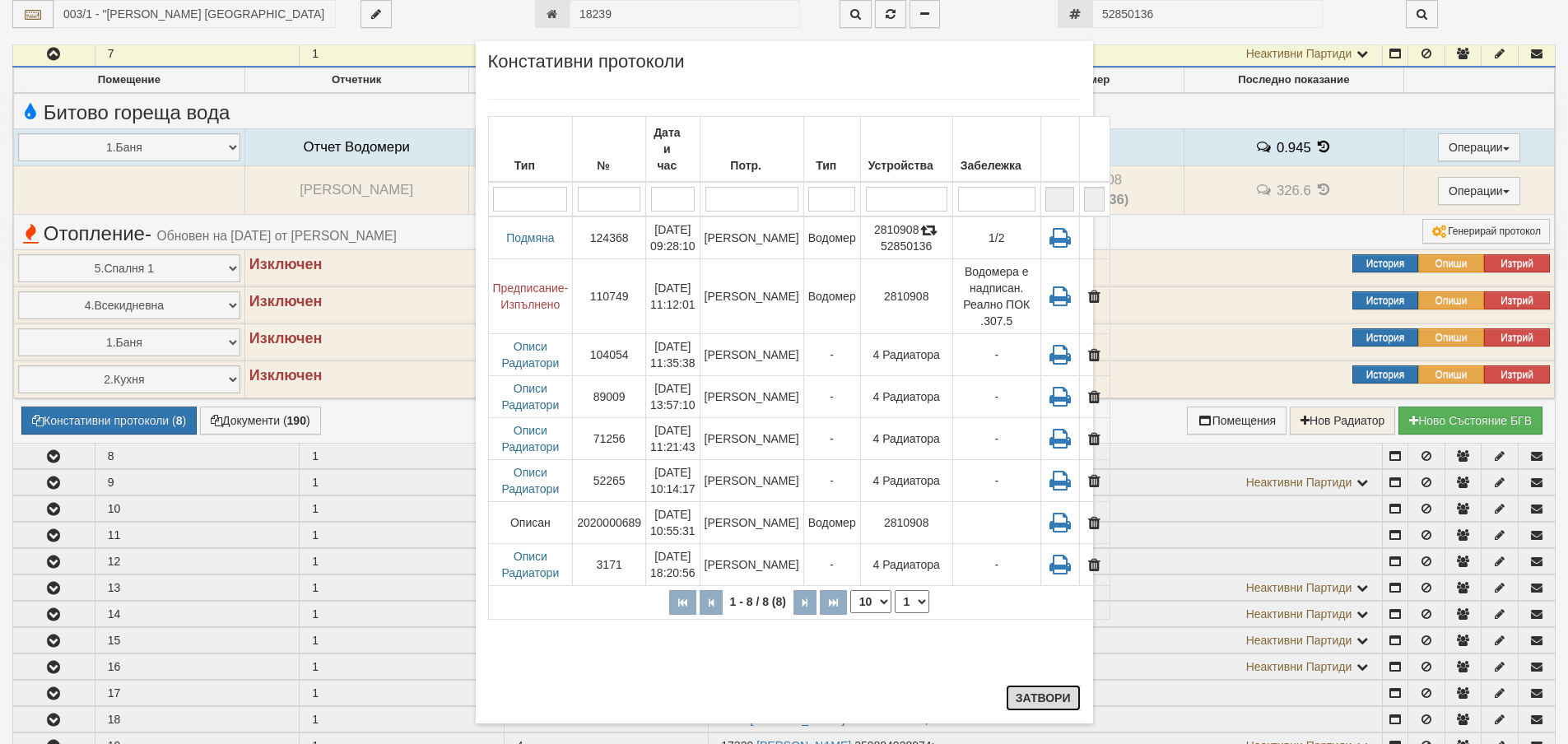
click at [1040, 695] on button "Затвори" at bounding box center [1042, 698] width 75 height 26
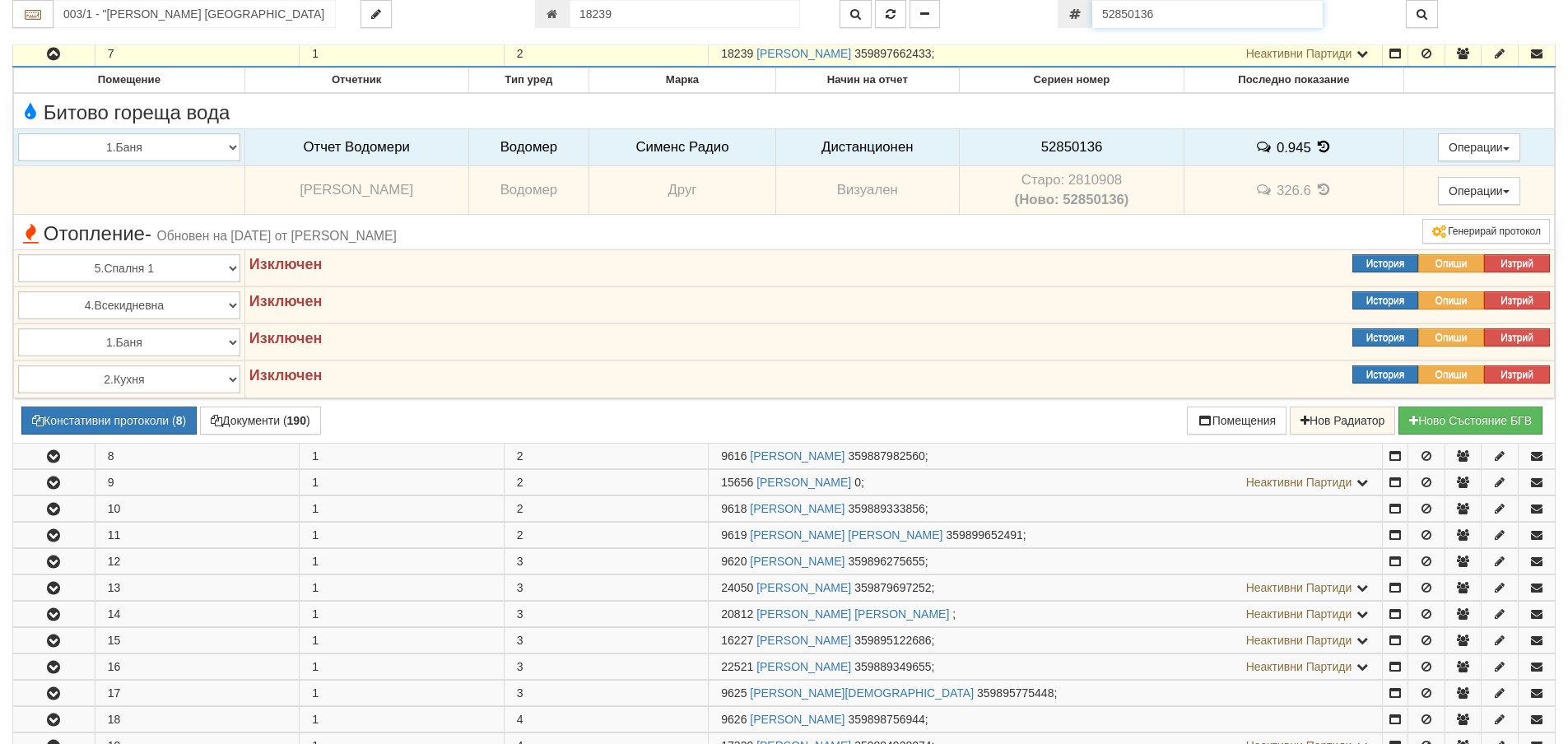
click at [1170, 10] on input "52850136" at bounding box center [1208, 14] width 230 height 28
paste input "9518"
type input "52951836"
type input "127/2,3 - "ВЕОЛИЯ ЕНЕРДЖИ ВАРНА " ЕАД"
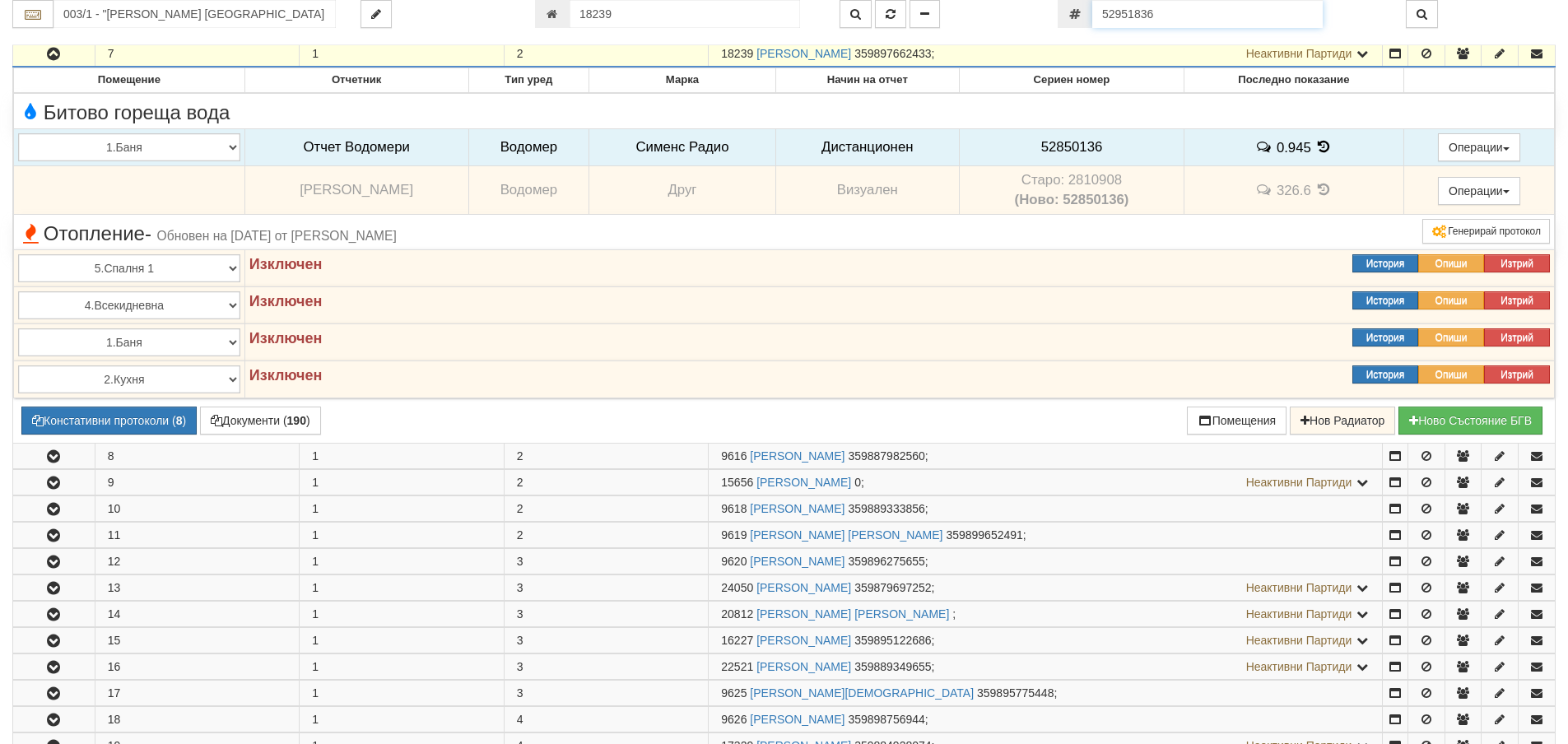
type input "5390"
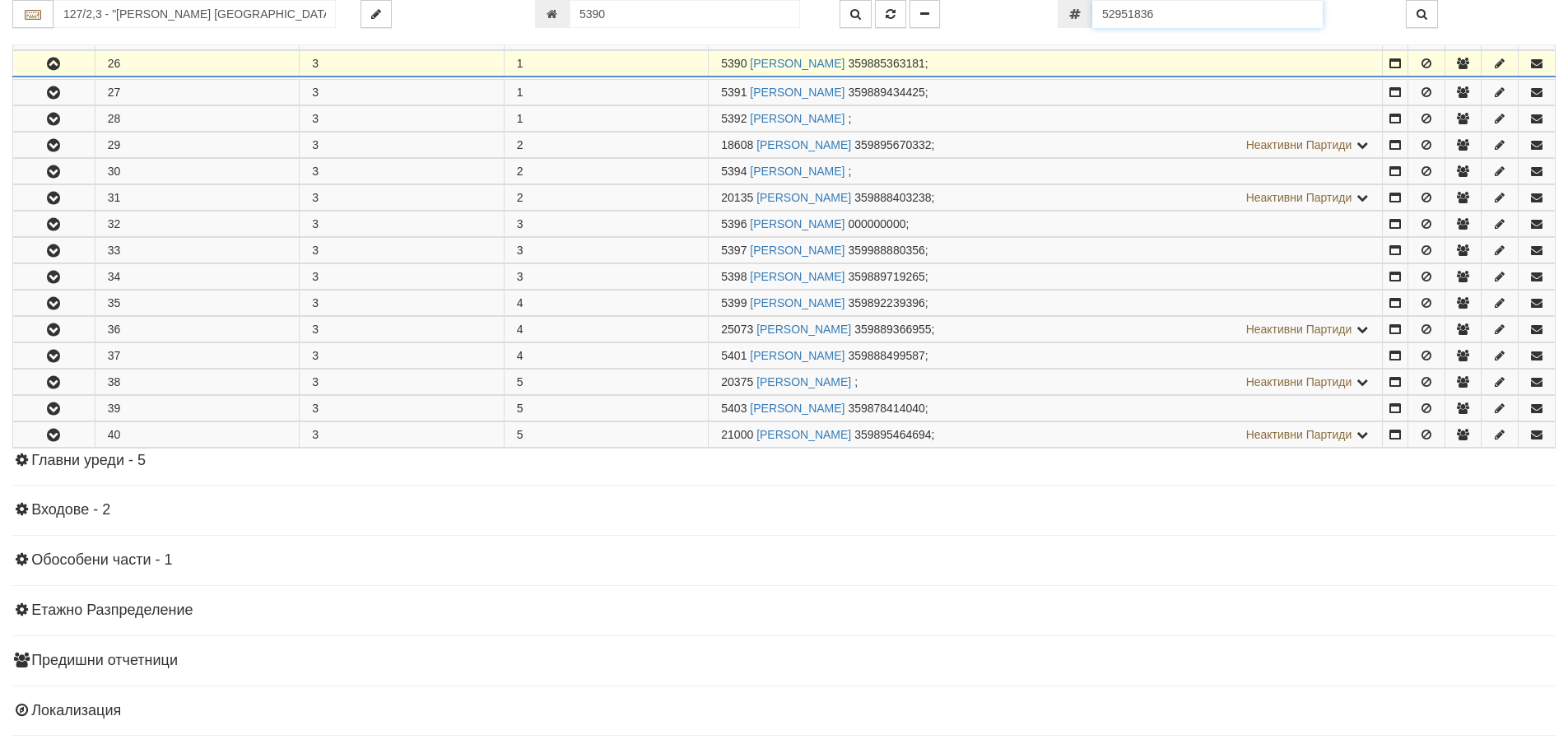
scroll to position [588, 0]
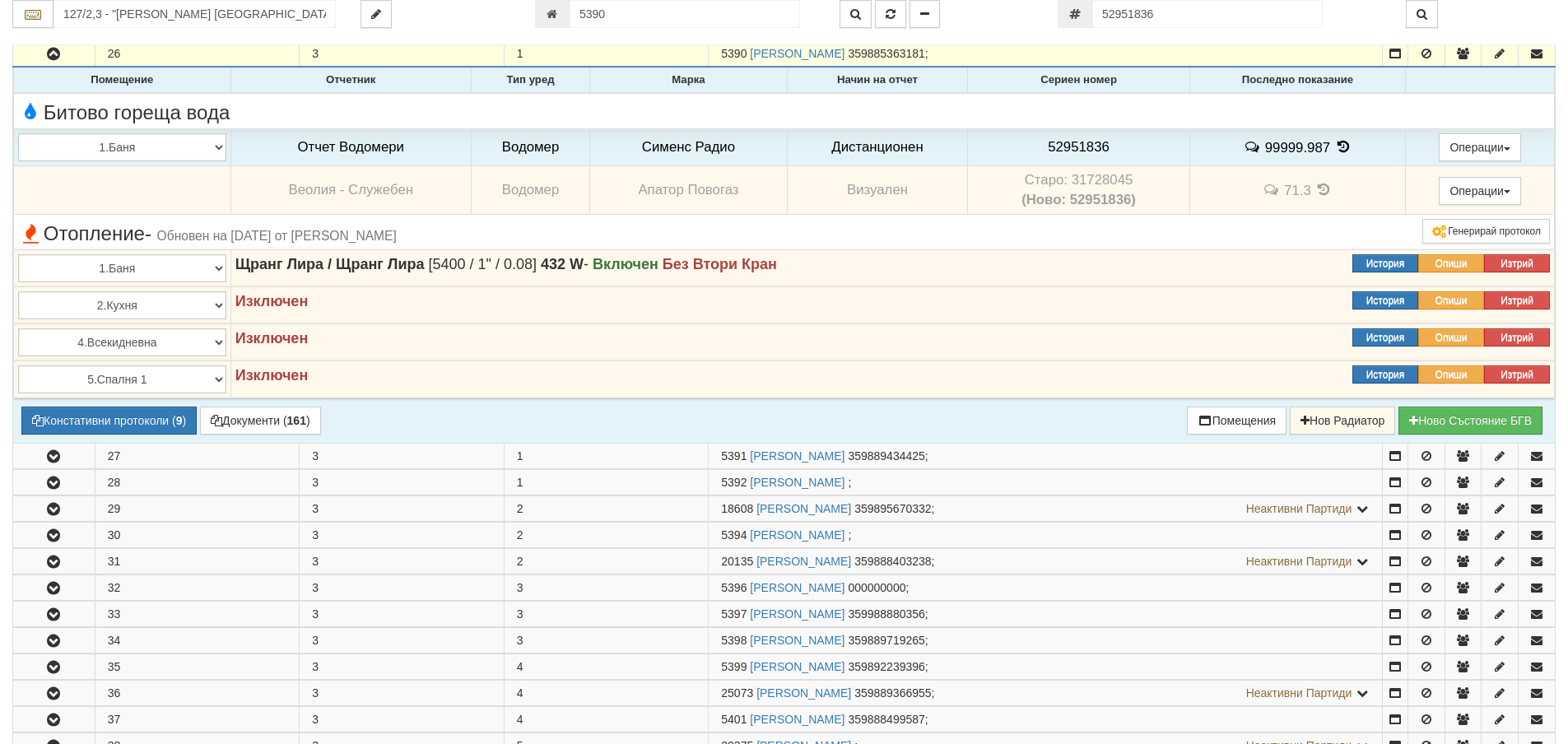
click at [1102, 174] on td "Старо: 31728045 (Ново: 52951836)" at bounding box center [1078, 191] width 222 height 48
copy td "31728045"
click at [124, 416] on button "Констативни протоколи ( 9 )" at bounding box center [108, 420] width 175 height 28
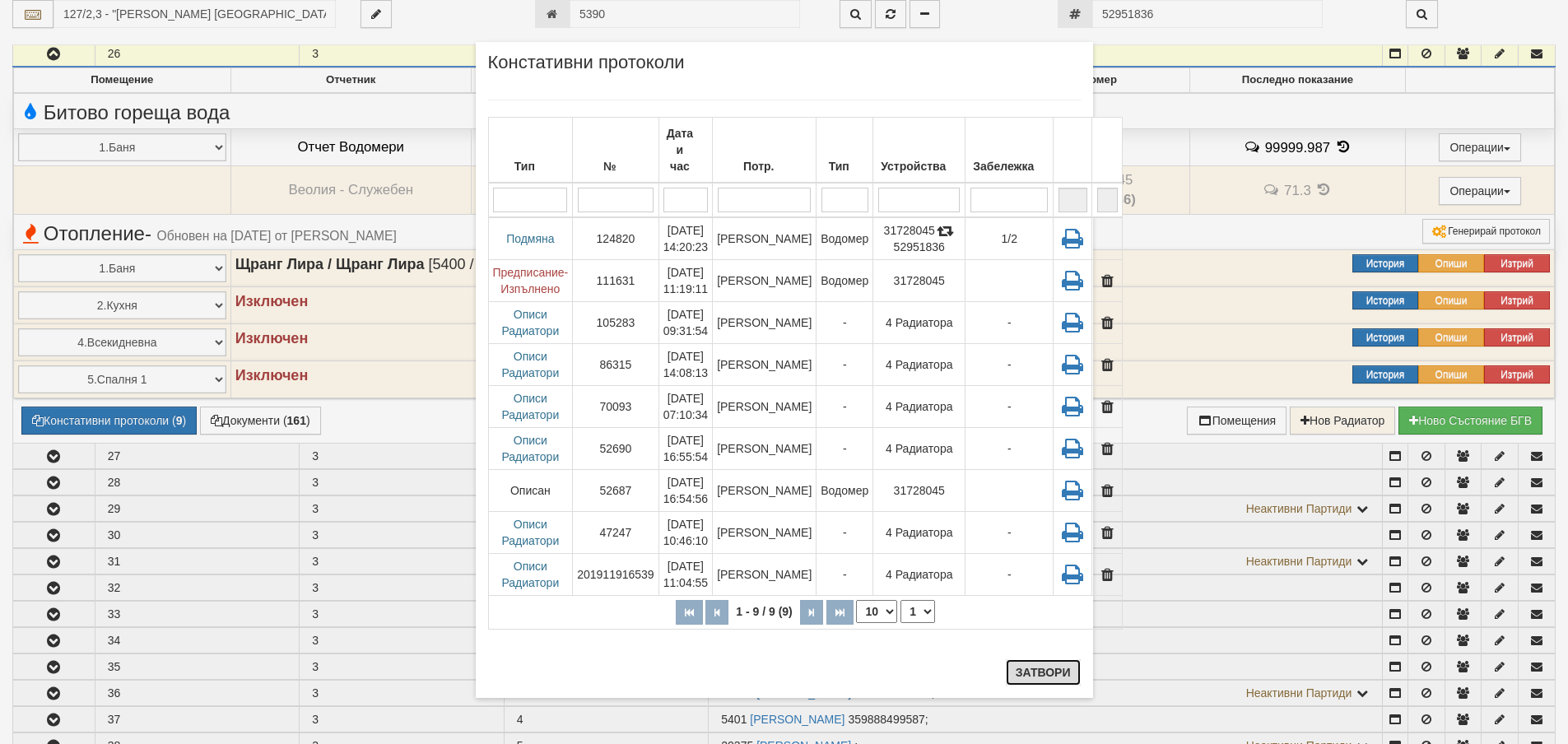
click at [1043, 674] on button "Затвори" at bounding box center [1042, 671] width 75 height 26
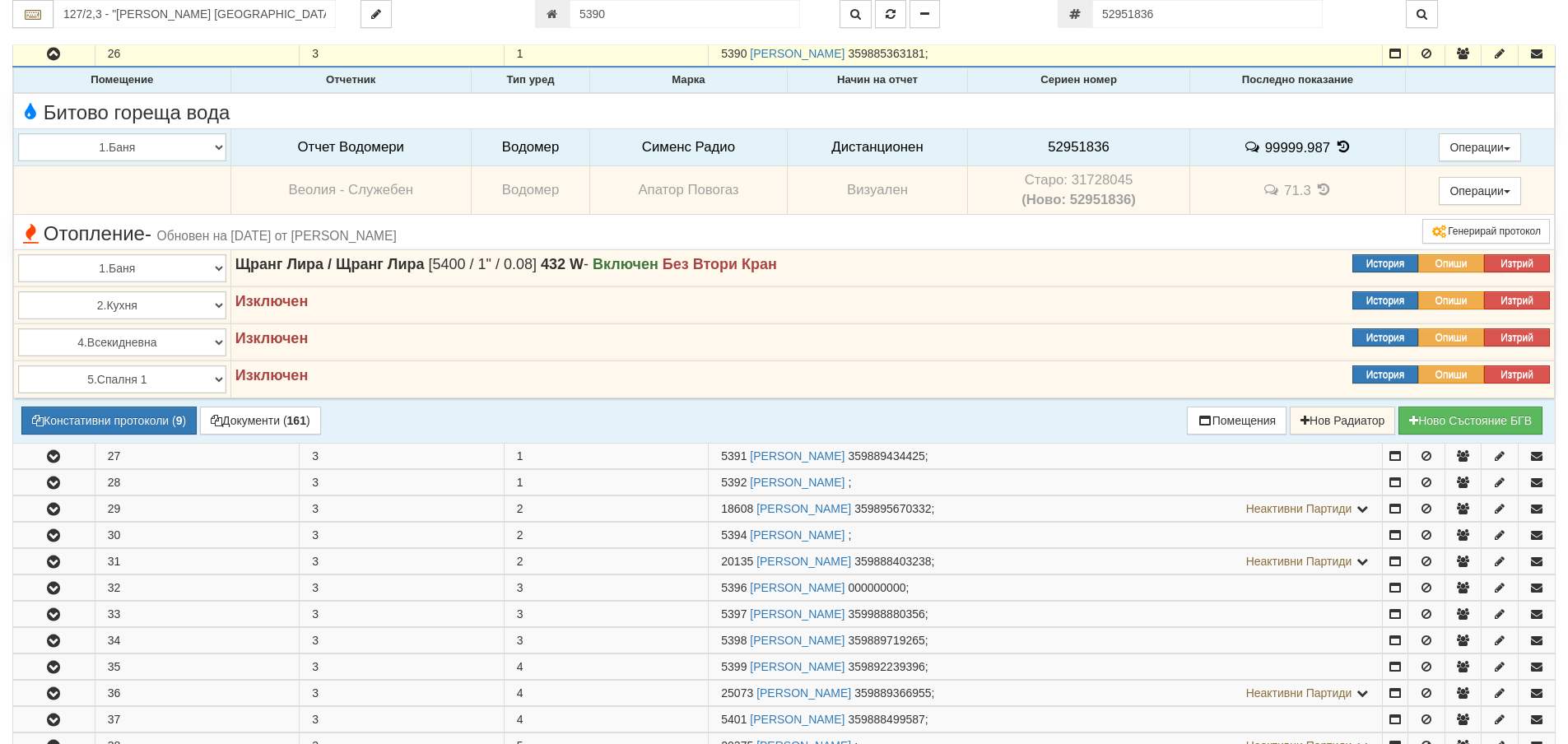
click at [1076, 142] on span "52951836" at bounding box center [1079, 147] width 62 height 15
click at [1075, 142] on span "52951836" at bounding box center [1079, 147] width 62 height 15
copy span "52951836"
click at [116, 415] on button "Констативни протоколи ( 9 )" at bounding box center [108, 420] width 175 height 28
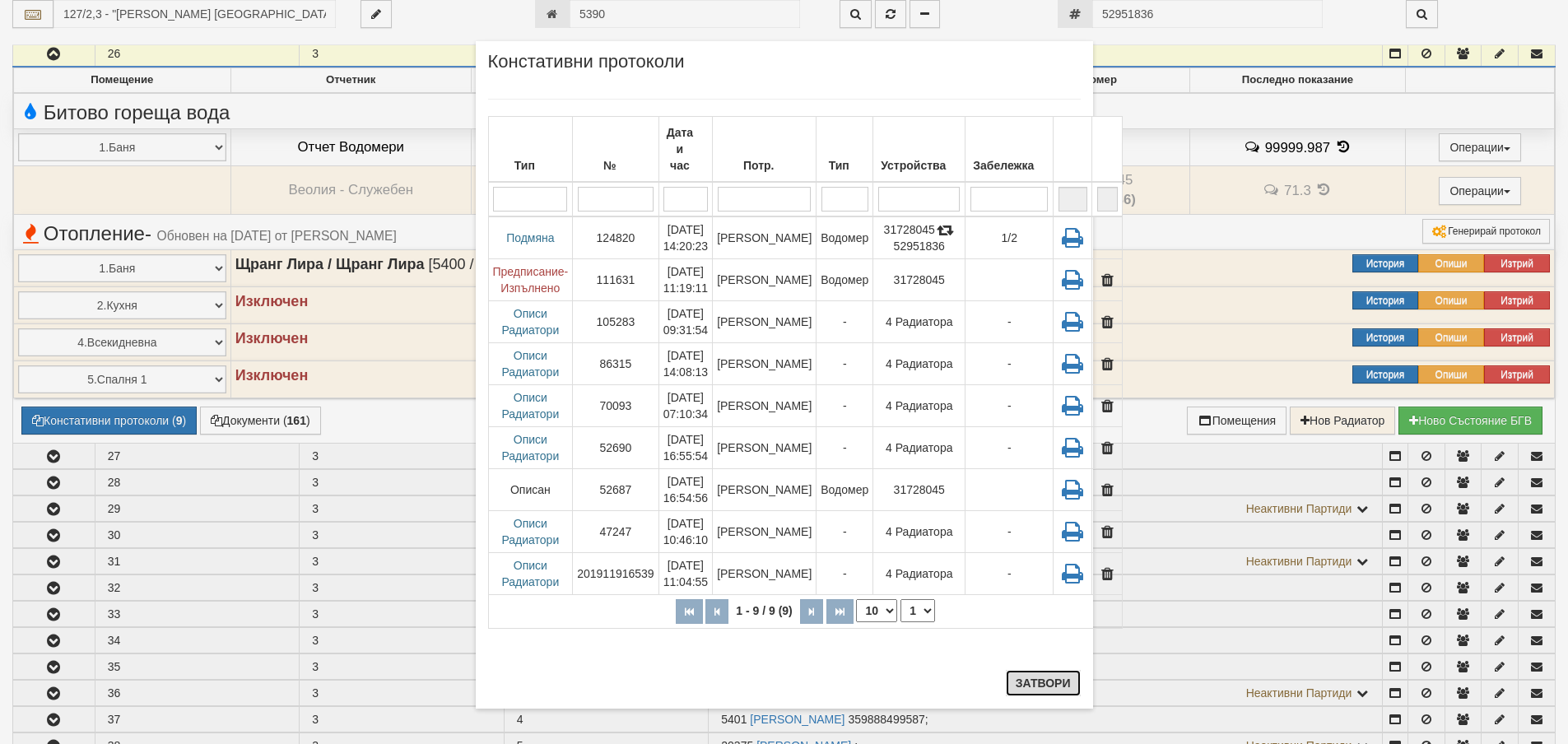
click at [1016, 679] on button "Затвори" at bounding box center [1042, 682] width 75 height 26
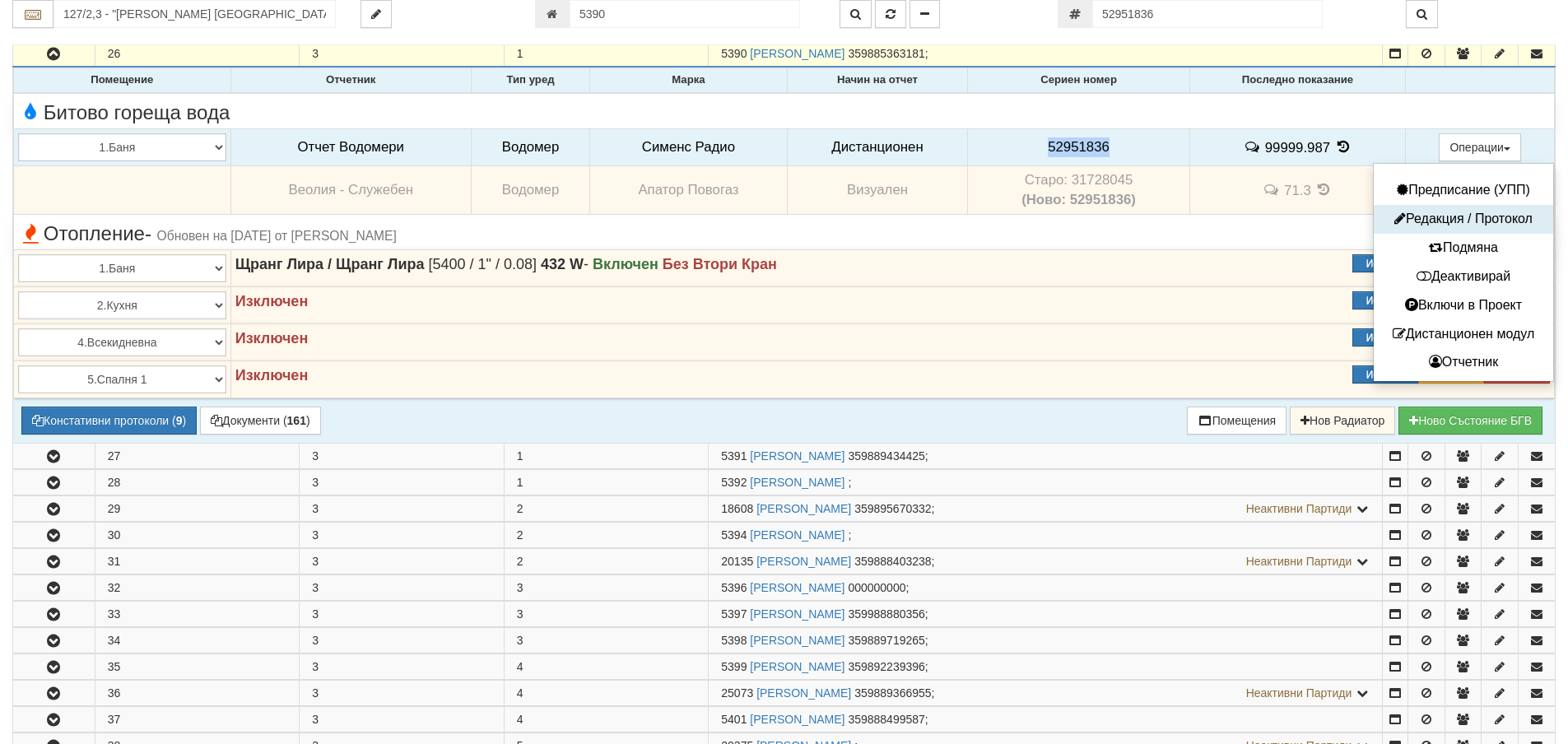
click at [1440, 217] on button "Редакция / Протокол" at bounding box center [1463, 219] width 171 height 20
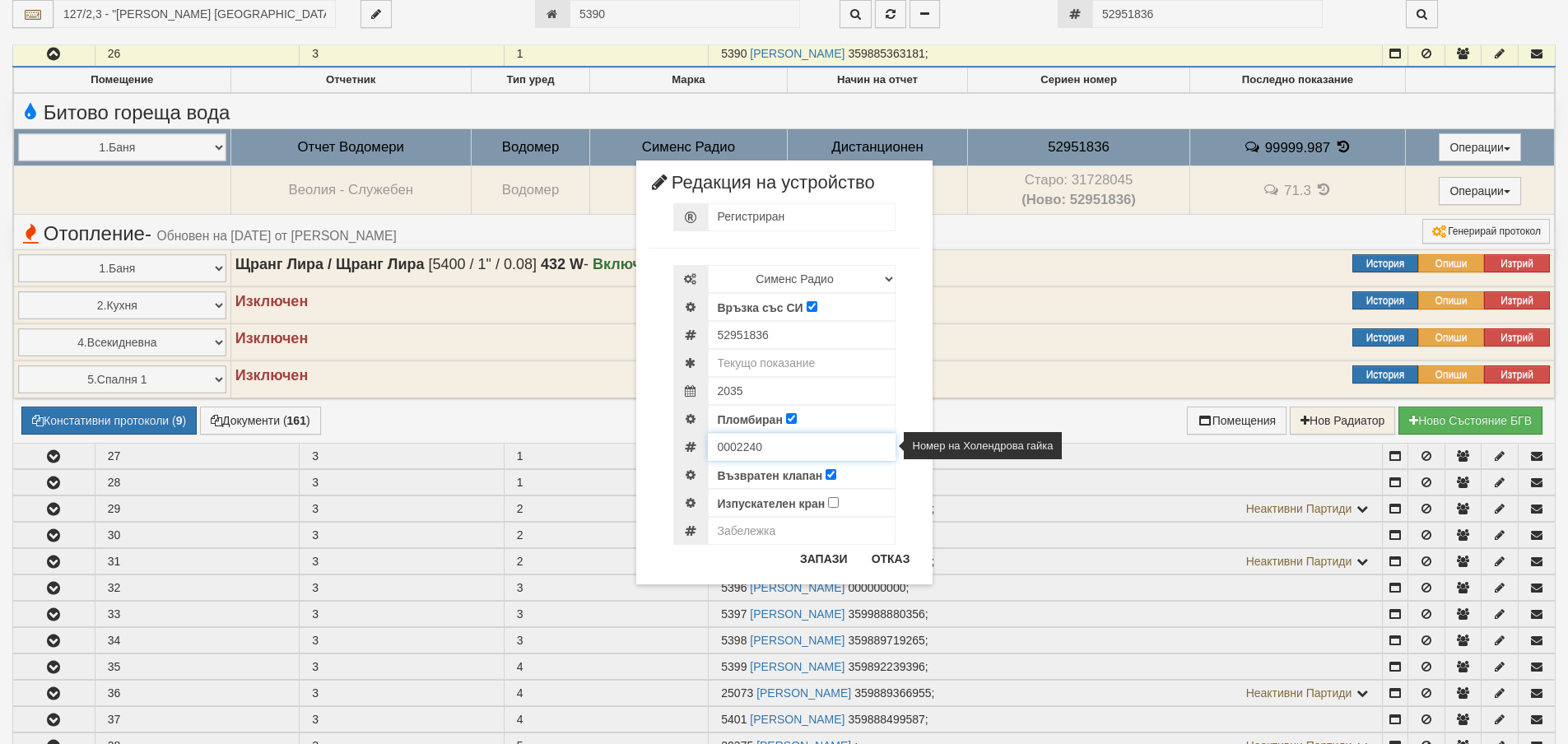
click at [731, 451] on input "0002240" at bounding box center [801, 446] width 188 height 28
click at [897, 556] on button "Отказ" at bounding box center [890, 560] width 58 height 26
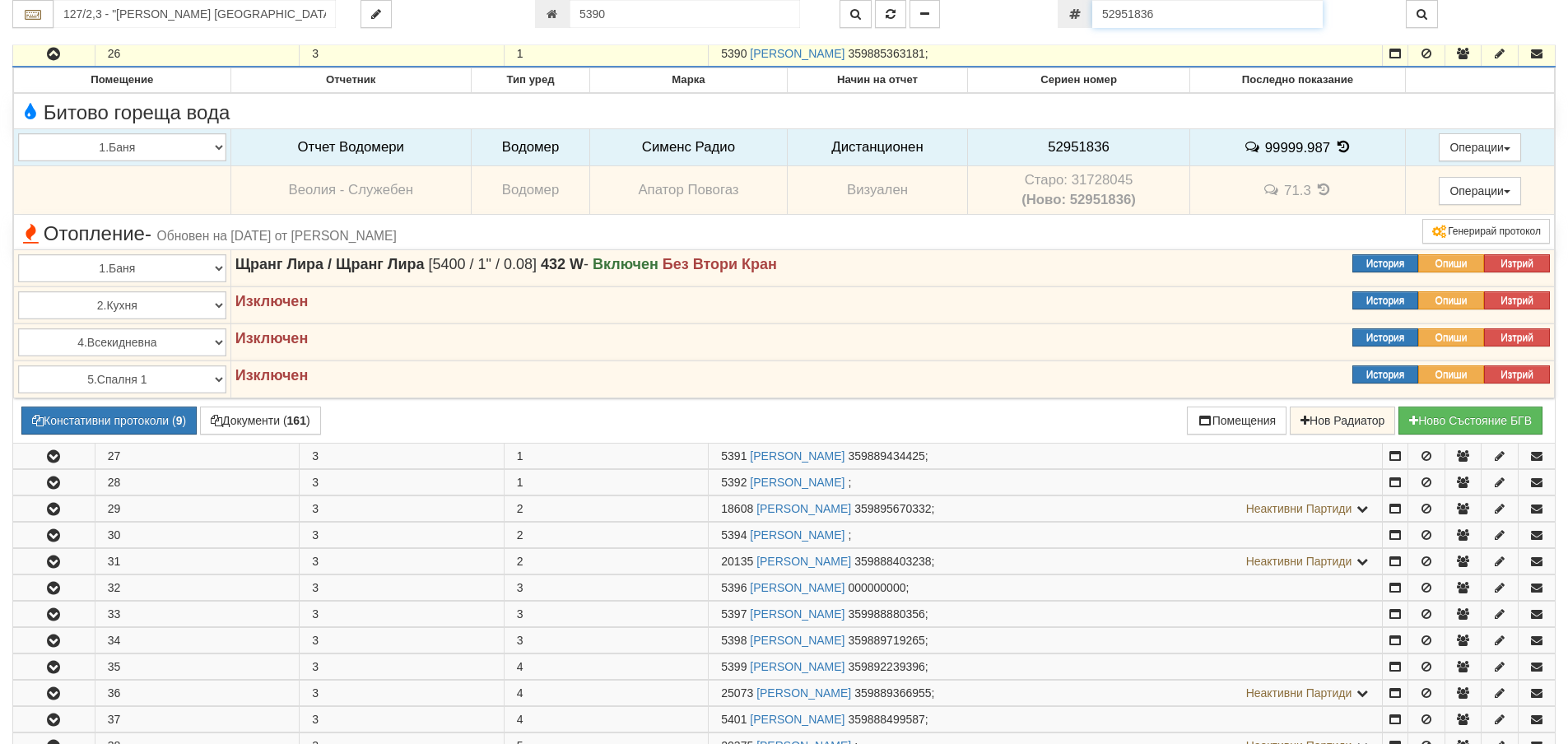
click at [1194, 19] on input "52951836" at bounding box center [1208, 14] width 230 height 28
paste input "60056980"
type input "60056980"
type input "187 Общ3/1 - "ВЕОЛИЯ ЕНЕРДЖИ ВАРНА " ЕАД"
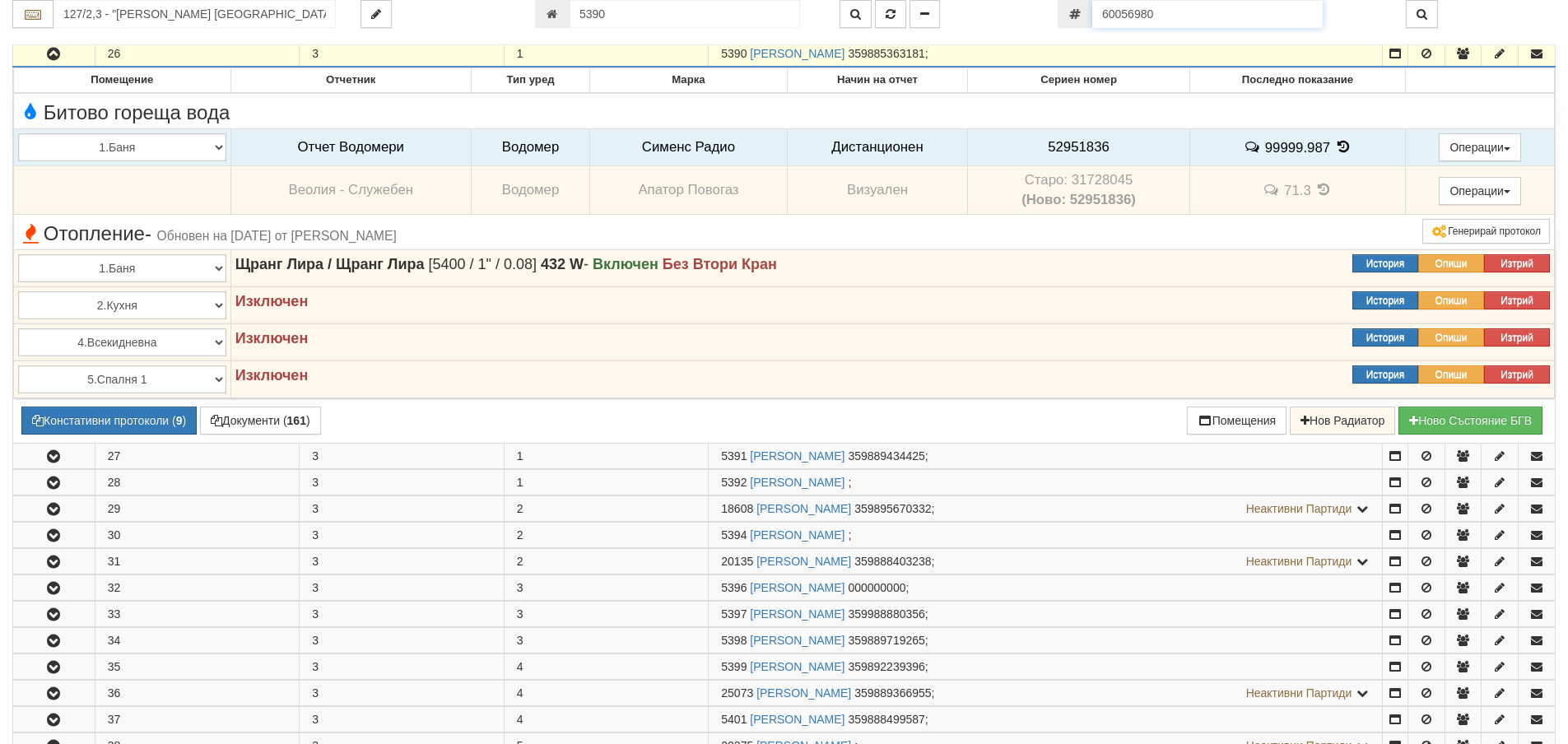
type input "18614"
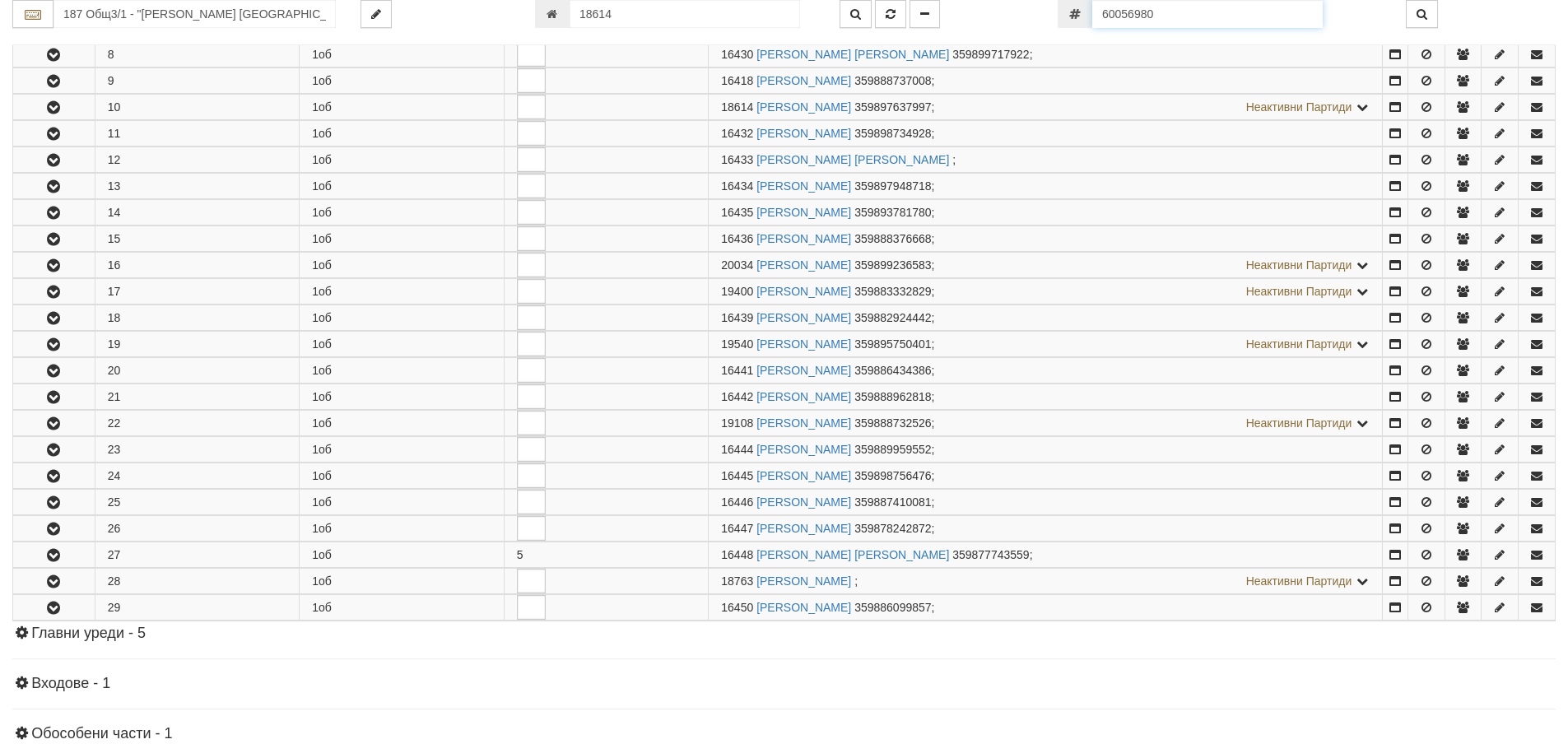
scroll to position [562, 0]
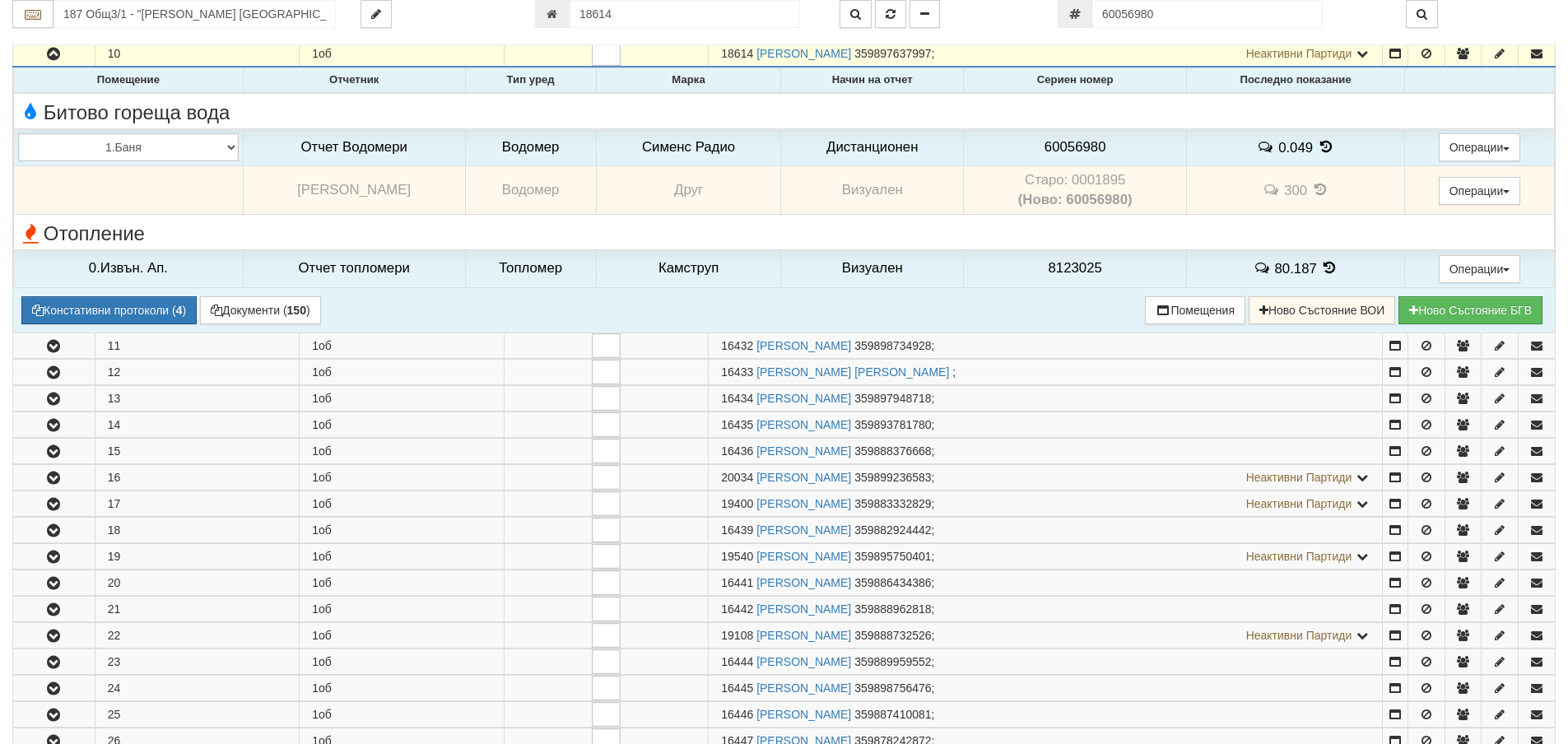
click at [1098, 176] on td "Старо: 0001895 (Ново: 60056980)" at bounding box center [1075, 191] width 223 height 48
copy td "0001895"
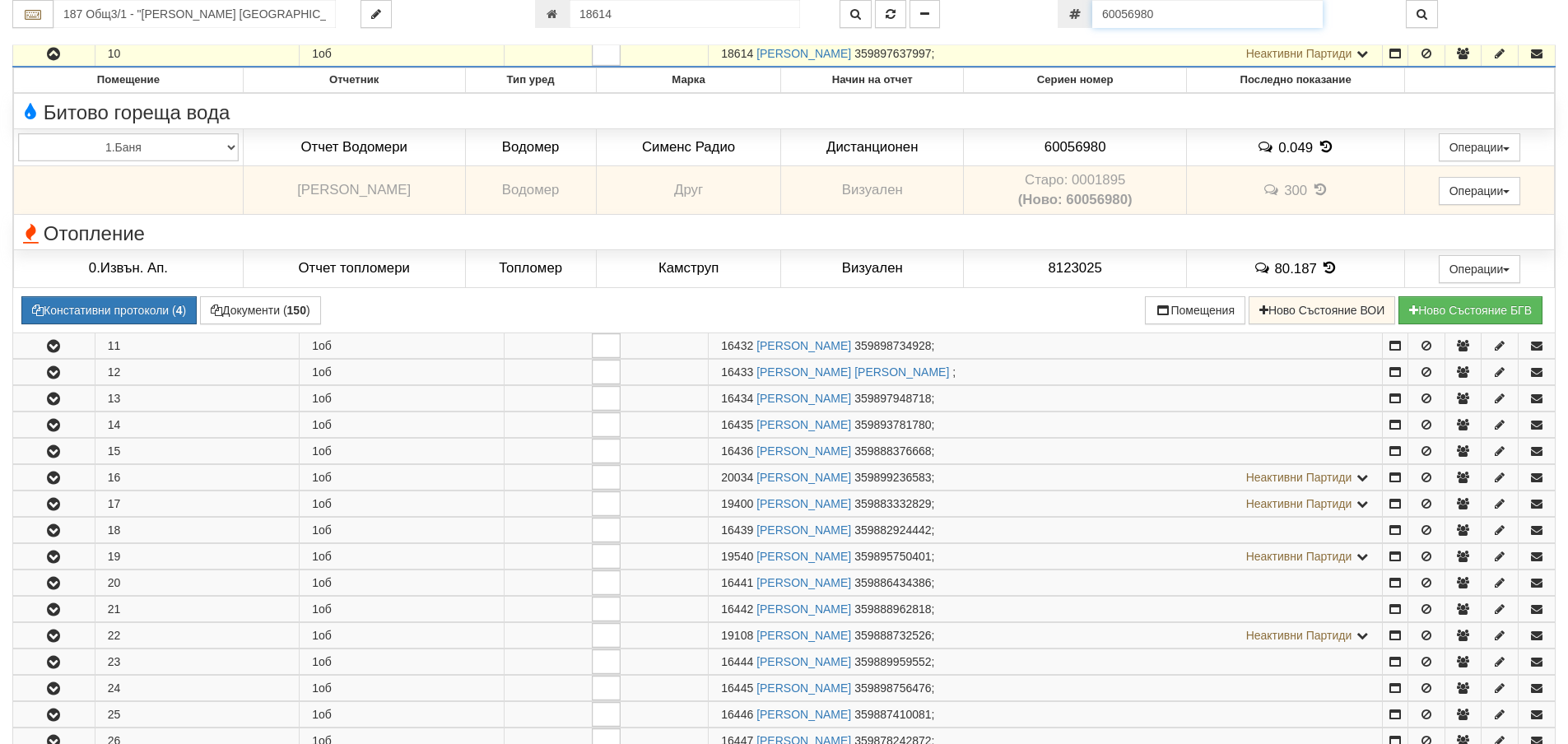
click at [1183, 15] on input "60056980" at bounding box center [1208, 14] width 230 height 28
paste input "52951844"
type input "52951844"
type input "149/3,4 - "ВЕОЛИЯ ЕНЕРДЖИ ВАРНА " ЕАД"
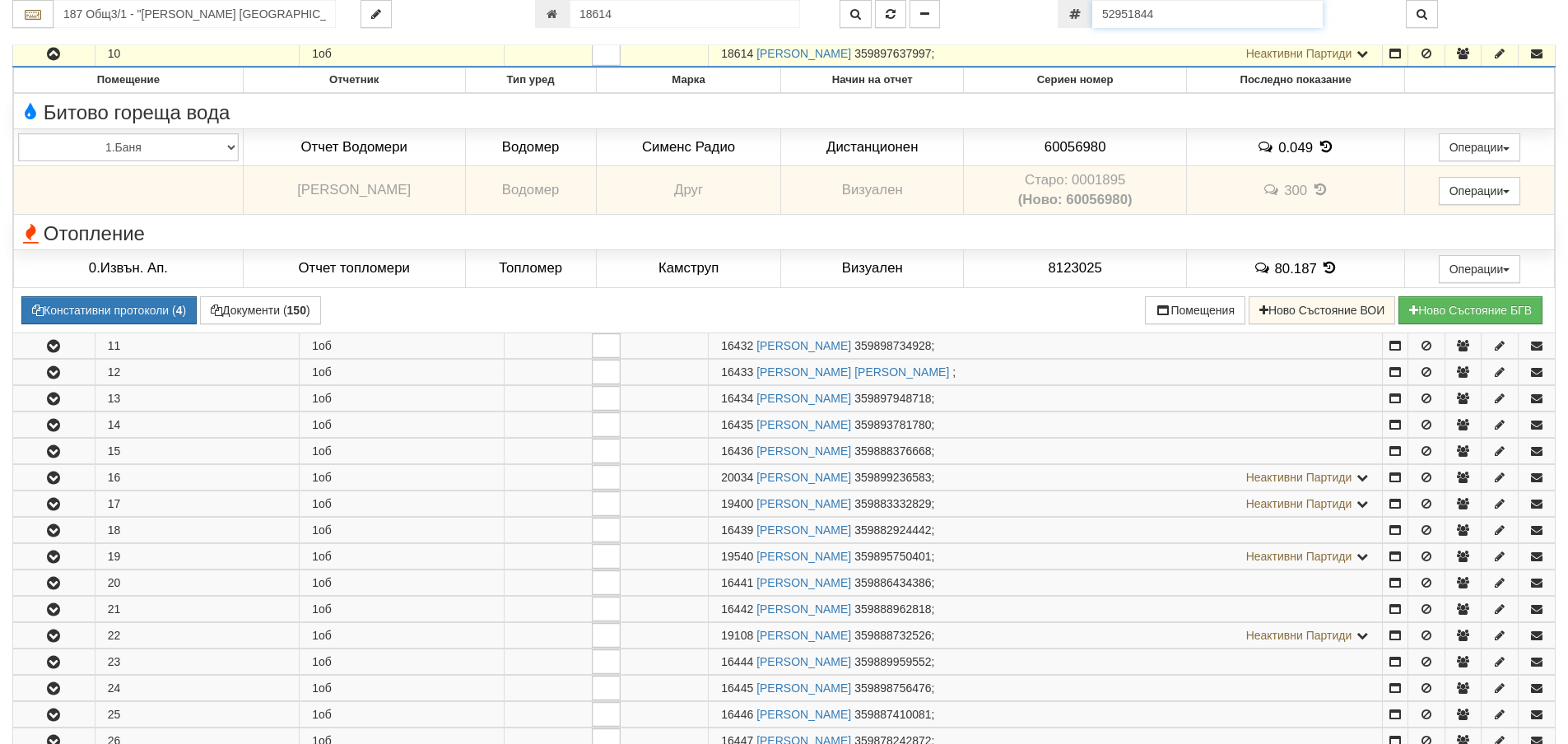
type input "16676"
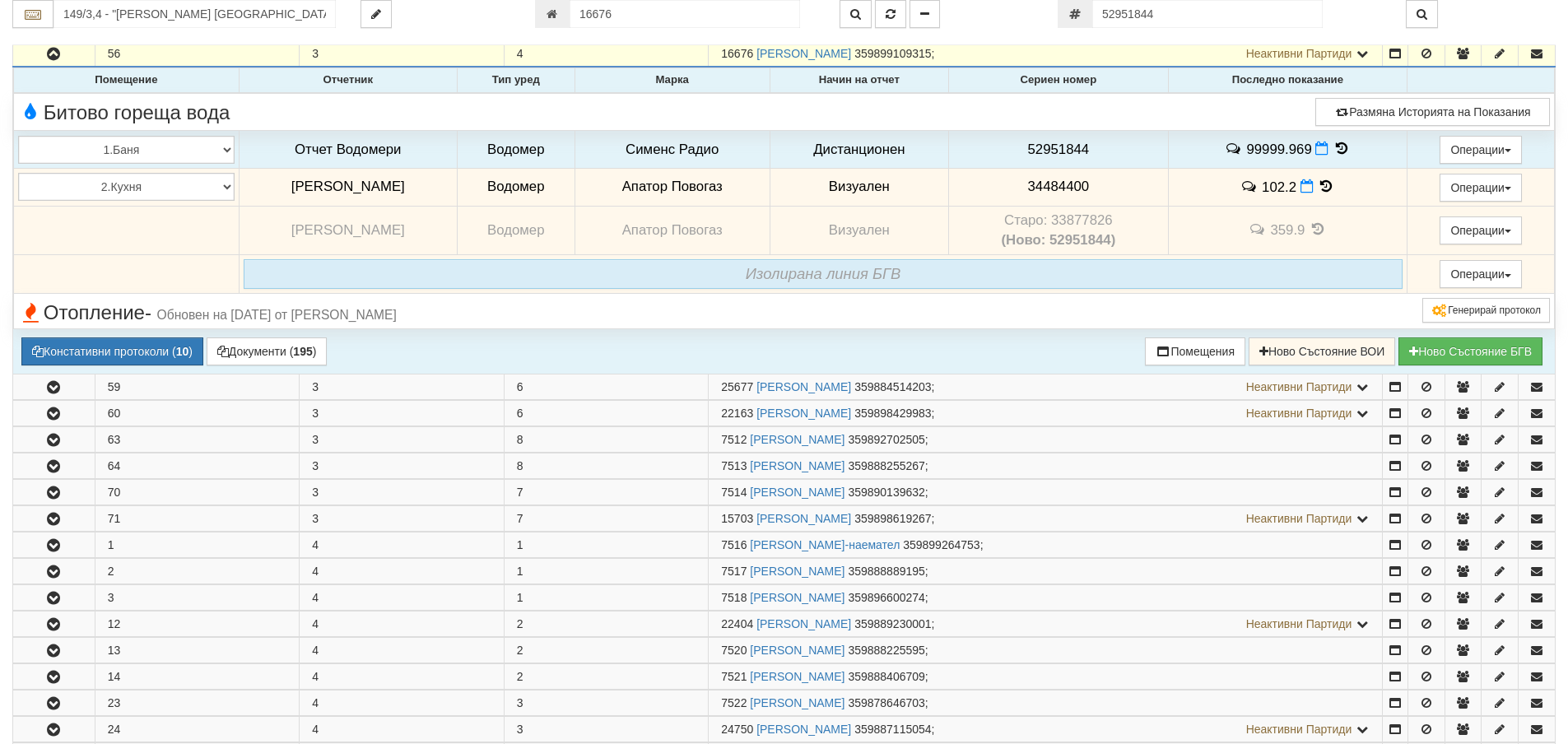
click at [1083, 216] on td "Старо: 33877826 (Ново: 52951844)" at bounding box center [1059, 230] width 219 height 48
copy td "33877826"
click at [1070, 148] on span "52951844" at bounding box center [1059, 149] width 62 height 15
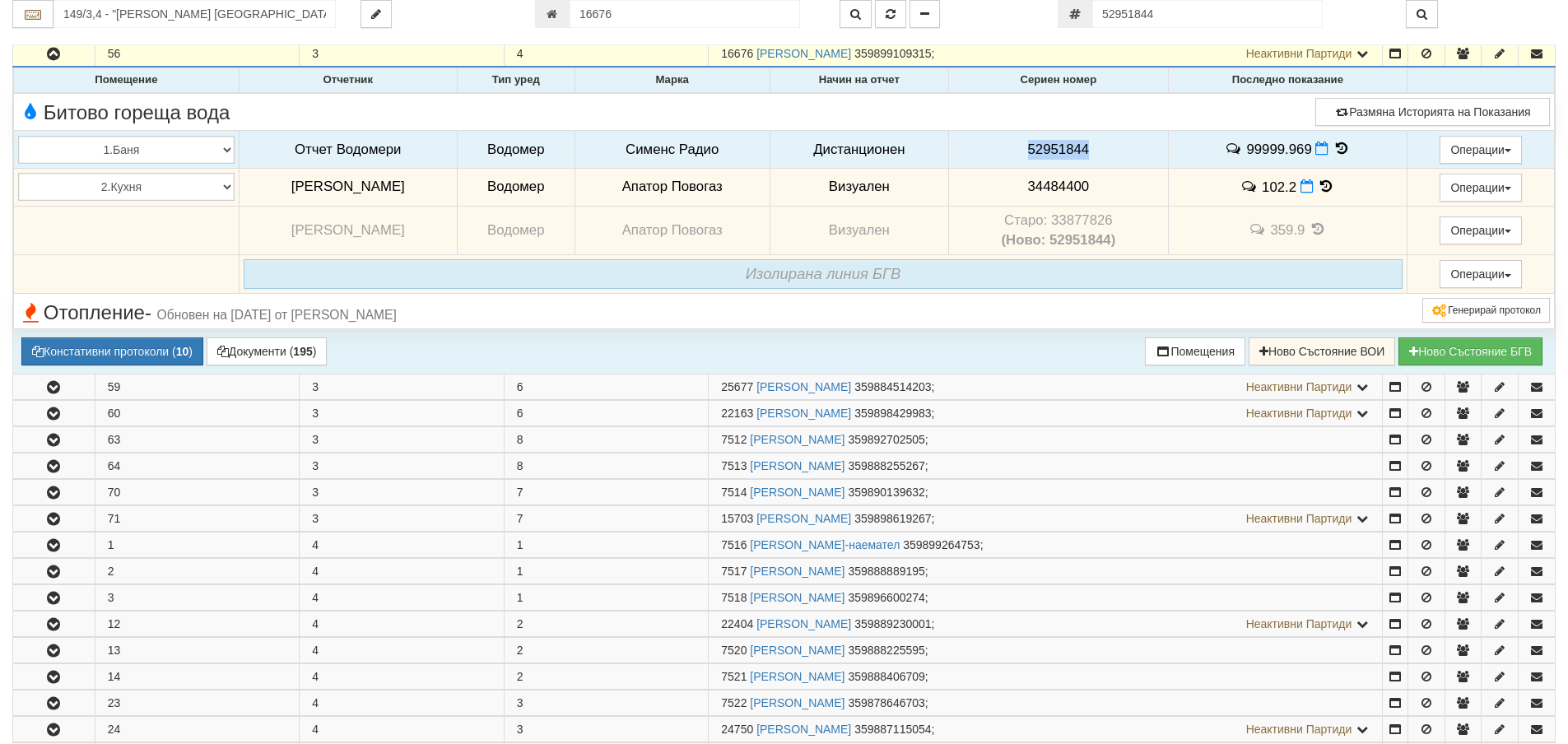
copy span "52951844"
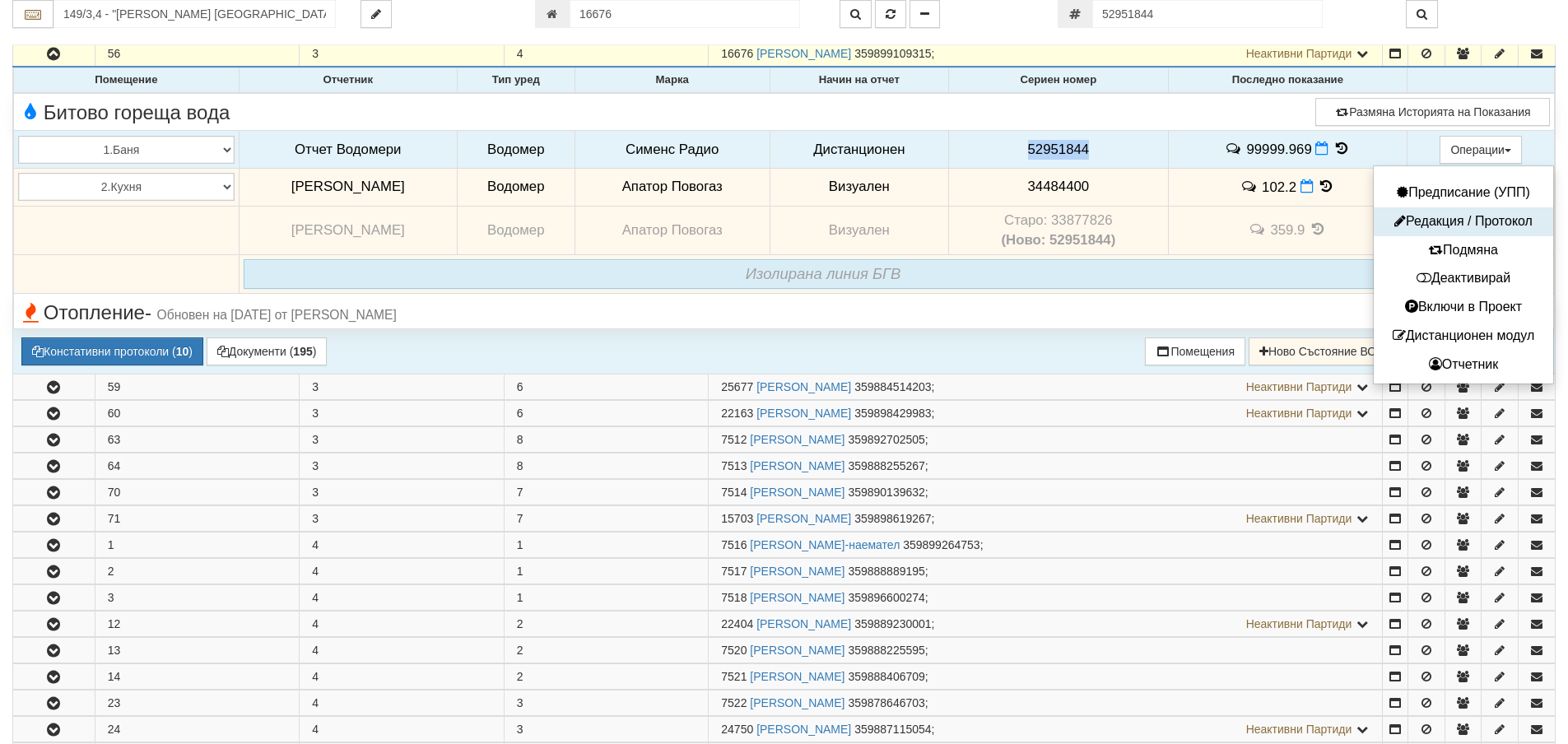
click at [1441, 220] on button "Редакция / Протокол" at bounding box center [1463, 222] width 171 height 20
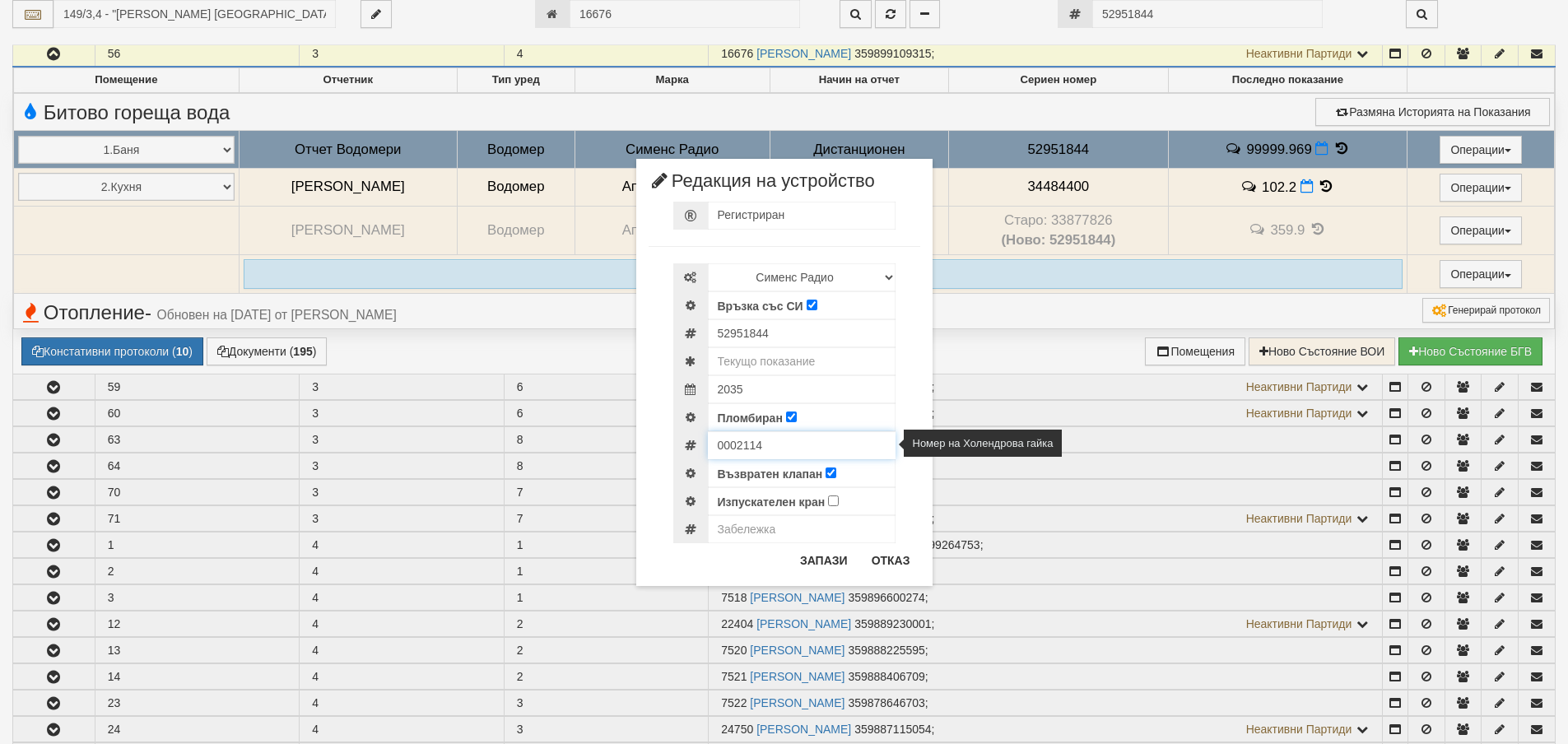
click at [731, 446] on input "0002114" at bounding box center [801, 445] width 188 height 28
click at [890, 552] on button "Отказ" at bounding box center [890, 560] width 58 height 26
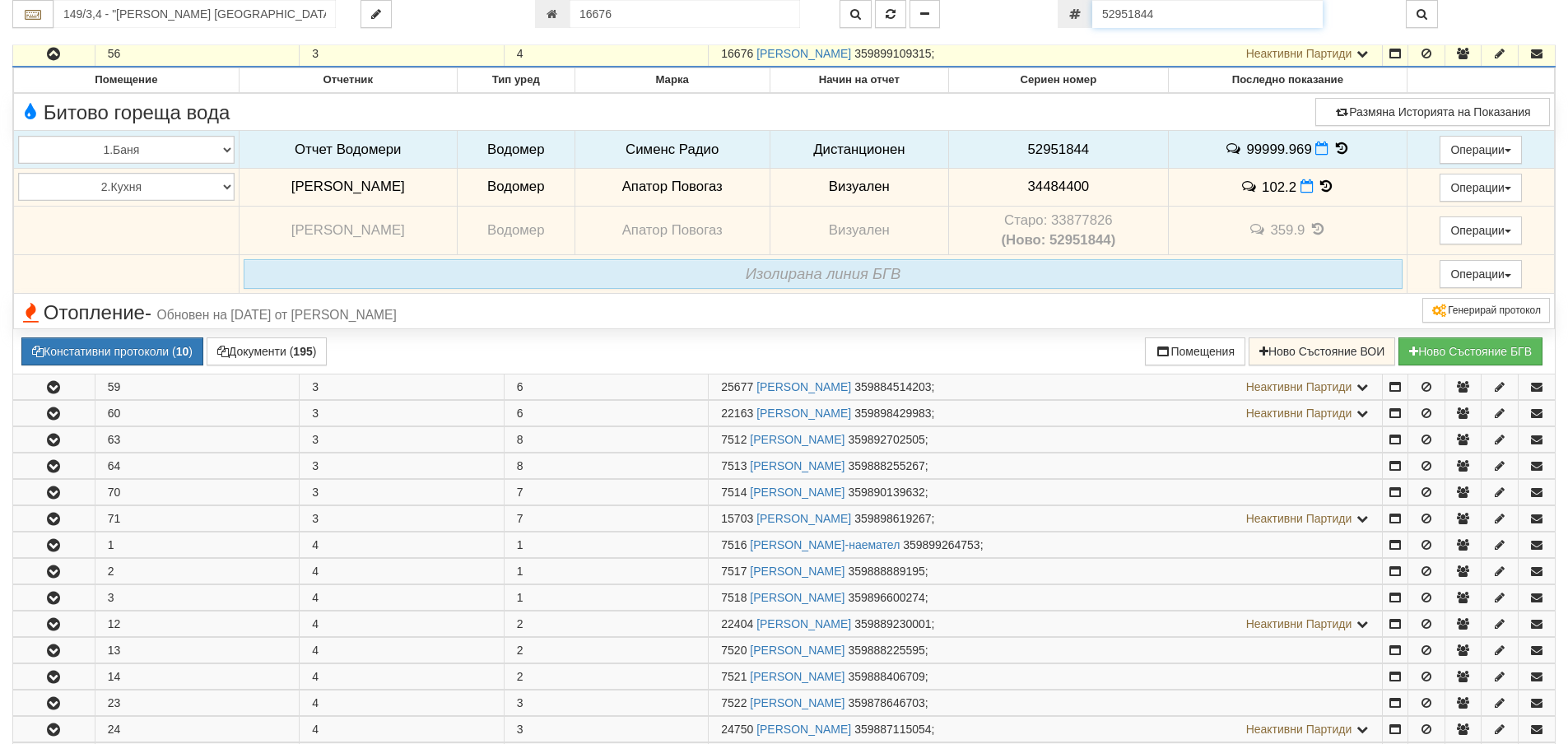
click at [1177, 18] on input "52951844" at bounding box center [1208, 14] width 230 height 28
click at [1176, 17] on input "52951844" at bounding box center [1208, 14] width 230 height 28
paste input "60056988"
type input "60056988"
type input "125/3 - "ВЕОЛИЯ ЕНЕРДЖИ ВАРНА " ЕАД"
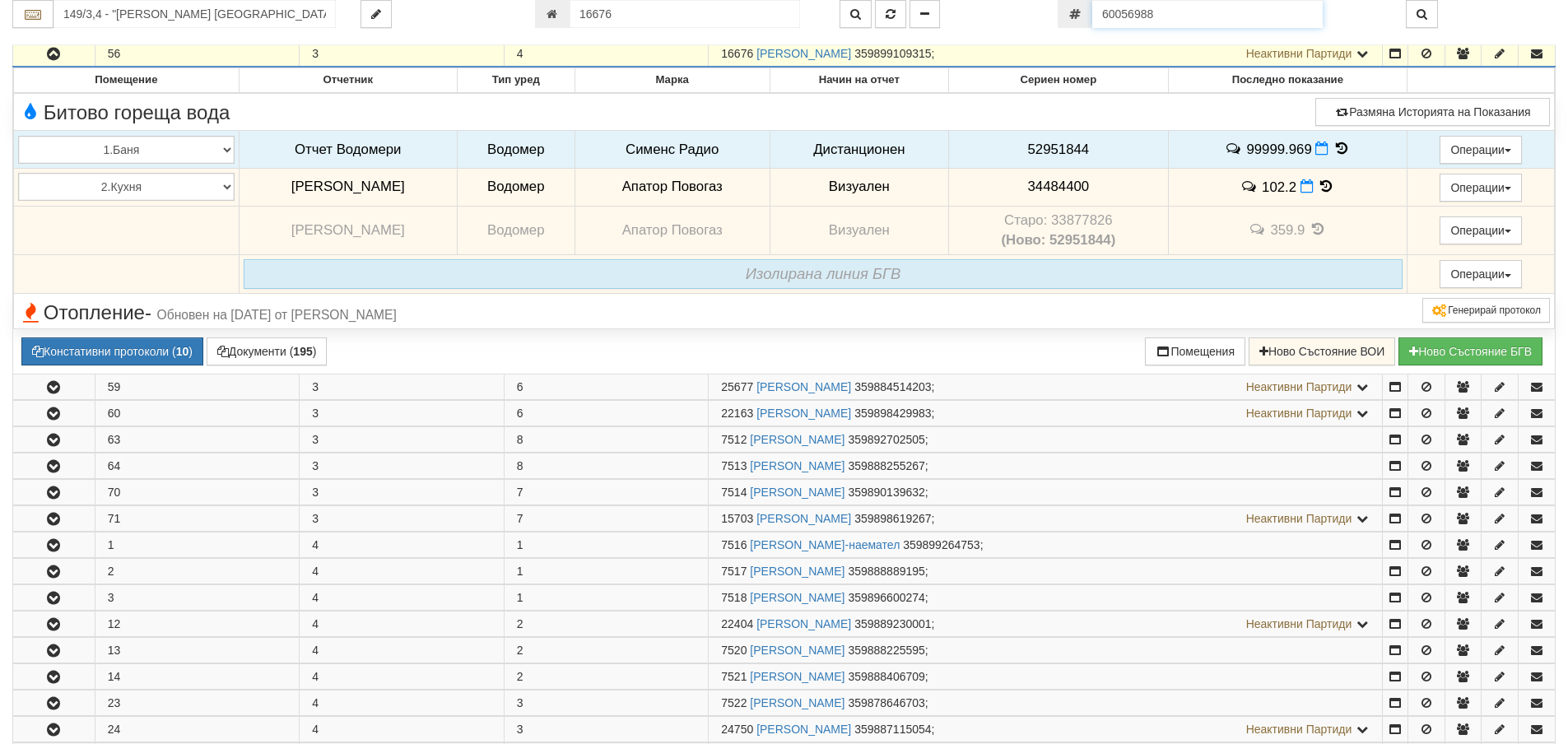
type input "5163"
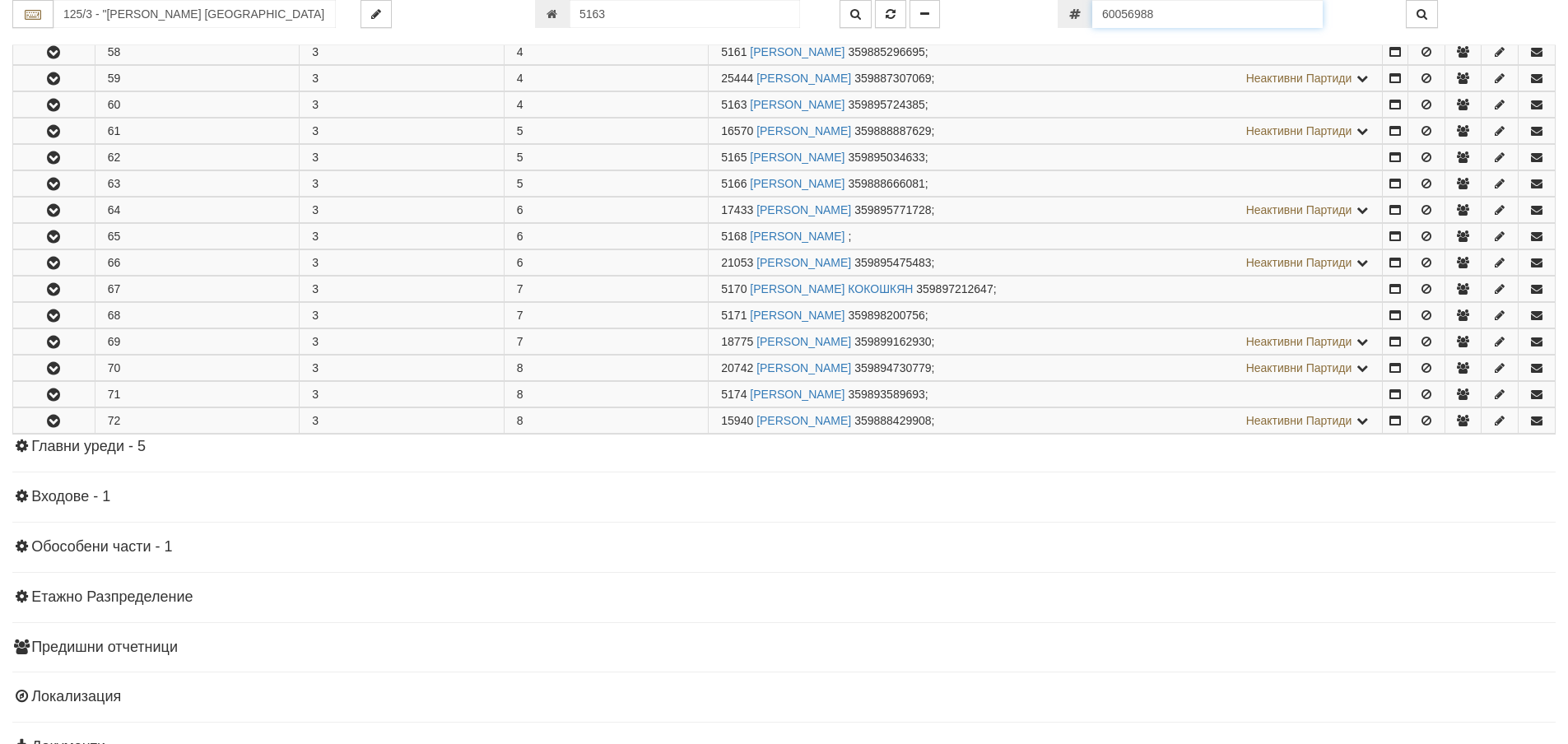
scroll to position [614, 0]
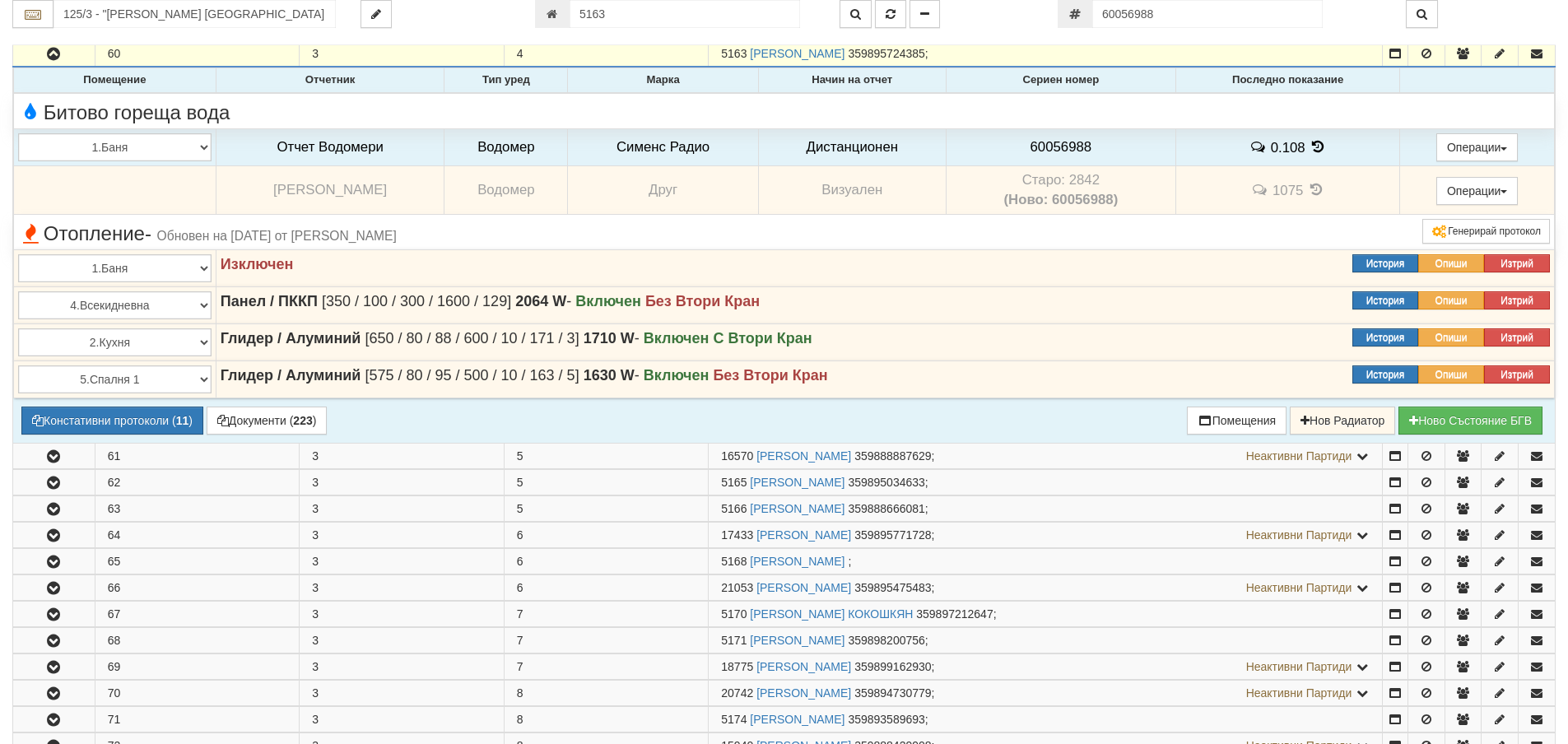
click at [1089, 173] on td "Старо: 2842 (Ново: 60056988)" at bounding box center [1060, 191] width 229 height 48
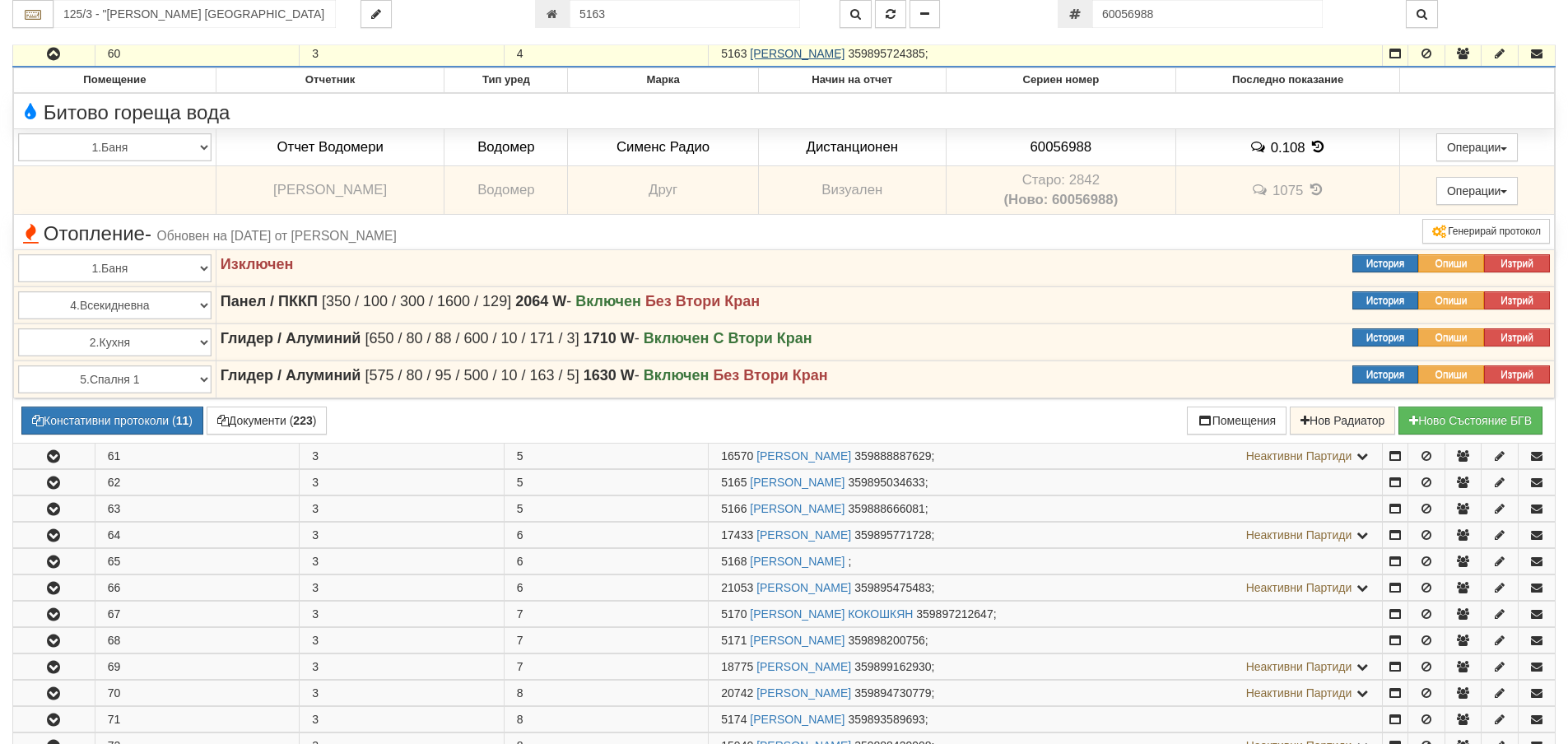
copy td "2842"
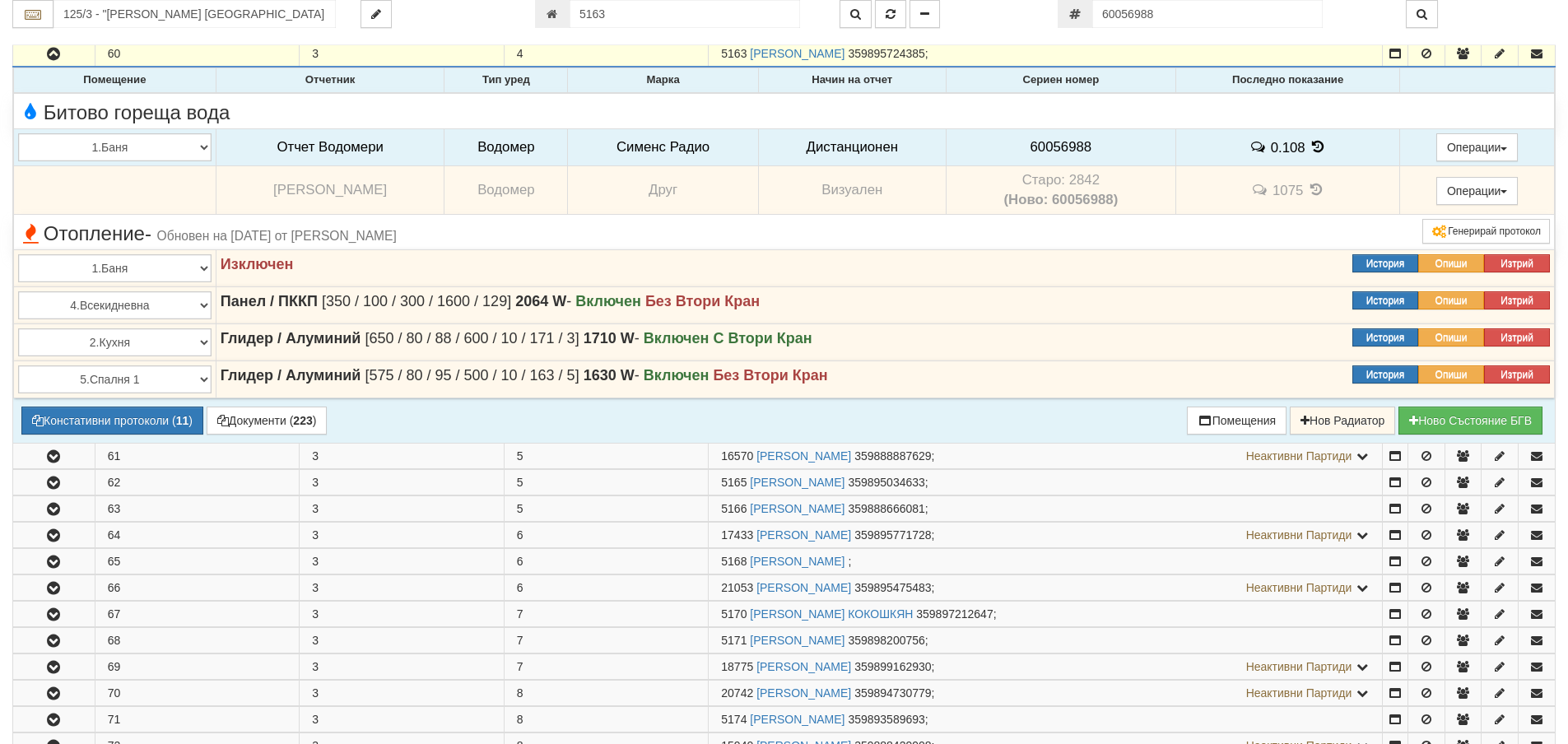
click at [1049, 141] on span "60056988" at bounding box center [1062, 147] width 62 height 15
copy span "60056988"
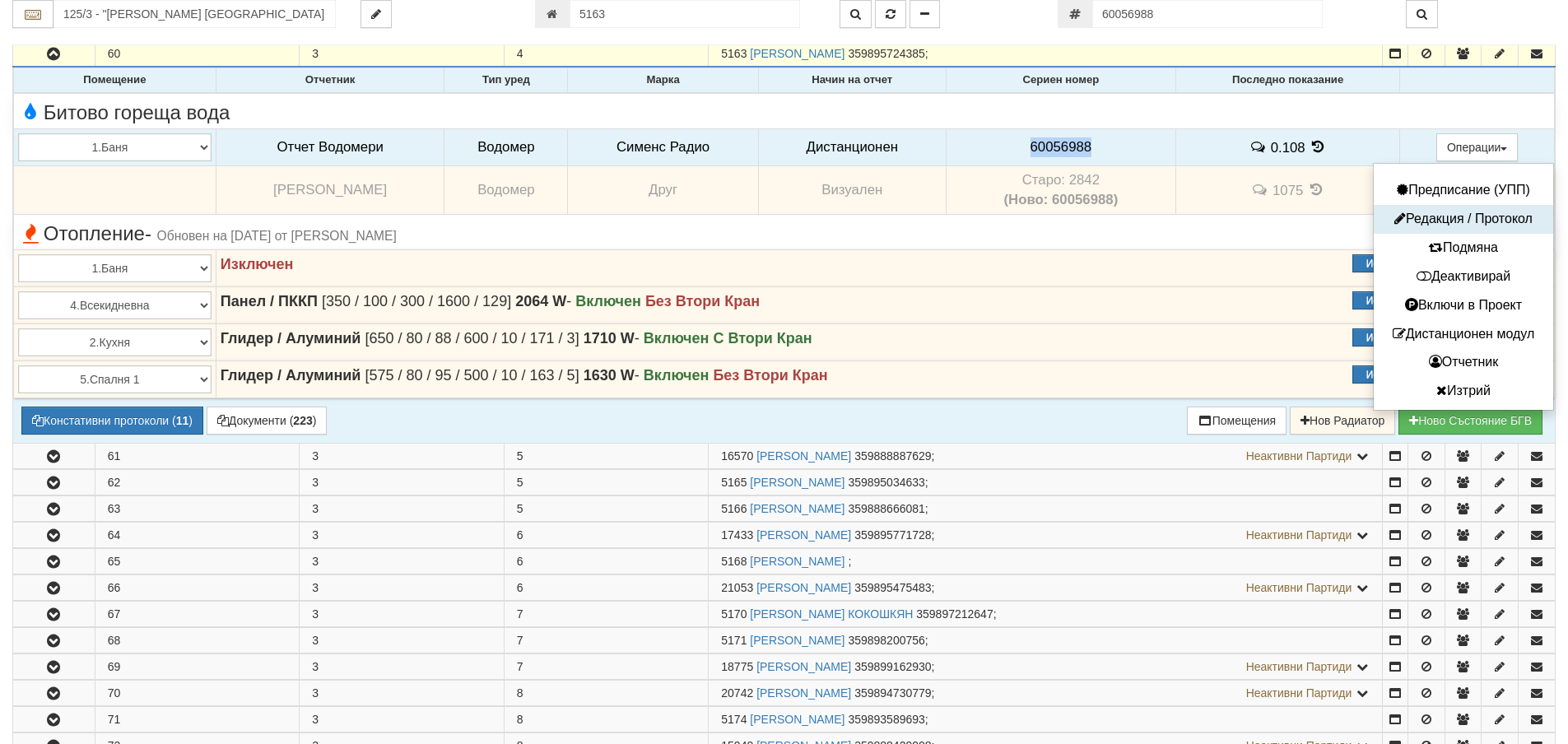
click at [1444, 221] on button "Редакция / Протокол" at bounding box center [1463, 219] width 171 height 20
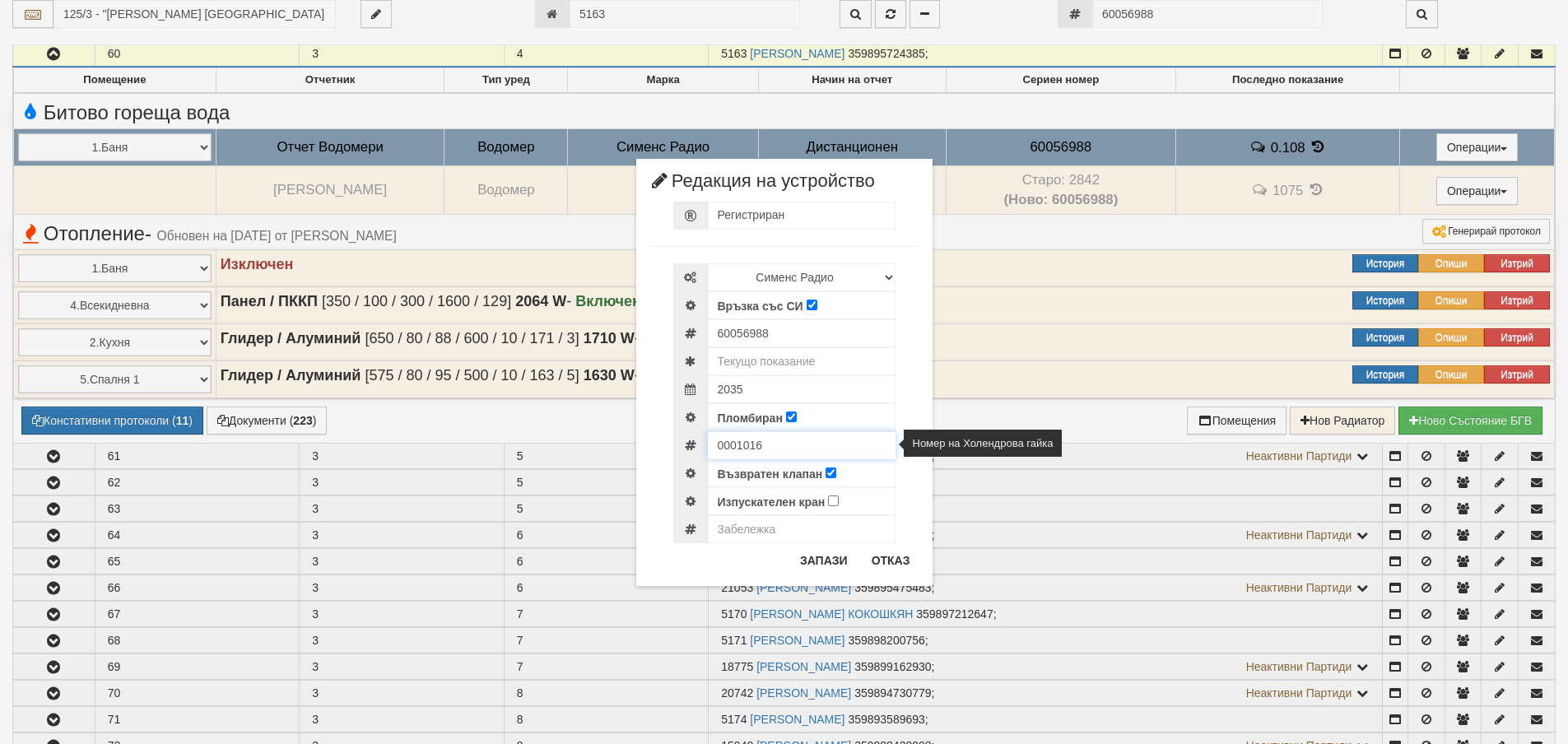
click at [743, 449] on input "0001016" at bounding box center [801, 445] width 188 height 28
click at [912, 559] on button "Отказ" at bounding box center [890, 560] width 58 height 26
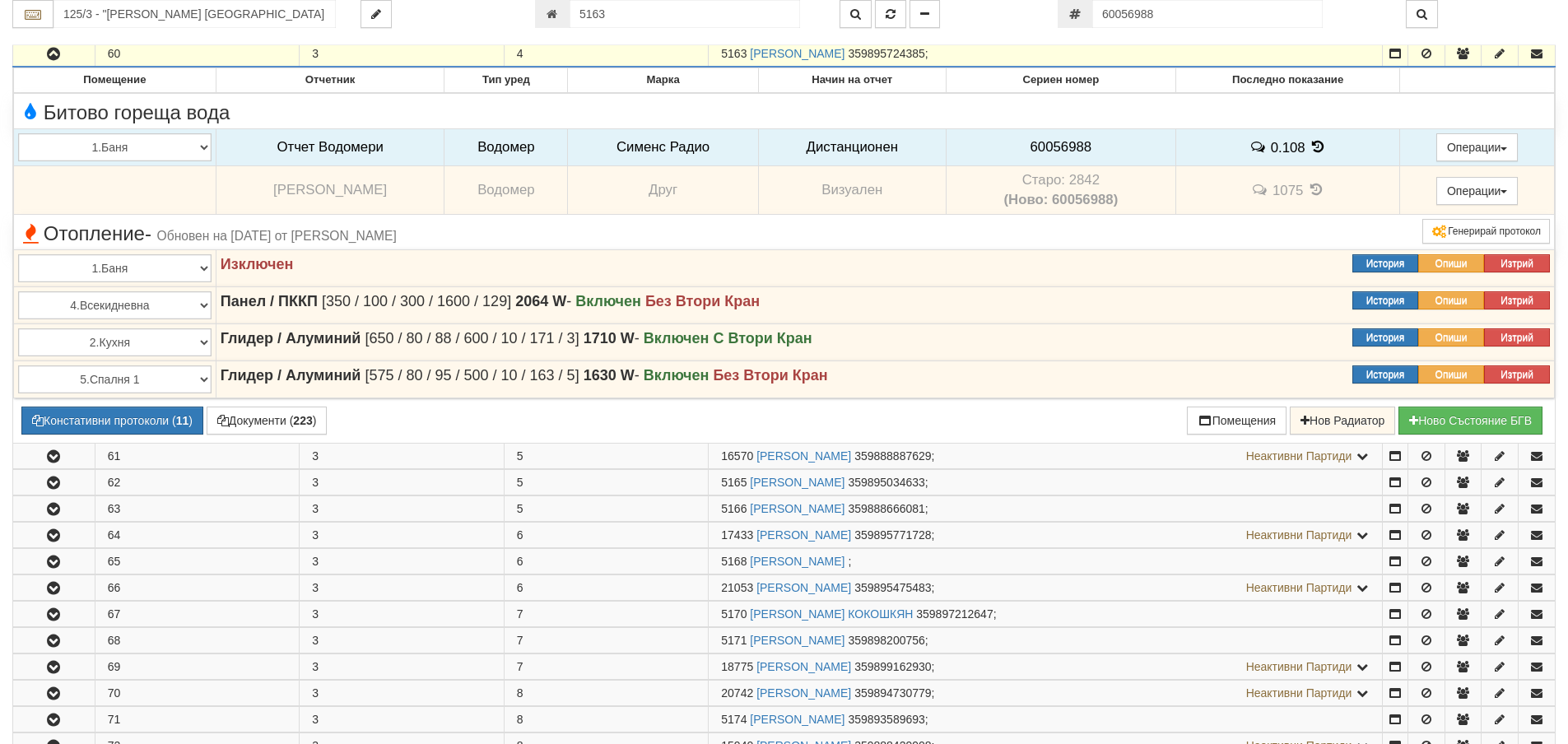
click at [60, 50] on icon "button" at bounding box center [53, 54] width 19 height 12
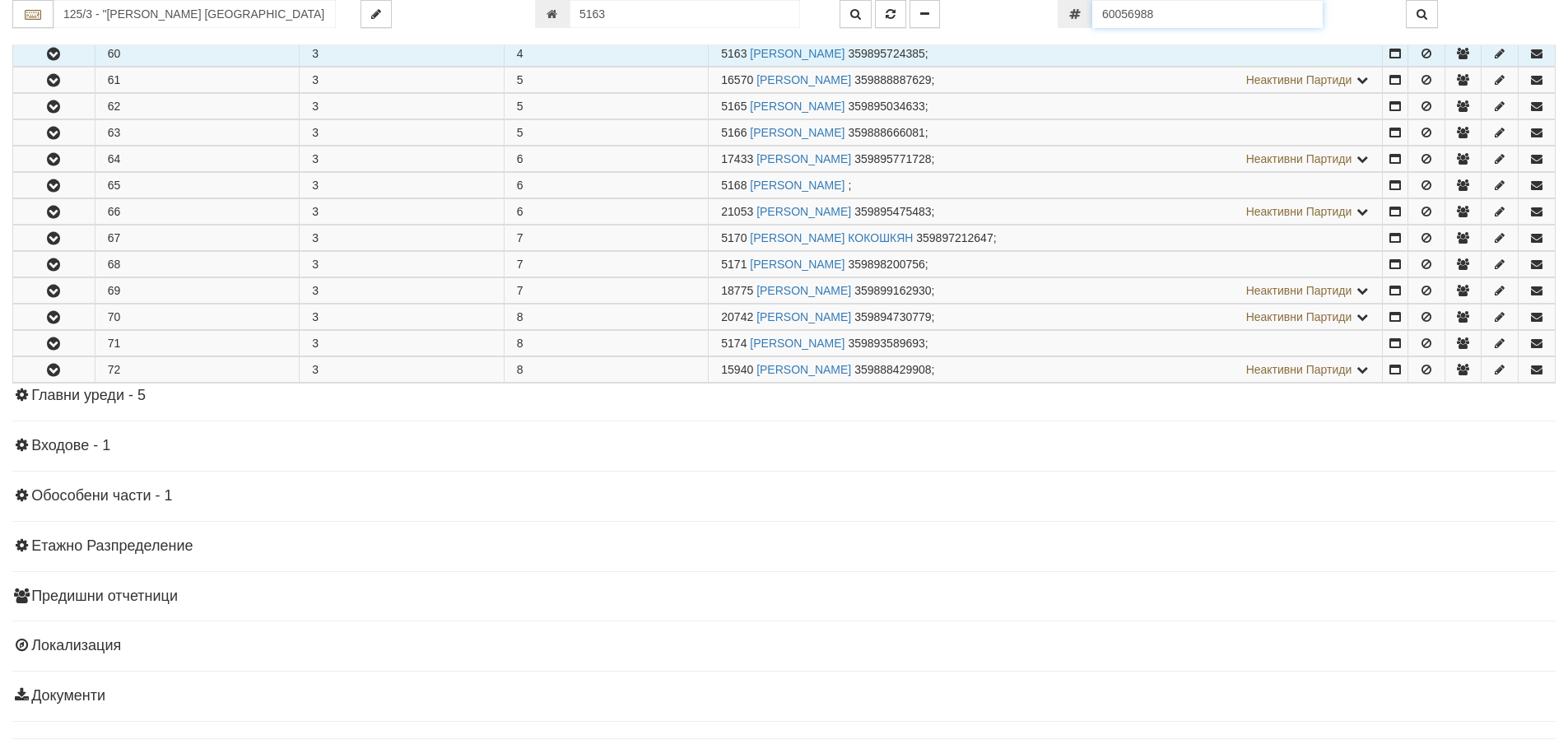
click at [1197, 9] on input "60056988" at bounding box center [1208, 14] width 230 height 28
paste input "5295183"
type input "52951838"
type input "080/1 - "ВЕОЛИЯ ЕНЕРДЖИ ВАРНА " ЕАД"
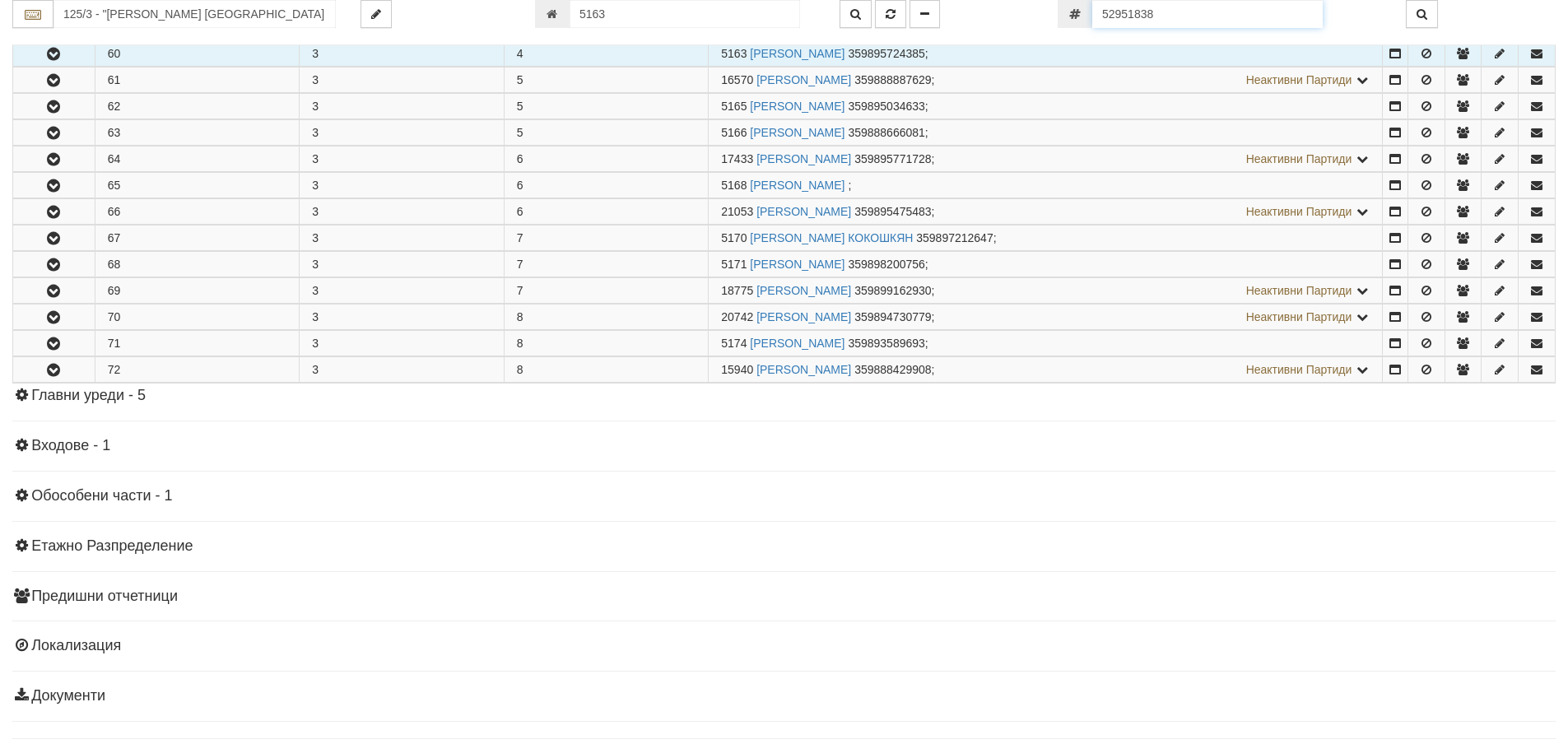
type input "18575"
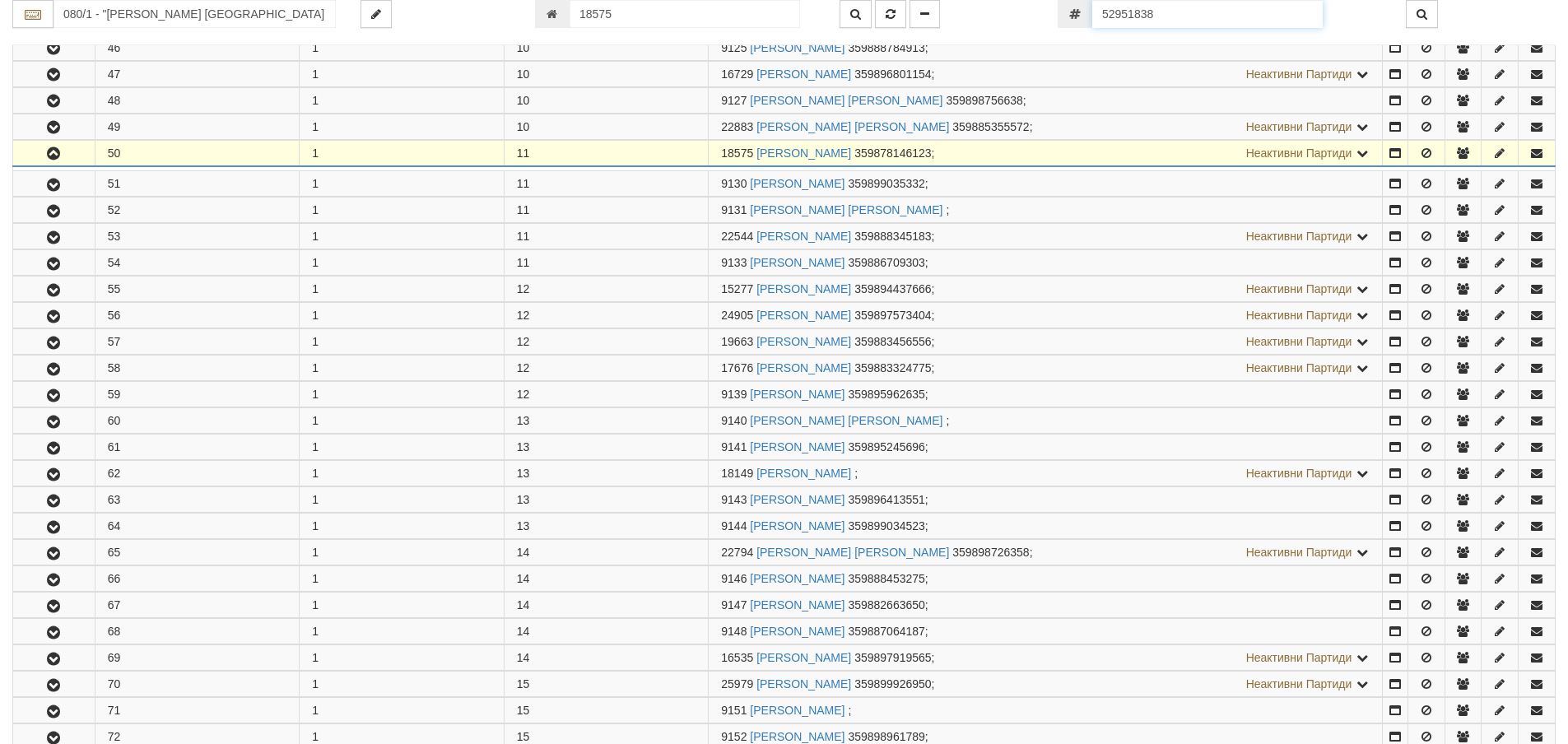
scroll to position [1616, 0]
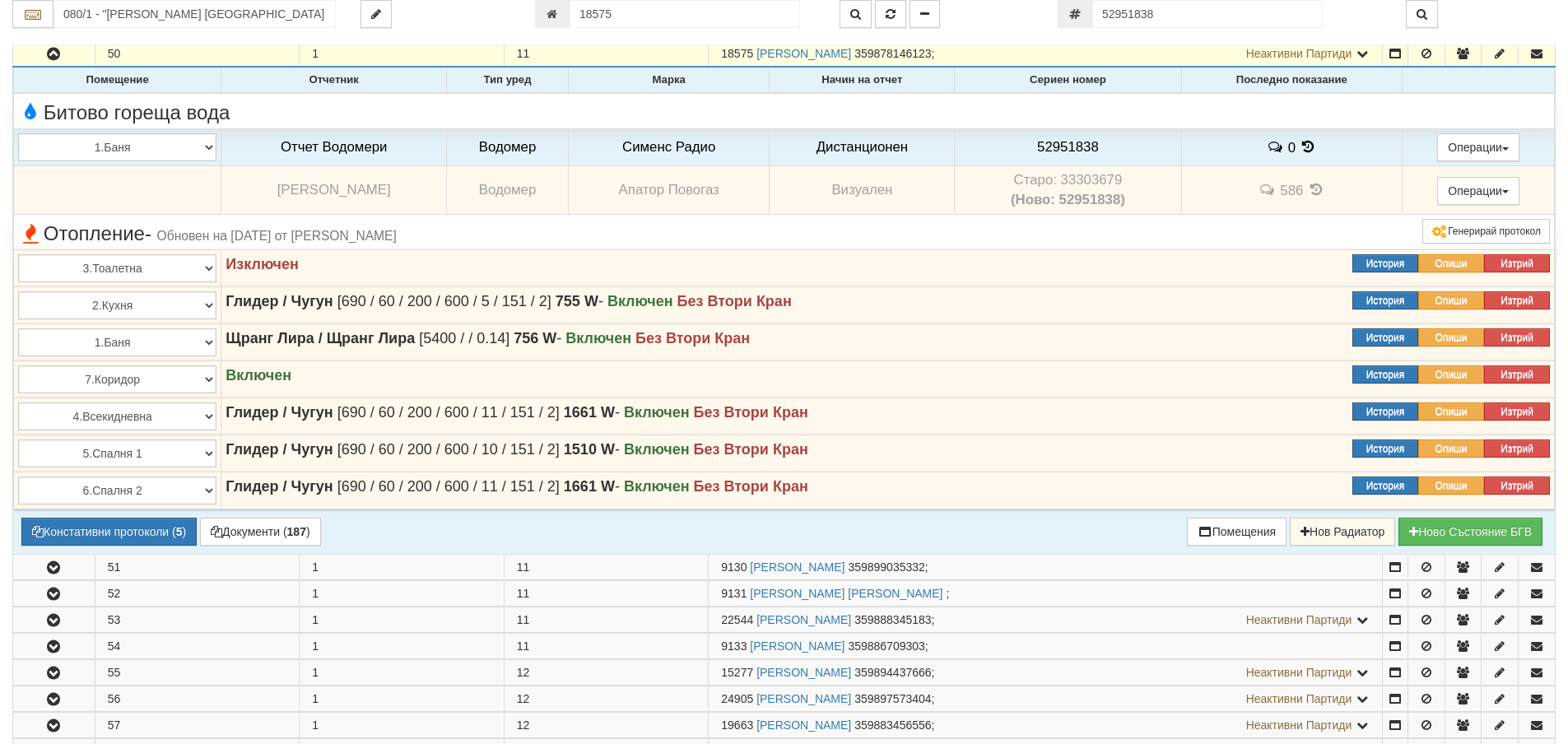
click at [1089, 185] on td "Старо: 33303679 (Ново: 52951838)" at bounding box center [1069, 191] width 226 height 48
copy td "33303679"
click at [1063, 144] on span "52951838" at bounding box center [1069, 147] width 62 height 15
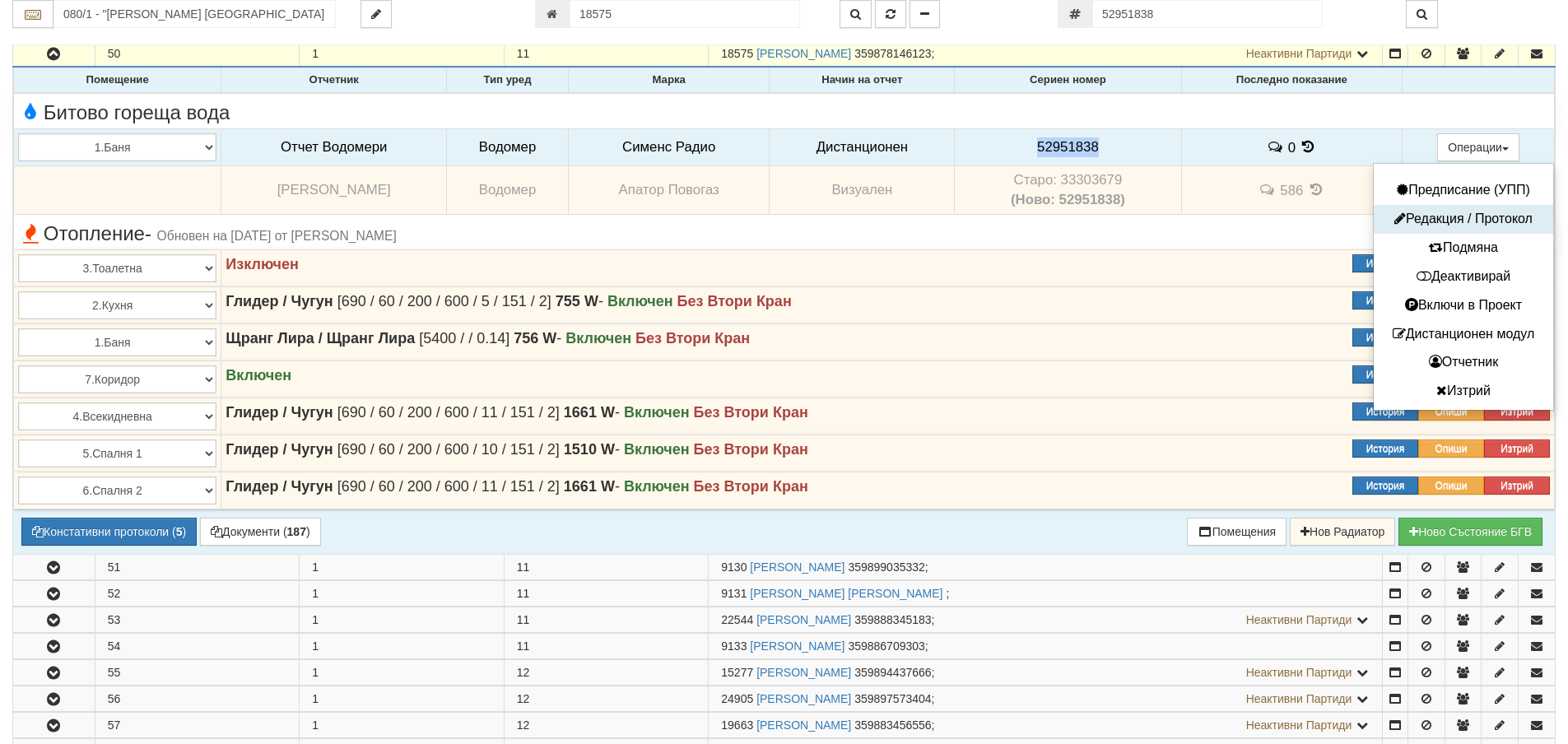
click at [1451, 216] on button "Редакция / Протокол" at bounding box center [1463, 219] width 171 height 20
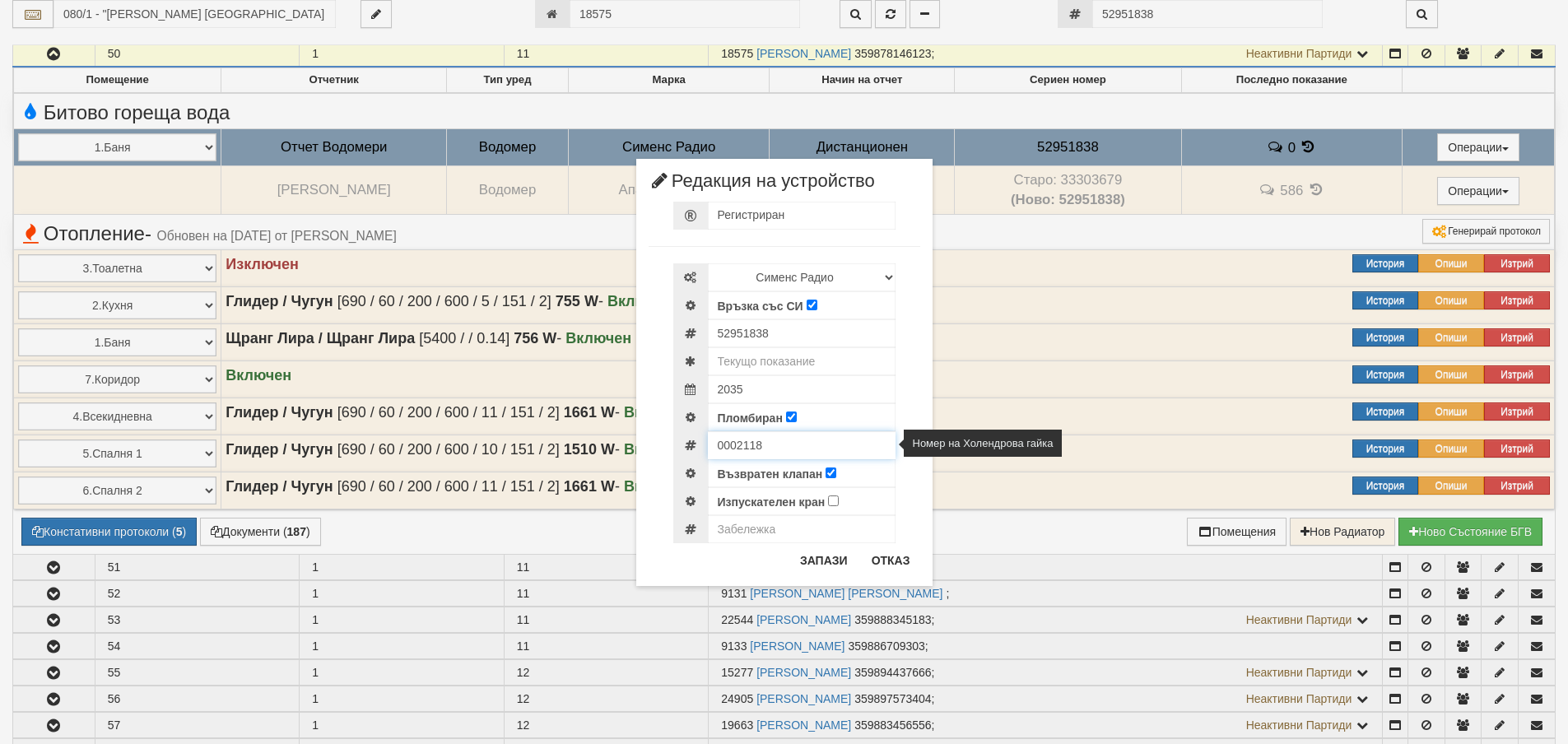
click at [736, 443] on input "0002118" at bounding box center [801, 445] width 188 height 28
click at [897, 565] on button "Отказ" at bounding box center [890, 560] width 58 height 26
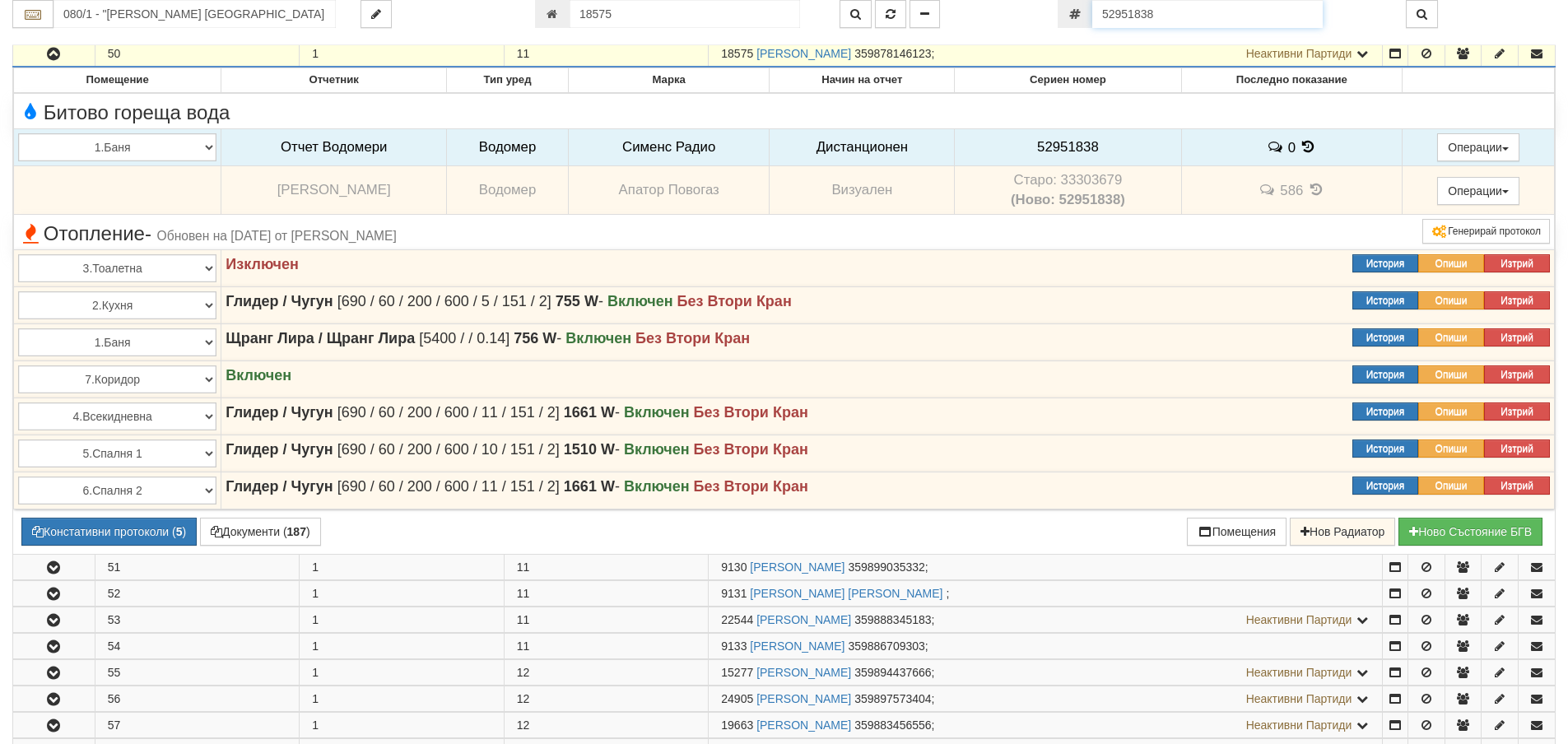
click at [1176, 15] on input "52951838" at bounding box center [1208, 14] width 230 height 28
paste input "60056989"
type input "60056989"
type input "133/3А - "ВЕОЛИЯ ЕНЕРДЖИ ВАРНА " ЕАД"
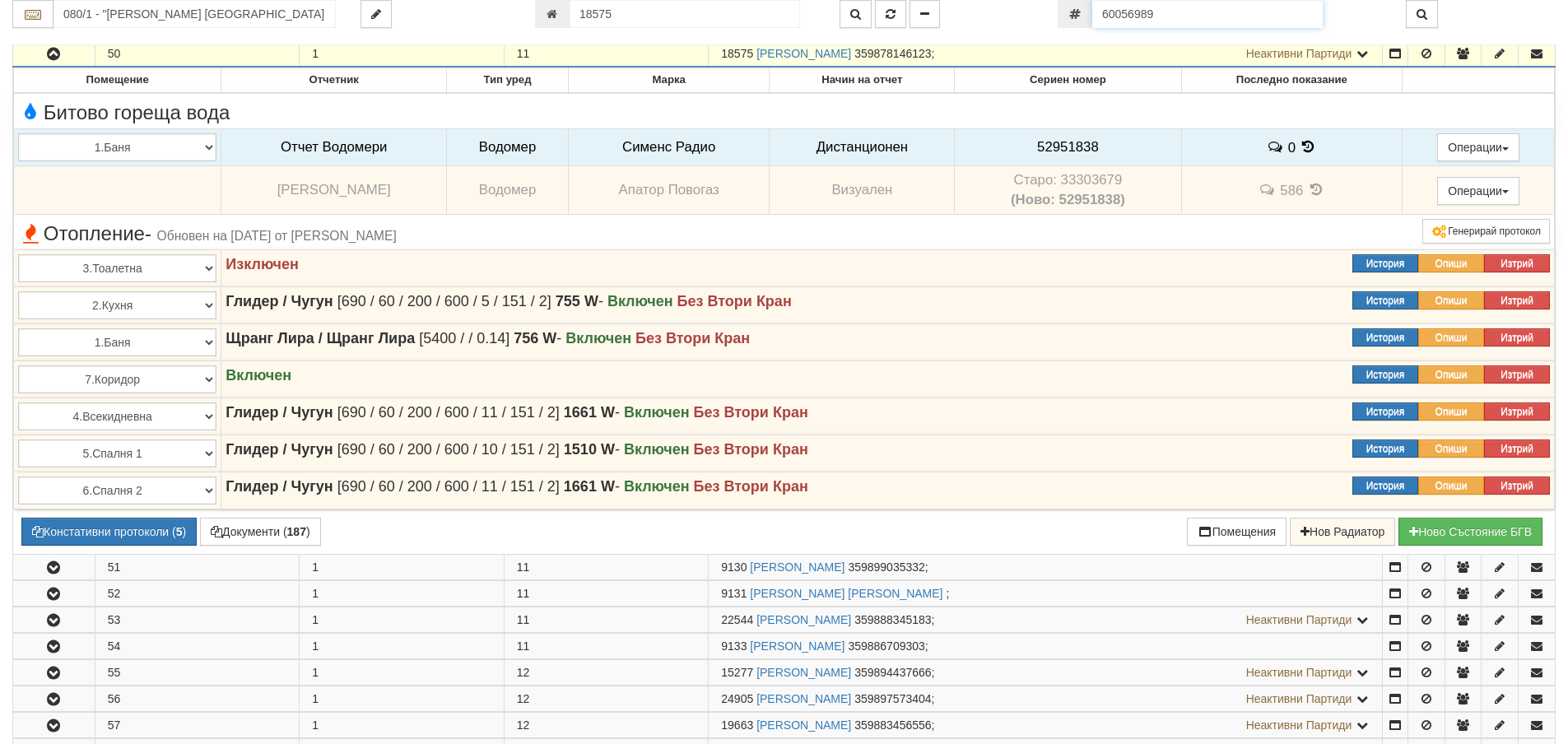
type input "26049"
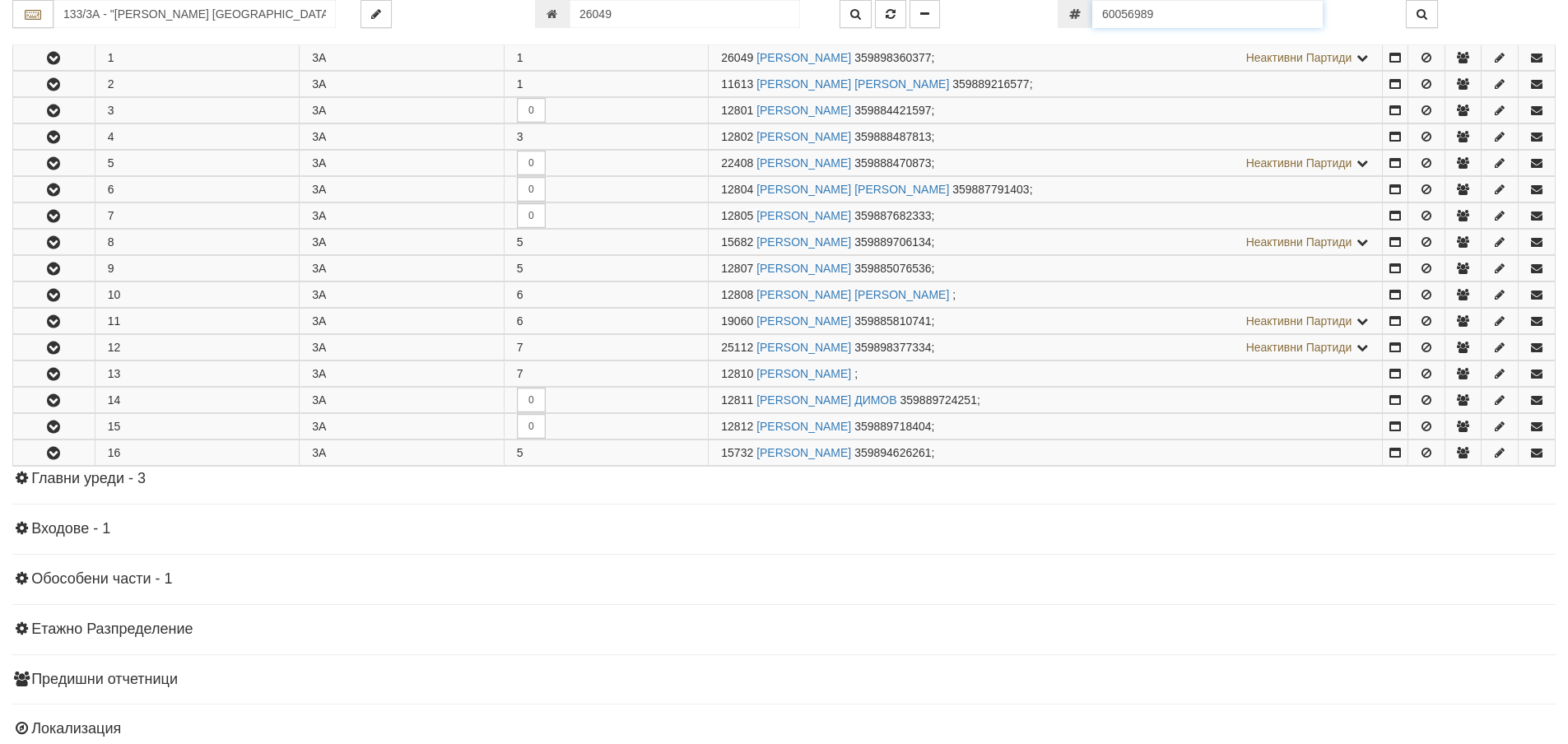
scroll to position [325, 0]
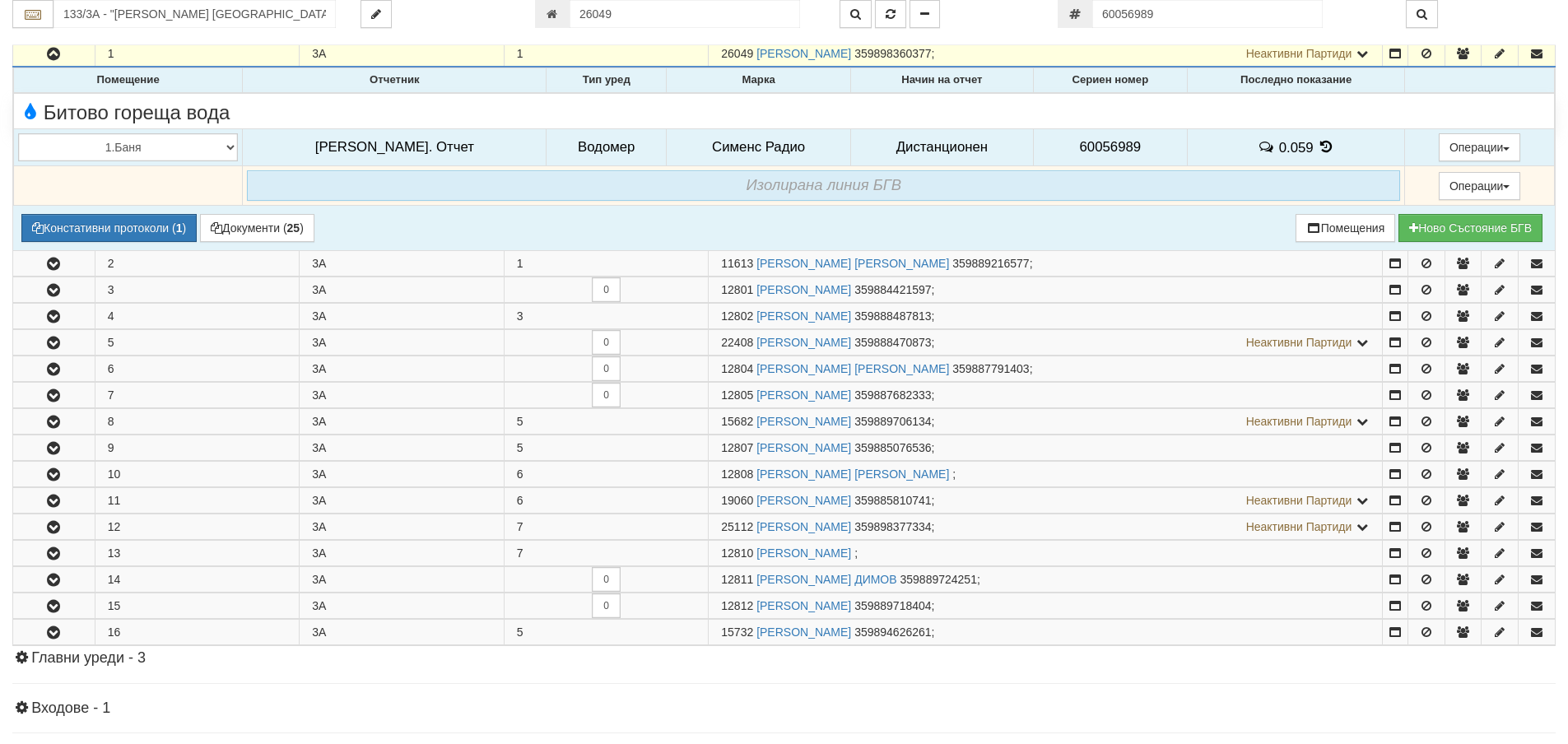
click at [1088, 146] on span "60056989" at bounding box center [1110, 147] width 62 height 15
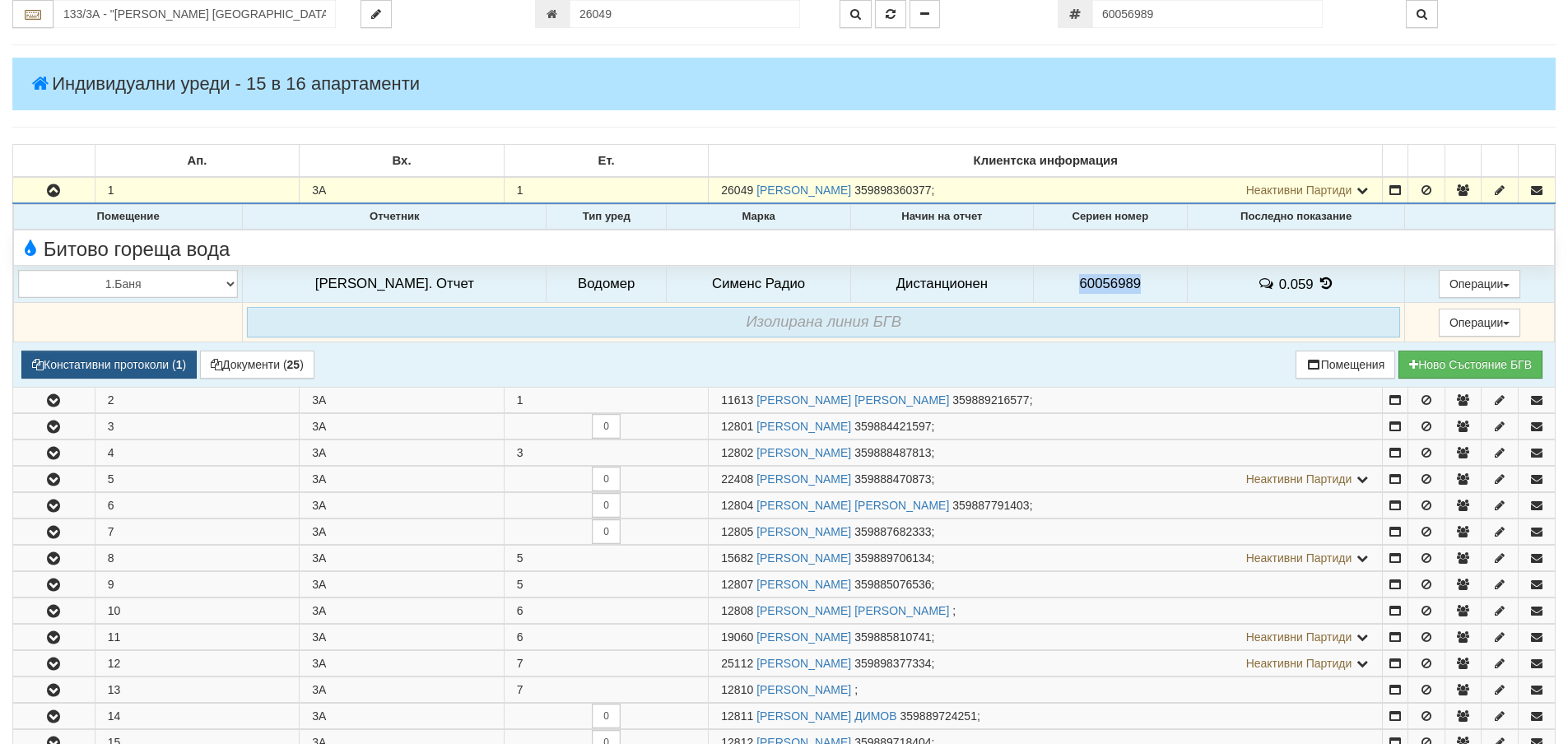
scroll to position [161, 0]
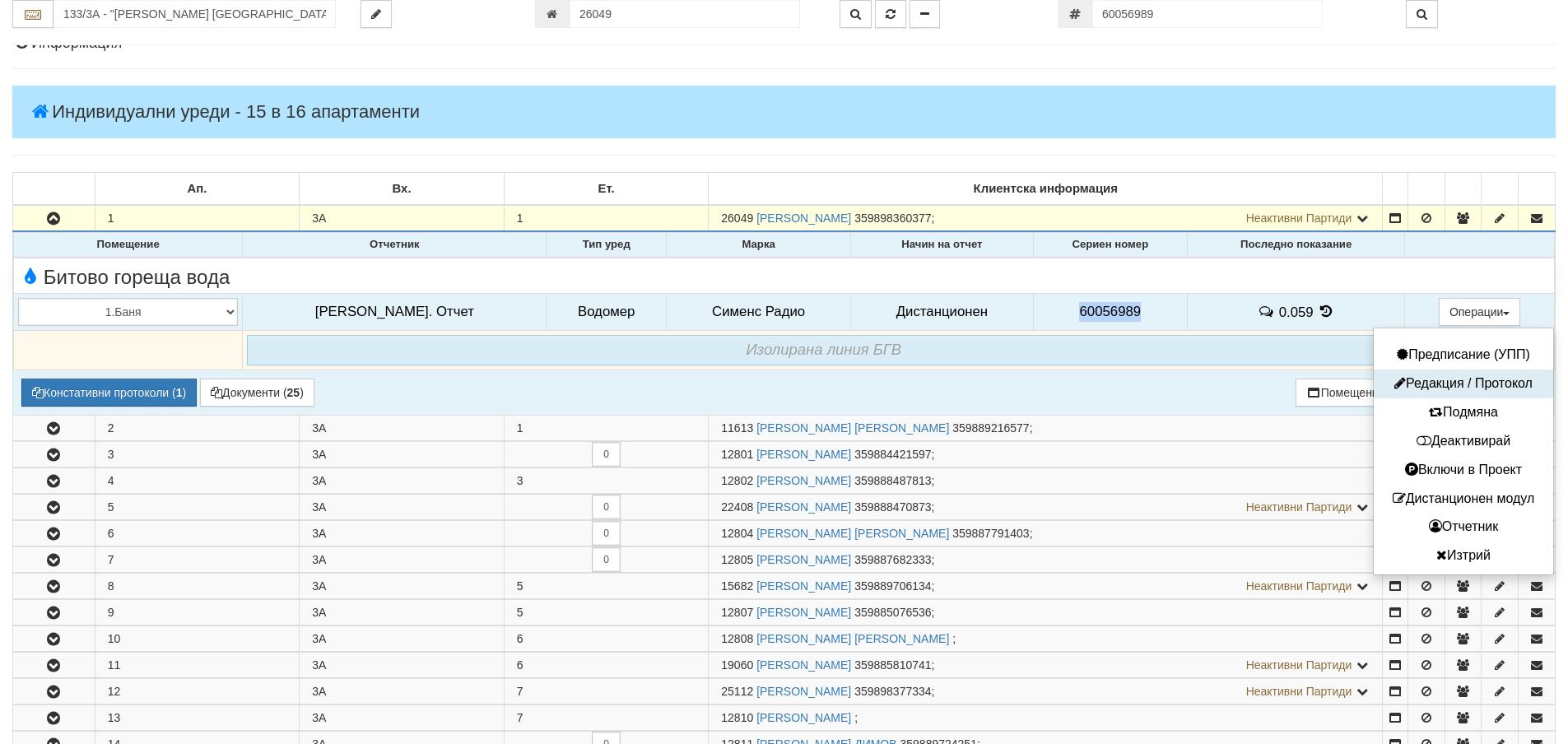
click at [1455, 386] on button "Редакция / Протокол" at bounding box center [1463, 383] width 171 height 20
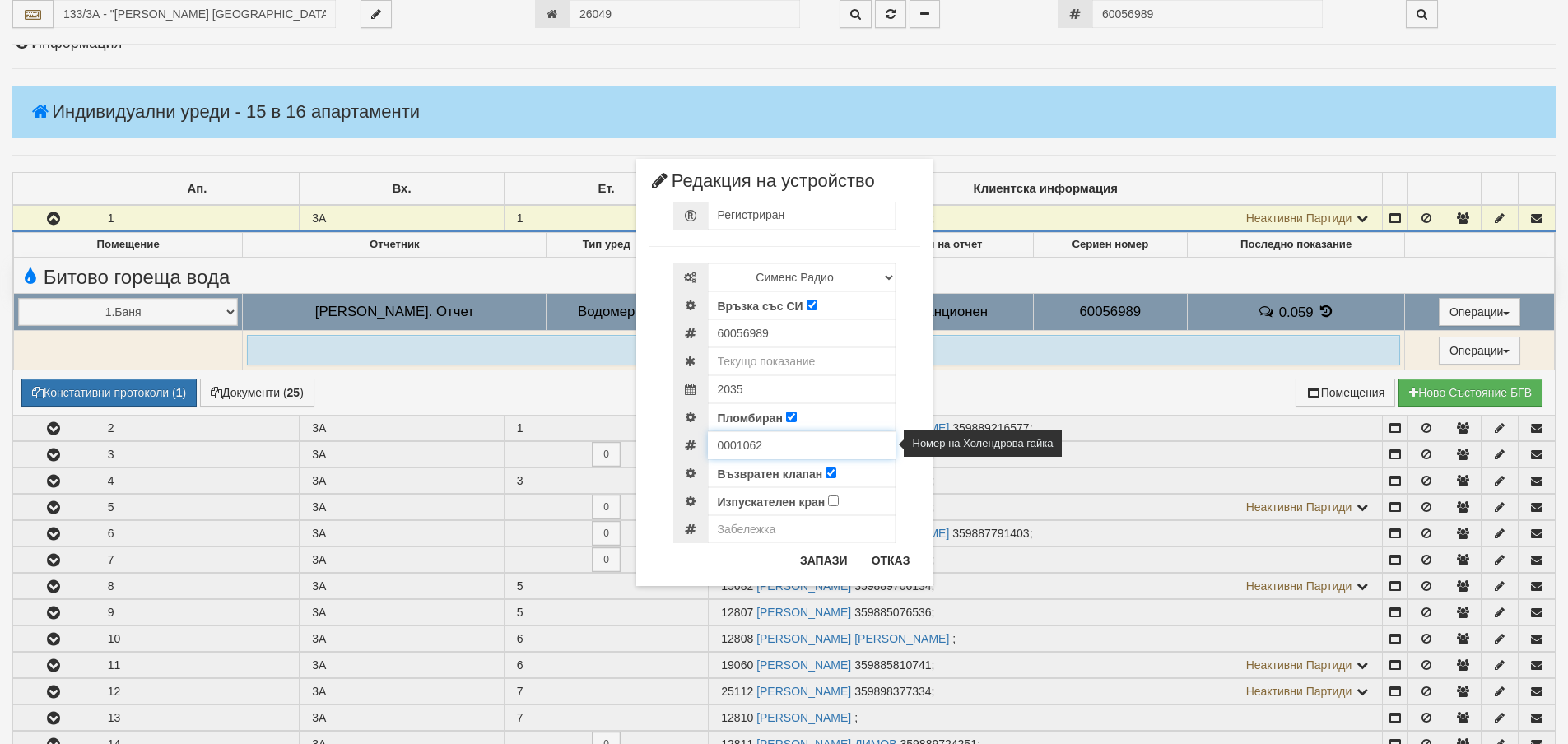
click at [739, 442] on input "0001062" at bounding box center [801, 445] width 188 height 28
click at [901, 562] on button "Отказ" at bounding box center [890, 560] width 58 height 26
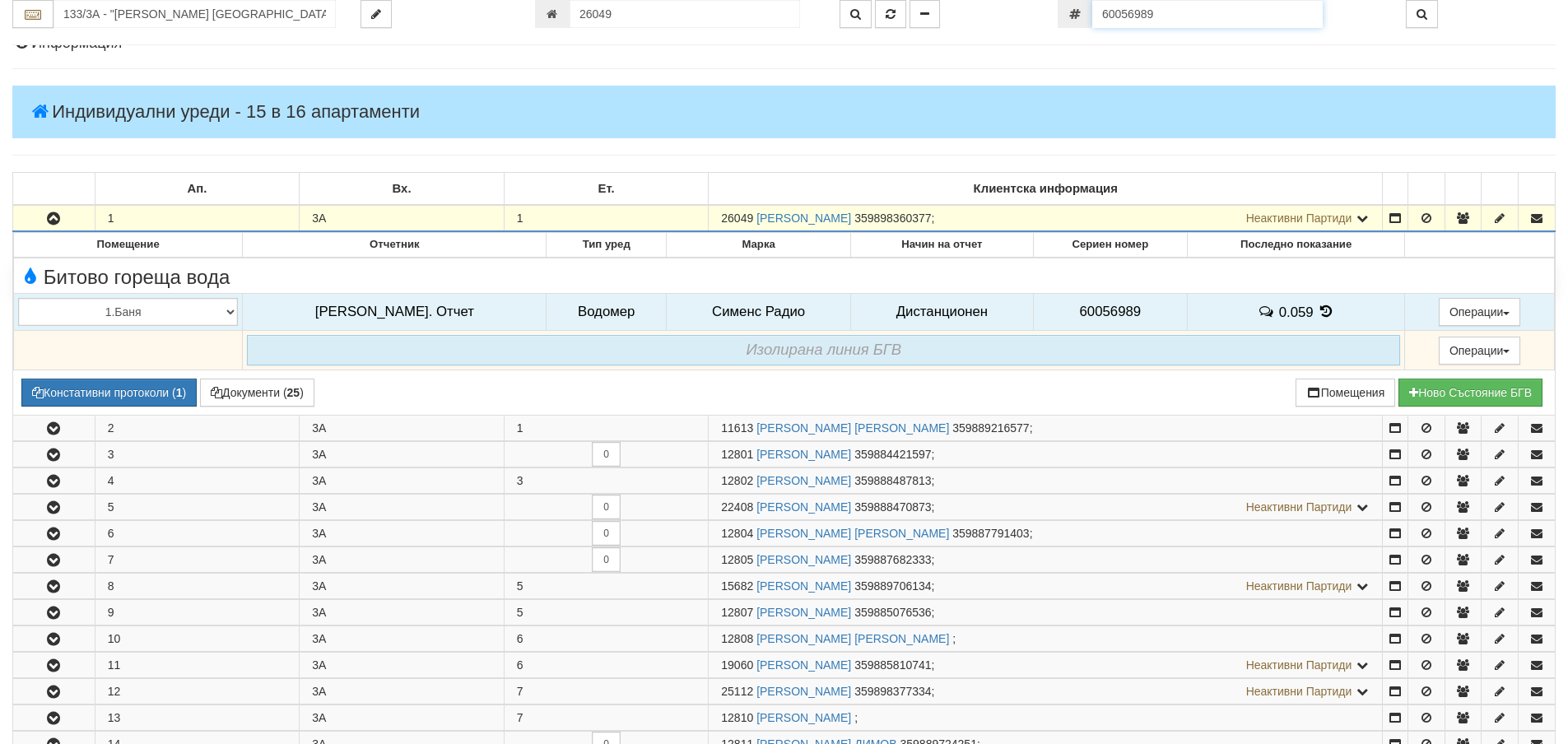
click at [1172, 10] on input "60056989" at bounding box center [1208, 14] width 230 height 28
paste input "75"
type input "60056975"
type input "187 Общ3/3 - "ВЕОЛИЯ ЕНЕРДЖИ ВАРНА " ЕАД"
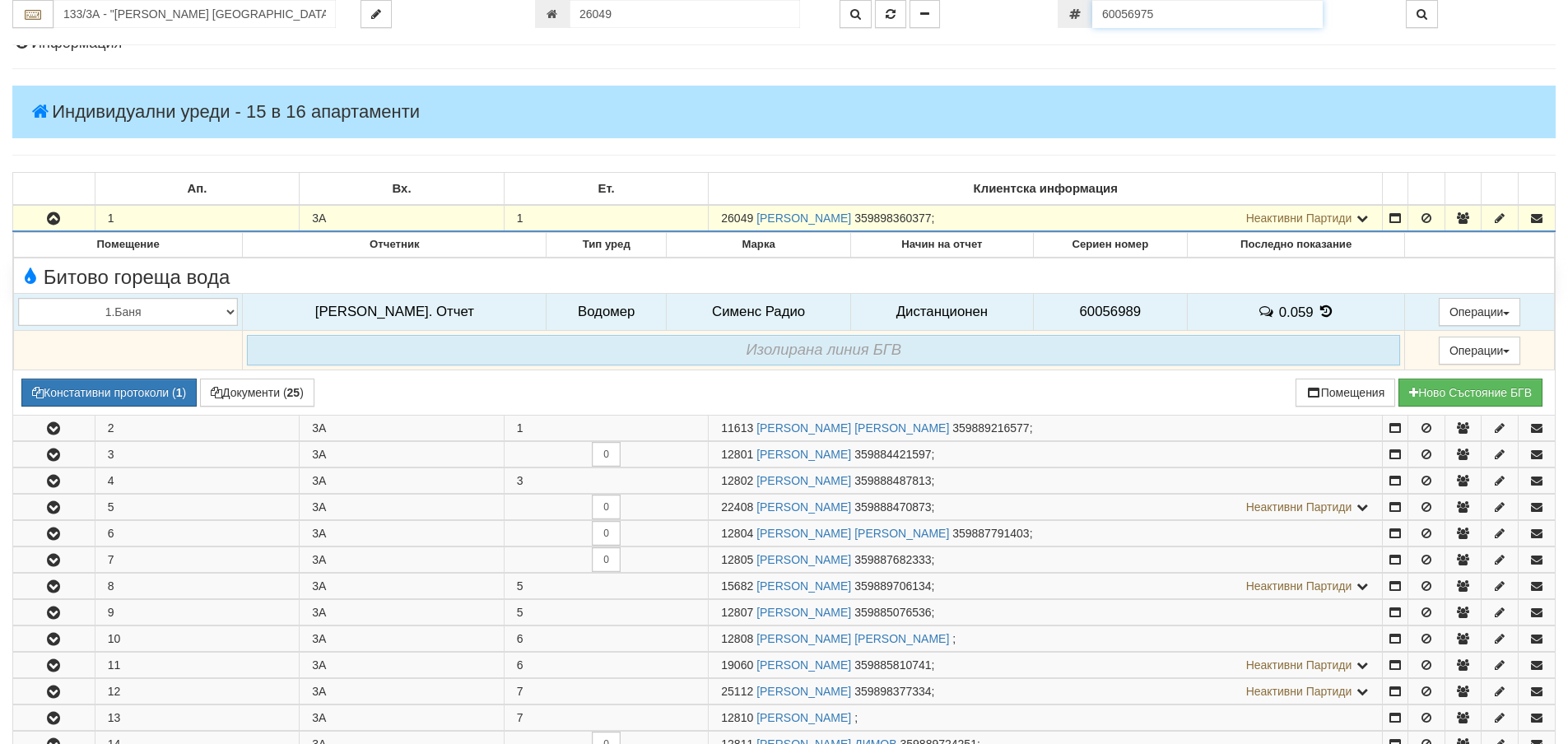
type input "18274"
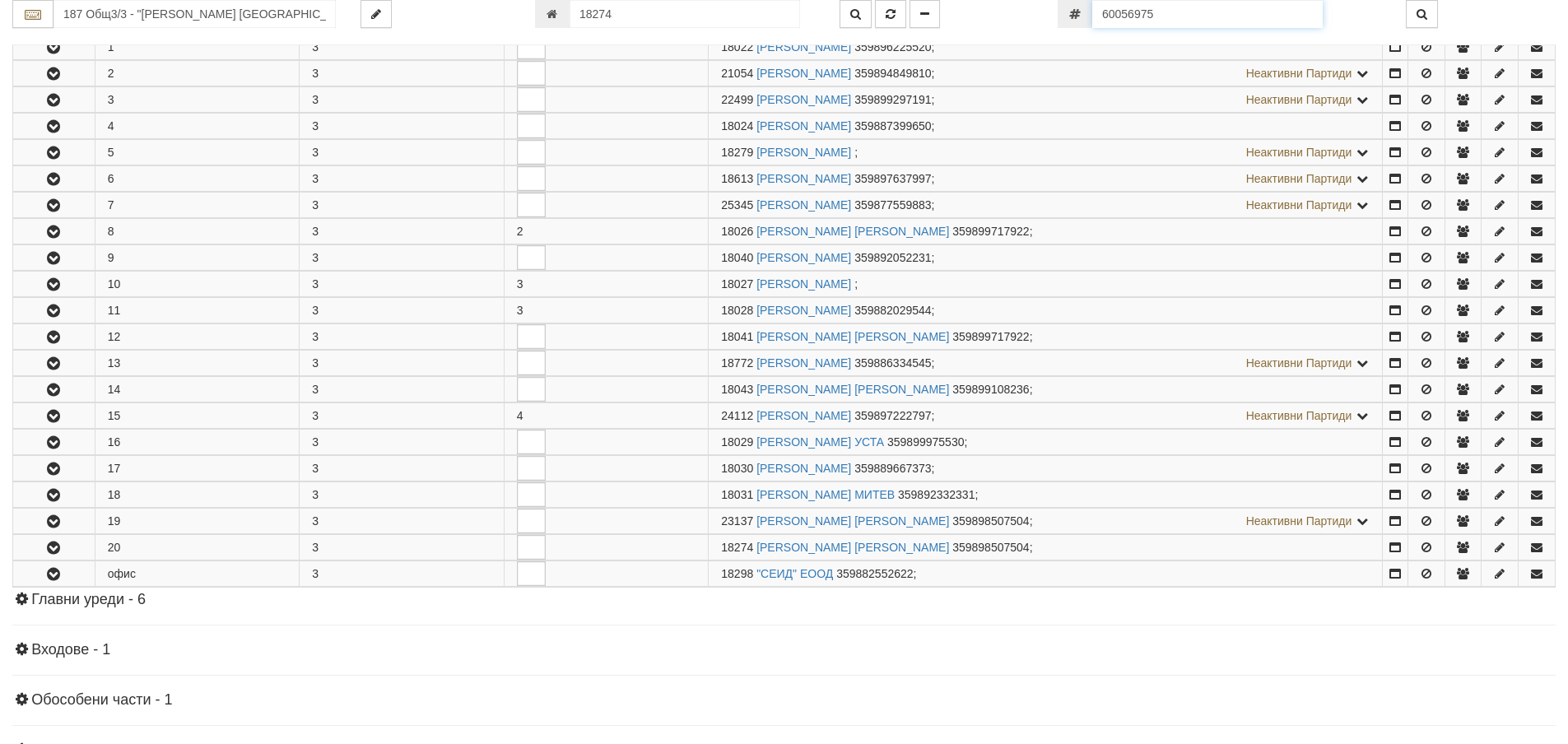
scroll to position [576, 0]
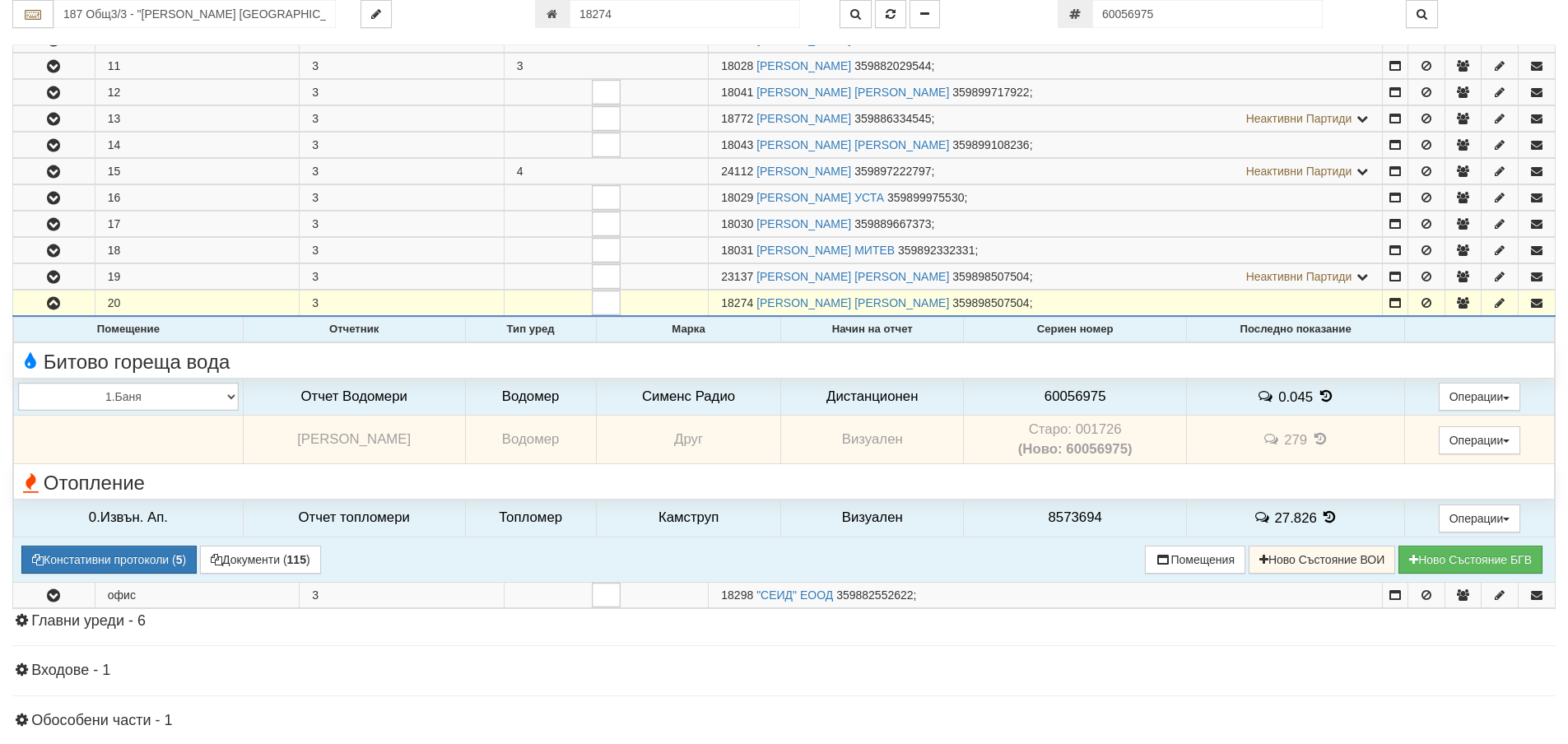
click at [1099, 432] on td "Старо: 001726 (Ново: 60056975)" at bounding box center [1075, 440] width 223 height 48
click at [1056, 394] on span "60056975" at bounding box center [1075, 396] width 62 height 15
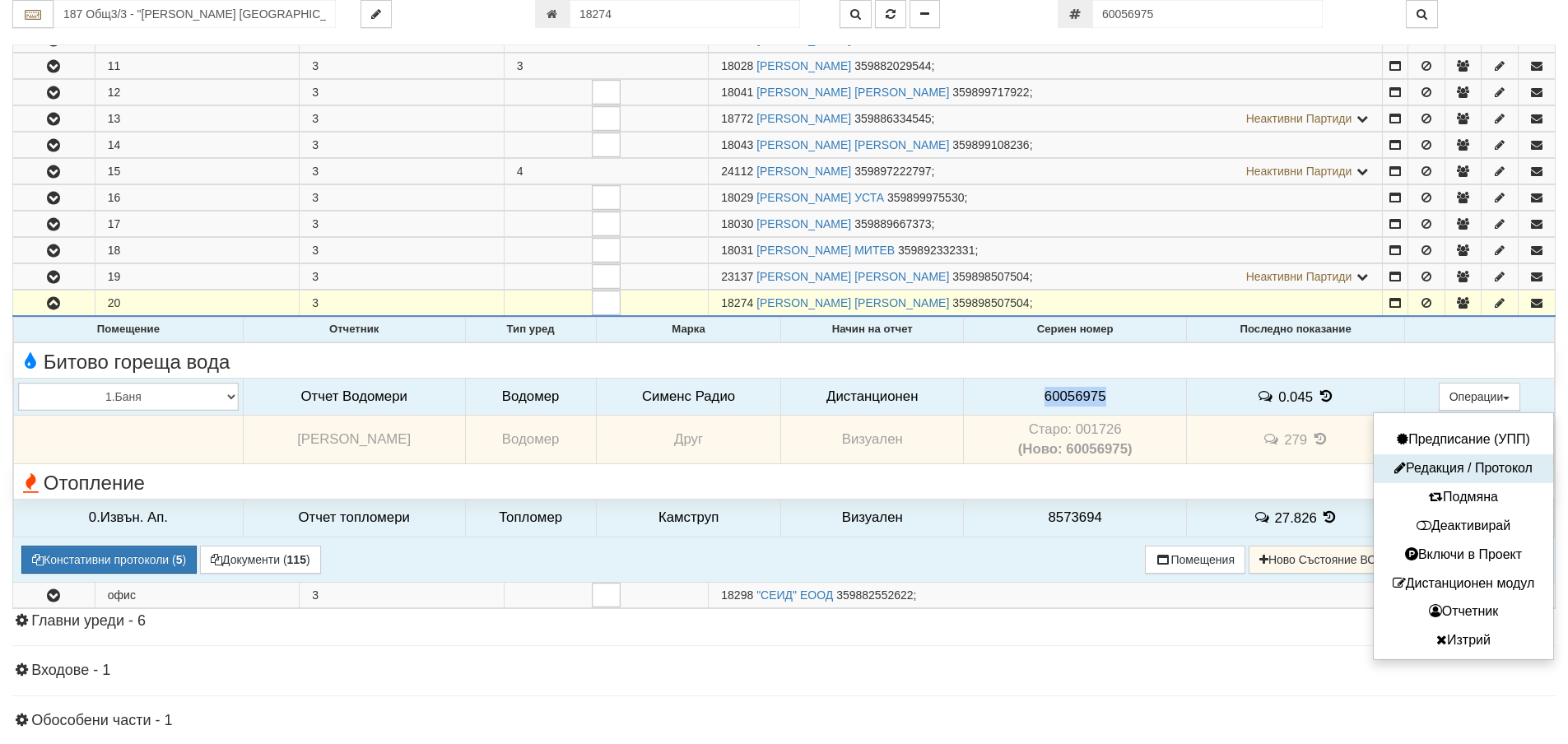
click at [1436, 467] on button "Редакция / Протокол" at bounding box center [1463, 468] width 171 height 20
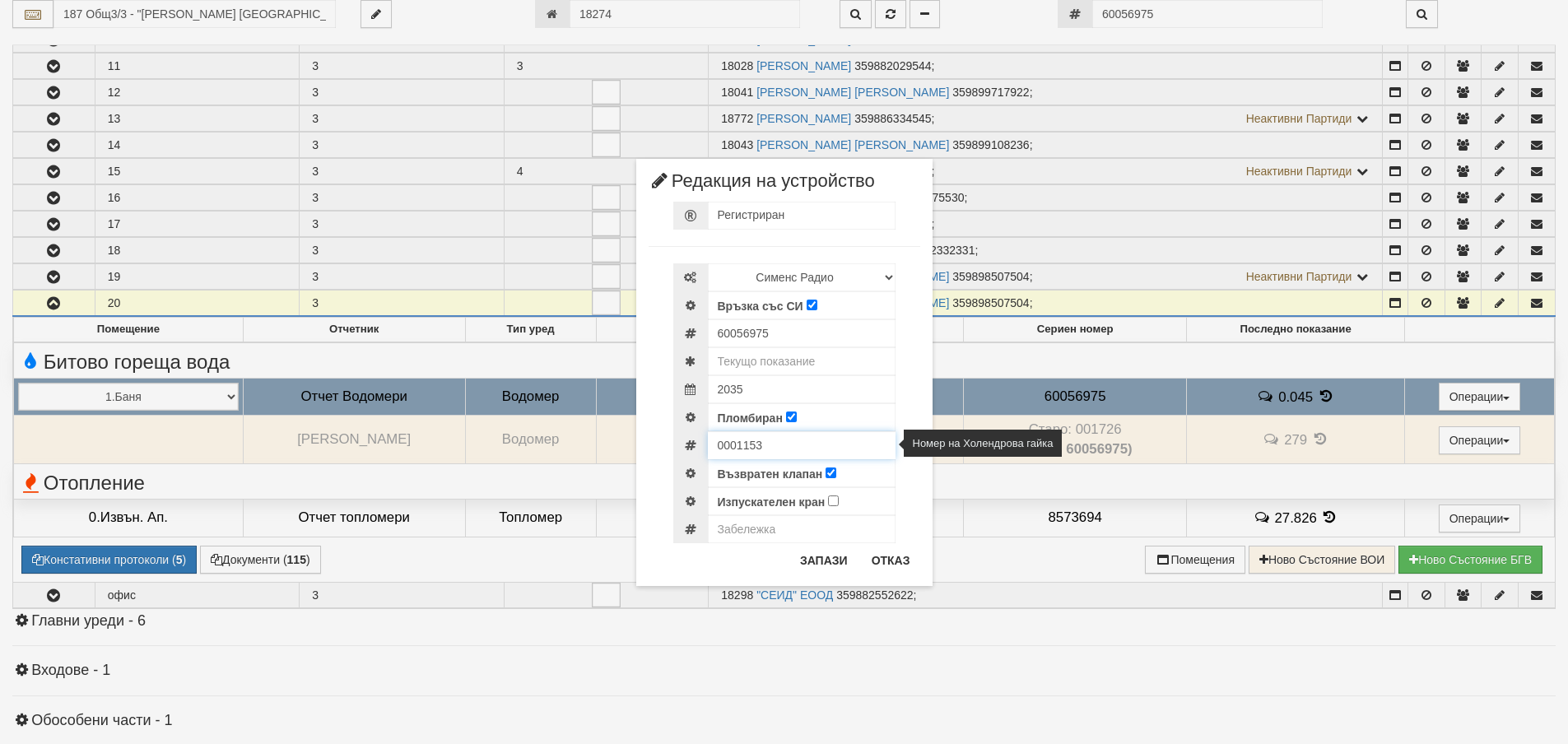
click at [735, 446] on input "0001153" at bounding box center [801, 445] width 188 height 28
click at [868, 561] on button "Отказ" at bounding box center [890, 560] width 58 height 26
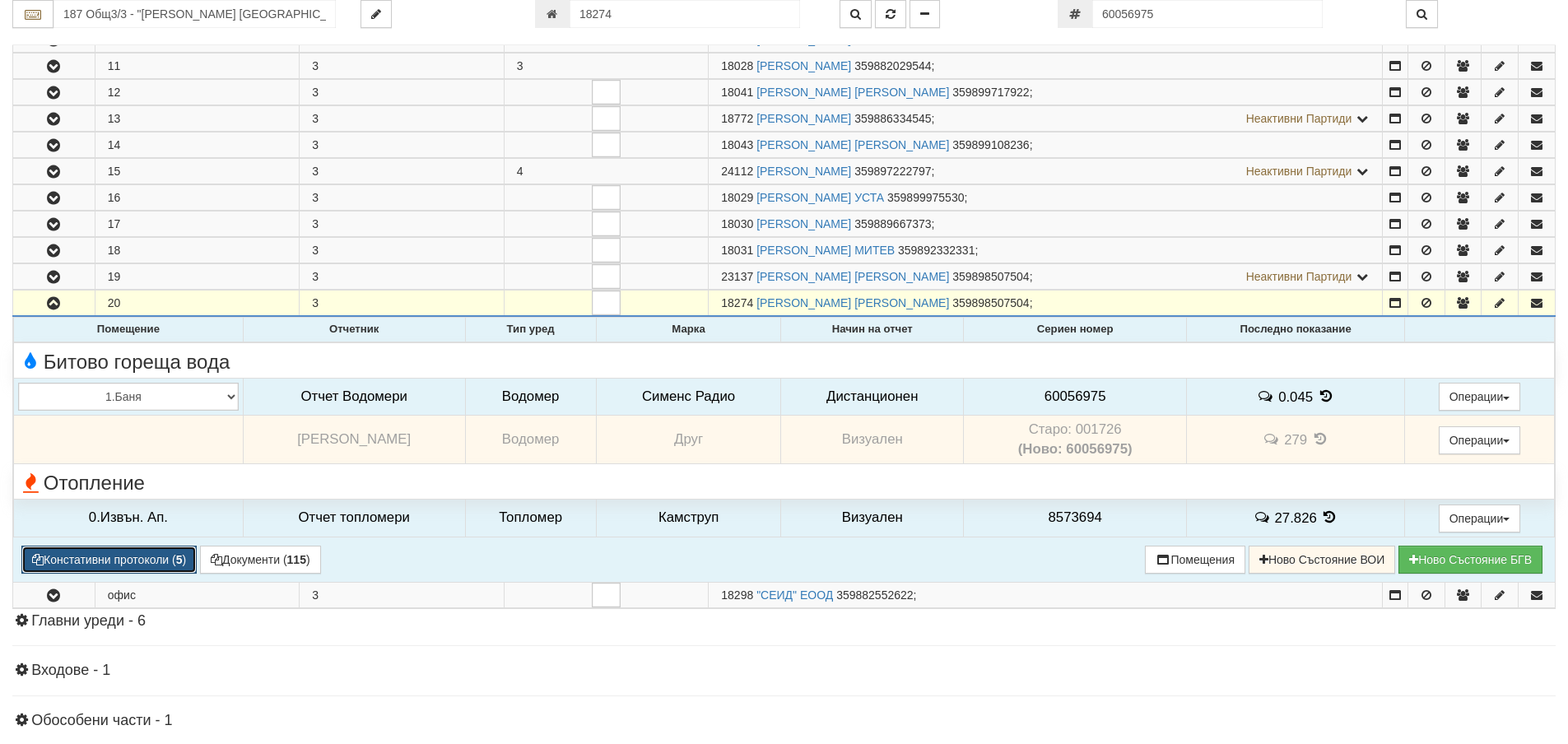
click at [151, 563] on button "Констативни протоколи ( 5 )" at bounding box center [108, 559] width 175 height 28
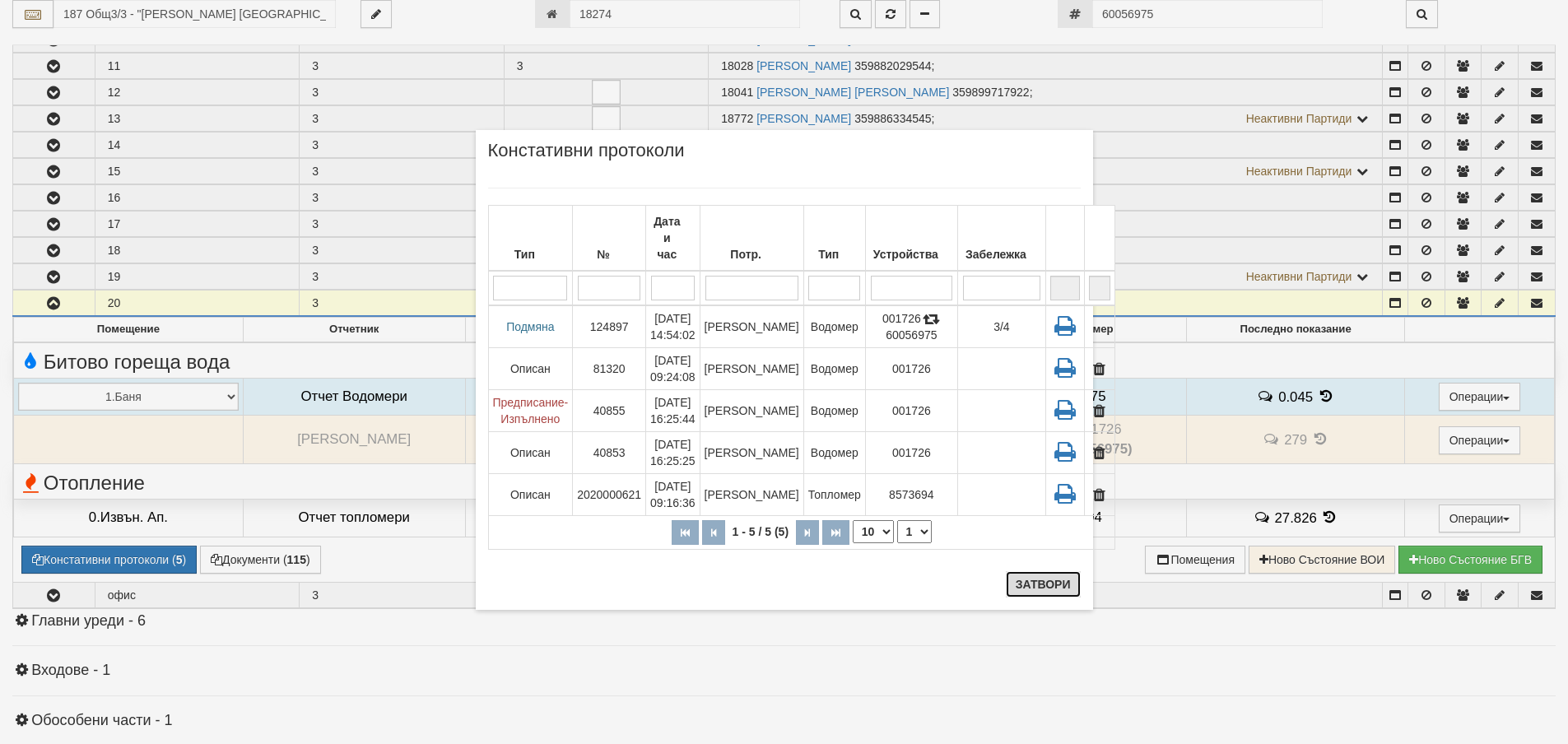
click at [1058, 586] on button "Затвори" at bounding box center [1042, 583] width 75 height 26
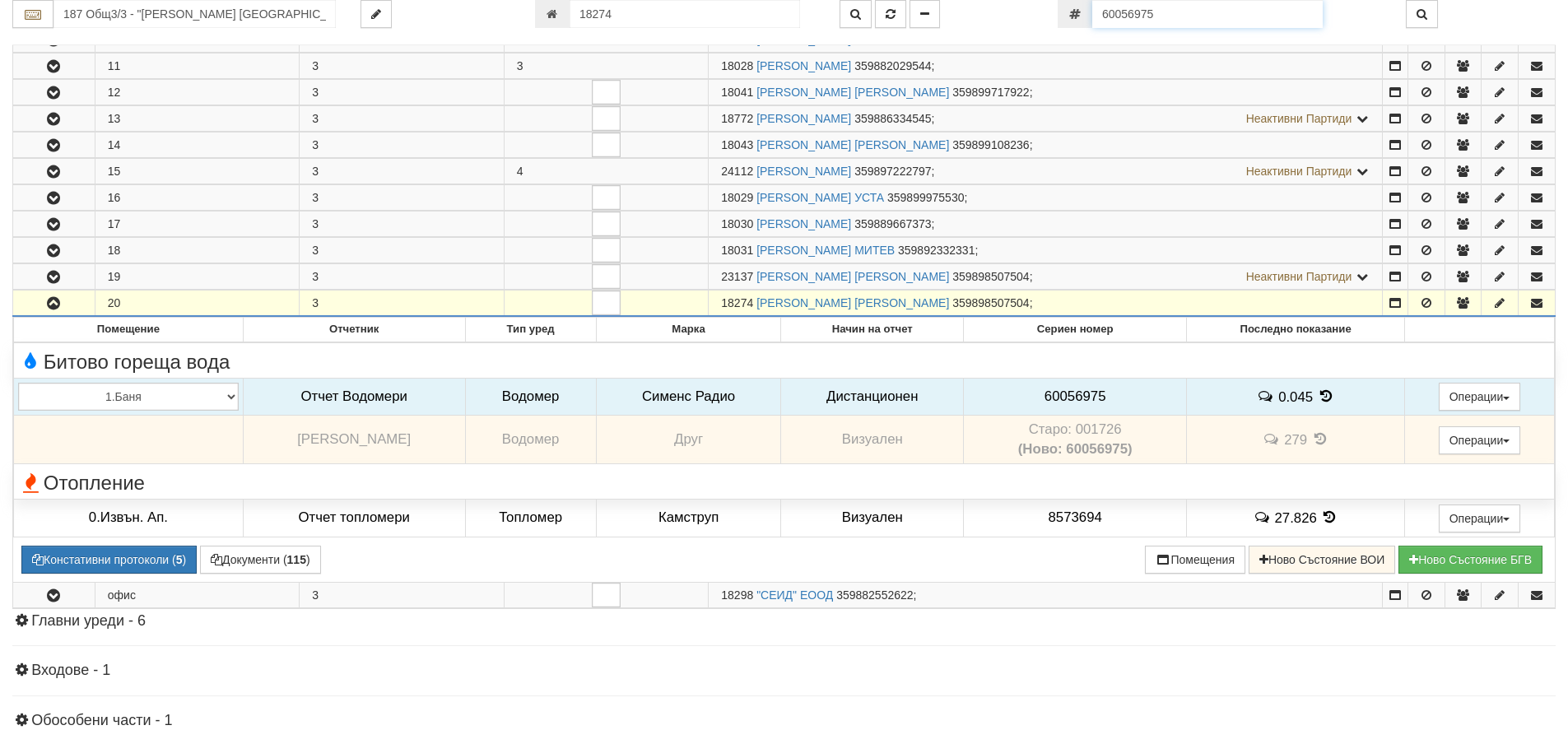
click at [1168, 8] on input "60056975" at bounding box center [1208, 14] width 230 height 28
paste input "5295184"
type input "52951845"
type input "187/1Б - "ВЕОЛИЯ ЕНЕРДЖИ ВАРНА " ЕАД"
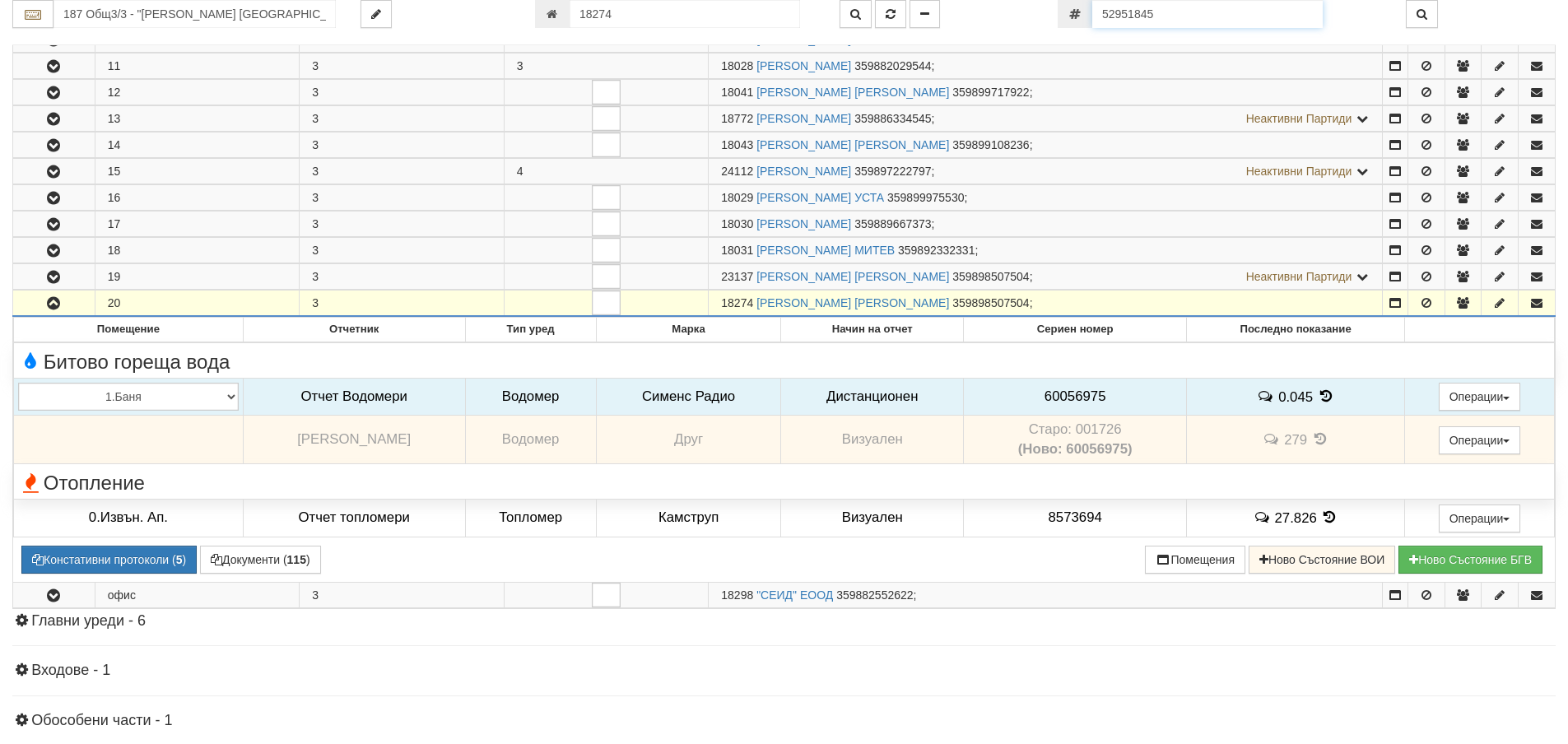
type input "17779"
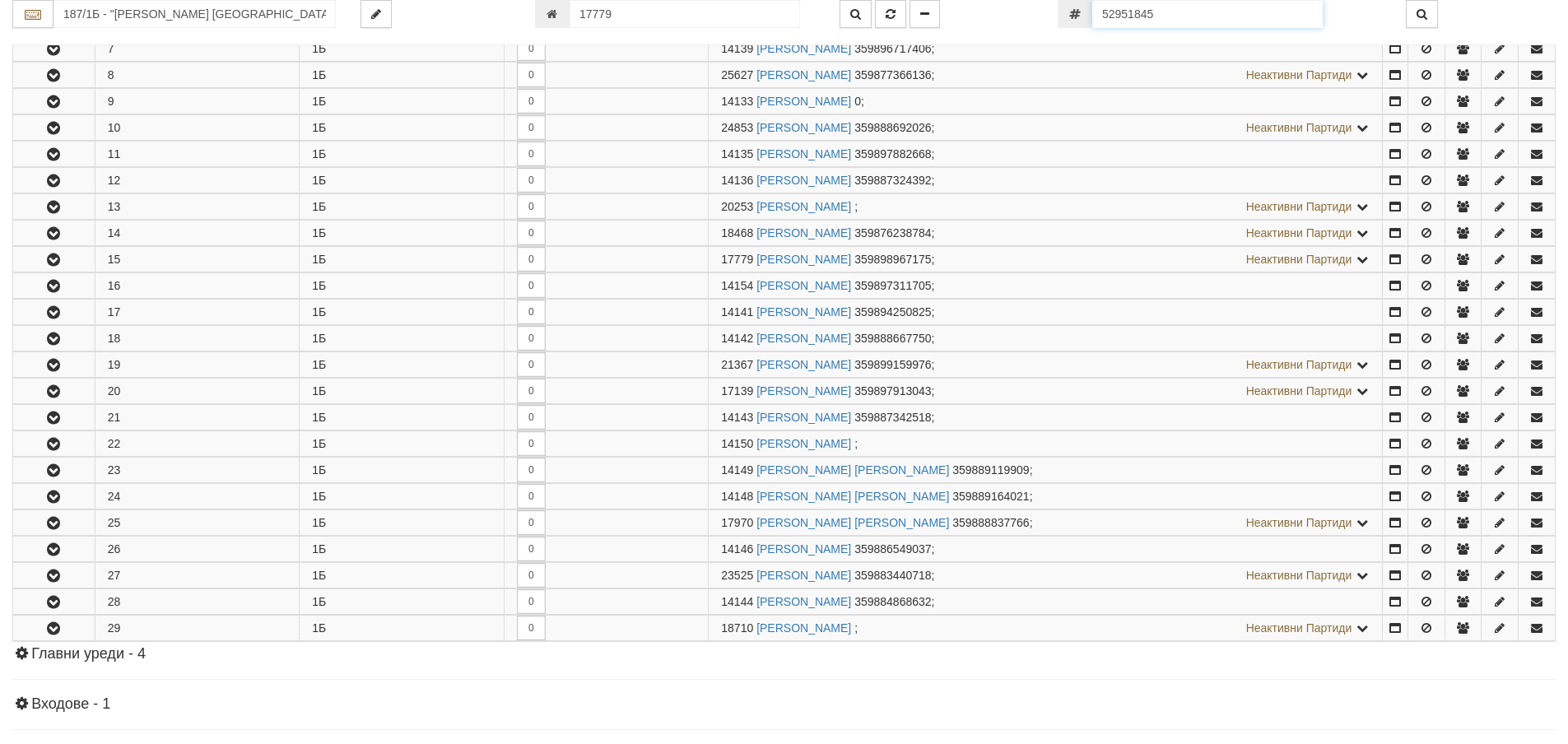
scroll to position [694, 0]
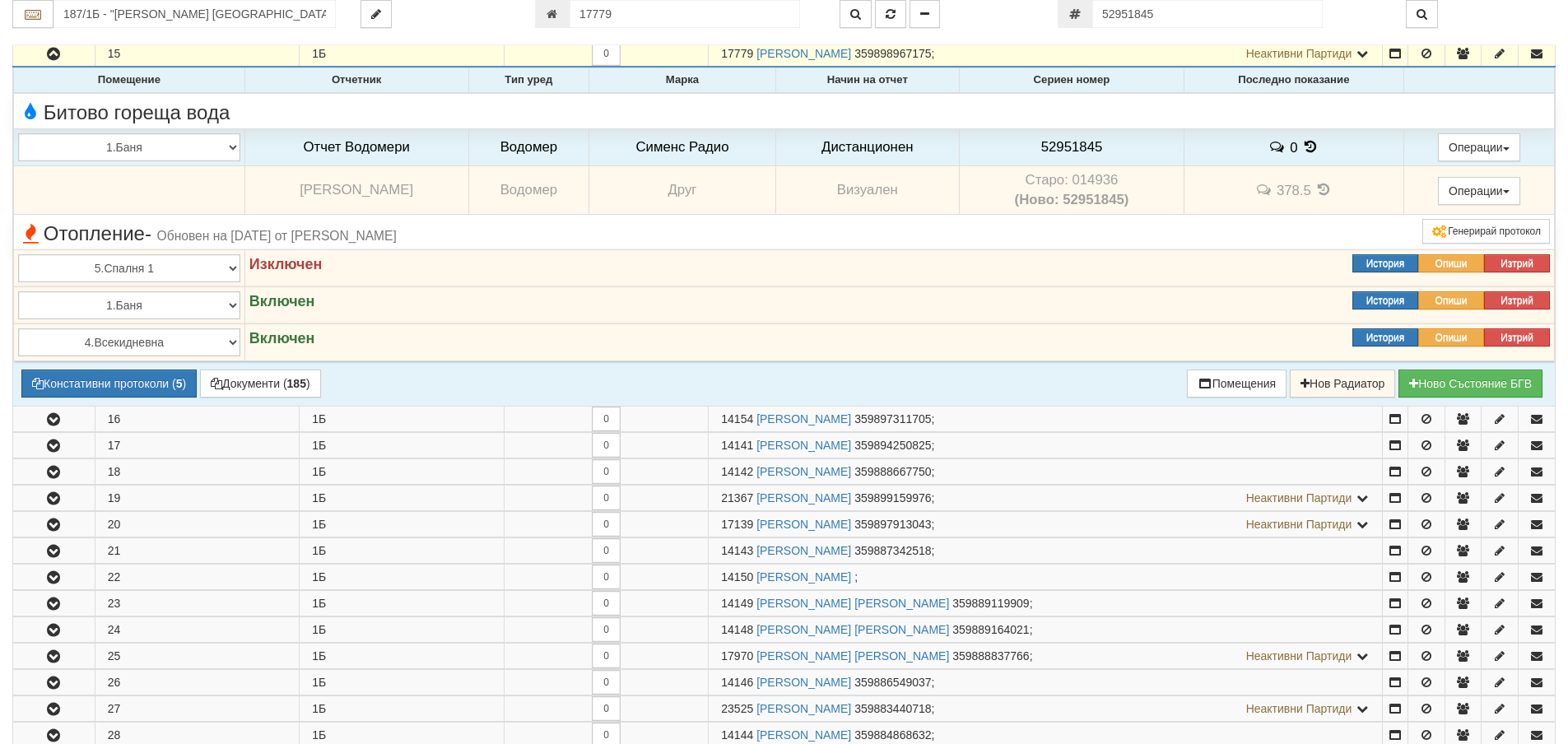
click at [1084, 177] on td "Старо: 014936 (Ново: 52951845)" at bounding box center [1071, 191] width 225 height 48
click at [1056, 148] on span "52951845" at bounding box center [1072, 147] width 62 height 15
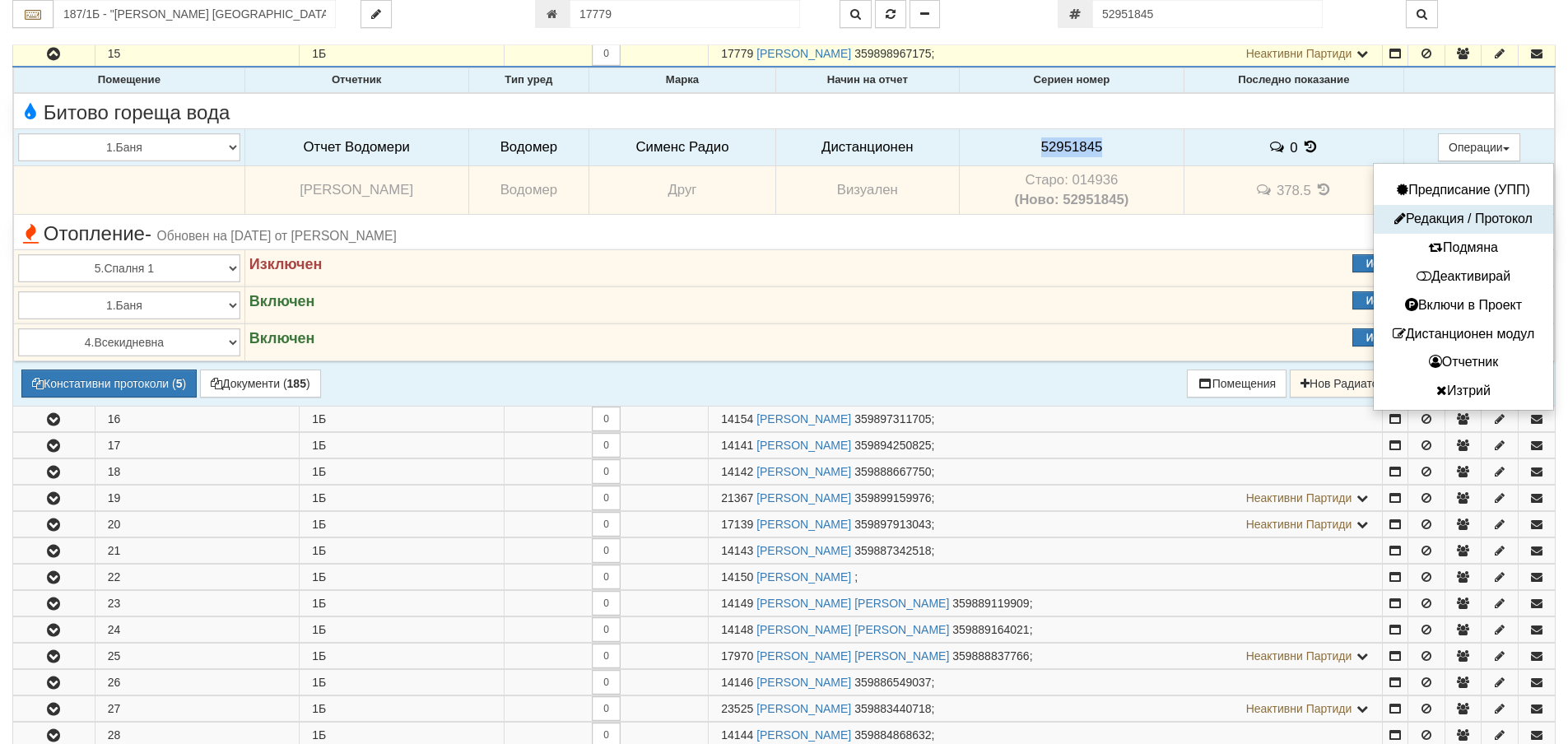
click at [1454, 215] on button "Редакция / Протокол" at bounding box center [1463, 219] width 171 height 20
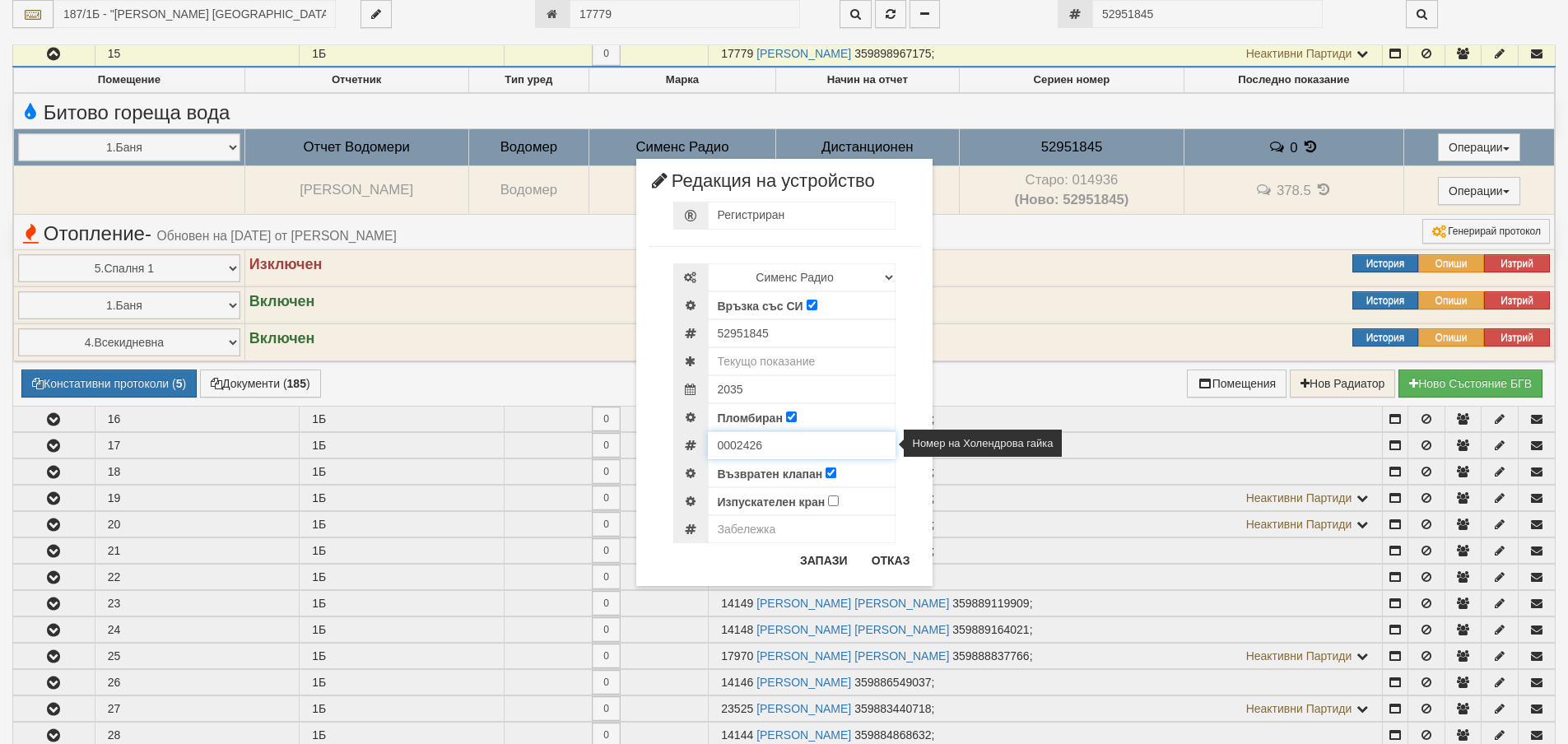
click at [739, 447] on input "0002426" at bounding box center [801, 445] width 188 height 28
click at [884, 548] on button "Отказ" at bounding box center [890, 560] width 58 height 26
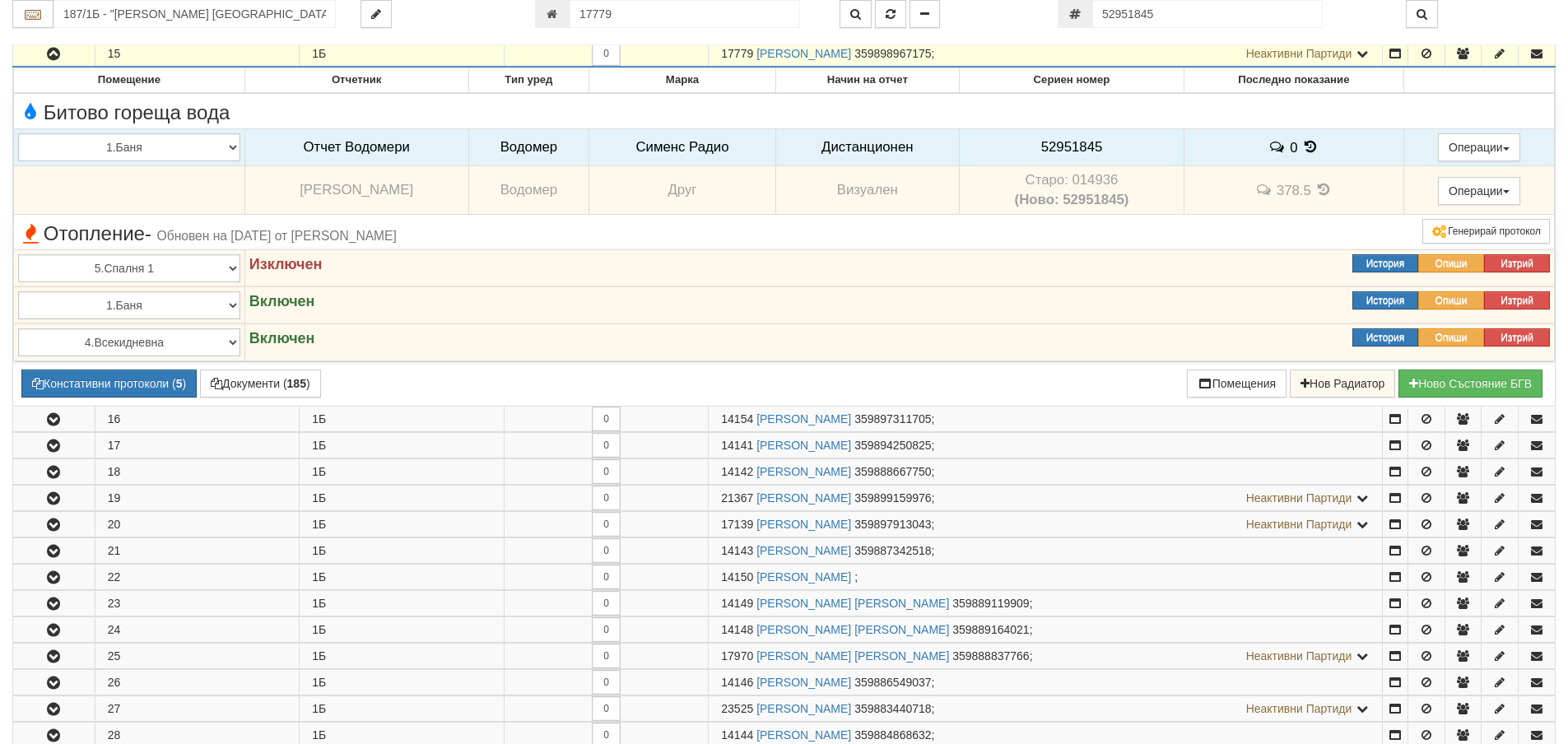
click at [63, 56] on icon "button" at bounding box center [53, 54] width 19 height 12
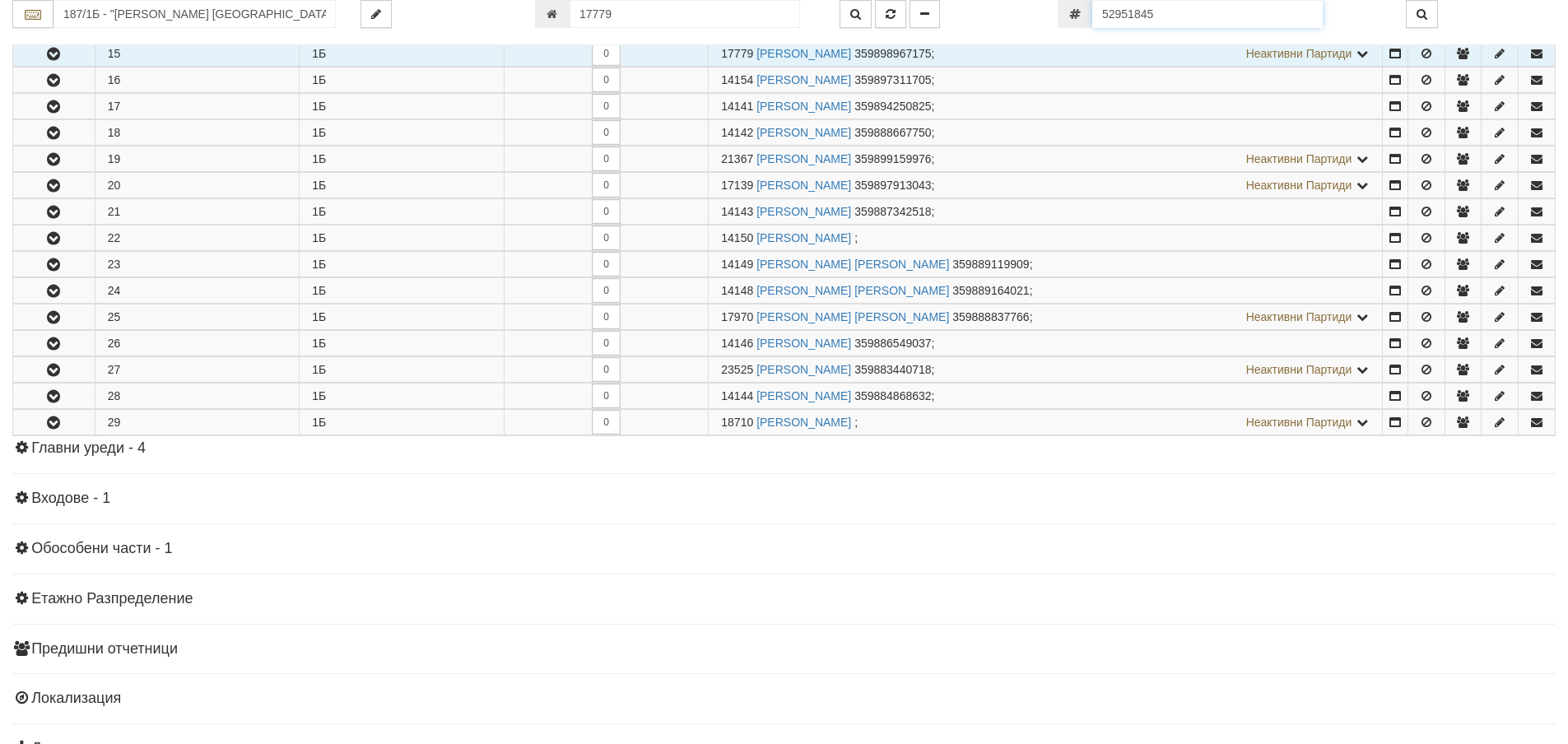
click at [1202, 12] on input "52951845" at bounding box center [1208, 14] width 230 height 28
paste input "53"
type input "52951853"
type input "154/1 - "ВЕОЛИЯ ЕНЕРДЖИ ВАРНА " ЕАД"
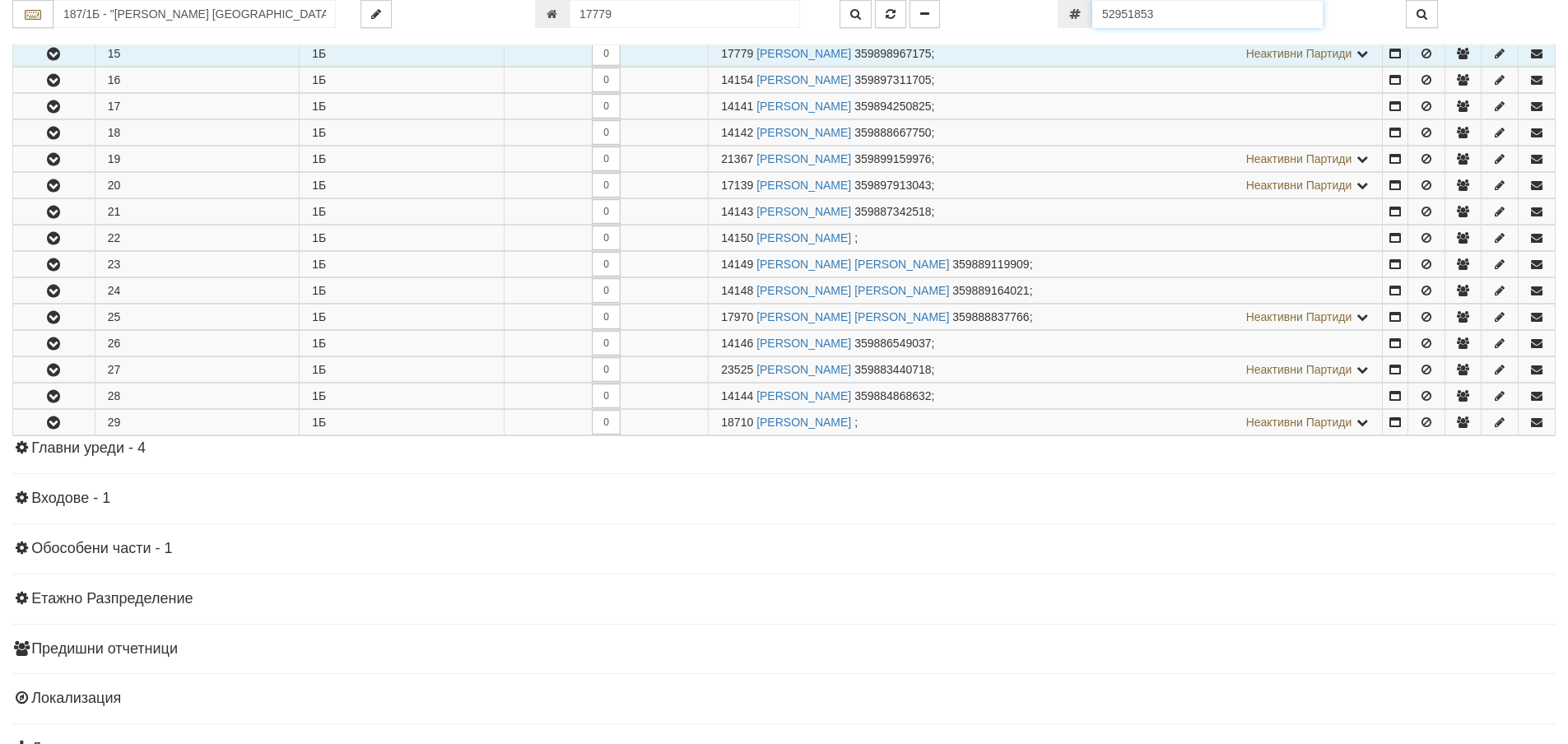
type input "18017"
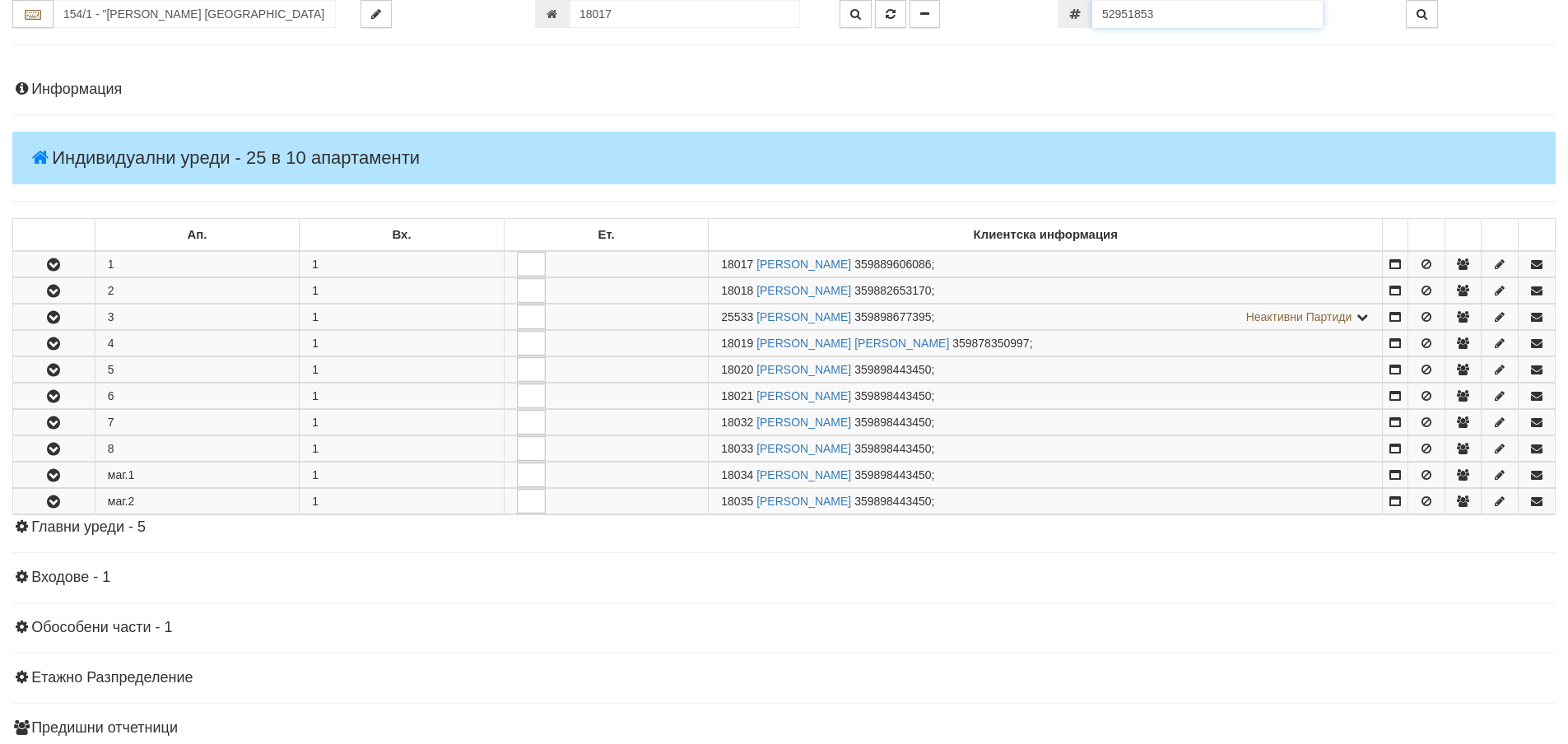
scroll to position [286, 0]
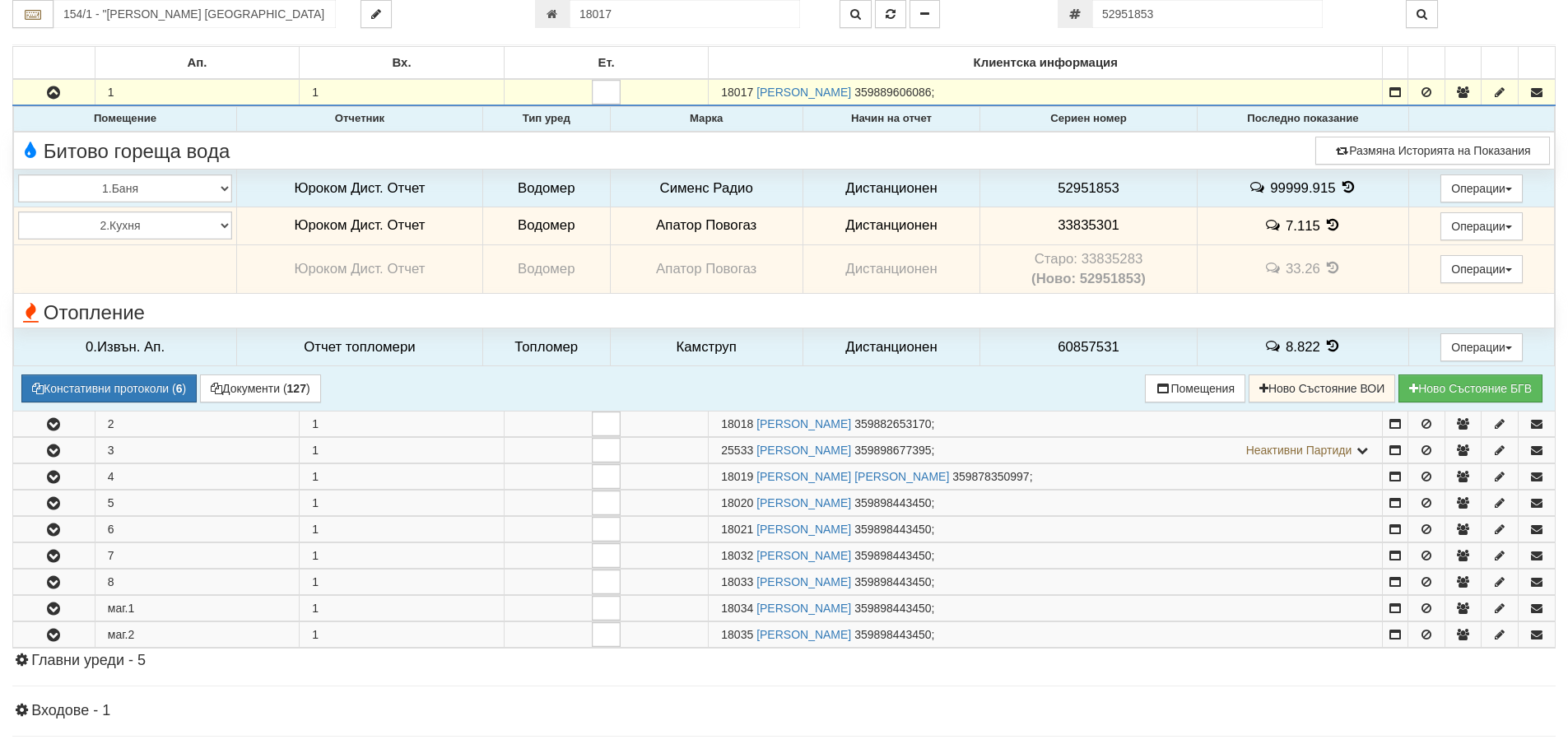
click at [1097, 256] on td "Старо: 33835283 (Ново: 52951853)" at bounding box center [1089, 269] width 218 height 48
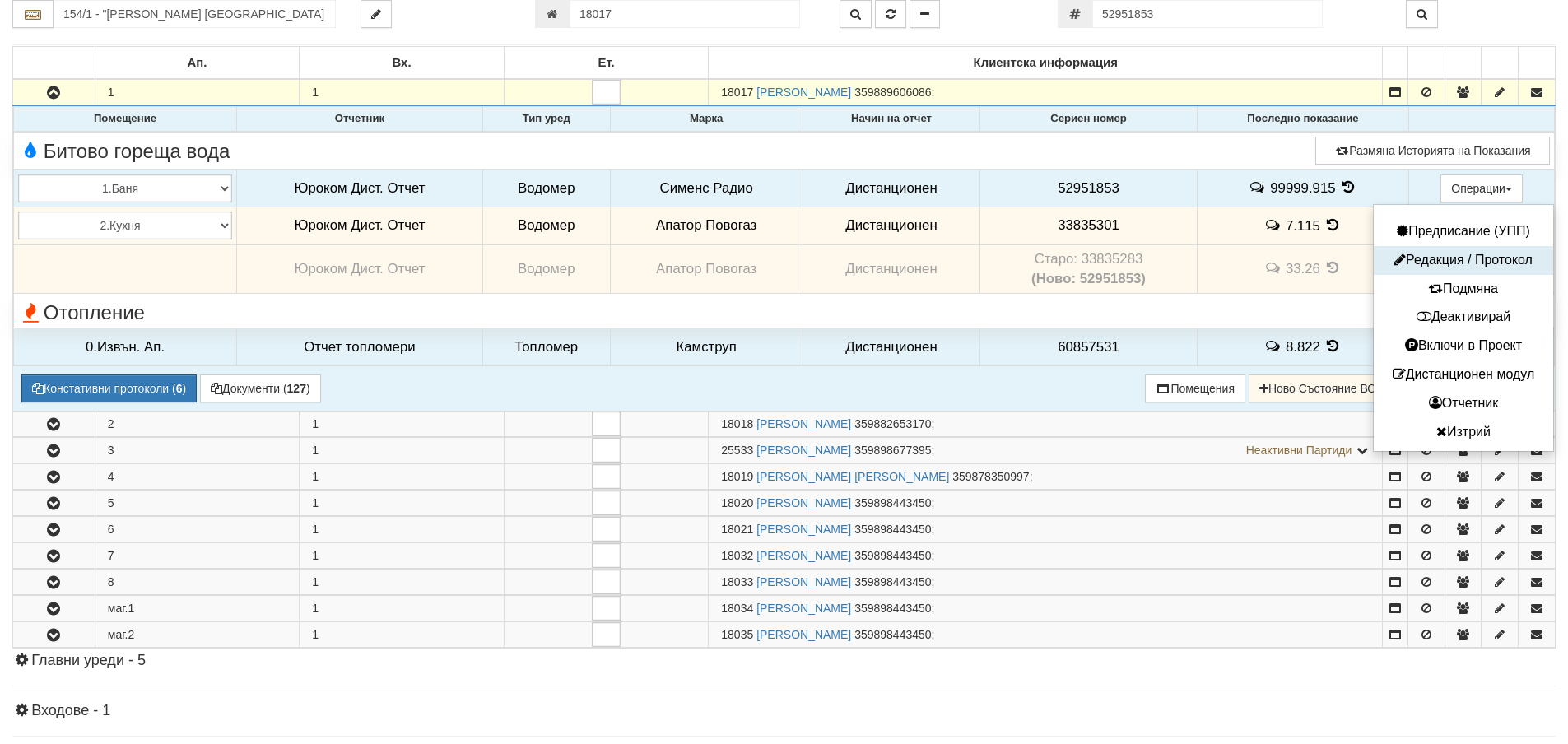
click at [1447, 265] on button "Редакция / Протокол" at bounding box center [1463, 260] width 171 height 20
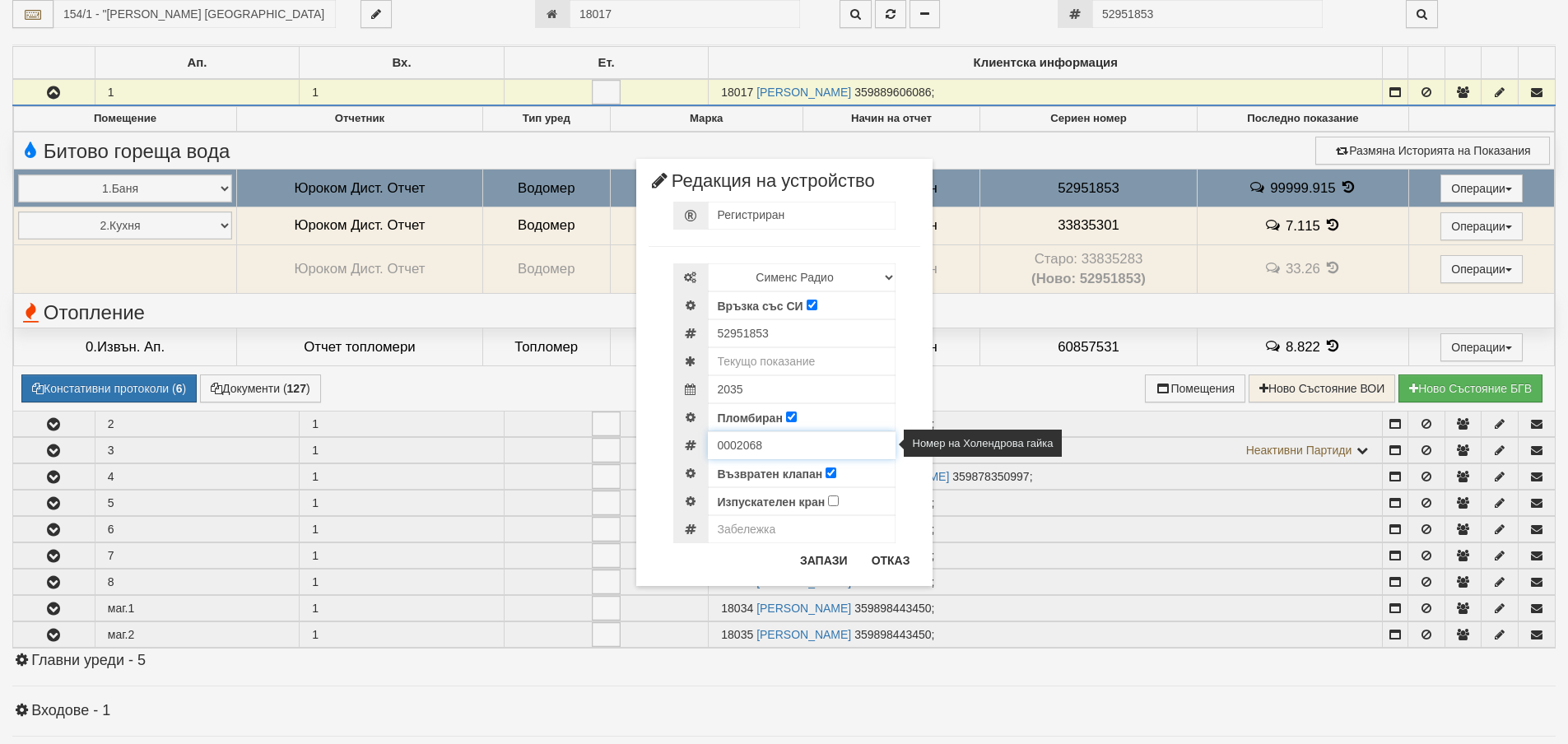
click at [734, 449] on input "0002068" at bounding box center [801, 445] width 188 height 28
click at [890, 564] on button "Отказ" at bounding box center [890, 560] width 58 height 26
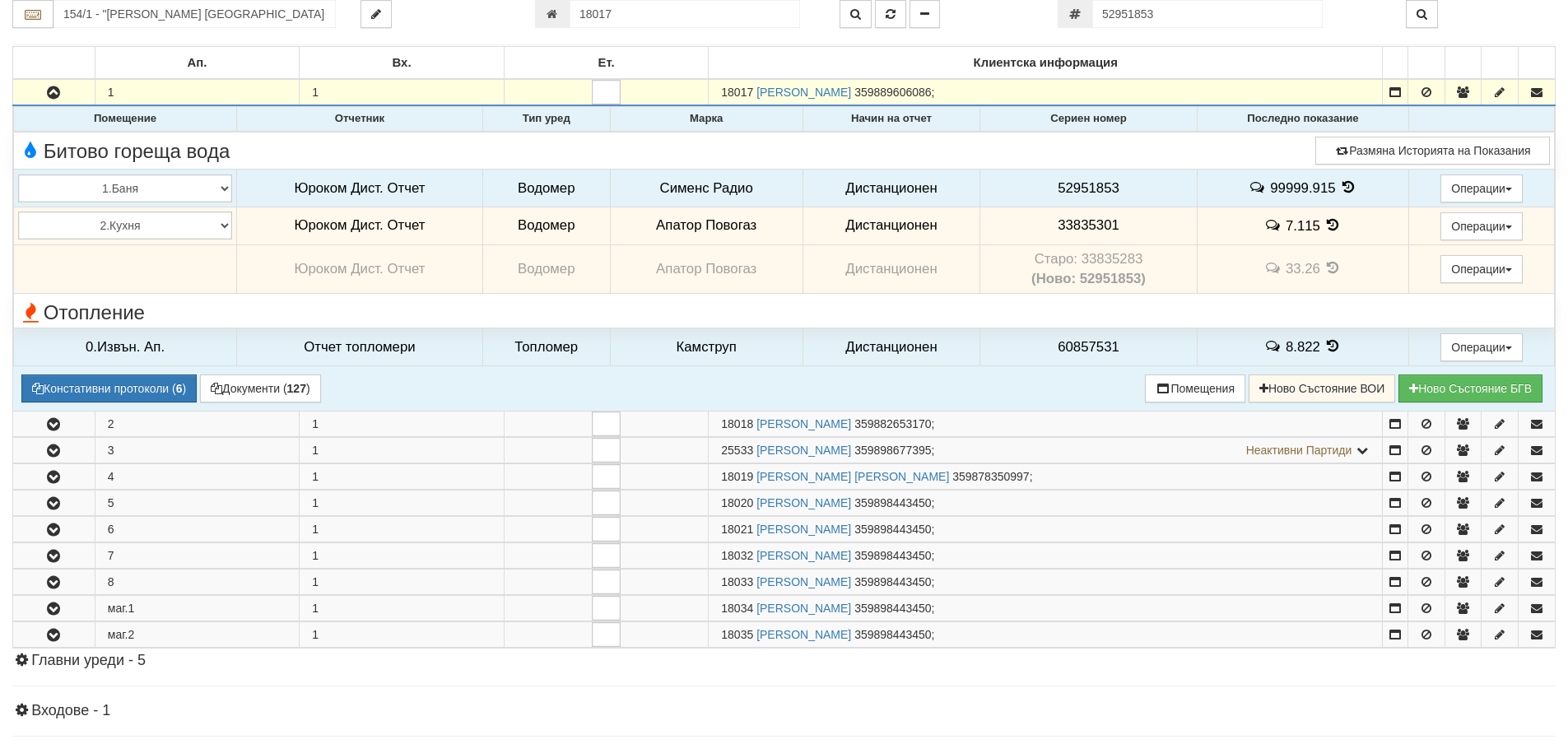
click at [1085, 184] on span "52951853" at bounding box center [1089, 188] width 62 height 15
click at [1084, 184] on span "52951853" at bounding box center [1089, 188] width 62 height 15
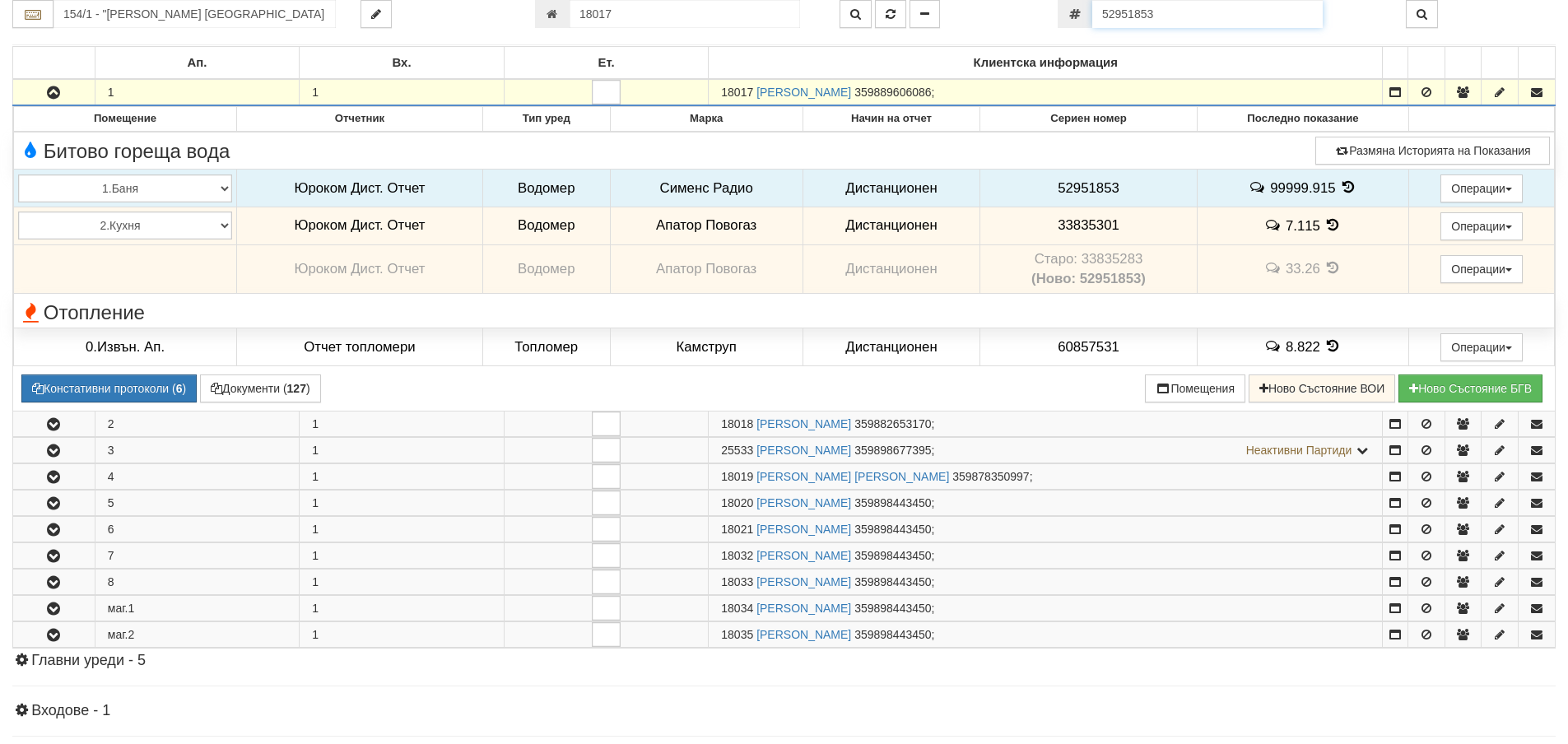
click at [1181, 17] on input "52951853" at bounding box center [1208, 14] width 230 height 28
paste input "60056985"
type input "60056985"
type input "120/1 - "ВЕОЛИЯ ЕНЕРДЖИ ВАРНА " ЕАД"
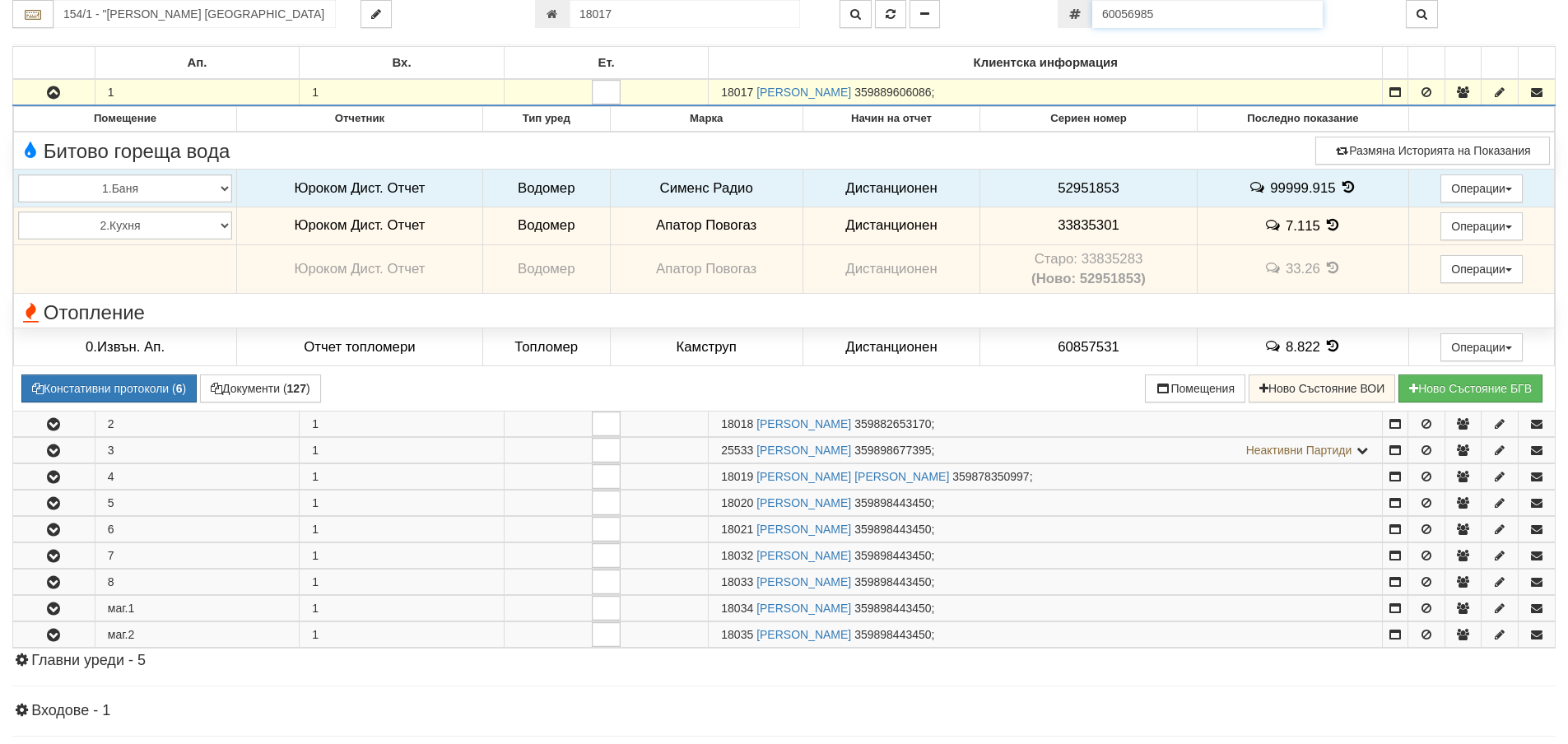
type input "4446"
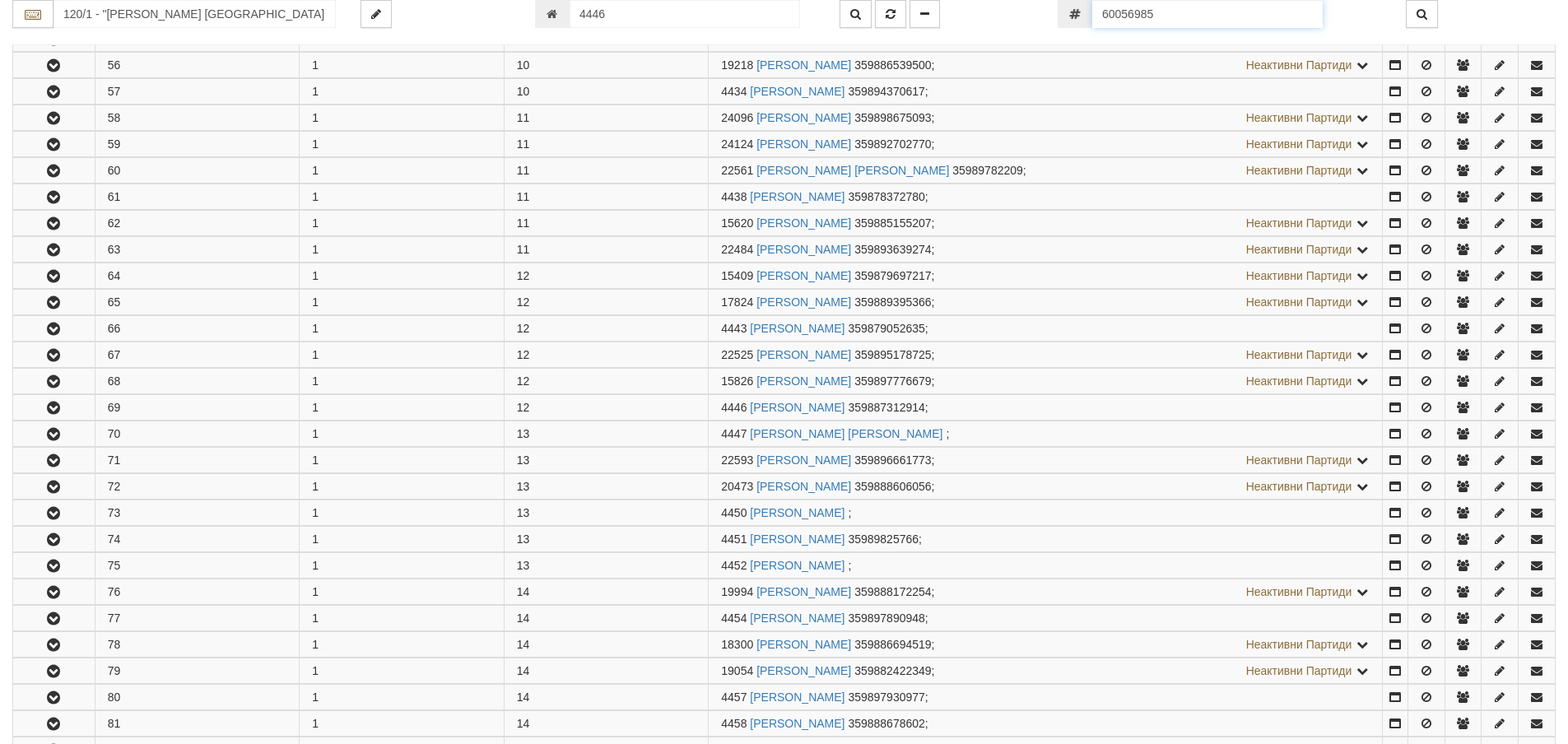
scroll to position [2142, 0]
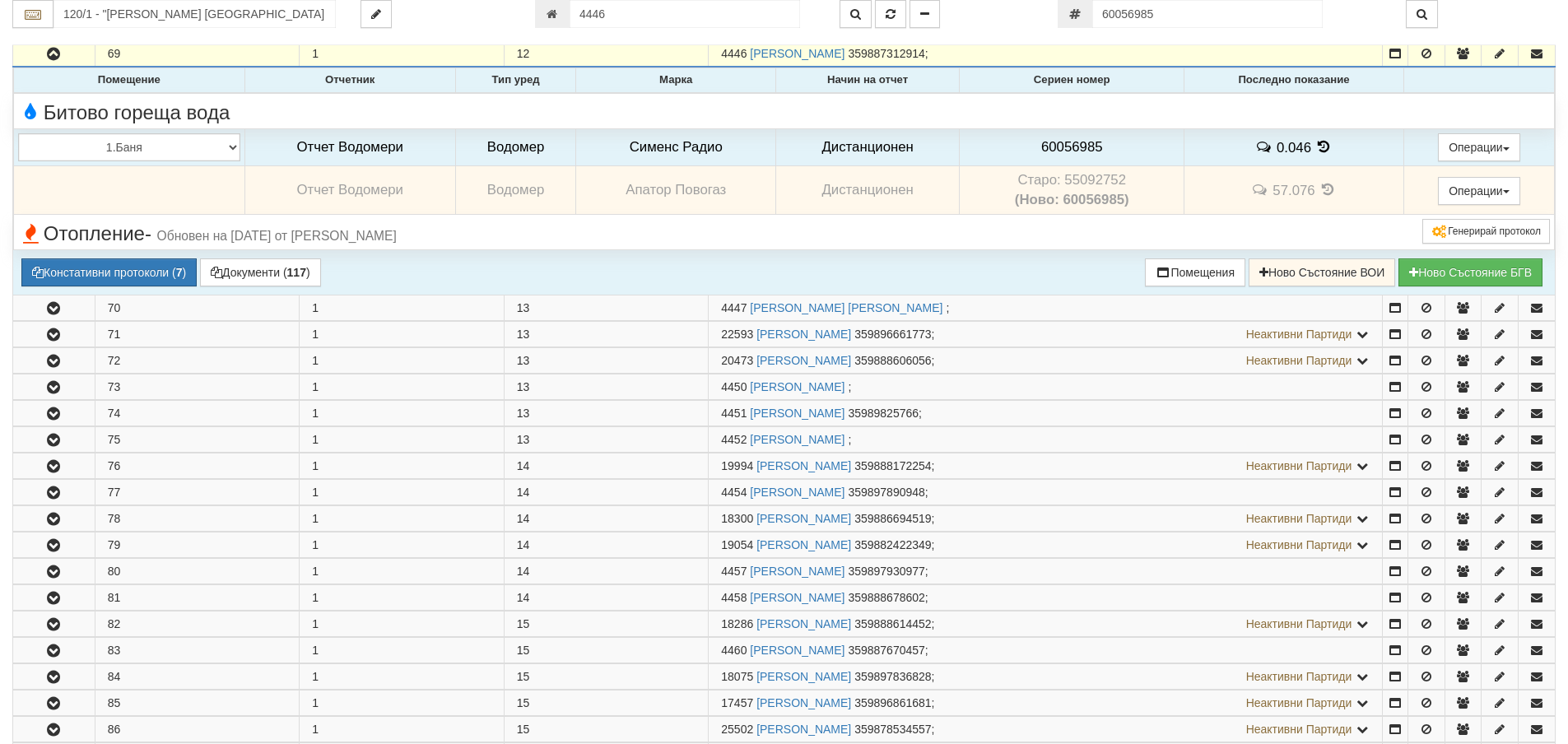
click at [1076, 182] on td "Старо: 55092752 (Ново: 60056985)" at bounding box center [1072, 191] width 225 height 48
click at [1062, 138] on td "60056985" at bounding box center [1072, 147] width 225 height 38
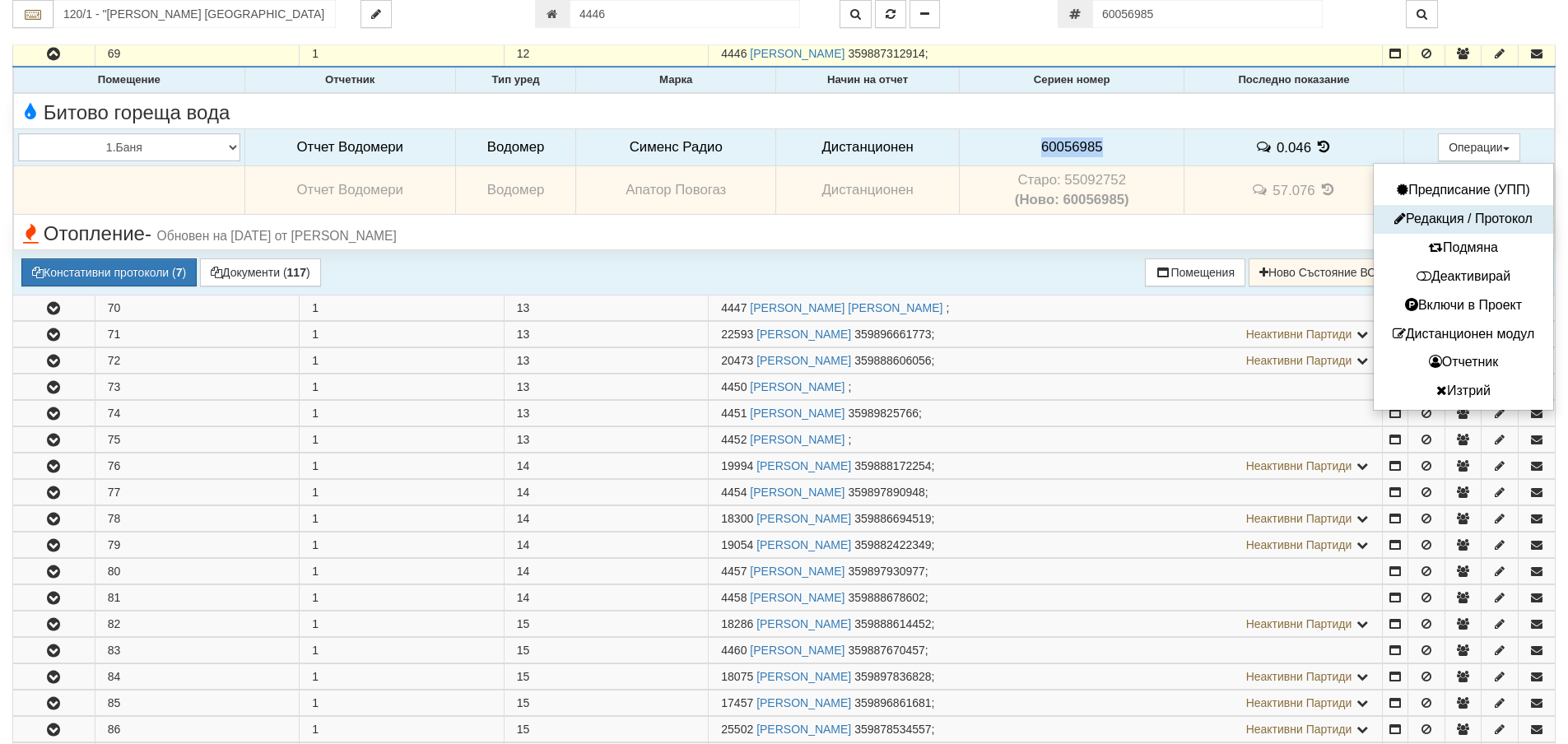
click at [1459, 215] on button "Редакция / Протокол" at bounding box center [1463, 219] width 171 height 20
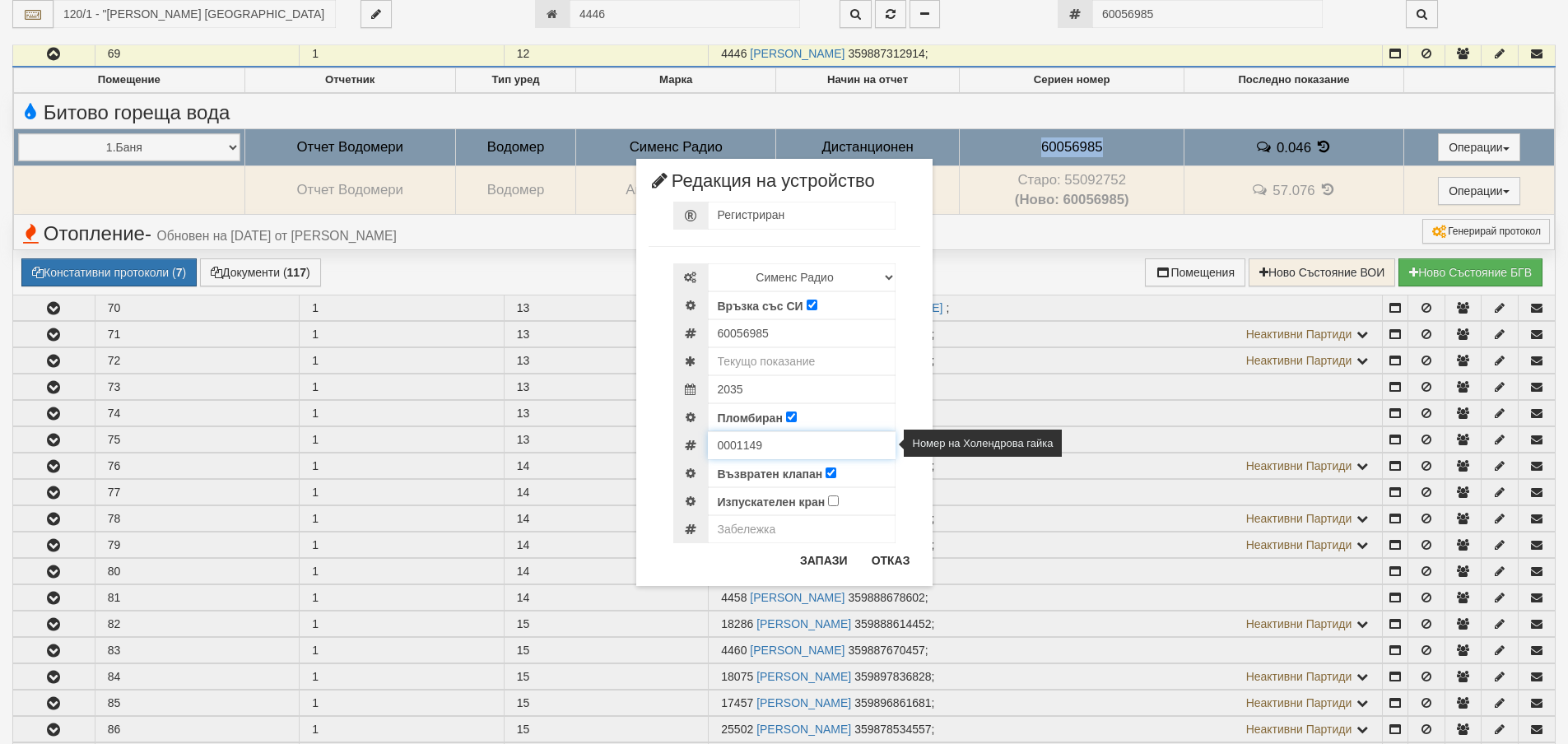
click at [728, 442] on input "0001149" at bounding box center [801, 445] width 188 height 28
click at [884, 549] on button "Отказ" at bounding box center [890, 560] width 58 height 26
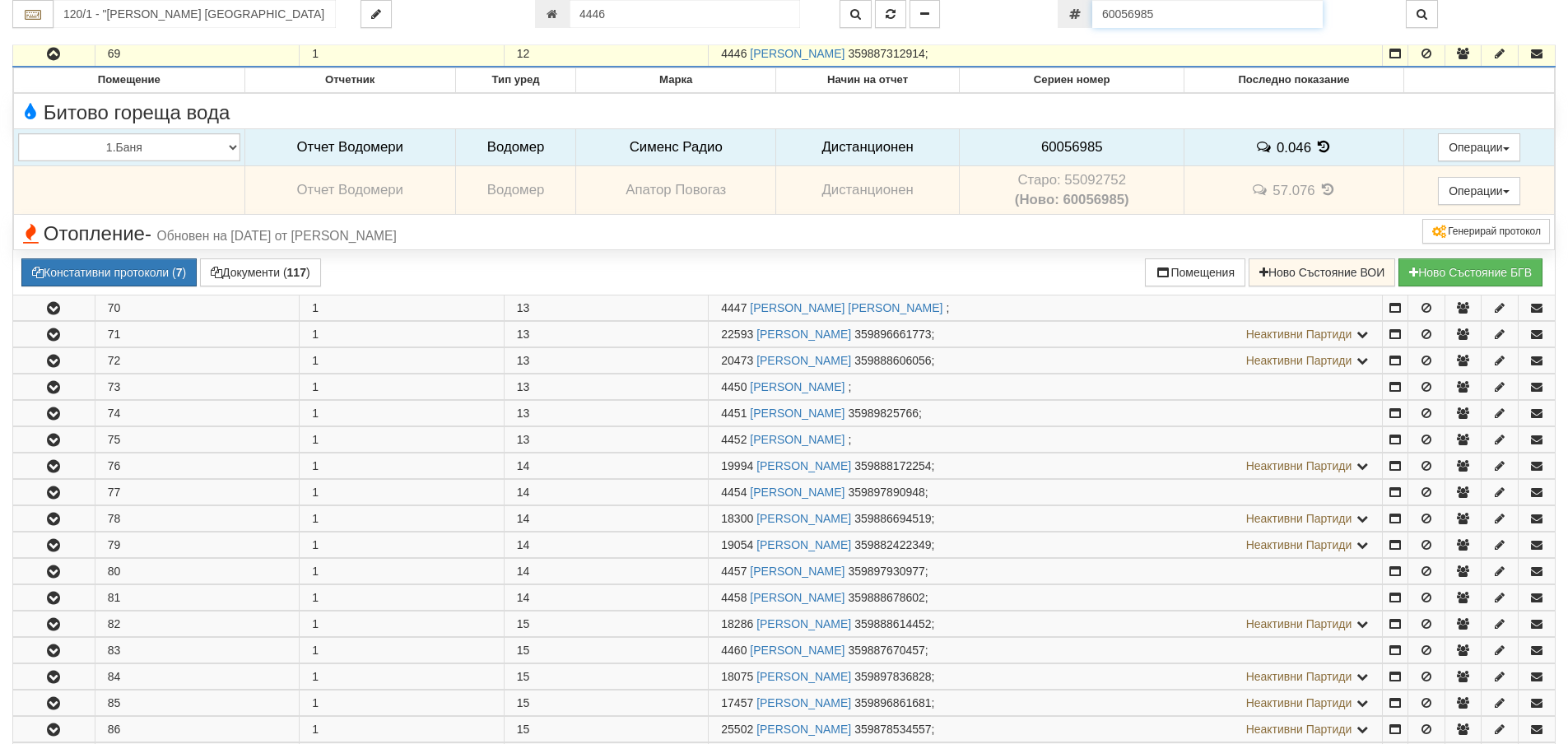
click at [1172, 10] on input "60056985" at bounding box center [1208, 14] width 230 height 28
paste input "4"
type input "60056984"
type input "4406"
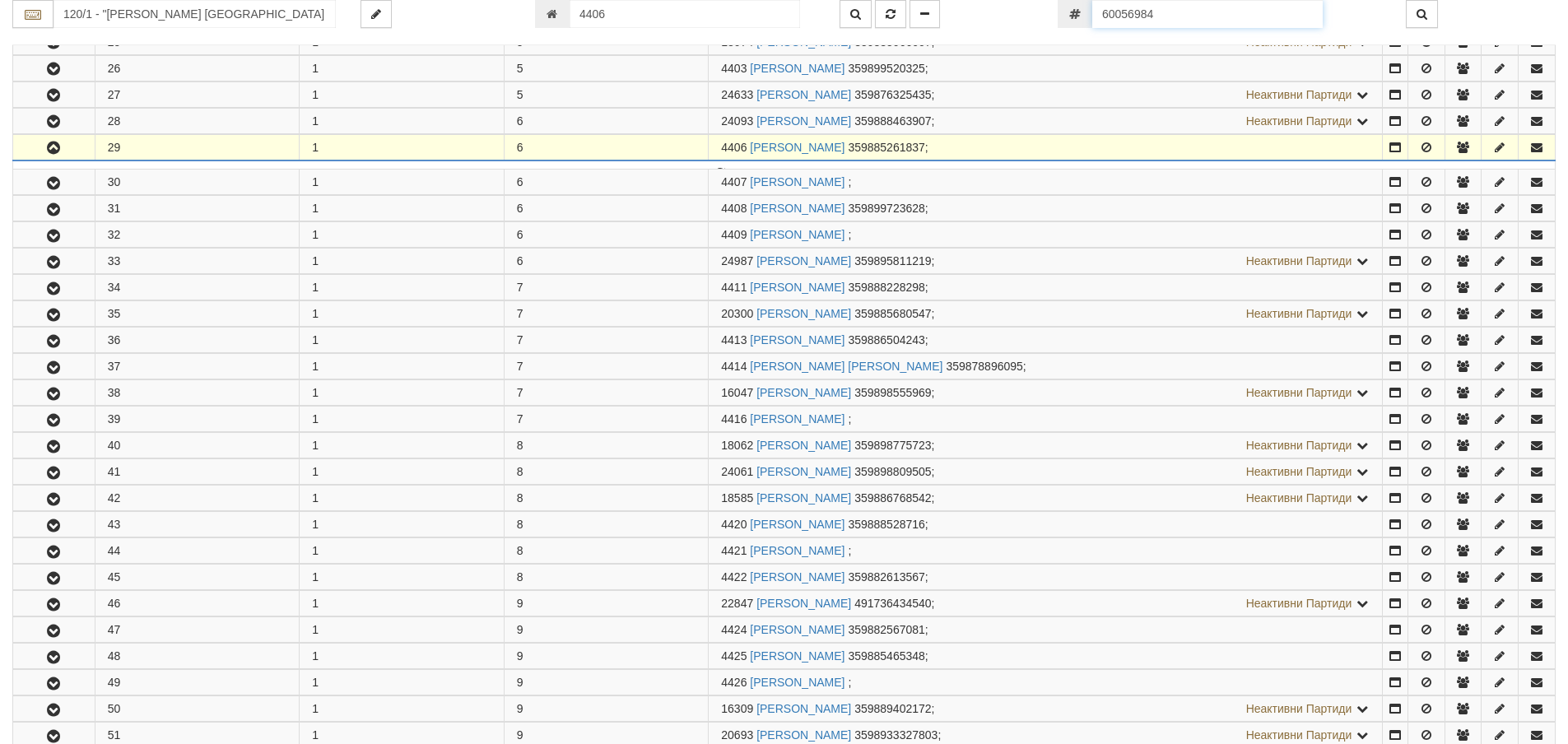
scroll to position [1088, 0]
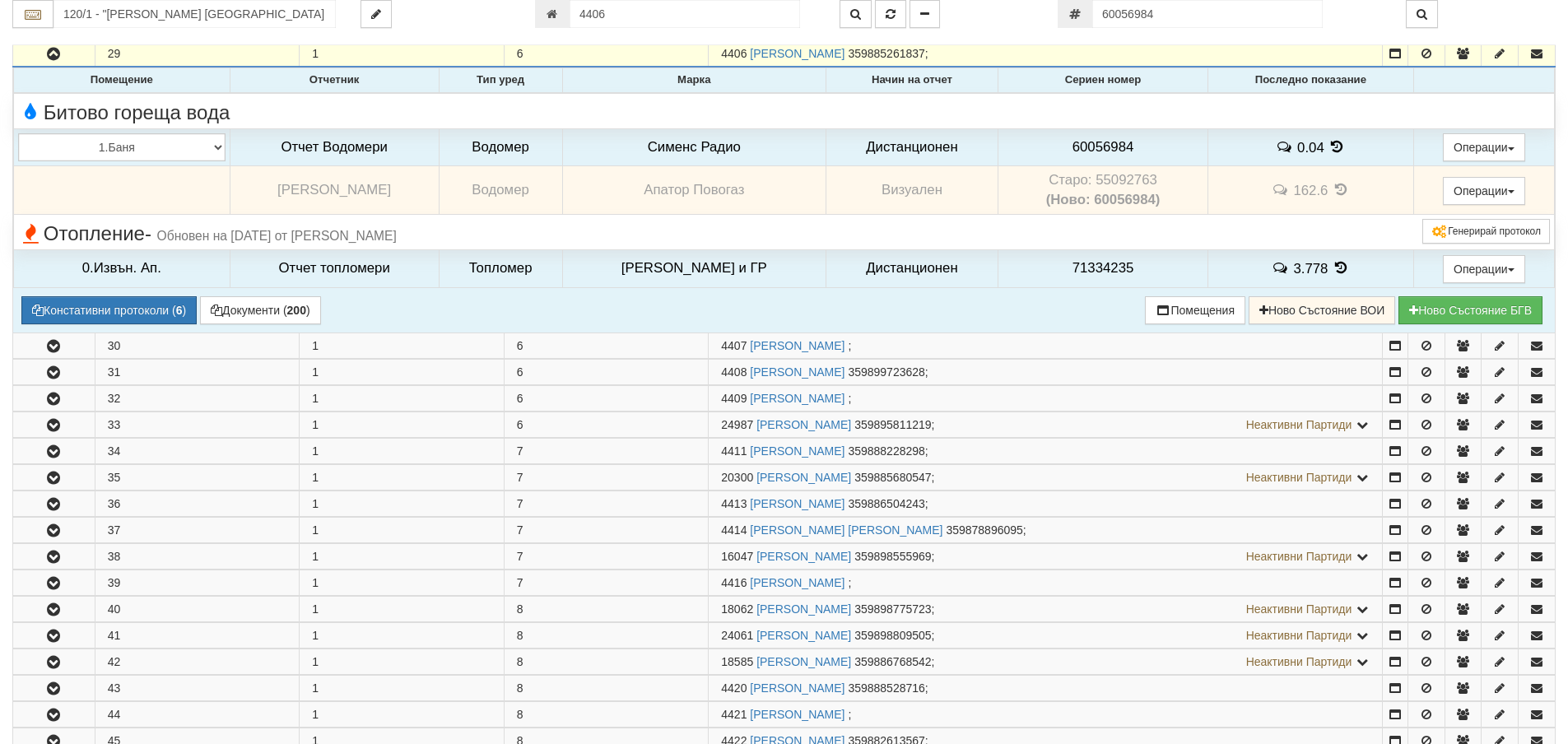
click at [1114, 182] on td "Старо: 55092763 (Ново: 60056984)" at bounding box center [1102, 191] width 210 height 48
click at [1082, 147] on span "60056984" at bounding box center [1103, 147] width 62 height 15
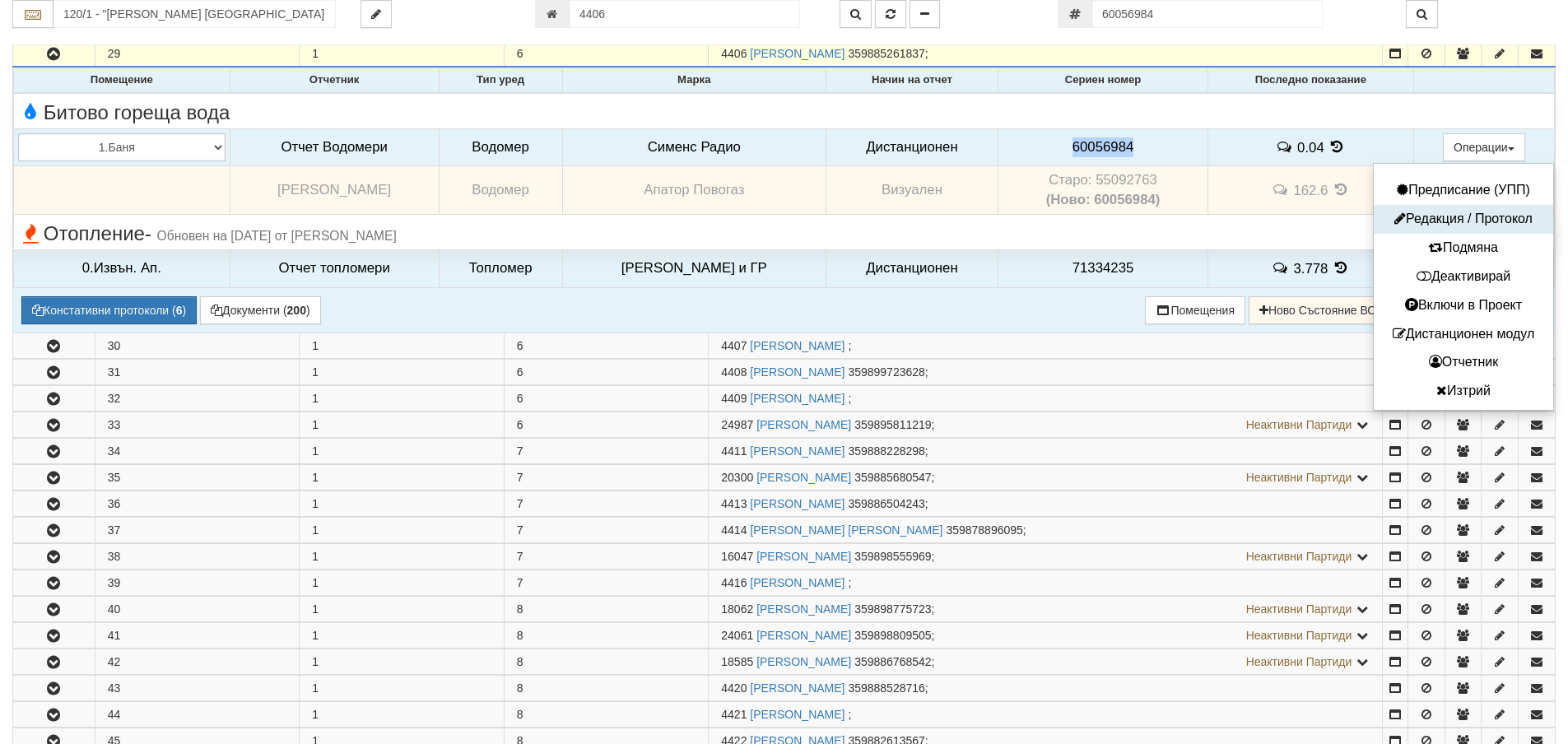
click at [1444, 219] on button "Редакция / Протокол" at bounding box center [1463, 219] width 171 height 20
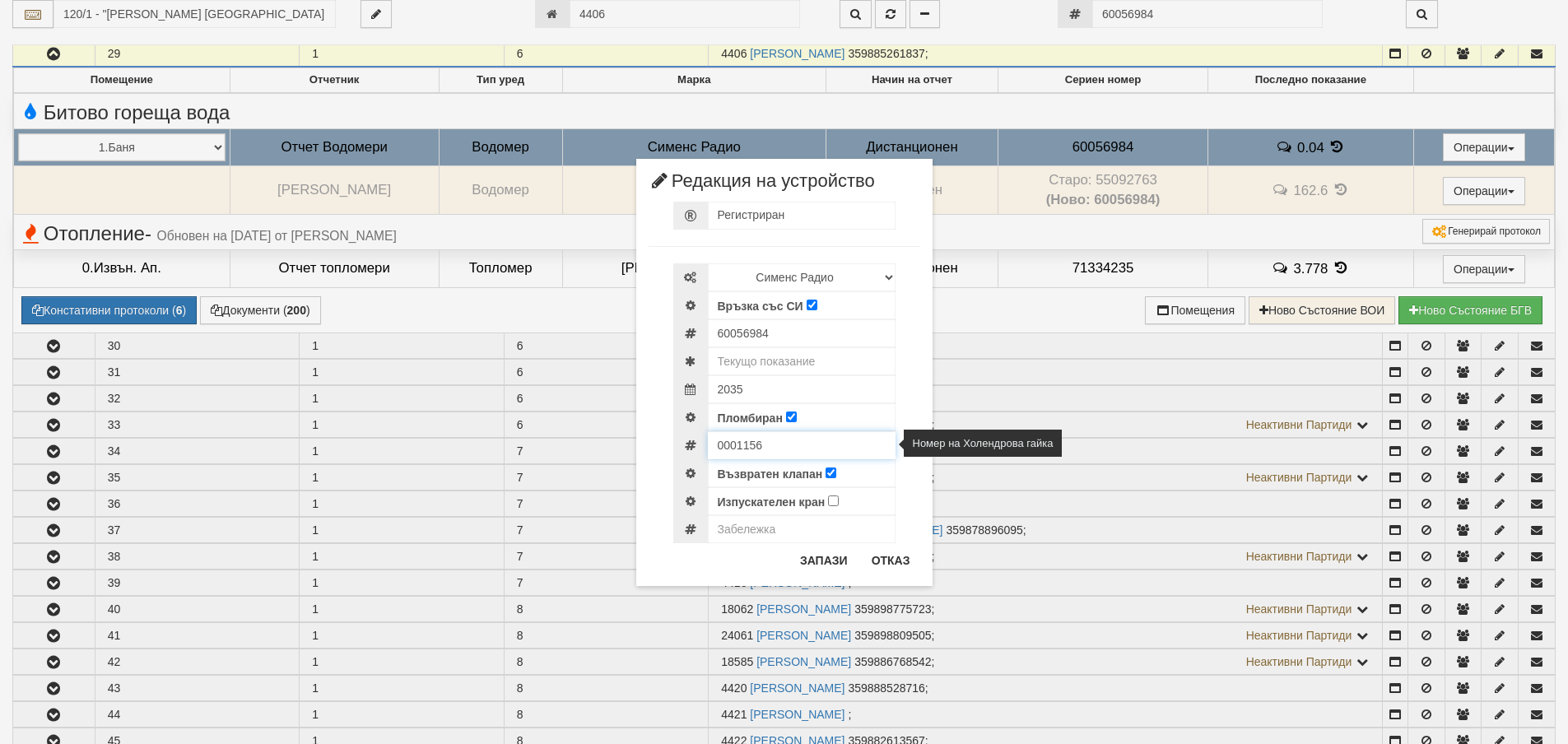
click at [752, 444] on input "0001156" at bounding box center [801, 445] width 188 height 28
click at [897, 560] on button "Отказ" at bounding box center [890, 560] width 58 height 26
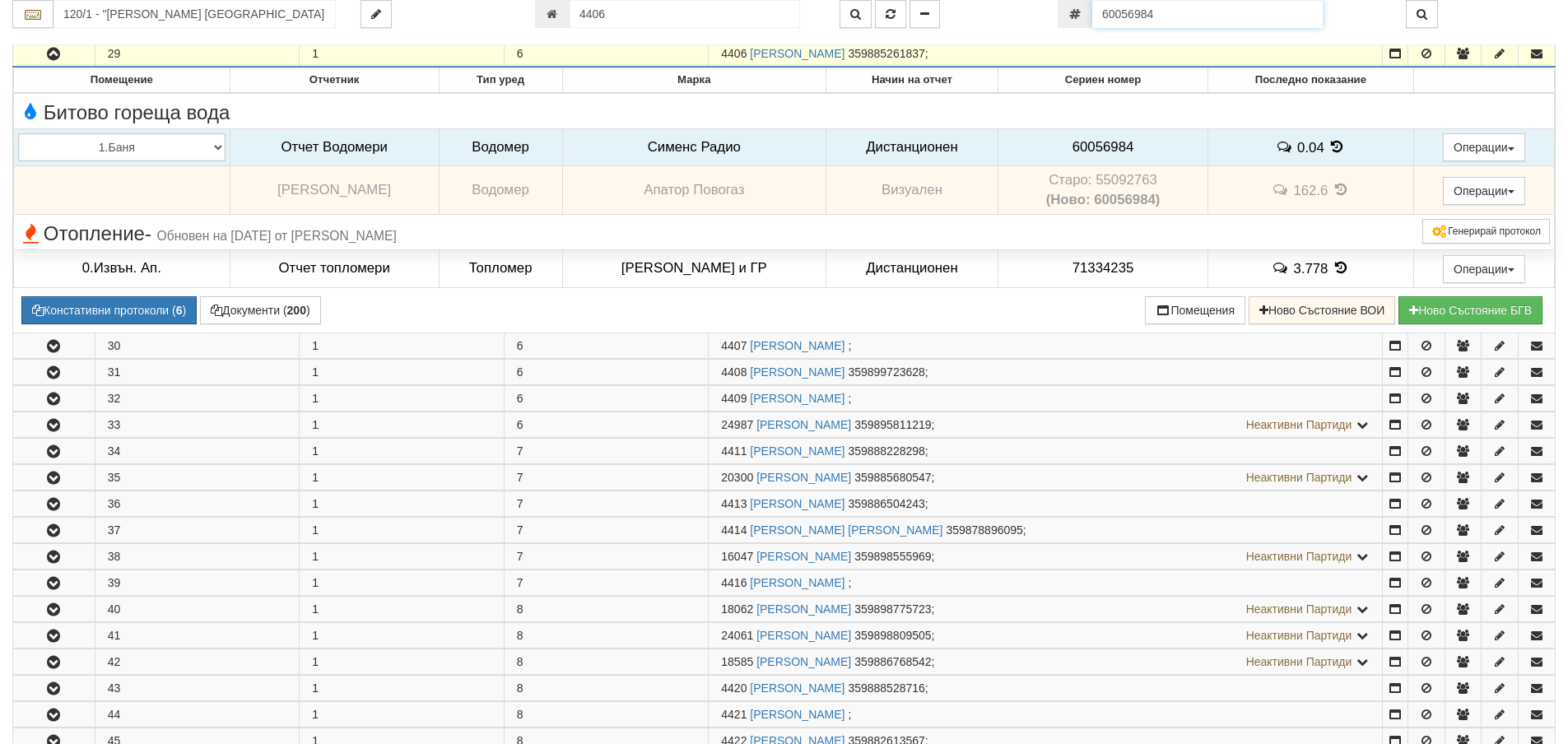
click at [1184, 15] on input "60056984" at bounding box center [1208, 14] width 230 height 28
paste input "93"
type input "60056993"
type input "187 Общ3/1 - "ВЕОЛИЯ ЕНЕРДЖИ ВАРНА " ЕАД"
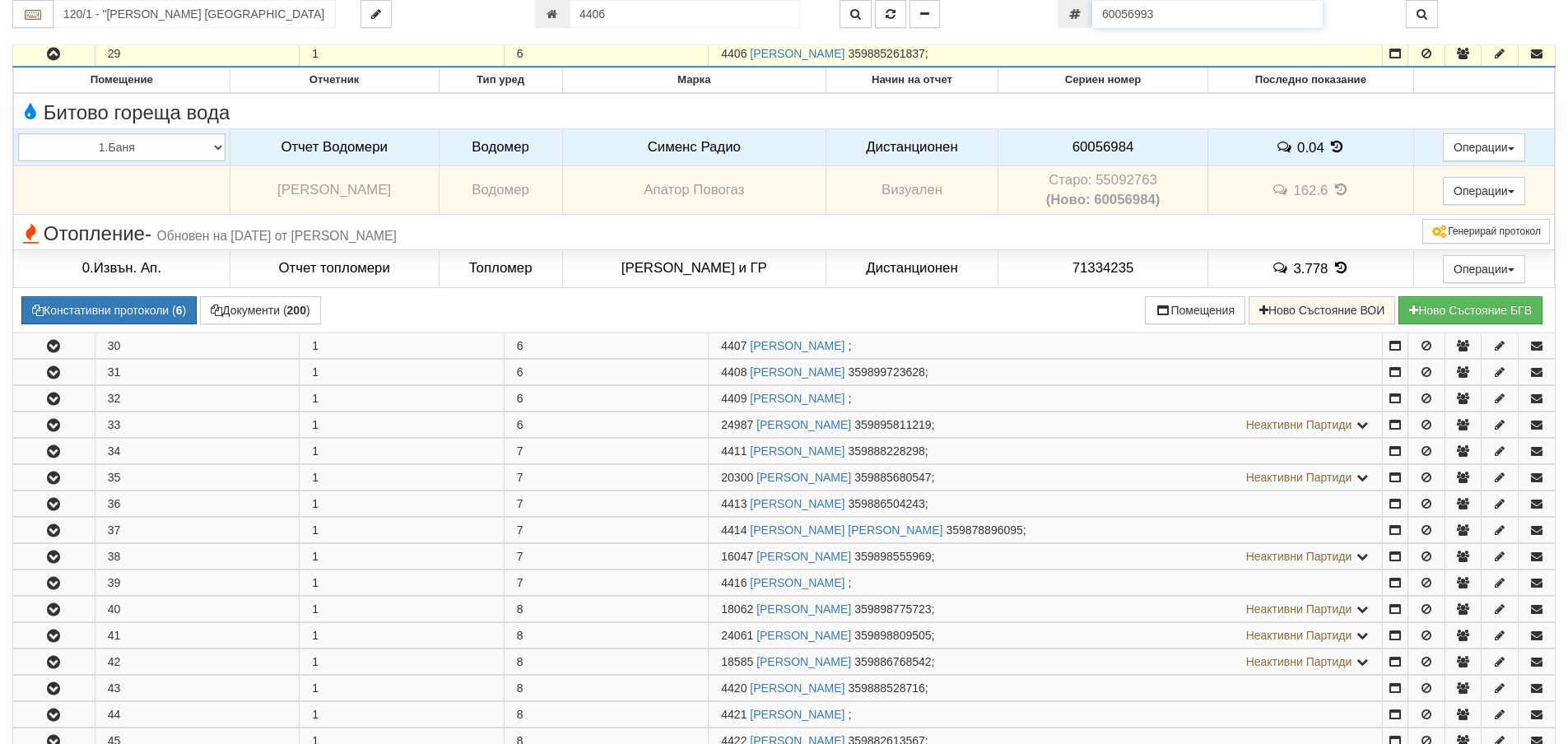
type input "16423"
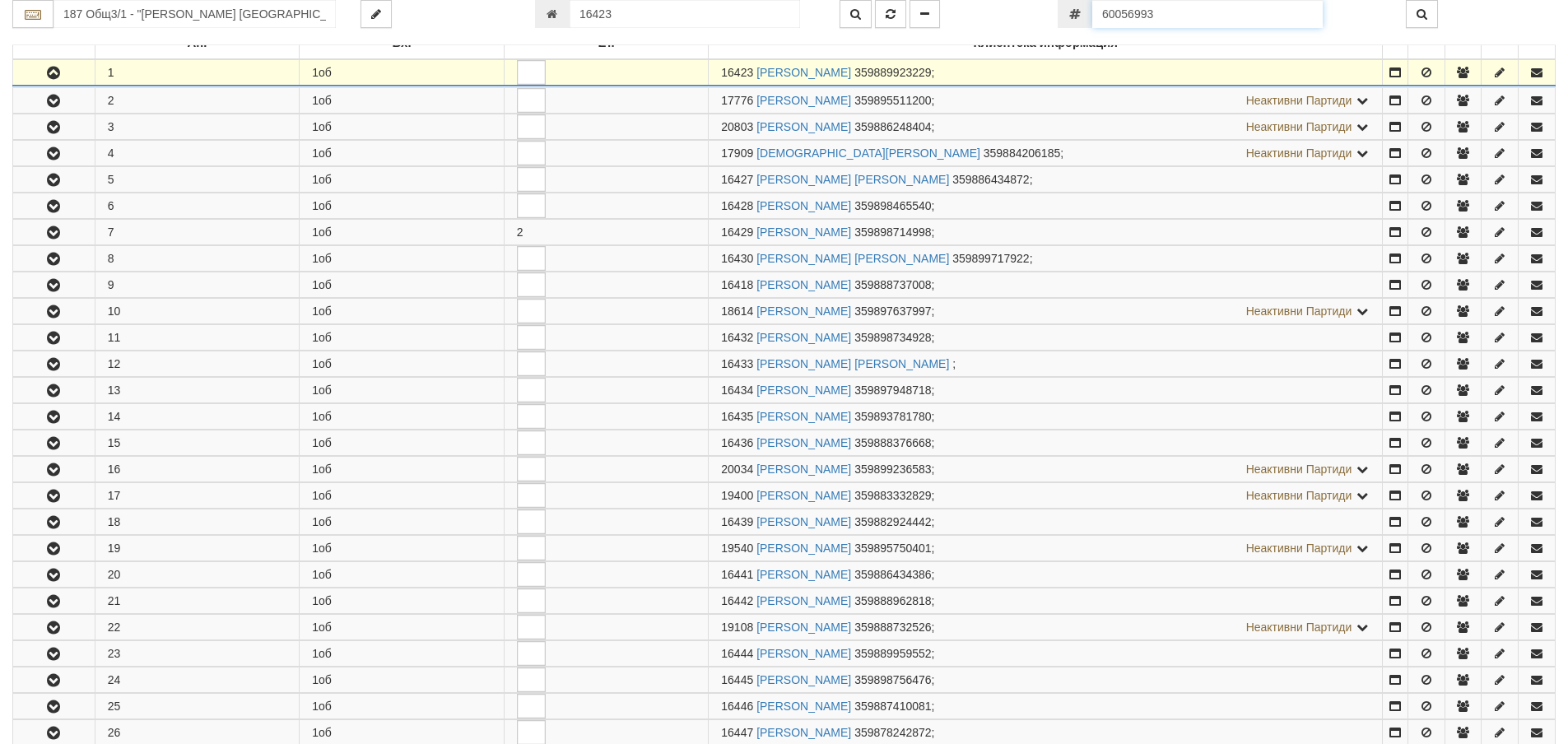
scroll to position [325, 0]
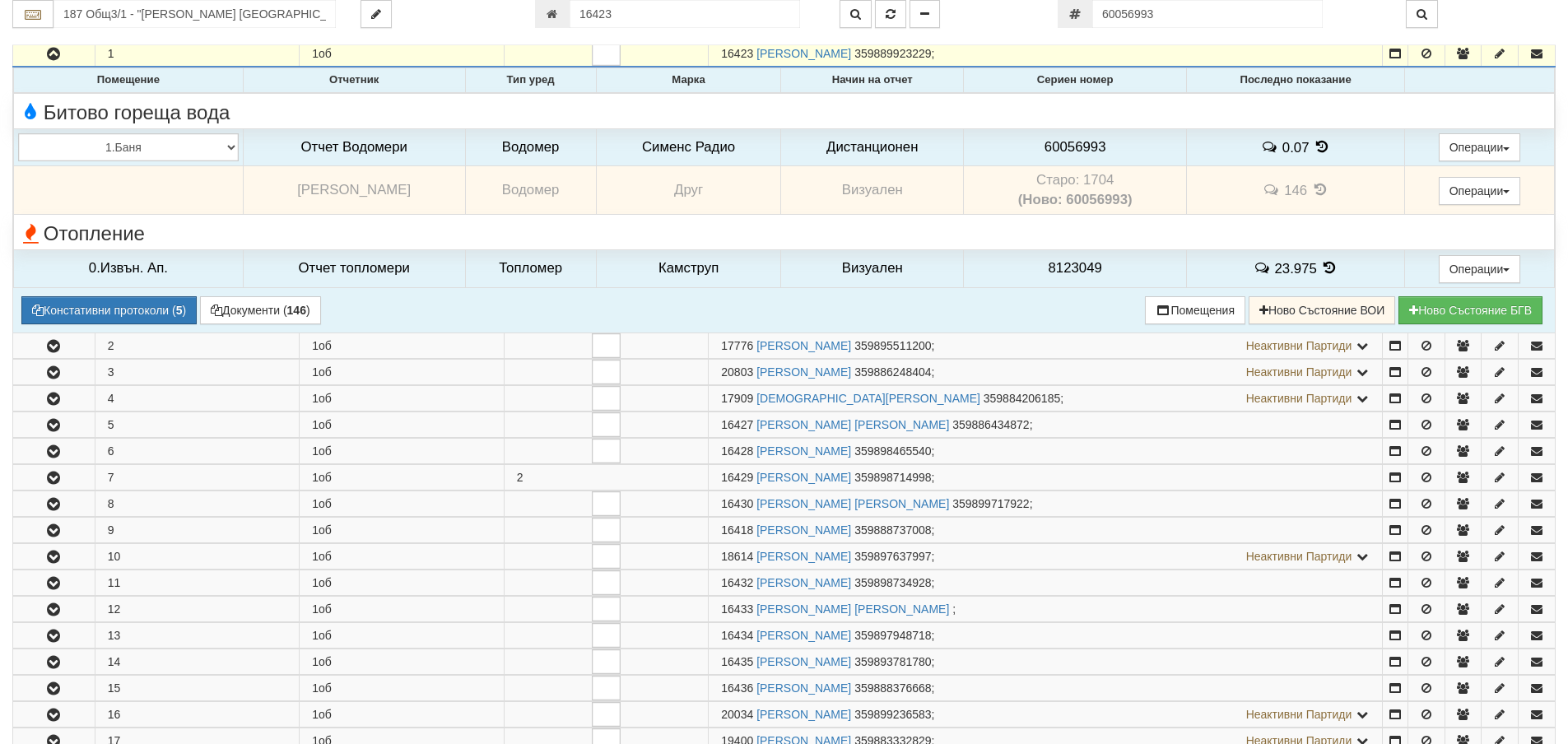
click at [1102, 179] on td "Старо: 1704 (Ново: 60056993)" at bounding box center [1075, 191] width 223 height 48
click at [1103, 179] on td "Старо: 1704 (Ново: 60056993)" at bounding box center [1075, 191] width 223 height 48
click at [1063, 142] on span "60056993" at bounding box center [1075, 147] width 62 height 15
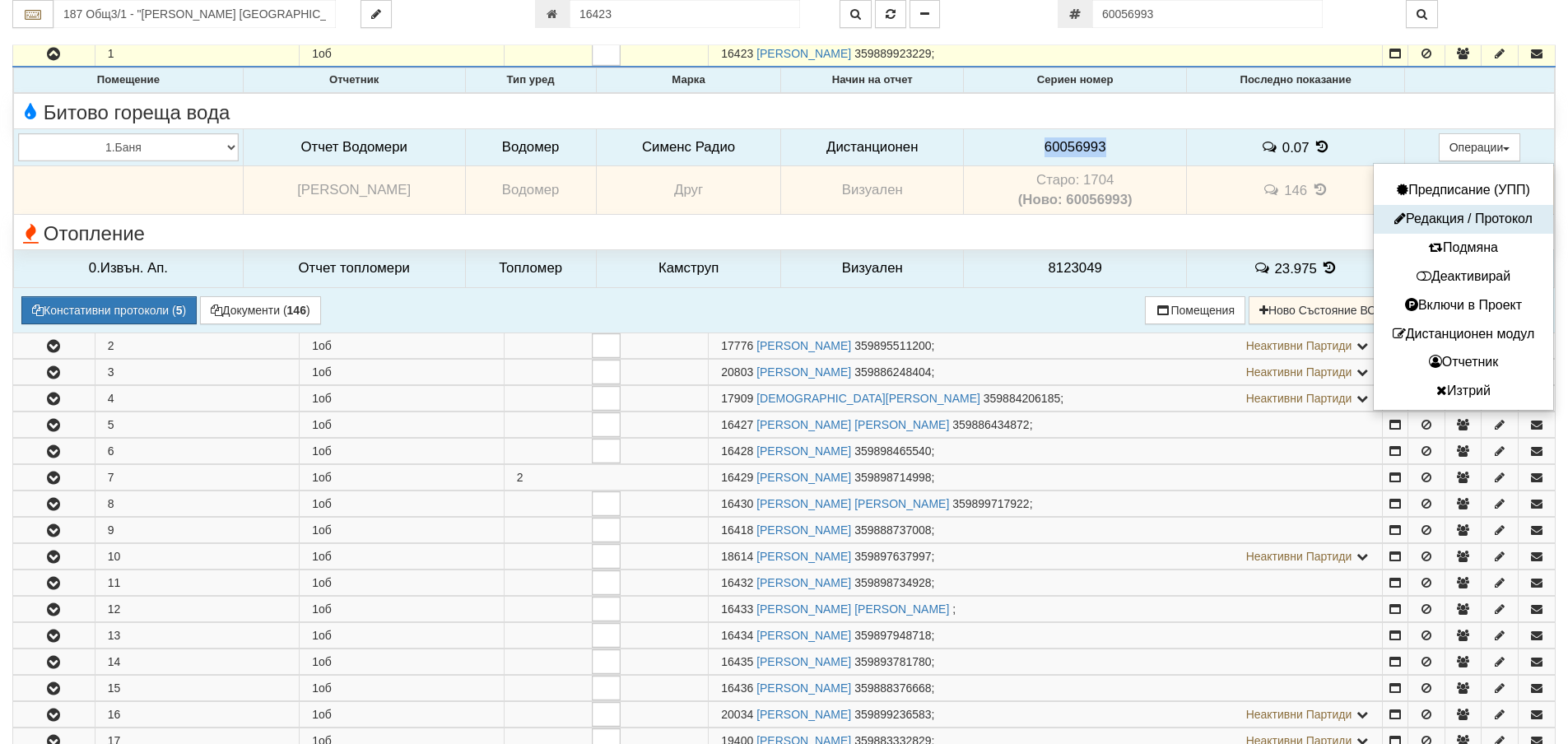
click at [1464, 218] on button "Редакция / Протокол" at bounding box center [1463, 219] width 171 height 20
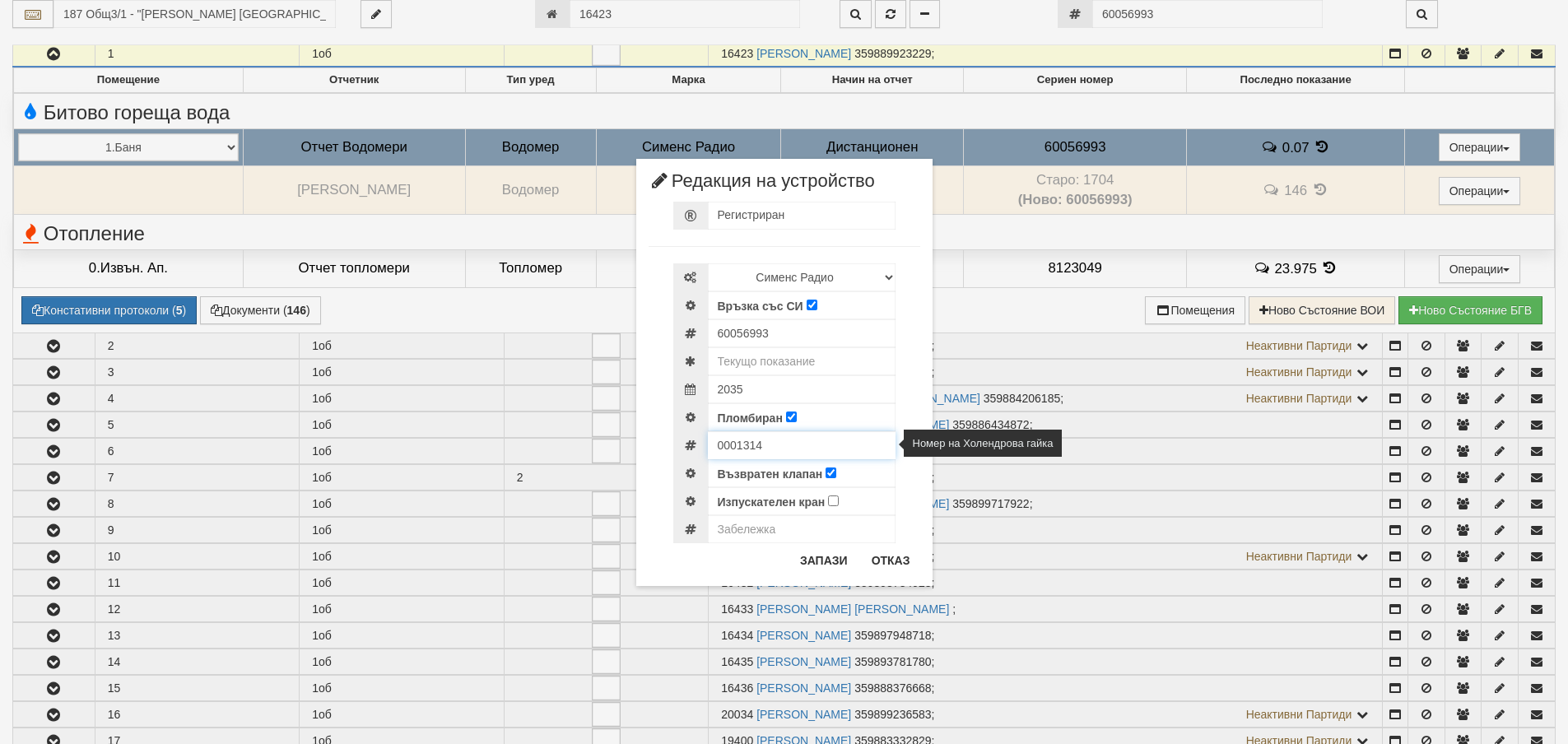
click at [736, 445] on input "0001314" at bounding box center [801, 445] width 188 height 28
click at [900, 555] on button "Отказ" at bounding box center [890, 560] width 58 height 26
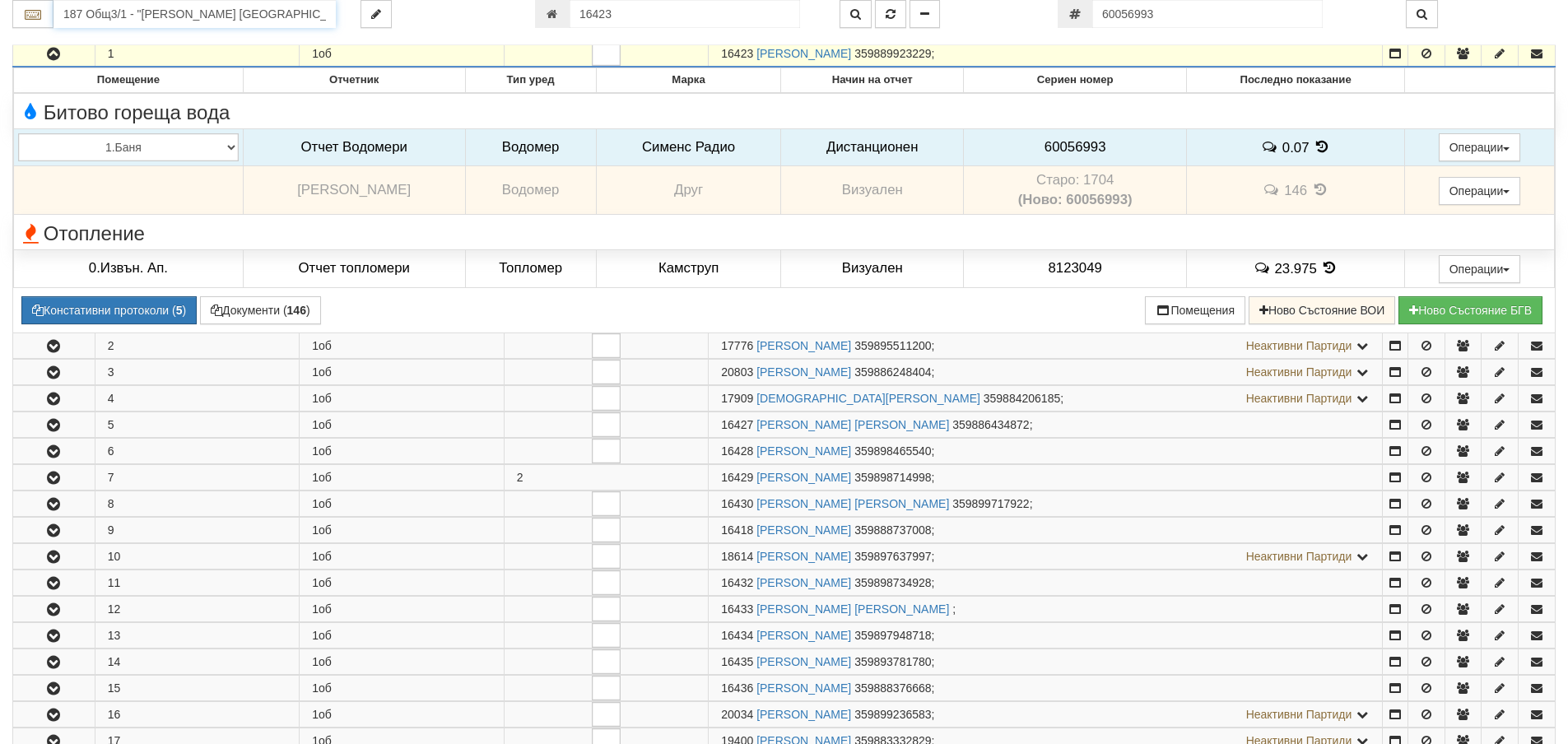
click at [135, 19] on input "187 Общ3/1 - "ВЕОЛИЯ ЕНЕРДЖИ ВАРНА " ЕАД" at bounding box center [195, 14] width 283 height 28
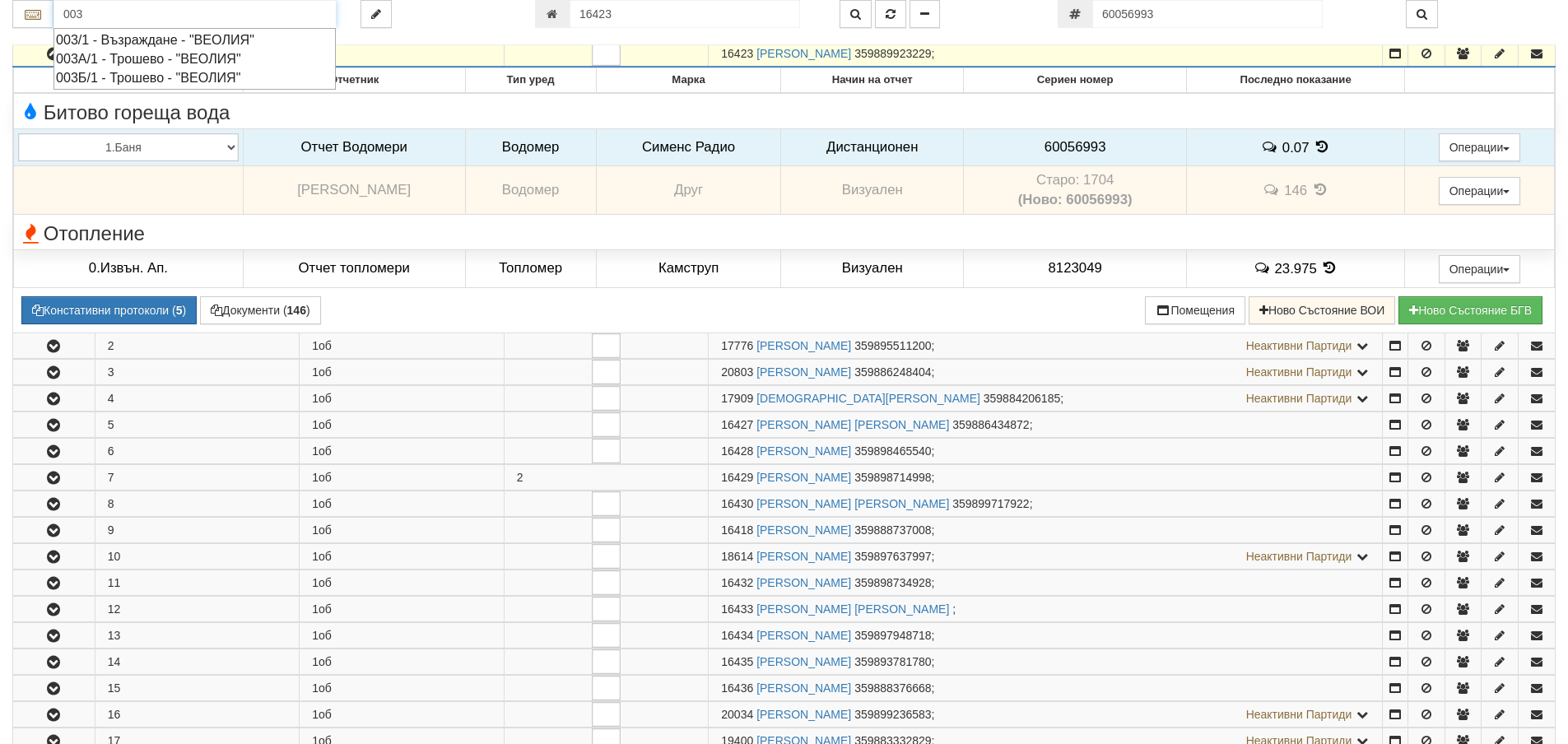
click at [134, 34] on div "003/1 - Възраждане - "ВЕОЛИЯ"" at bounding box center [195, 40] width 278 height 19
type input "003/1 - Възраждане - "ВЕОЛИЯ""
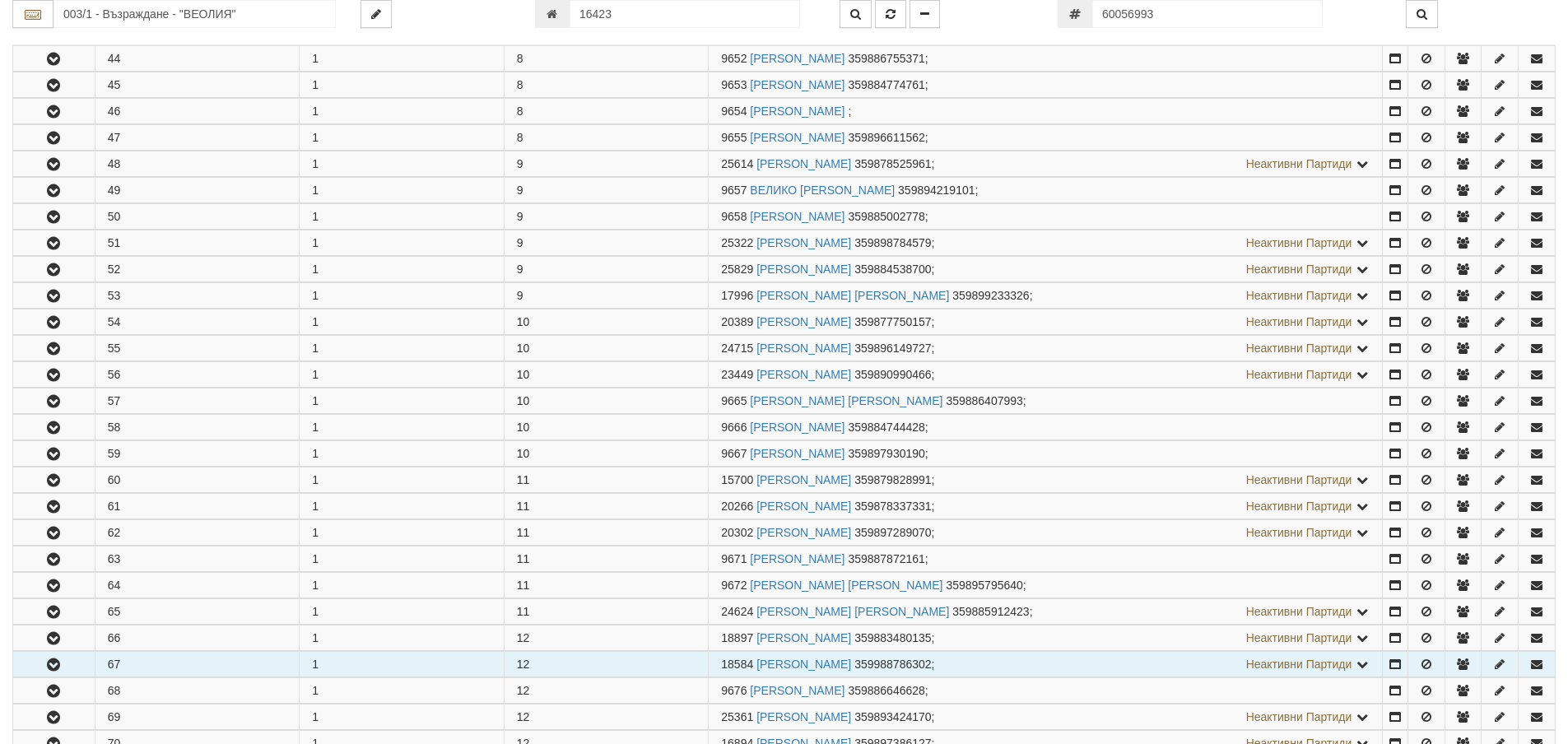
scroll to position [1481, 0]
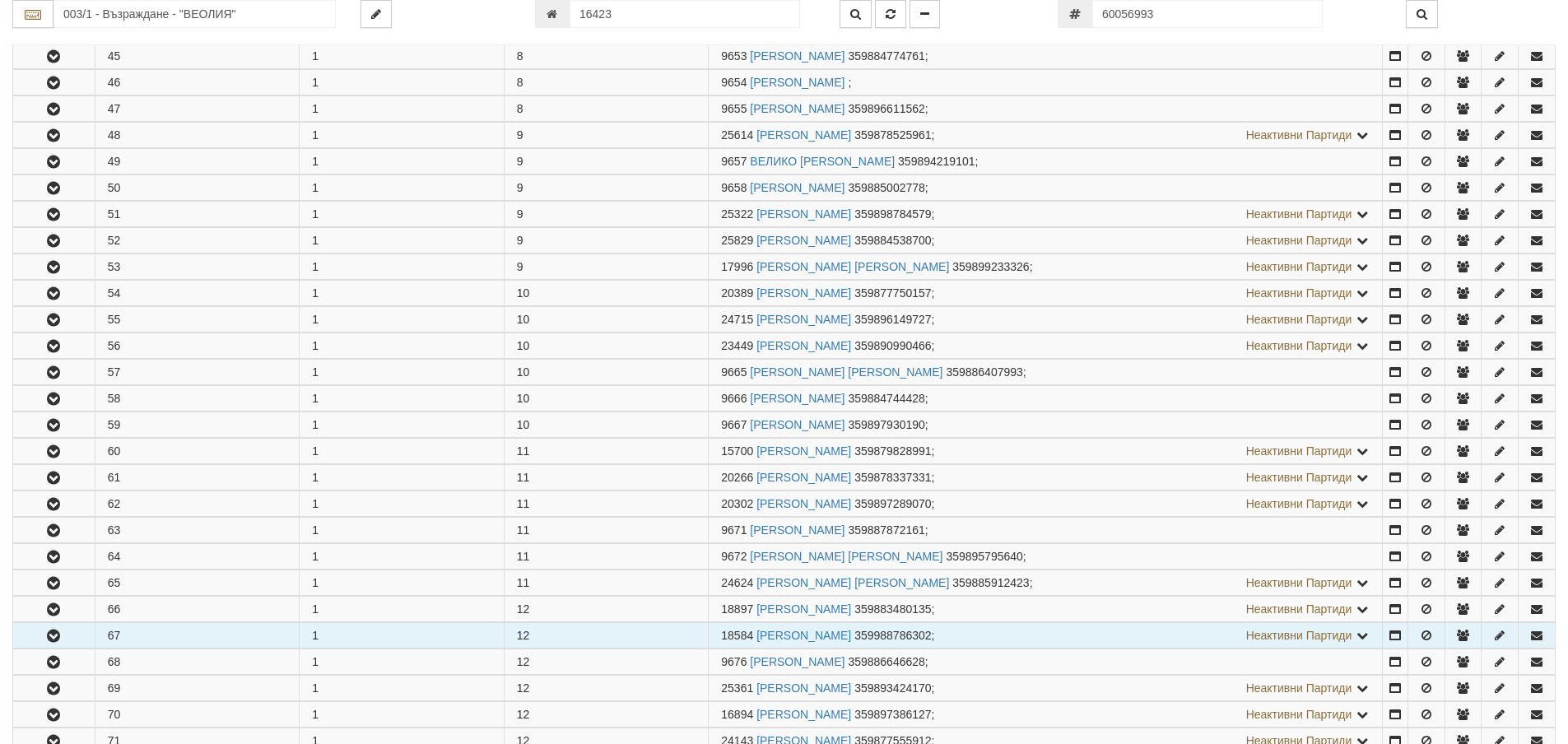
click at [82, 638] on button "button" at bounding box center [54, 636] width 81 height 25
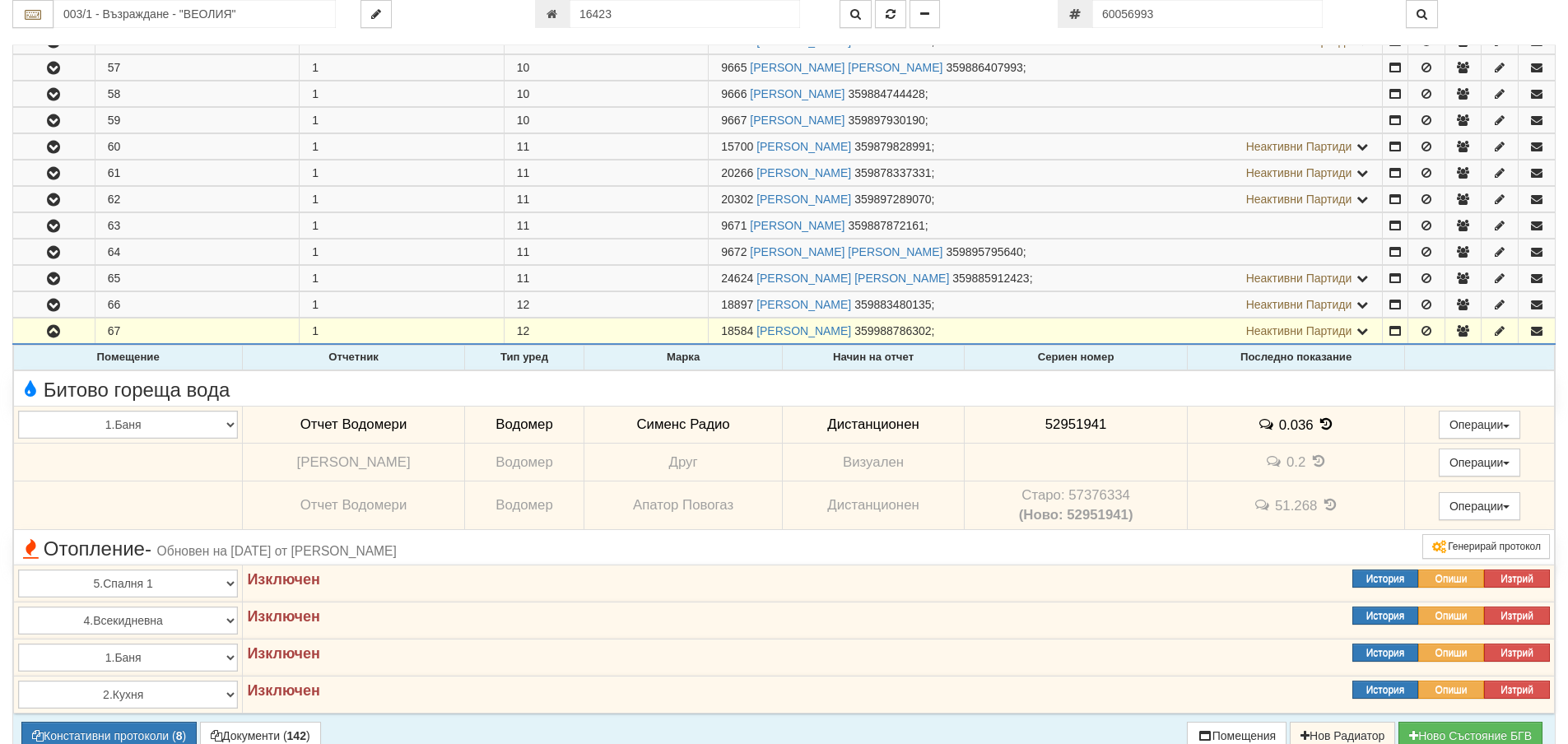
scroll to position [1810, 0]
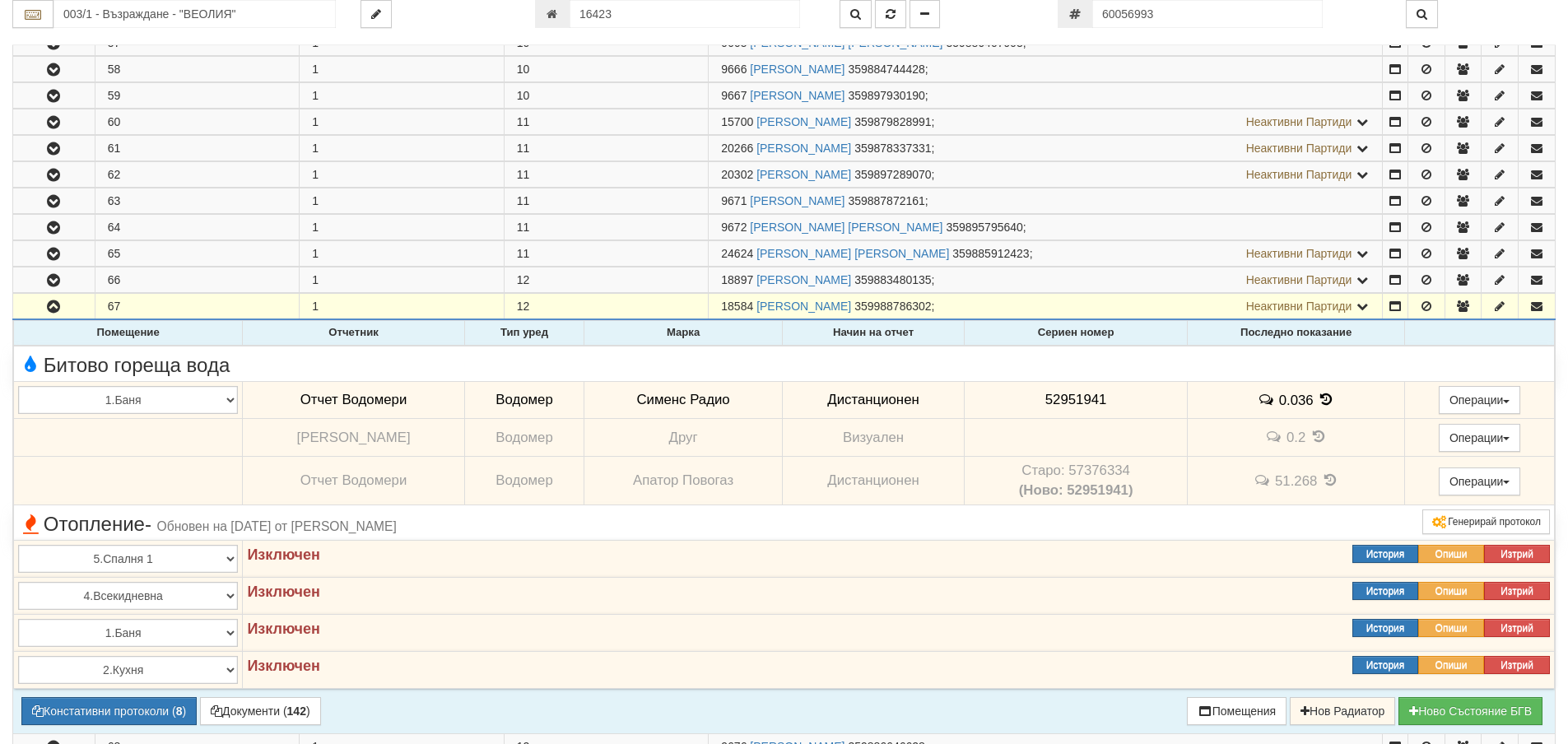
click at [1088, 470] on td "Старо: 57376334 (Ново: 52951941)" at bounding box center [1076, 481] width 223 height 48
click at [1070, 399] on span "52951941" at bounding box center [1076, 400] width 62 height 15
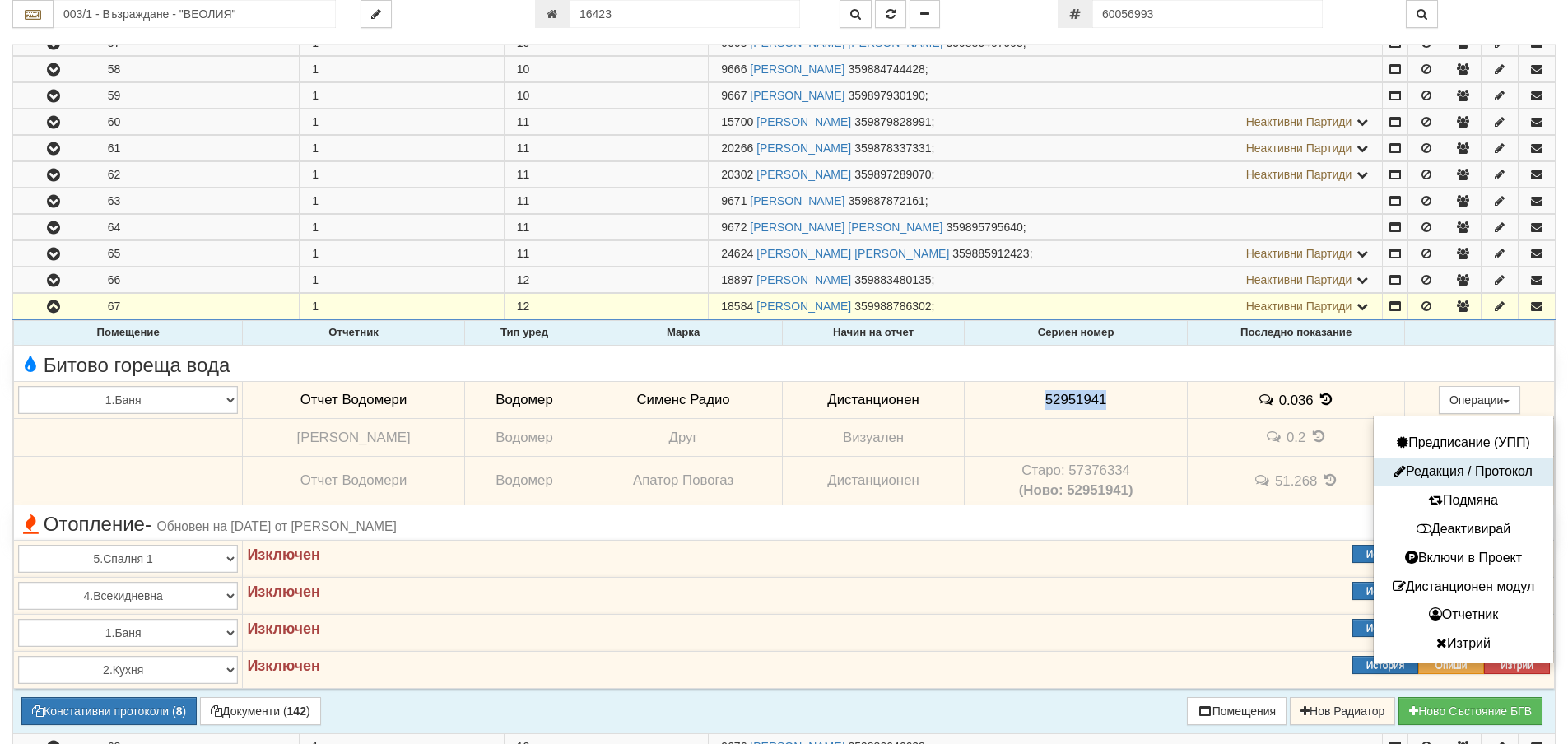
click at [1462, 475] on button "Редакция / Протокол" at bounding box center [1463, 471] width 171 height 20
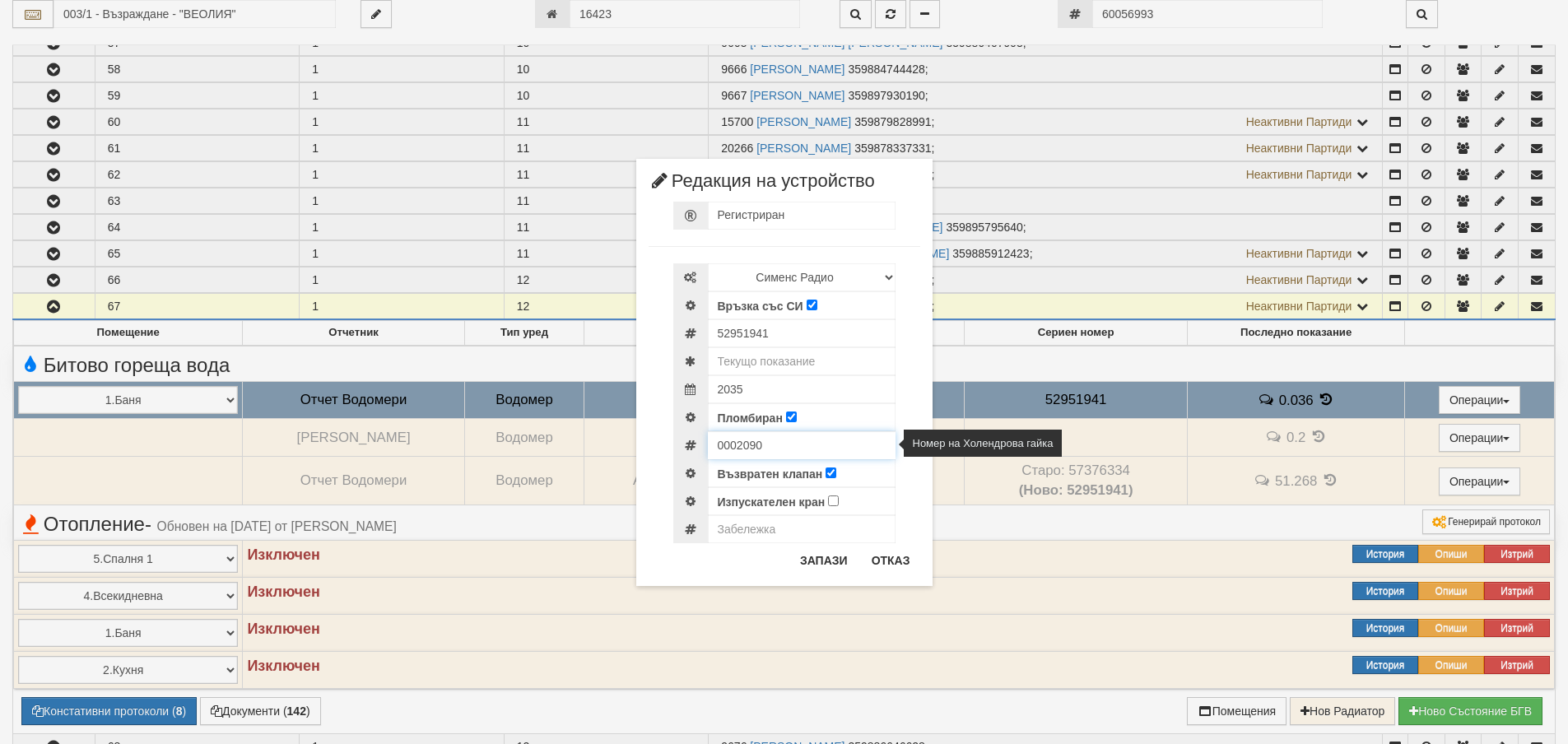
click at [724, 448] on input "0002090" at bounding box center [801, 445] width 188 height 28
click at [873, 570] on button "Отказ" at bounding box center [890, 560] width 58 height 26
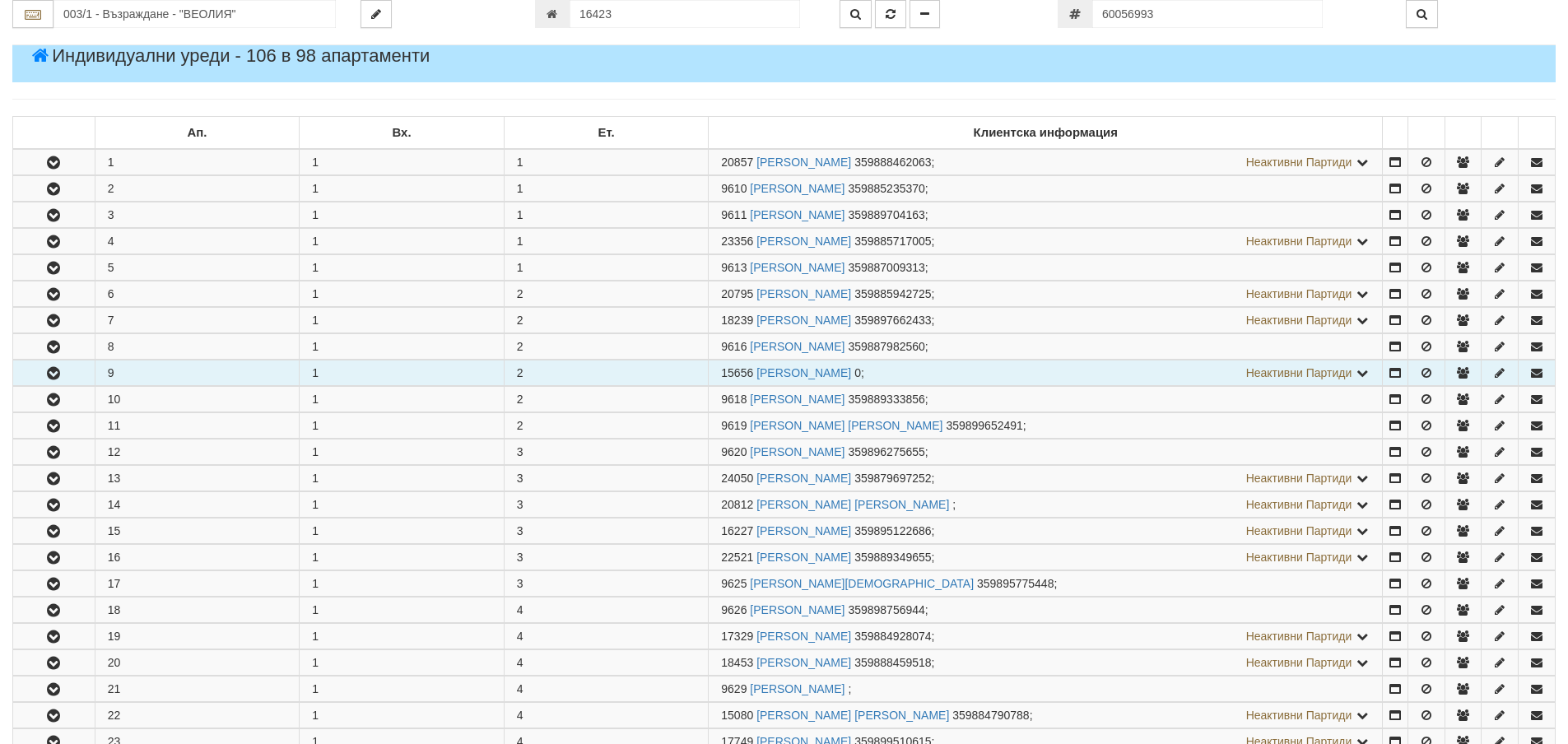
scroll to position [0, 0]
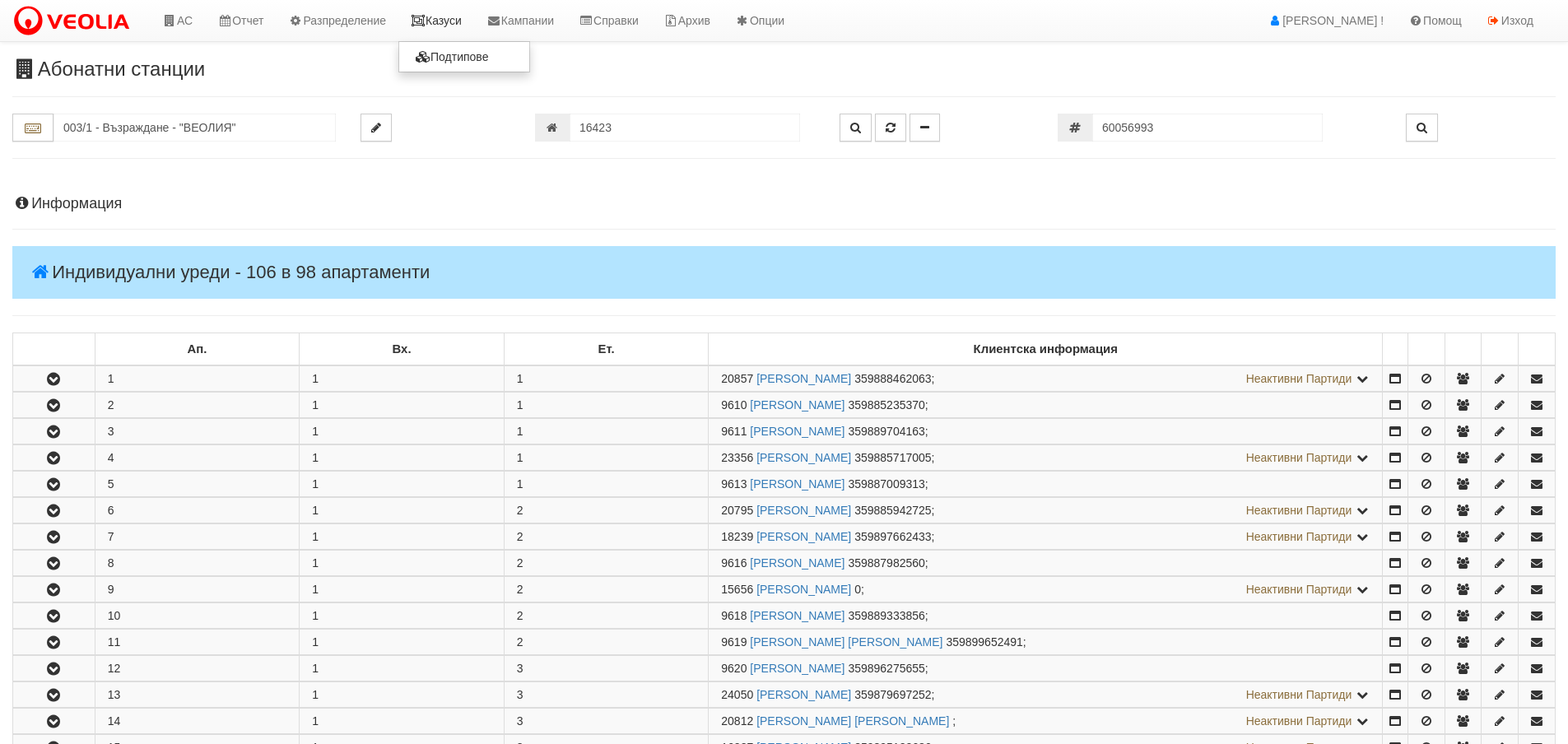
click at [449, 10] on link "Казуси" at bounding box center [437, 20] width 75 height 42
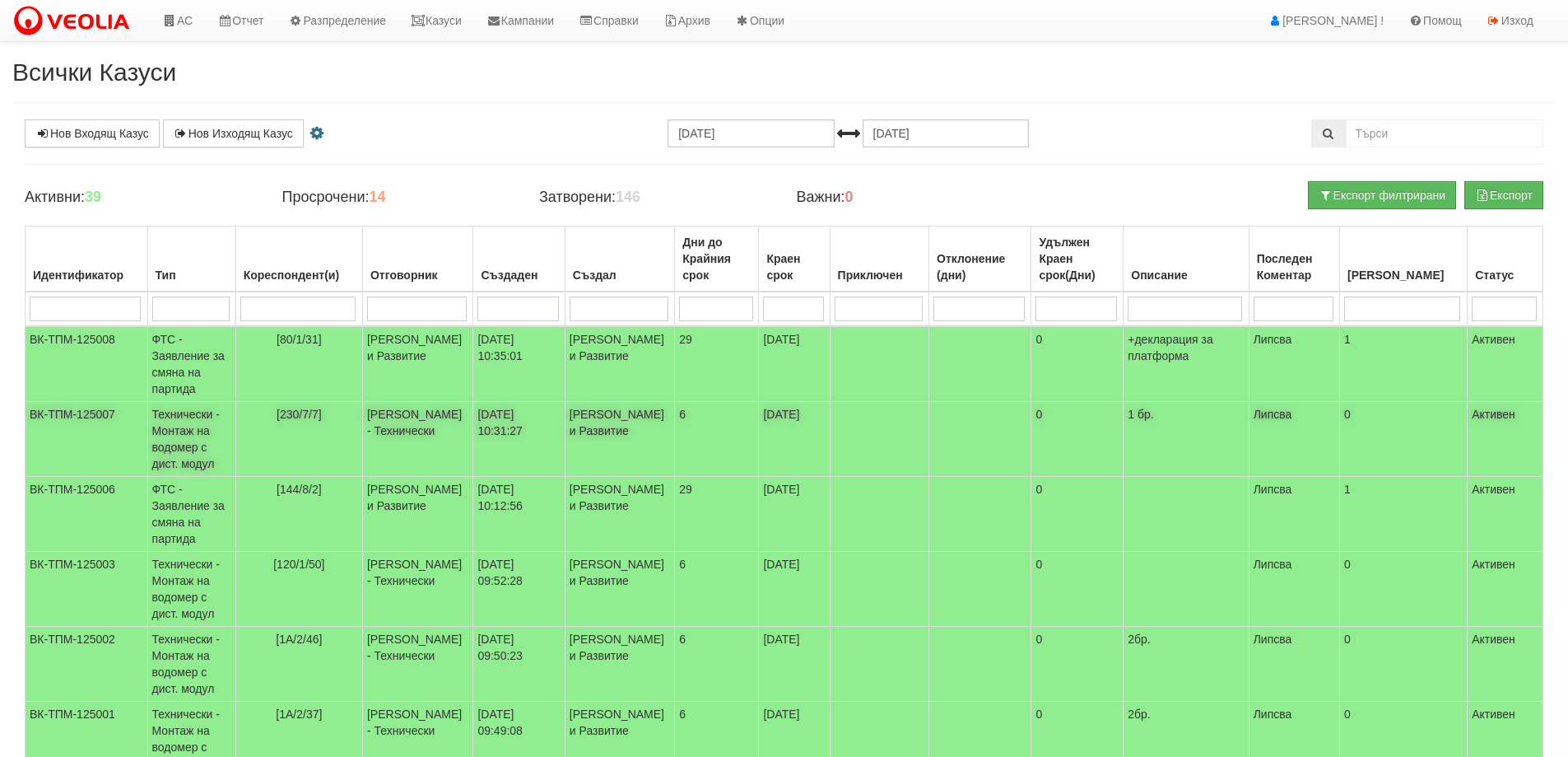
click at [317, 418] on span "[230/7/7]" at bounding box center [299, 414] width 45 height 14
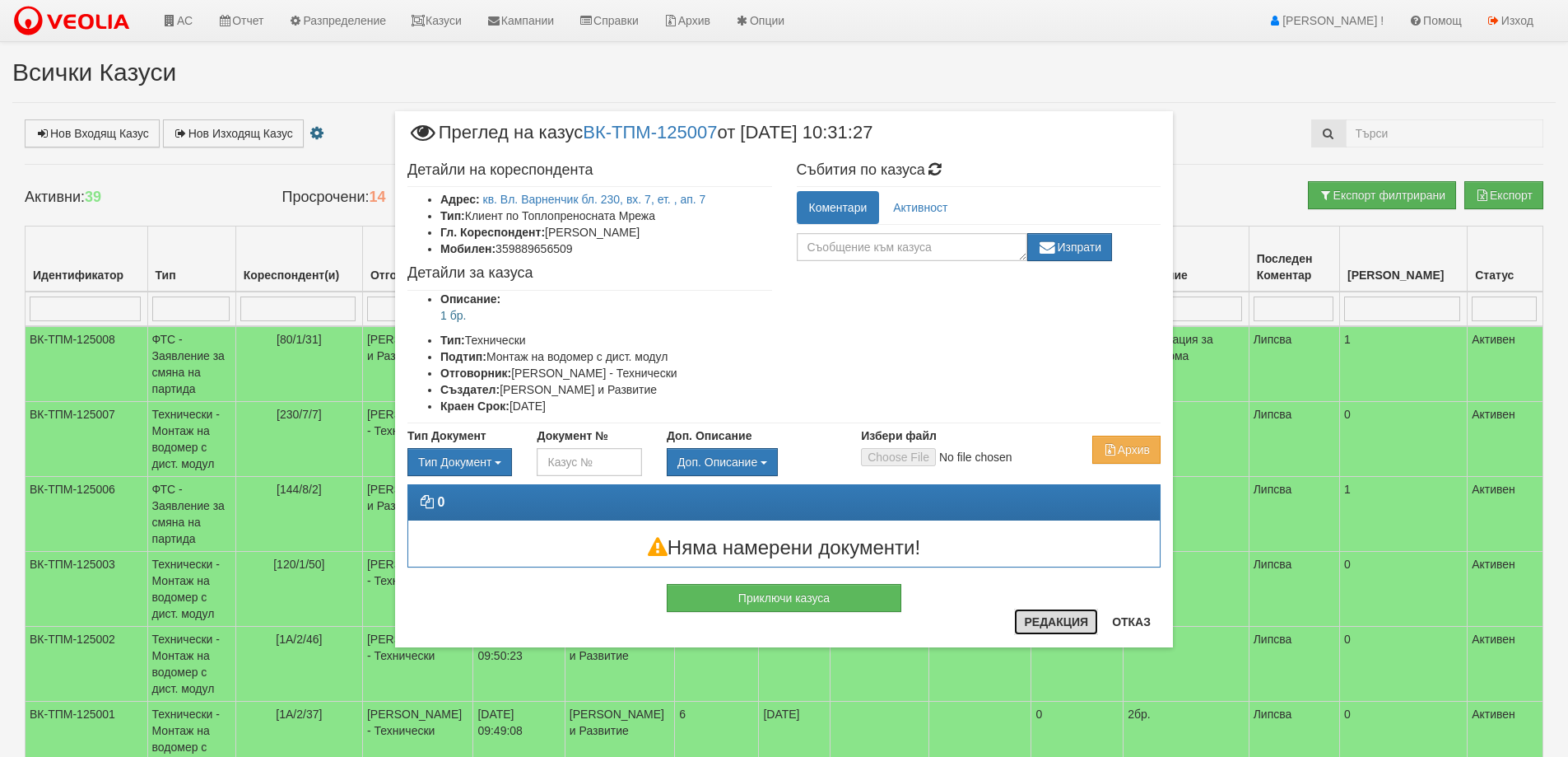
click at [1040, 625] on button "Редакция" at bounding box center [1056, 621] width 84 height 26
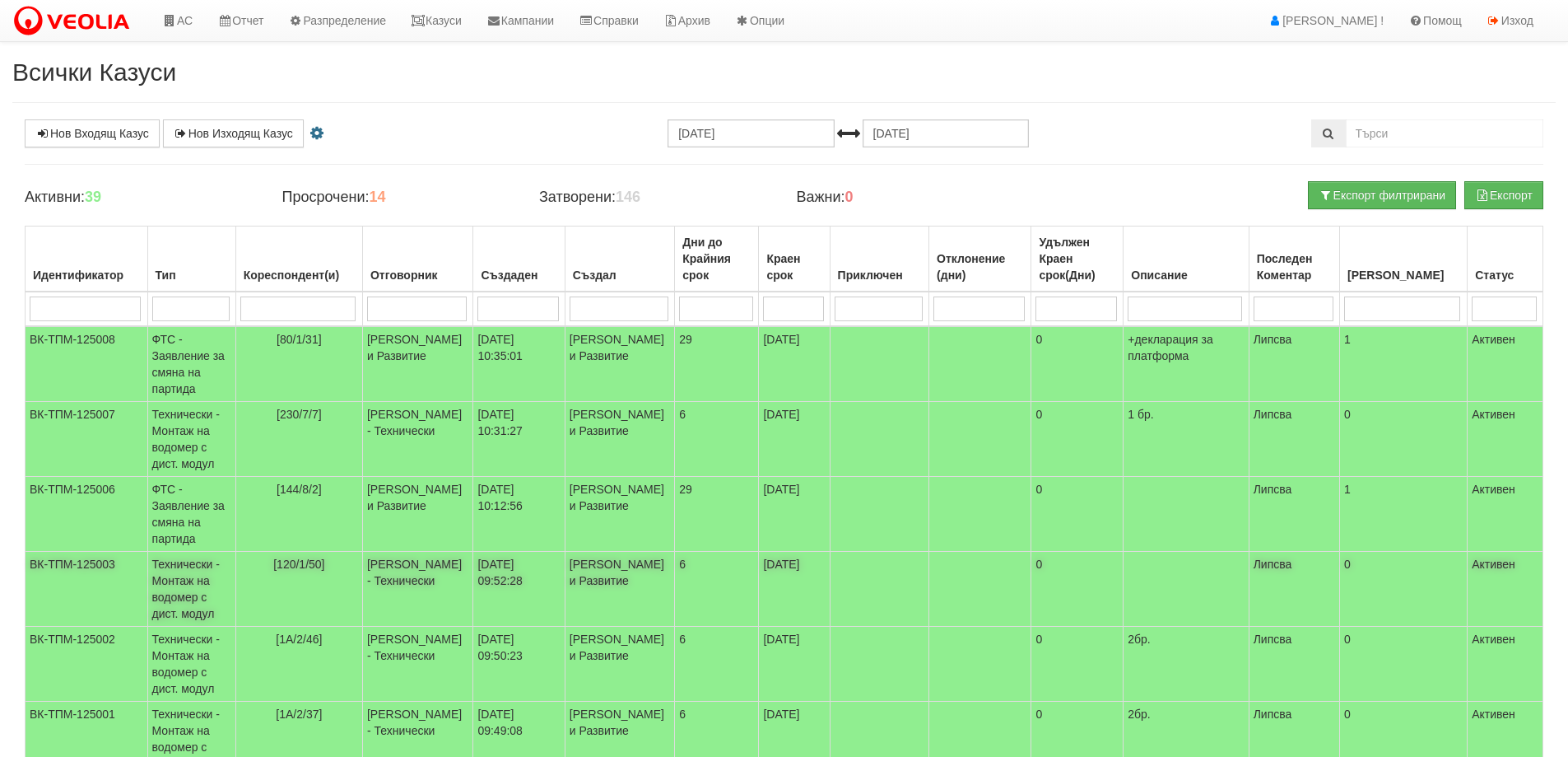
click at [308, 568] on span "[120/1/50]" at bounding box center [298, 564] width 51 height 14
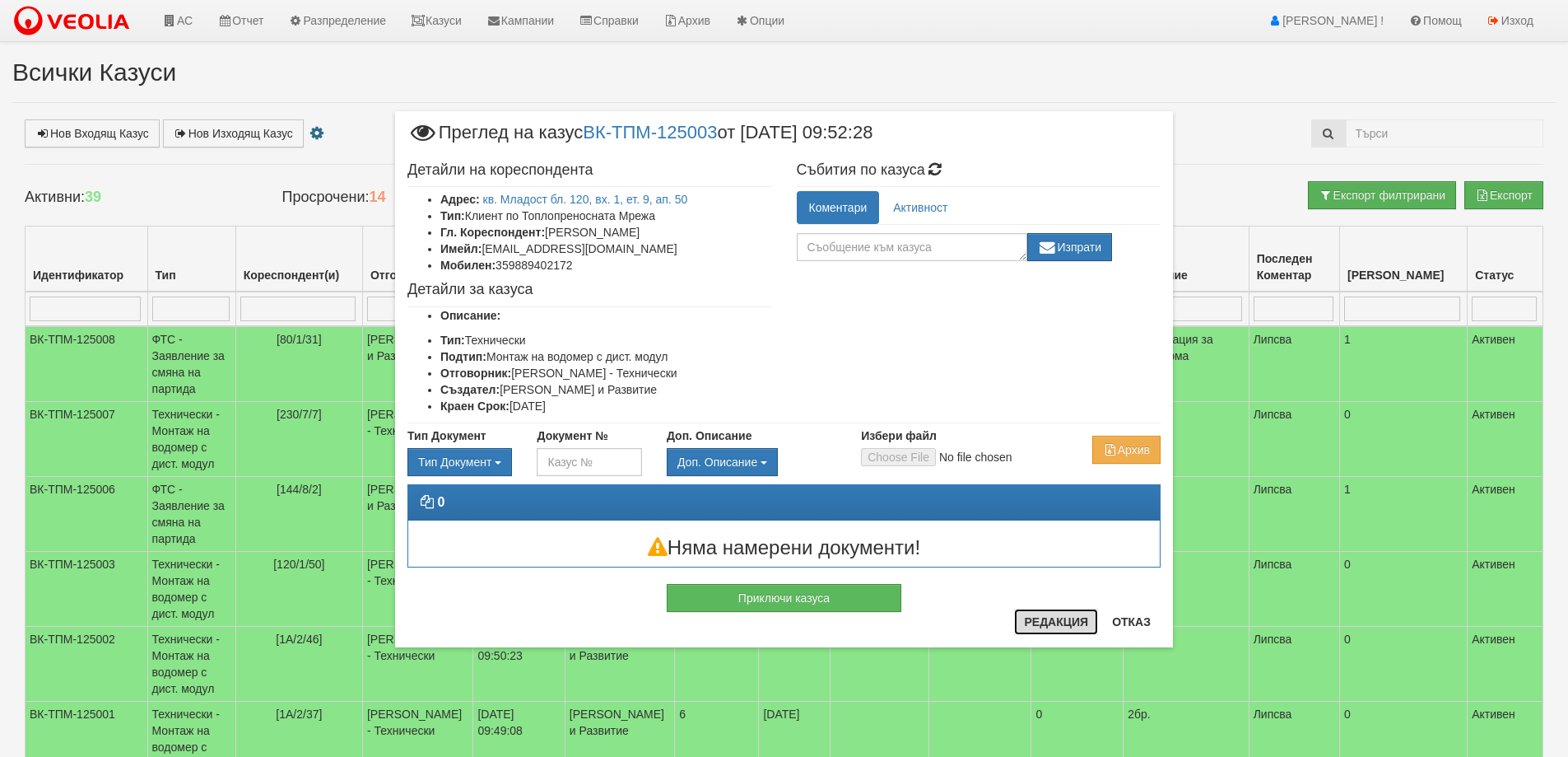
click at [1051, 621] on button "Редакция" at bounding box center [1056, 621] width 84 height 26
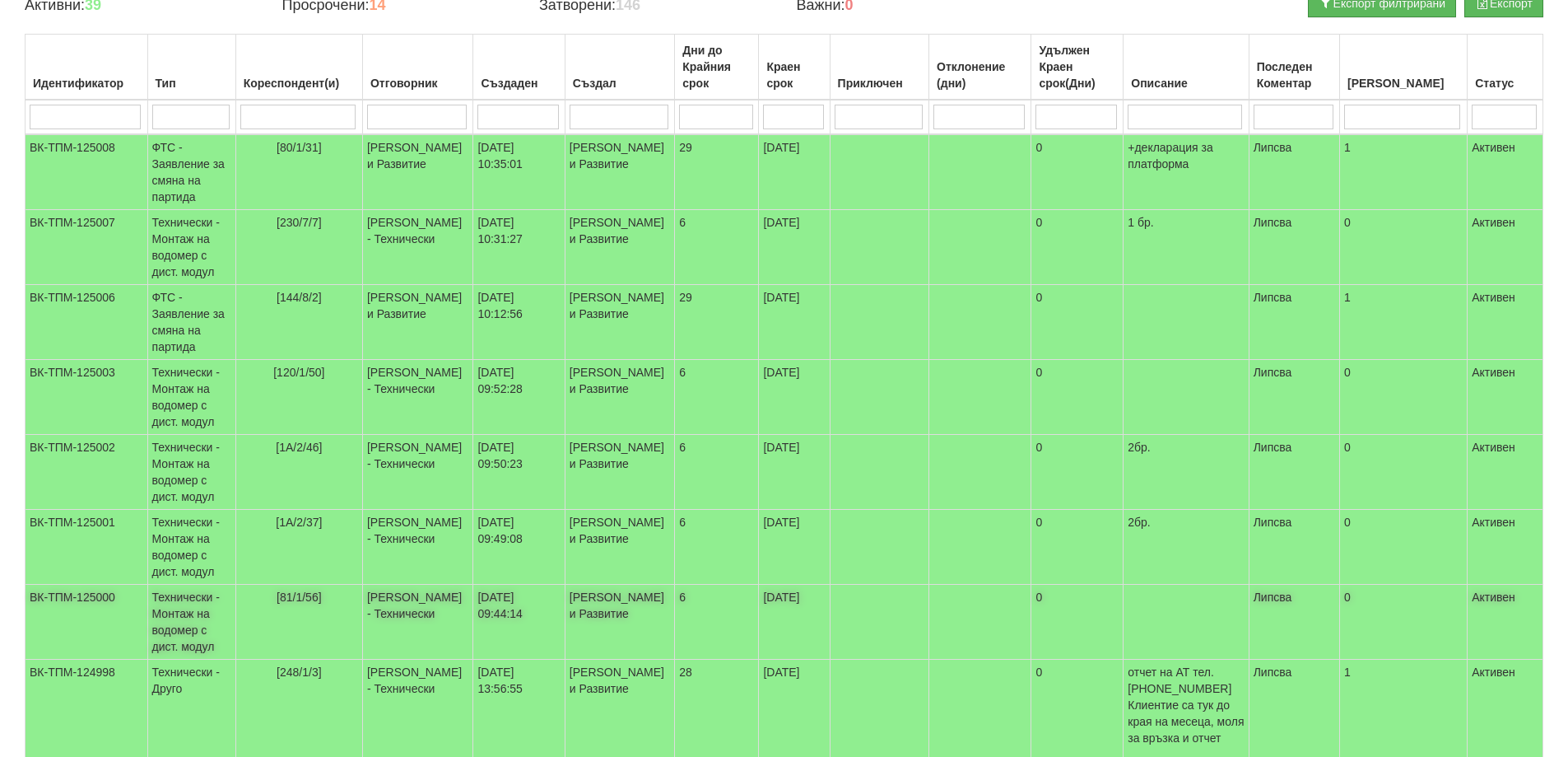
scroll to position [247, 0]
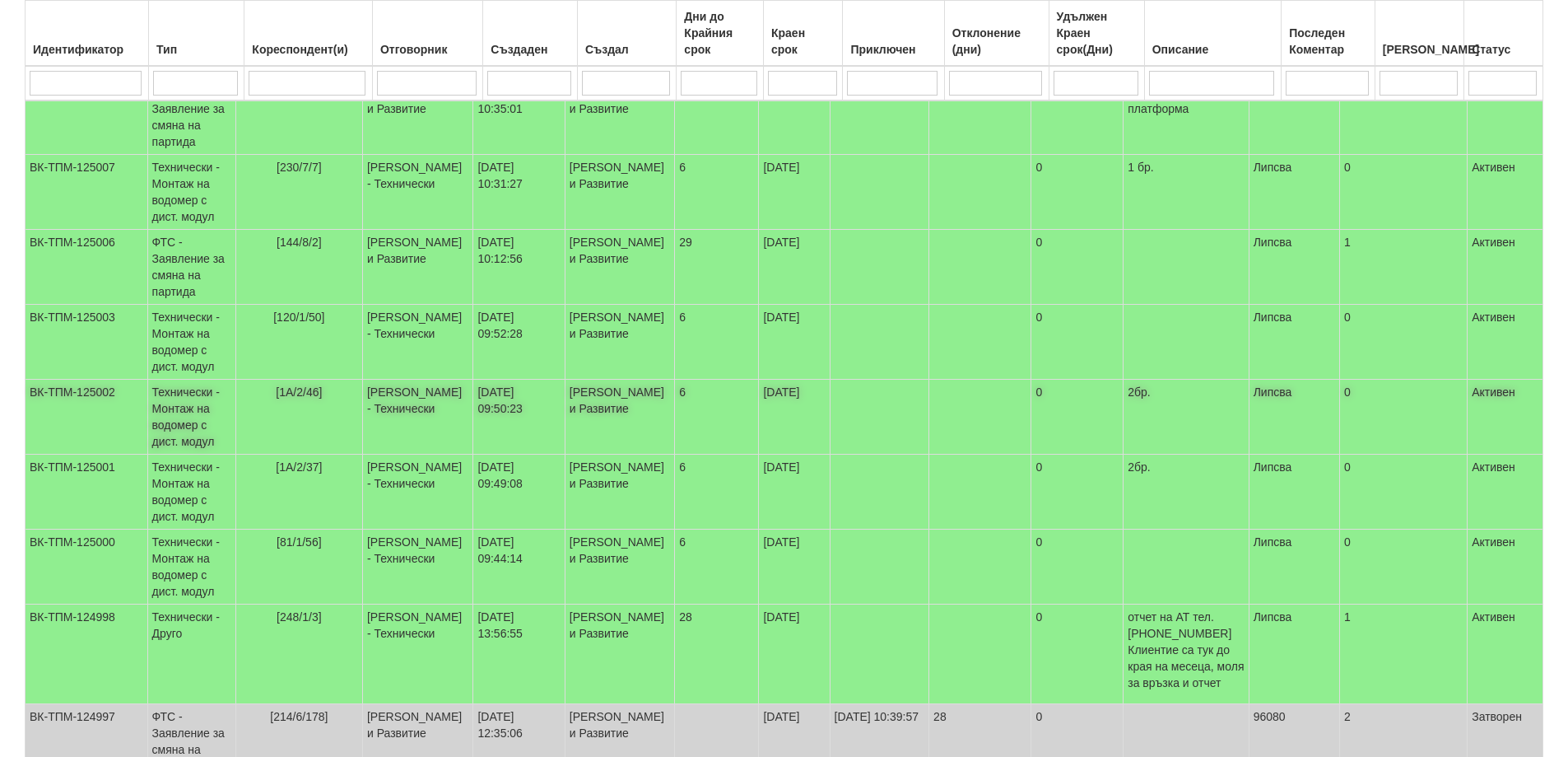
click at [306, 388] on span "[1А/2/46]" at bounding box center [299, 392] width 46 height 14
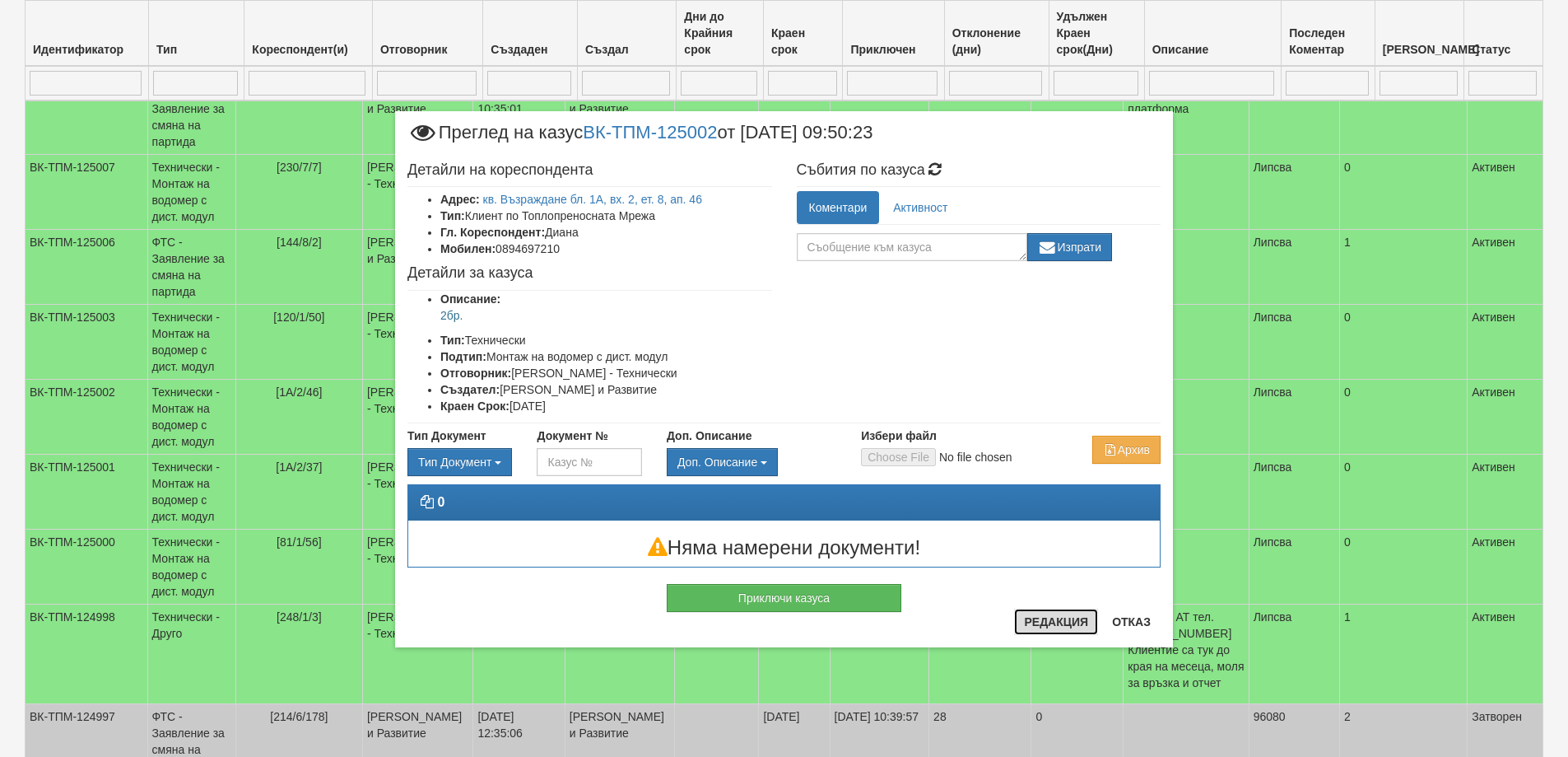
click at [1066, 621] on button "Редакция" at bounding box center [1056, 621] width 84 height 26
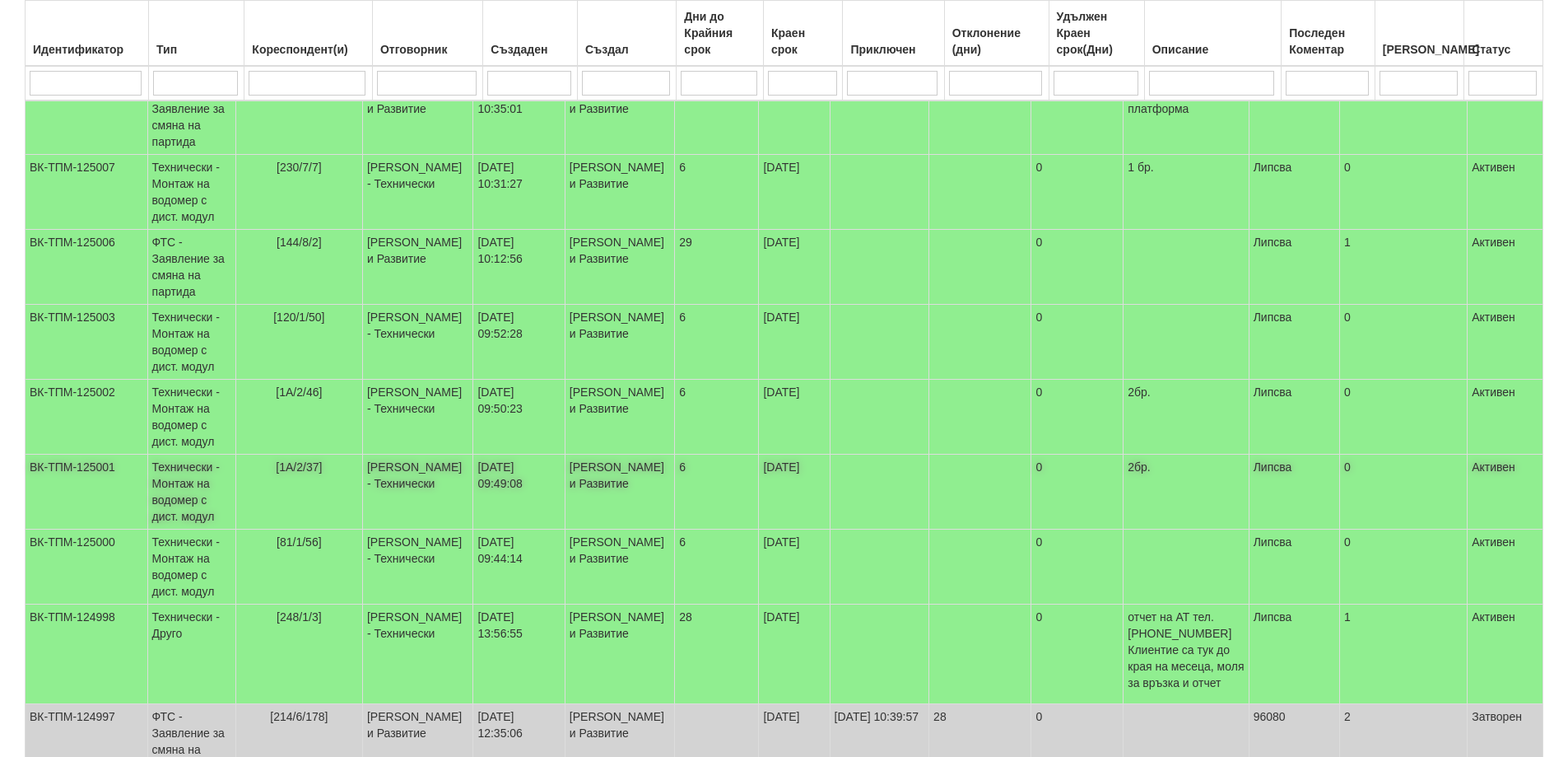
click at [309, 466] on span "[1А/2/37]" at bounding box center [299, 467] width 46 height 14
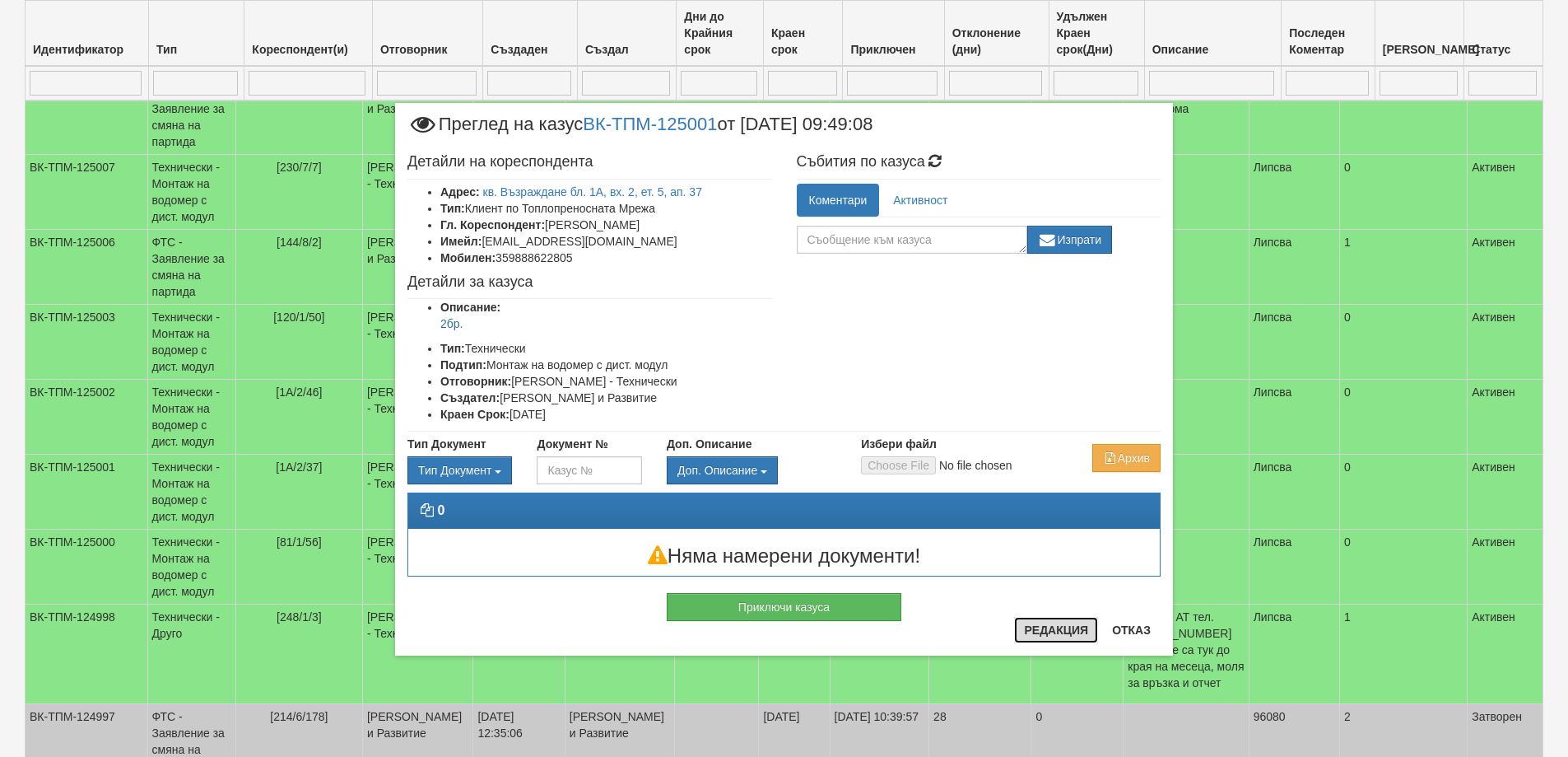
click at [1067, 626] on button "Редакция" at bounding box center [1056, 629] width 84 height 26
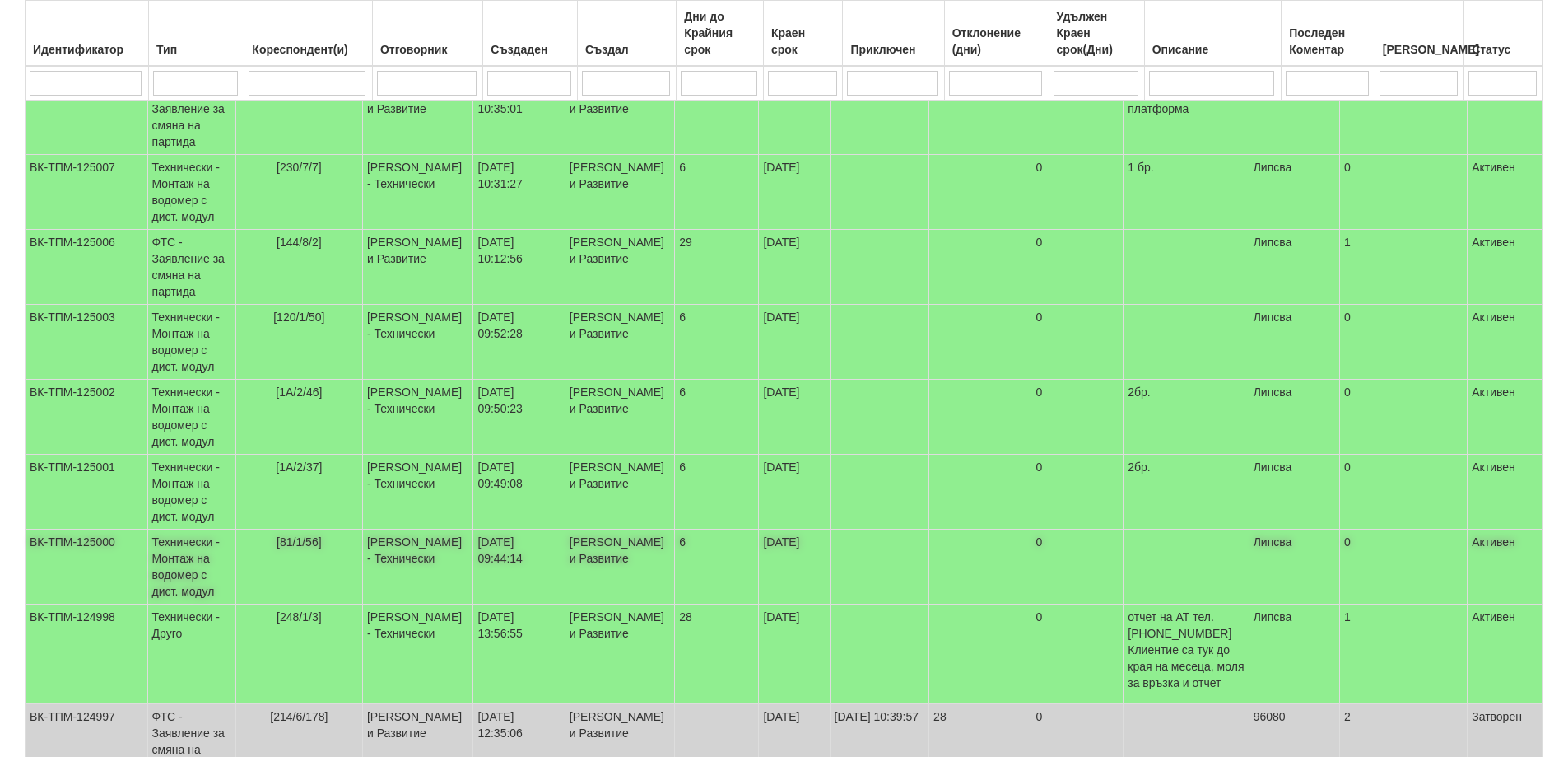
click at [318, 539] on span "[81/1/56]" at bounding box center [299, 542] width 45 height 14
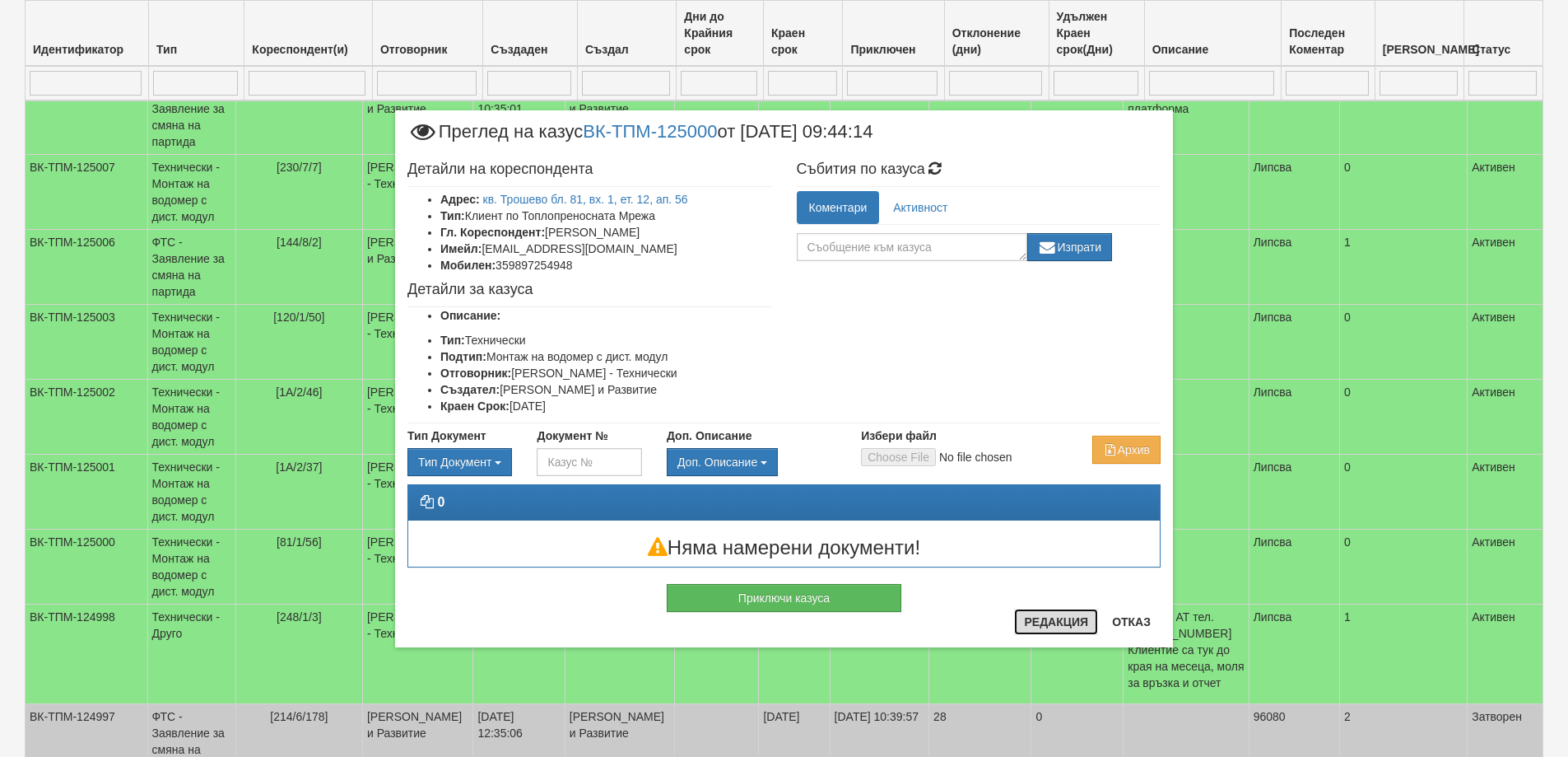
click at [1049, 621] on button "Редакция" at bounding box center [1056, 621] width 84 height 26
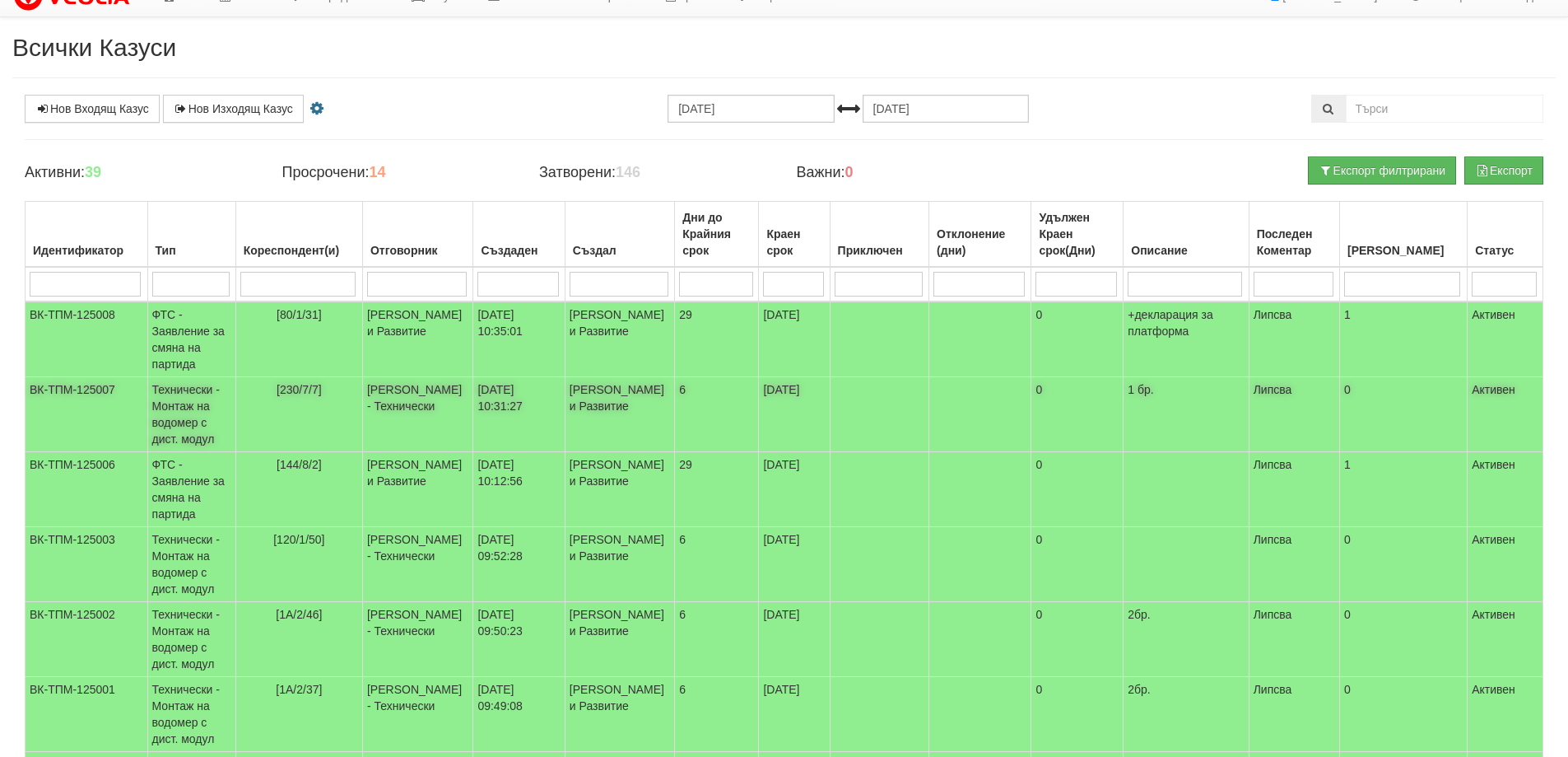
scroll to position [0, 0]
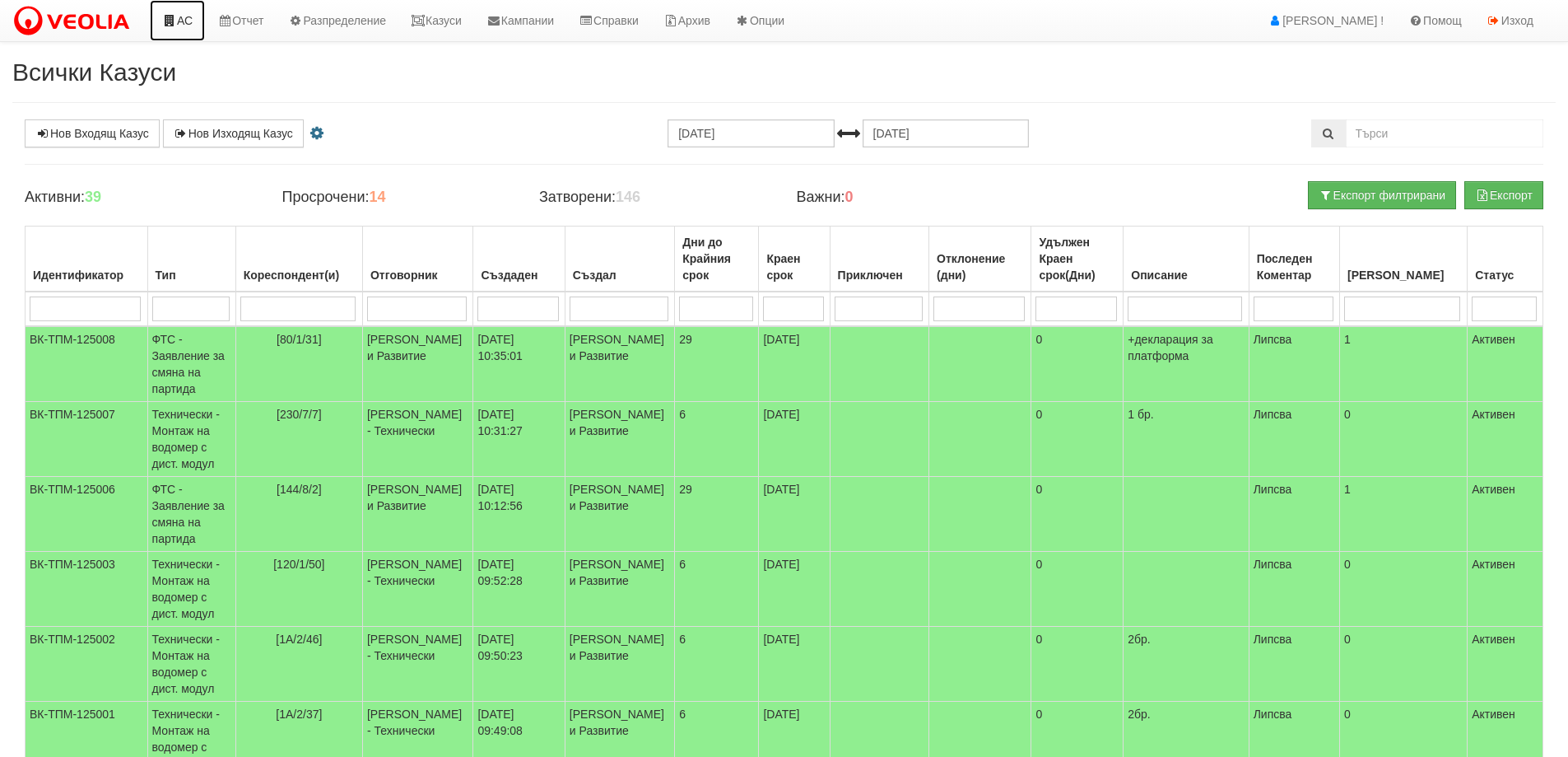
click at [178, 25] on link "АС" at bounding box center [177, 20] width 55 height 42
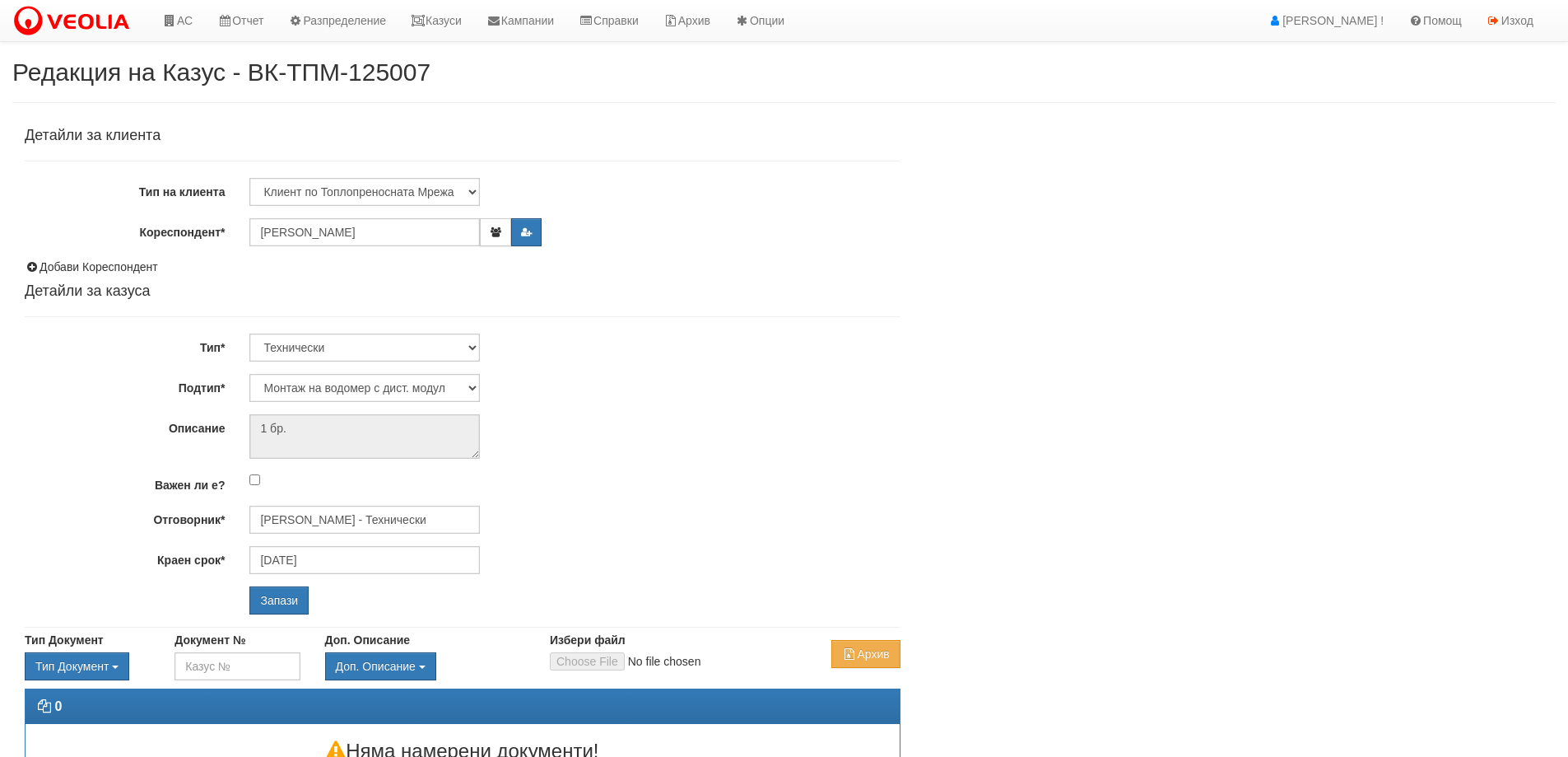
select select "Монтаж на водомер с дист. модул"
click at [372, 523] on input "[PERSON_NAME] - Технически" at bounding box center [365, 519] width 230 height 28
click at [366, 543] on div "[PERSON_NAME] - Технически" at bounding box center [719, 545] width 938 height 20
type input "[PERSON_NAME] - Технически"
click at [294, 601] on input "Запази" at bounding box center [279, 600] width 59 height 28
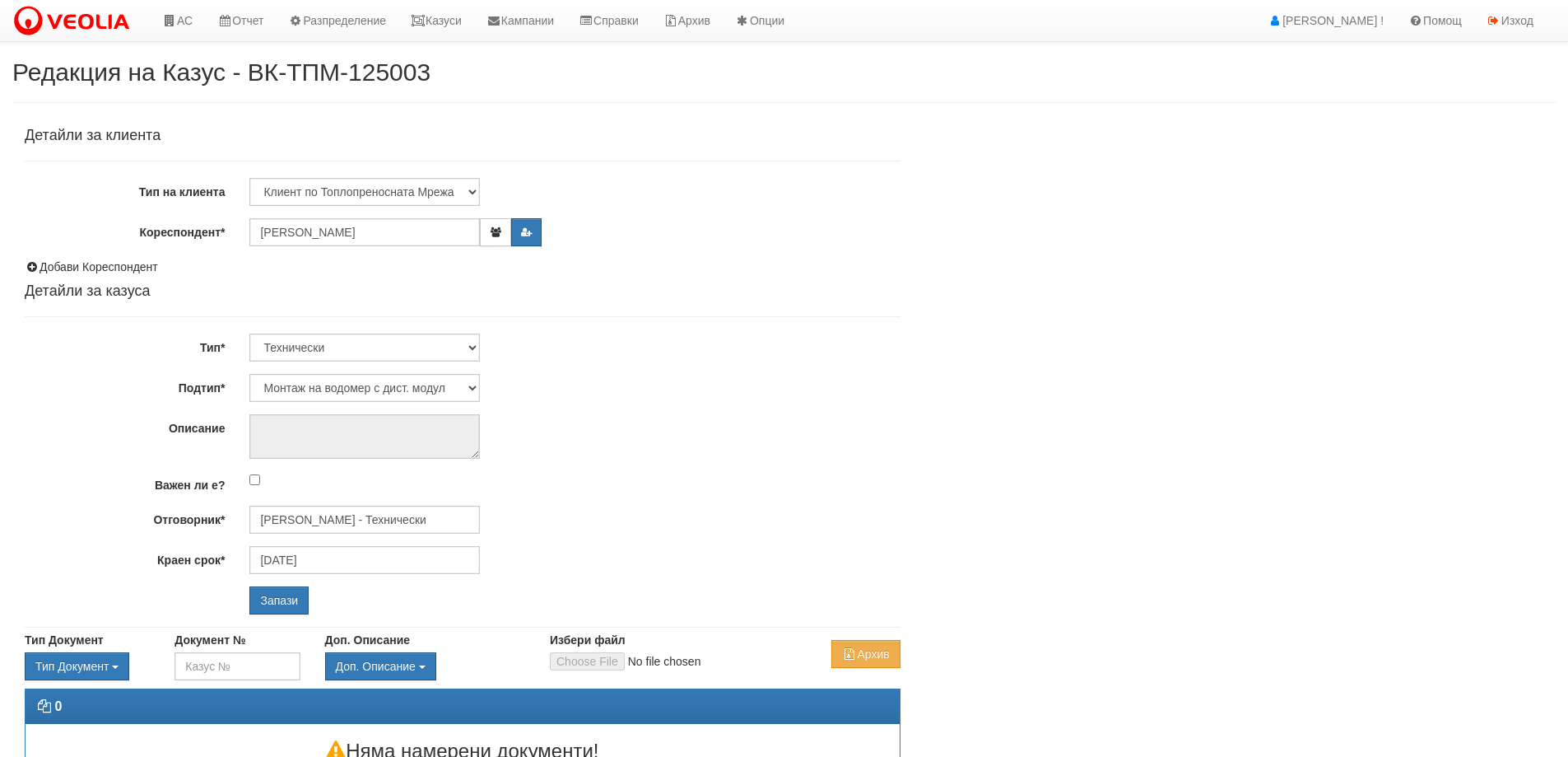
select select "Монтаж на водомер с дист. модул"
click at [323, 512] on input "[PERSON_NAME] - Технически" at bounding box center [365, 519] width 230 height 28
click at [328, 562] on div "[PERSON_NAME] - Технически" at bounding box center [719, 563] width 938 height 20
type input "[PERSON_NAME] - Технически"
click at [291, 607] on input "Запази" at bounding box center [279, 600] width 59 height 28
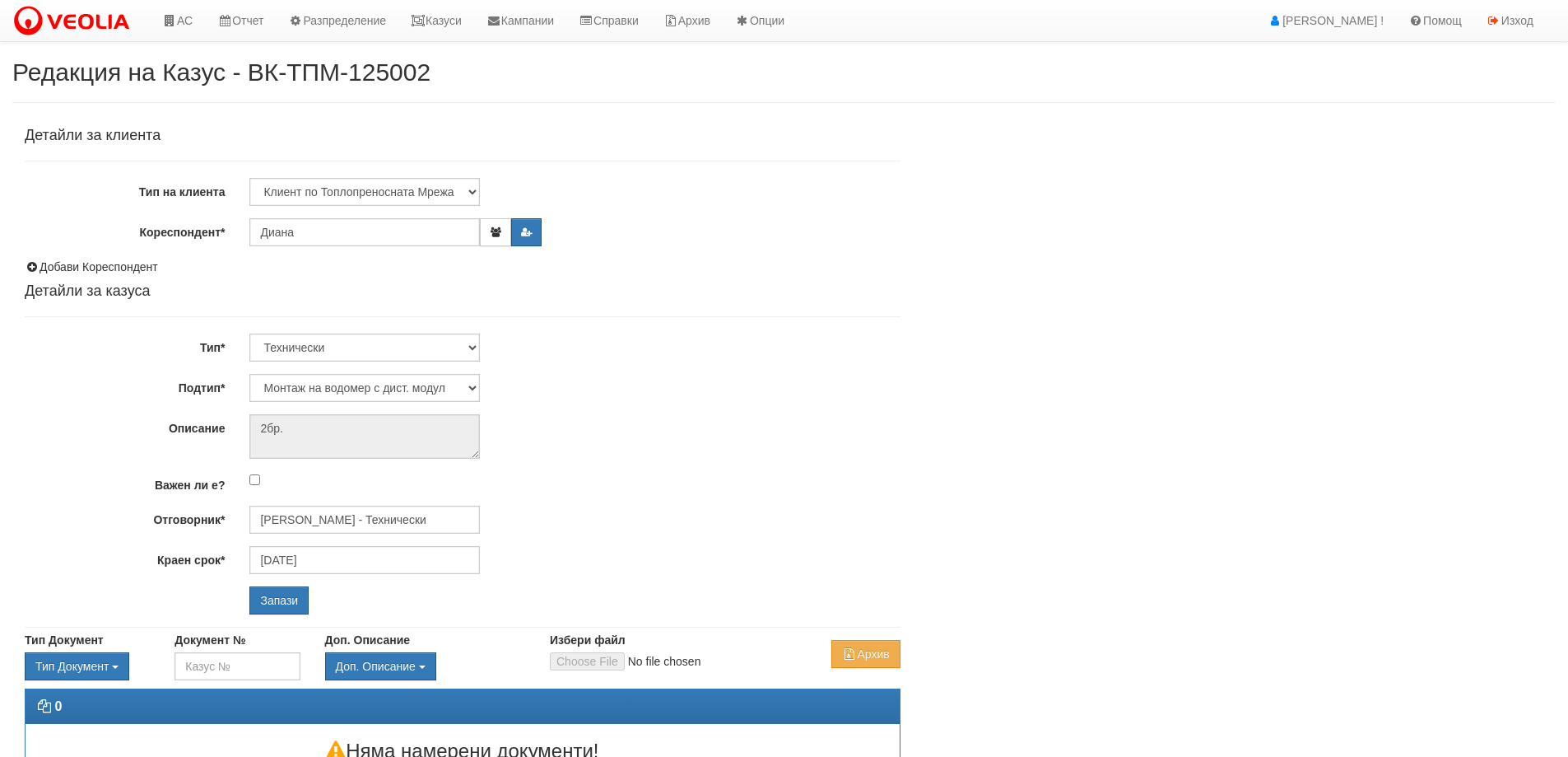
select select "Монтаж на водомер с дист. модул"
click at [351, 528] on input "[PERSON_NAME] - Технически" at bounding box center [365, 519] width 230 height 28
click at [347, 551] on div "[PERSON_NAME] - Технически" at bounding box center [719, 545] width 938 height 20
type input "[PERSON_NAME] - Технически"
click at [292, 600] on input "Запази" at bounding box center [279, 600] width 59 height 28
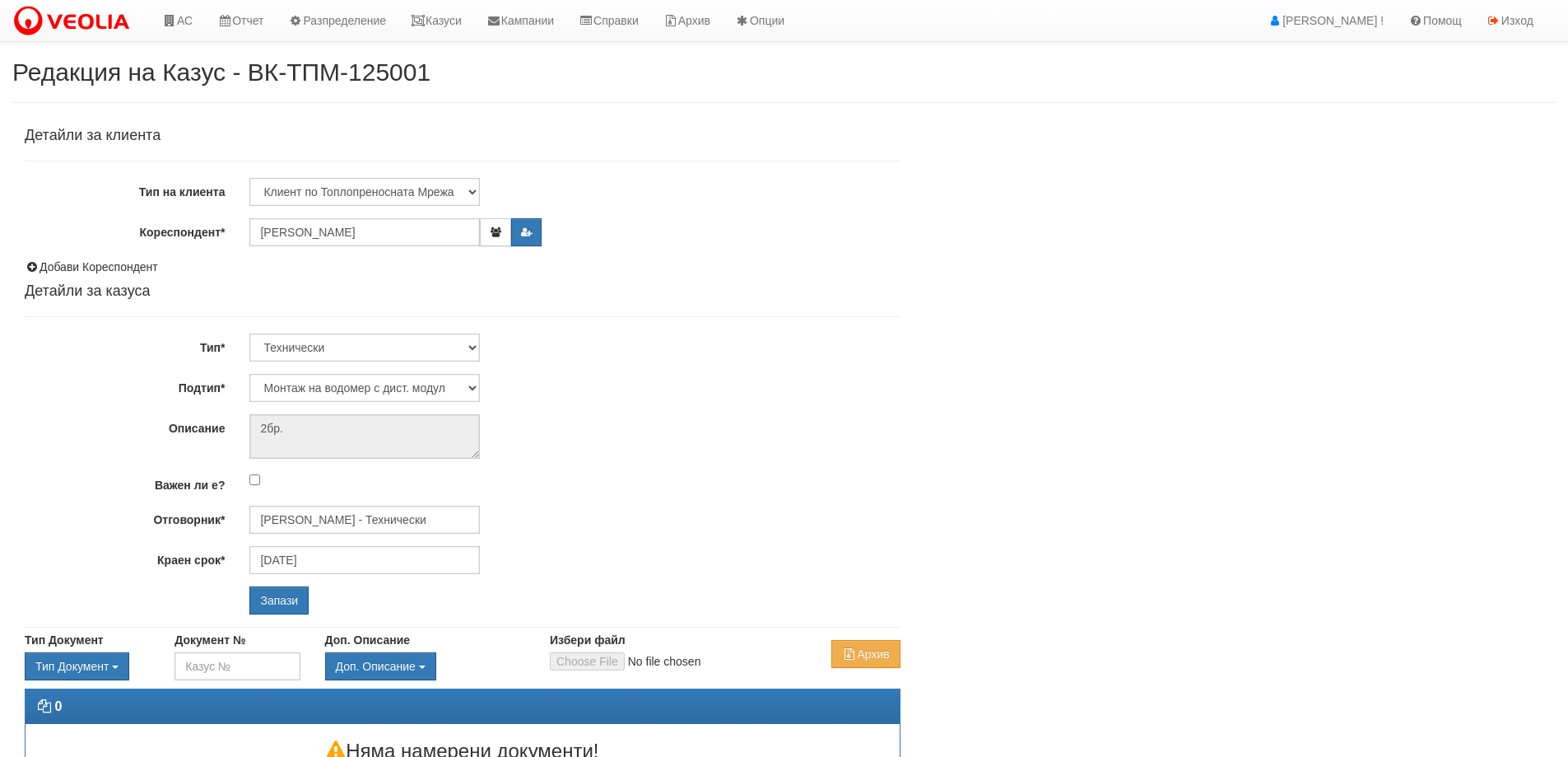
select select "Монтаж на водомер с дист. модул"
click at [326, 525] on input "[PERSON_NAME] - Технически" at bounding box center [365, 519] width 230 height 28
click at [328, 540] on div "[PERSON_NAME] - Технически" at bounding box center [719, 545] width 938 height 20
type input "[PERSON_NAME] - Технически"
click at [287, 596] on input "Запази" at bounding box center [279, 600] width 59 height 28
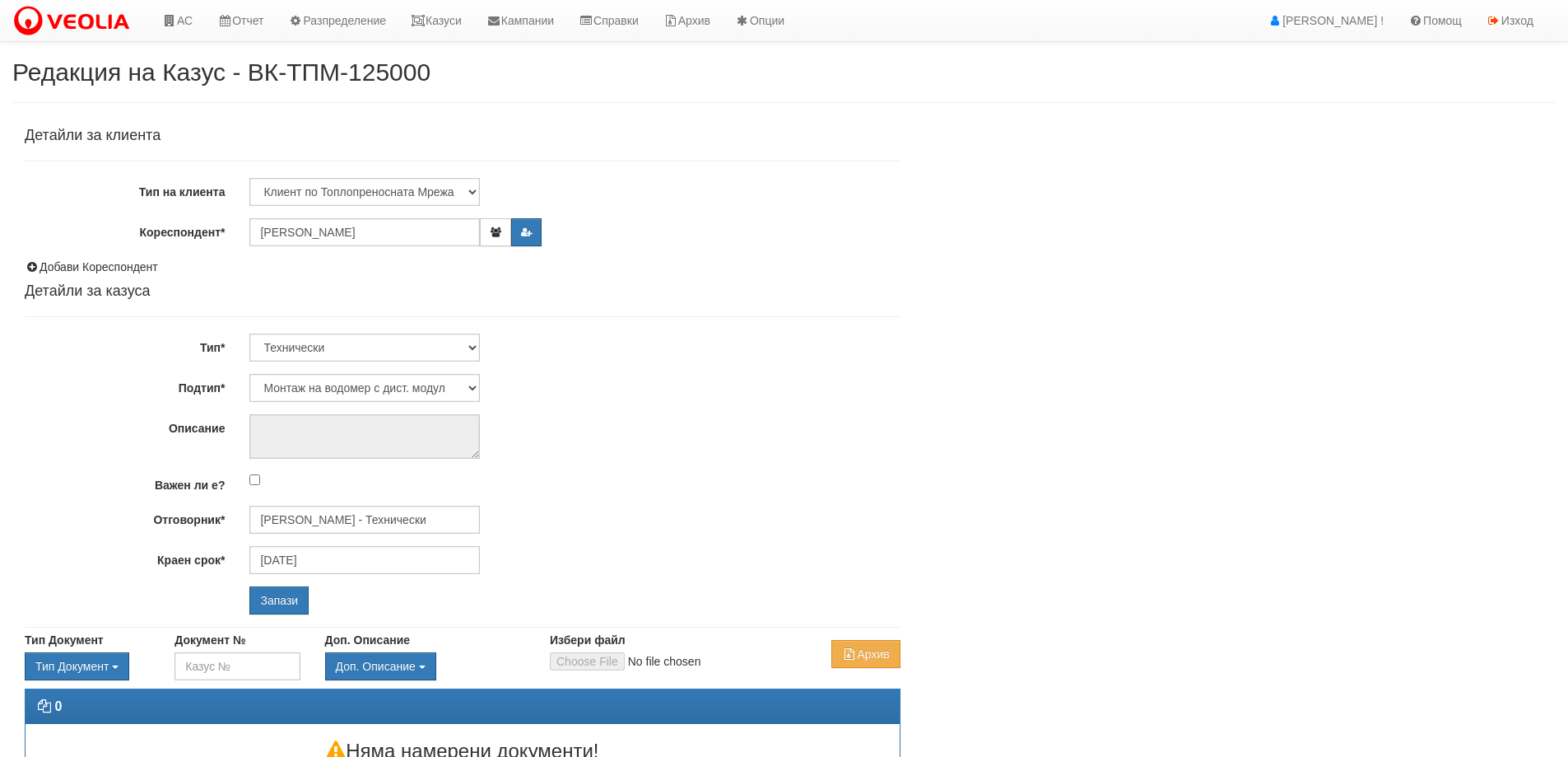
select select "Монтаж на водомер с дист. модул"
click at [296, 521] on input "[PERSON_NAME] - Технически" at bounding box center [365, 519] width 230 height 28
click at [317, 566] on div "[PERSON_NAME] - Технически" at bounding box center [719, 563] width 938 height 20
type input "[PERSON_NAME] - Технически"
click at [278, 602] on input "Запази" at bounding box center [279, 600] width 59 height 28
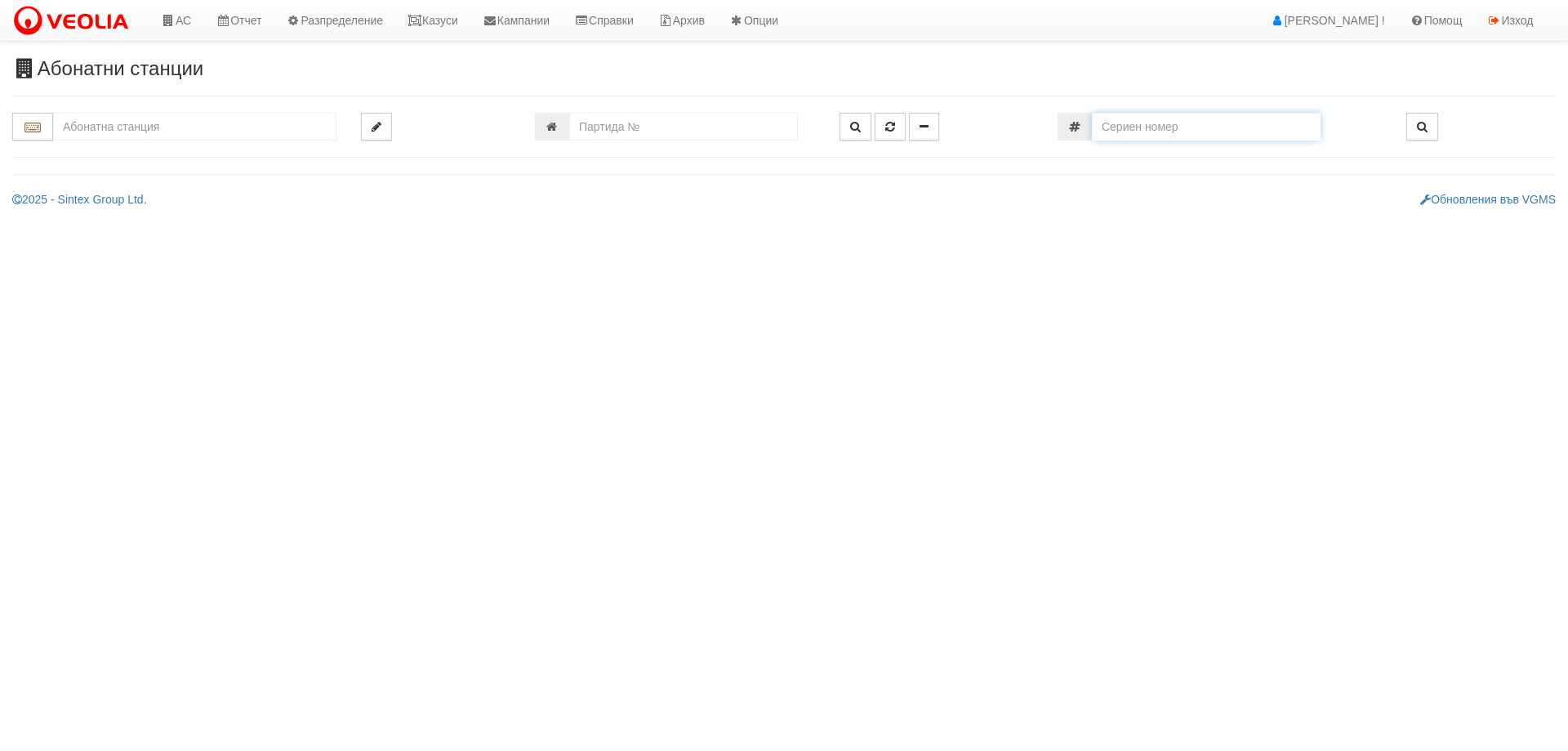
click at [1187, 125] on input "number" at bounding box center [1206, 126] width 229 height 28
paste input "80170670"
type input "80170670"
type input "103/3,4 - "ТЕХЕМ СЪРВИСИС" ЕООД"
type input "1692"
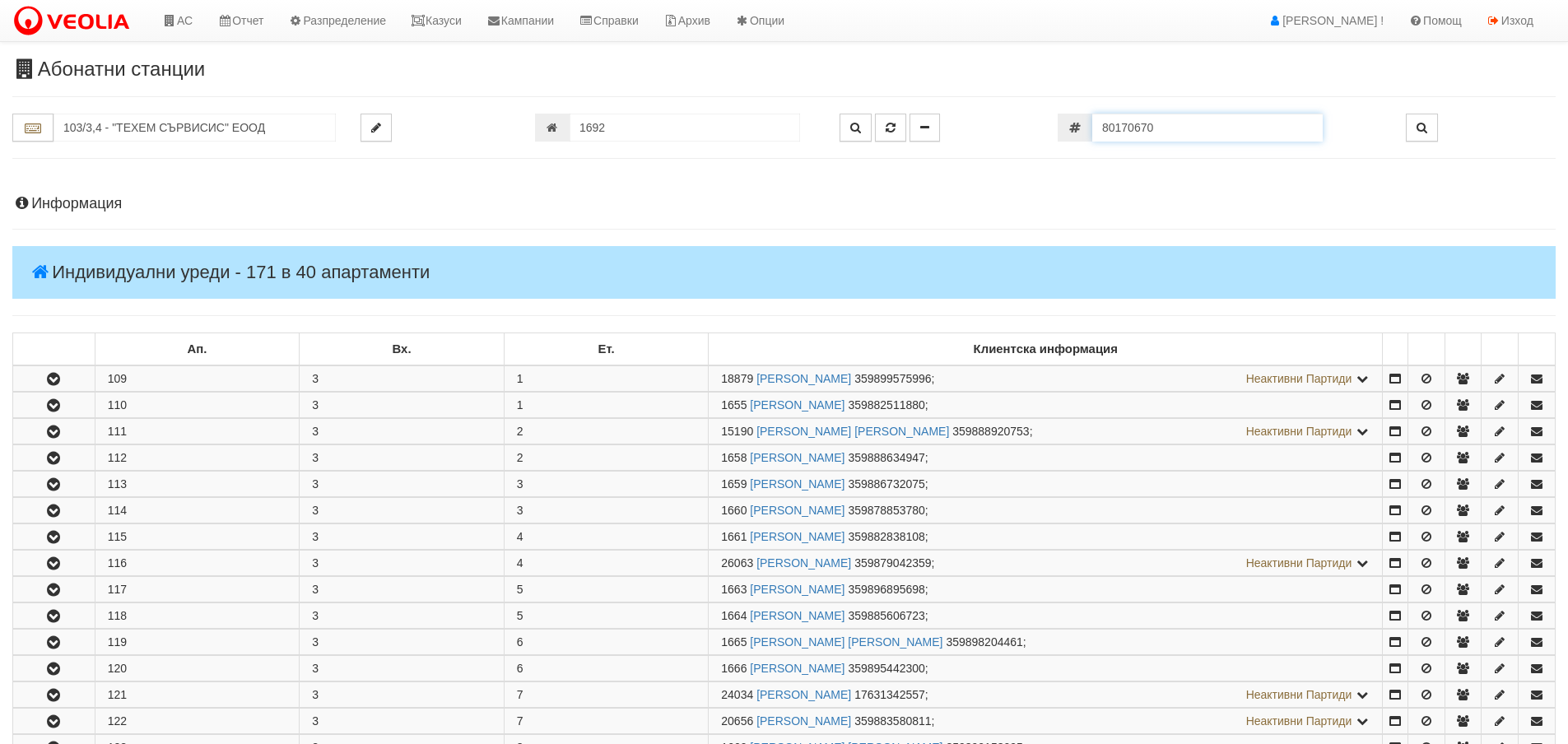
scroll to position [1076, 0]
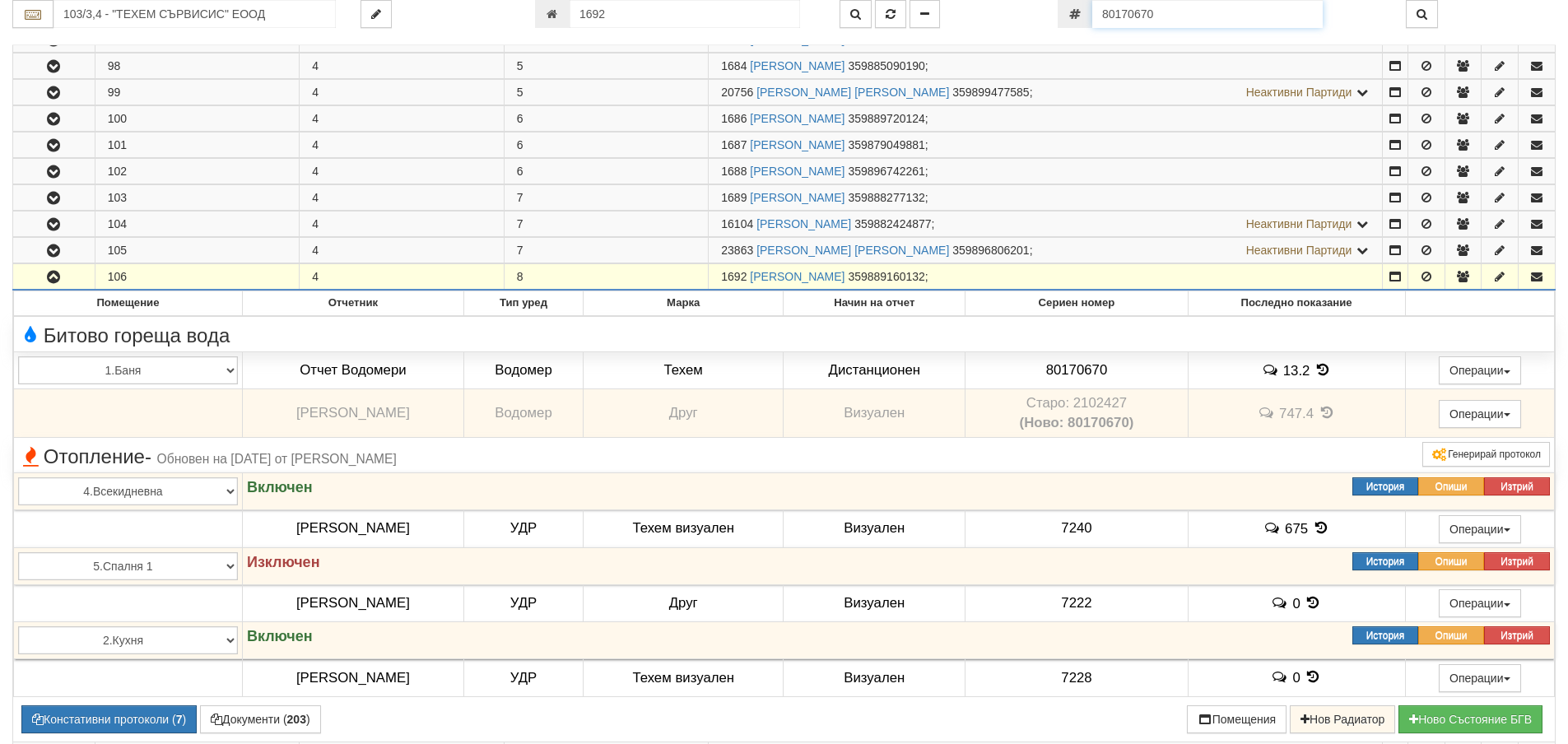
click at [1192, 17] on input "80170670" at bounding box center [1208, 14] width 230 height 28
paste input "1033.4106"
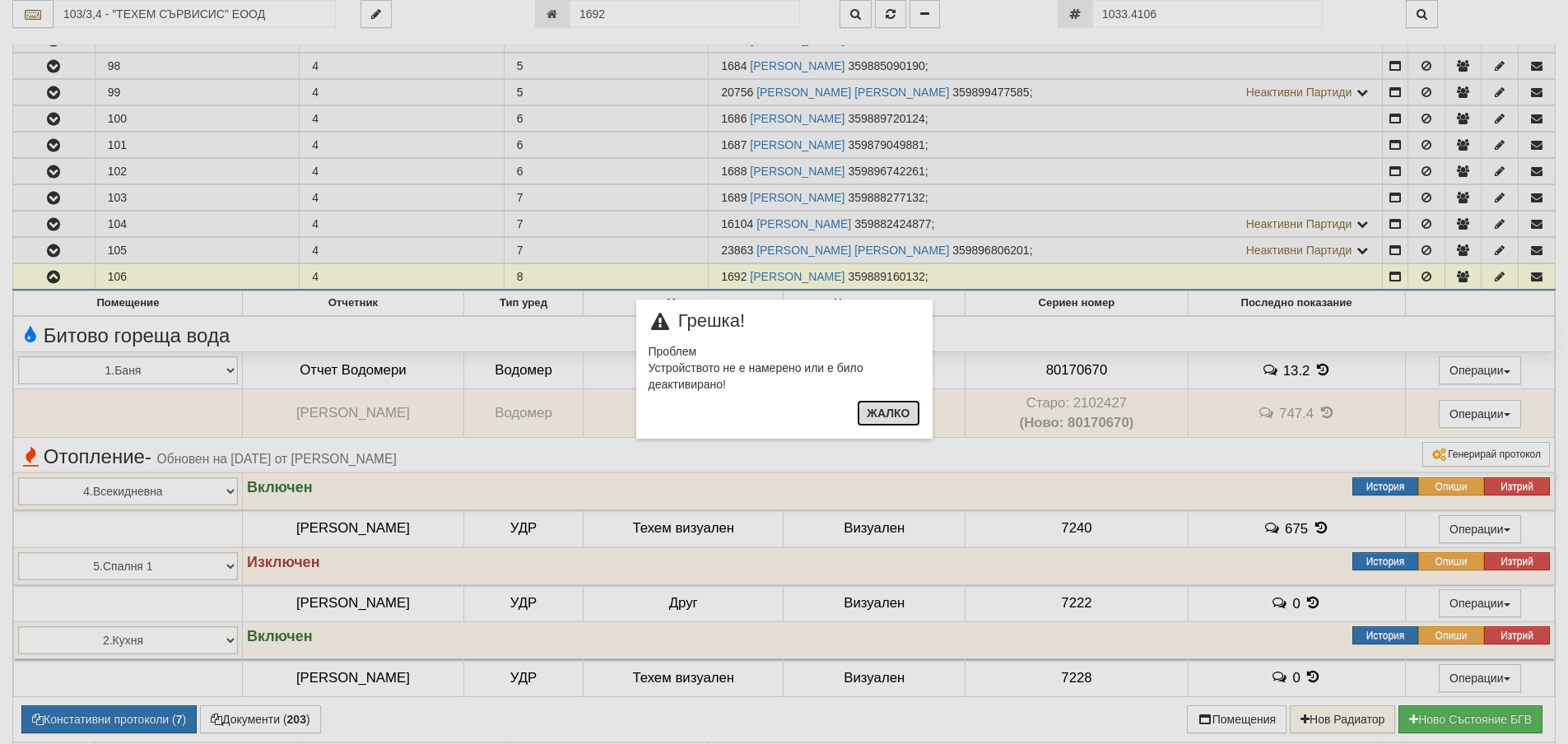
click at [885, 415] on button "Жалко" at bounding box center [888, 412] width 63 height 26
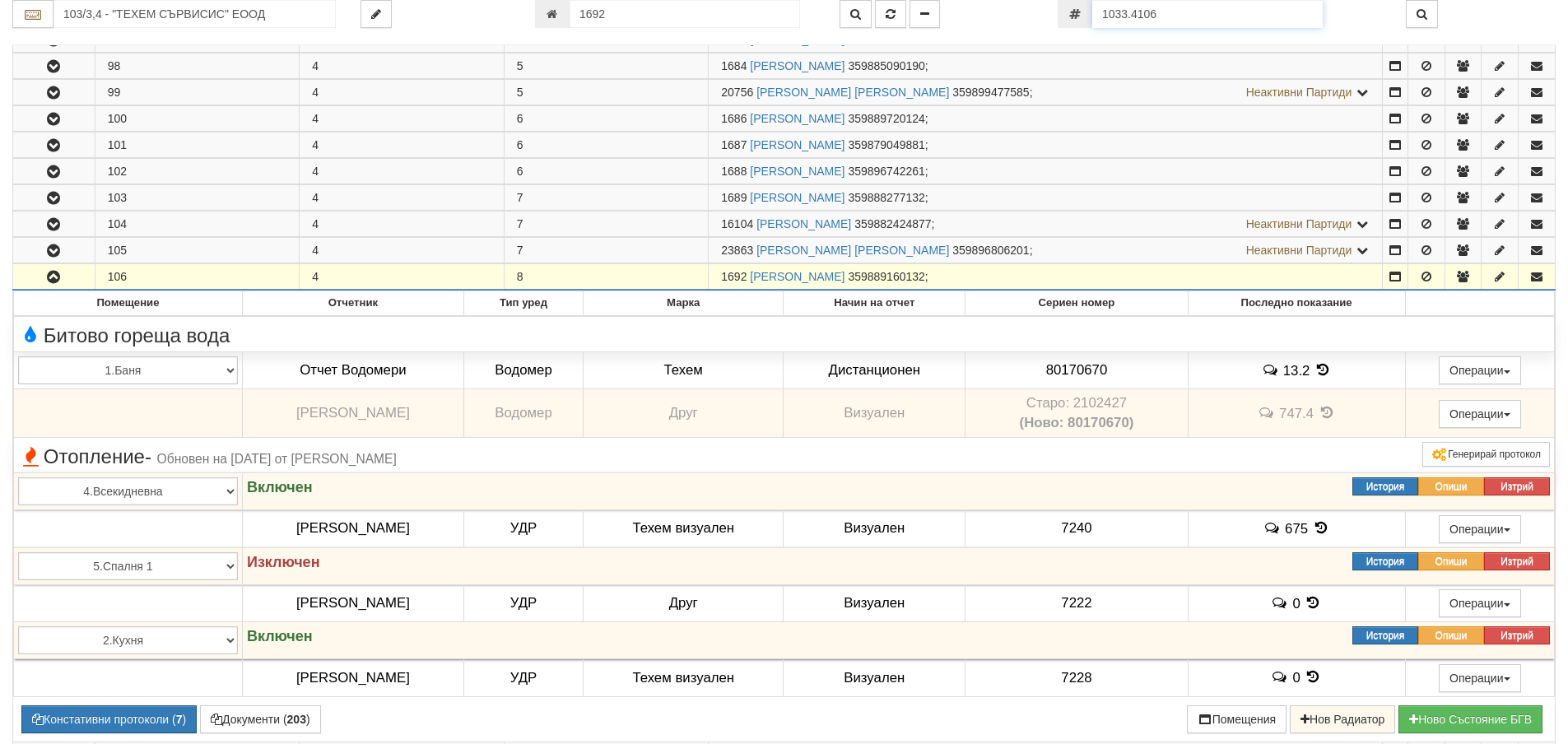
click at [1178, 12] on input "1033.4106" at bounding box center [1208, 14] width 230 height 28
paste input "34642041"
type input "34642041"
type input "213/2 - "ТЕХЕМ СЪРВИСИС" ЕООД"
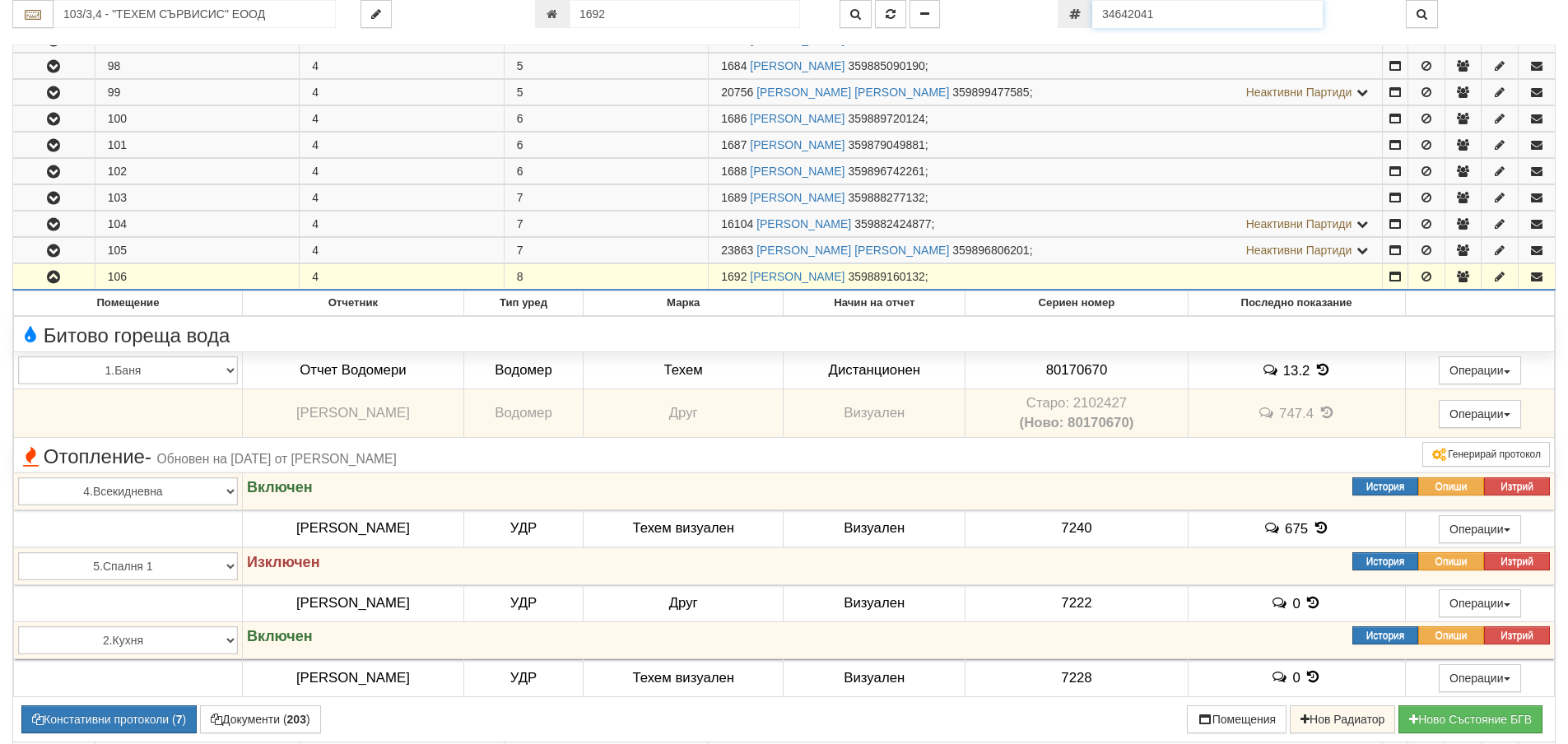
type input "543"
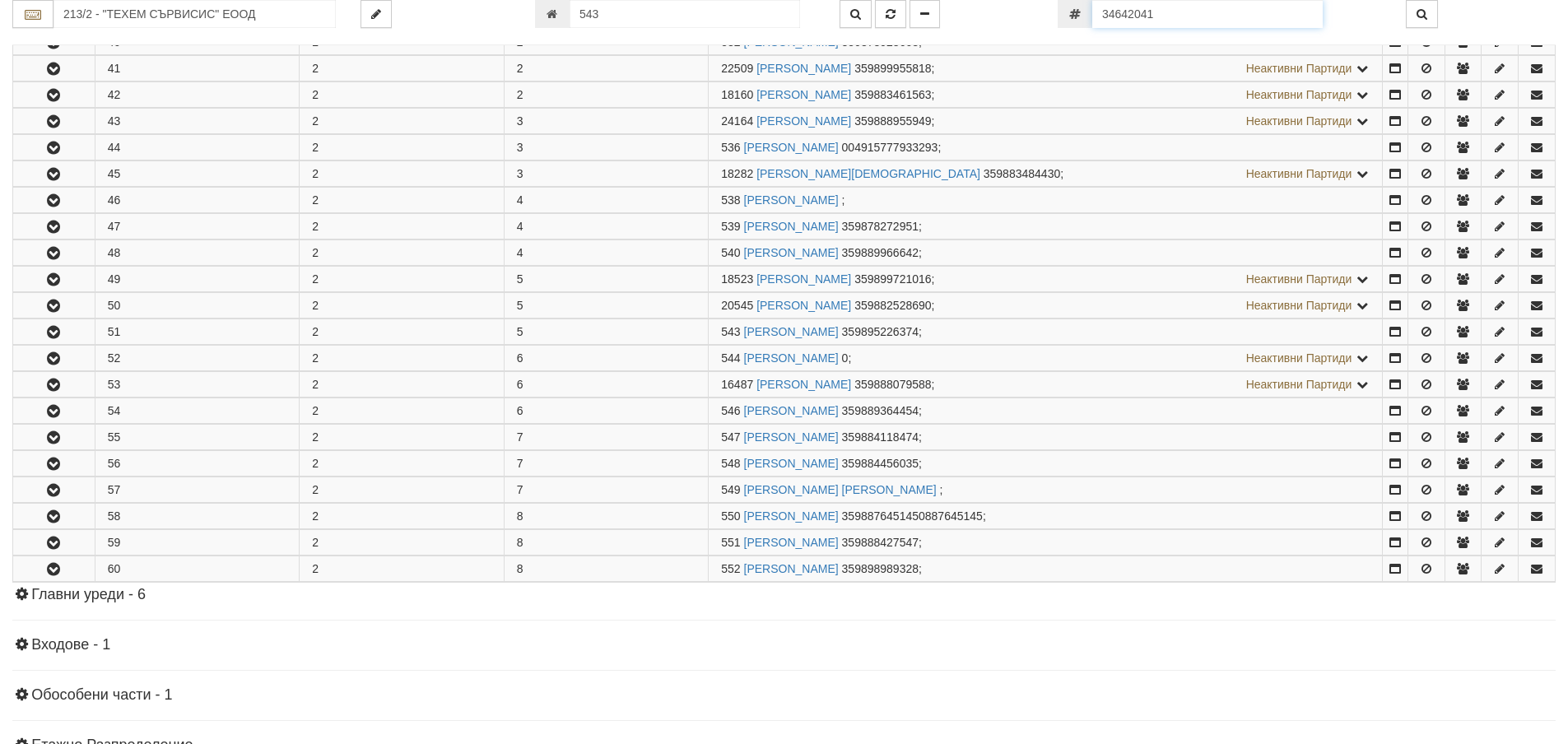
scroll to position [655, 0]
